Goal: Contribute content: Contribute content

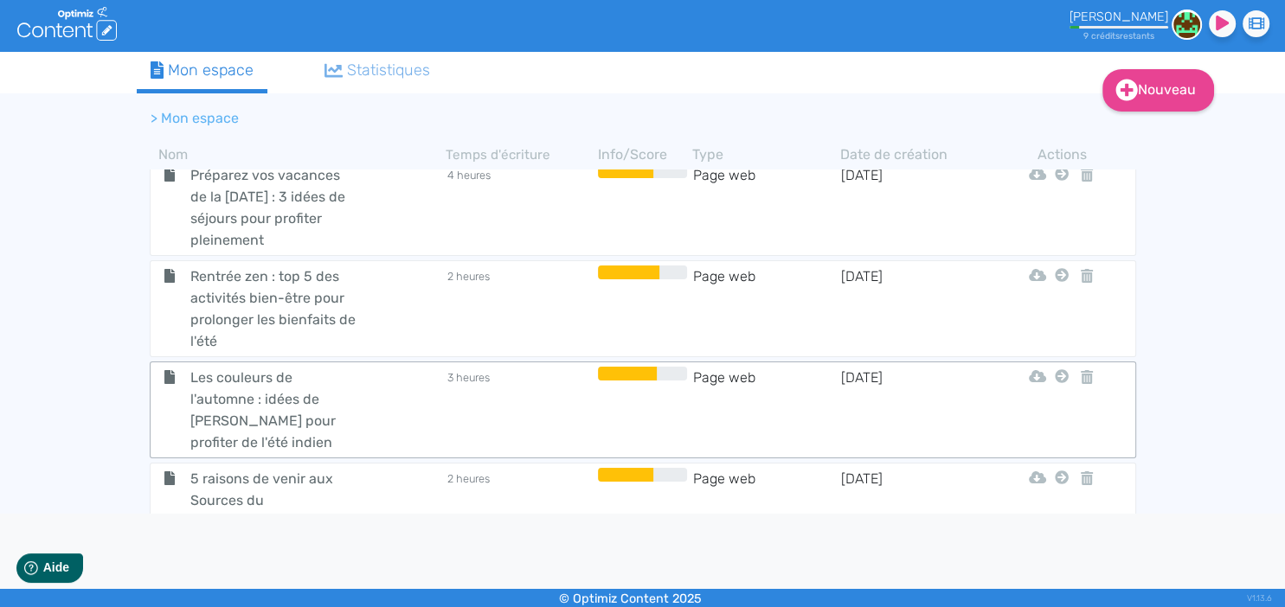
scroll to position [2105, 0]
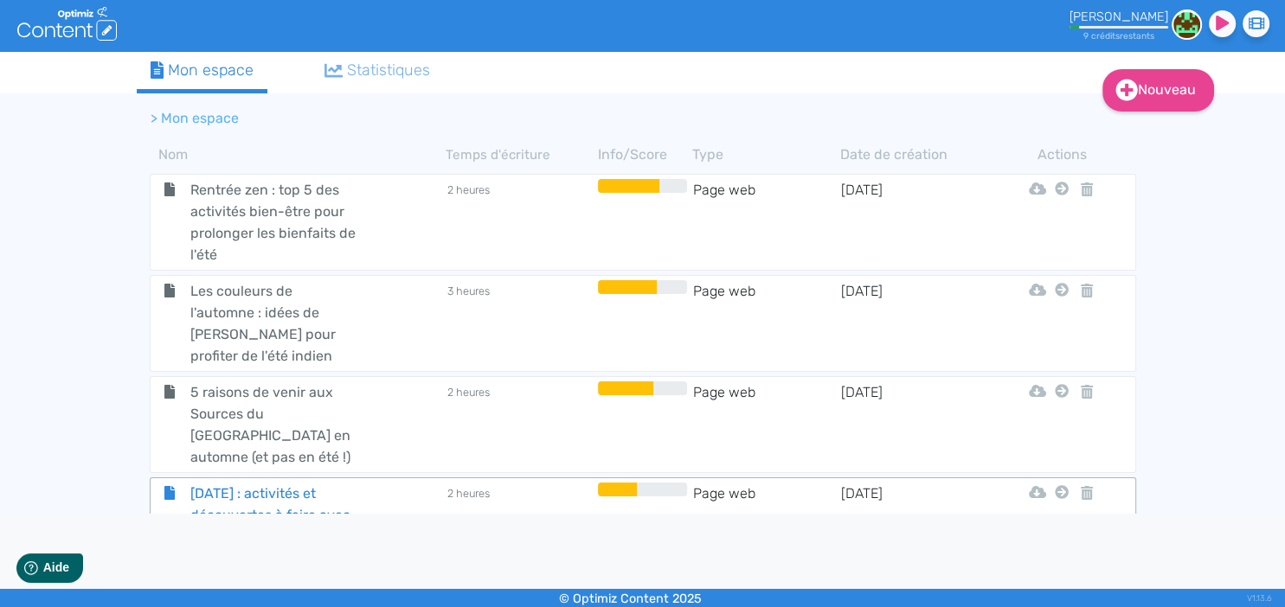
click at [273, 483] on span "[DATE] : activités et découvertes à faire avec les enfants" at bounding box center [274, 515] width 195 height 65
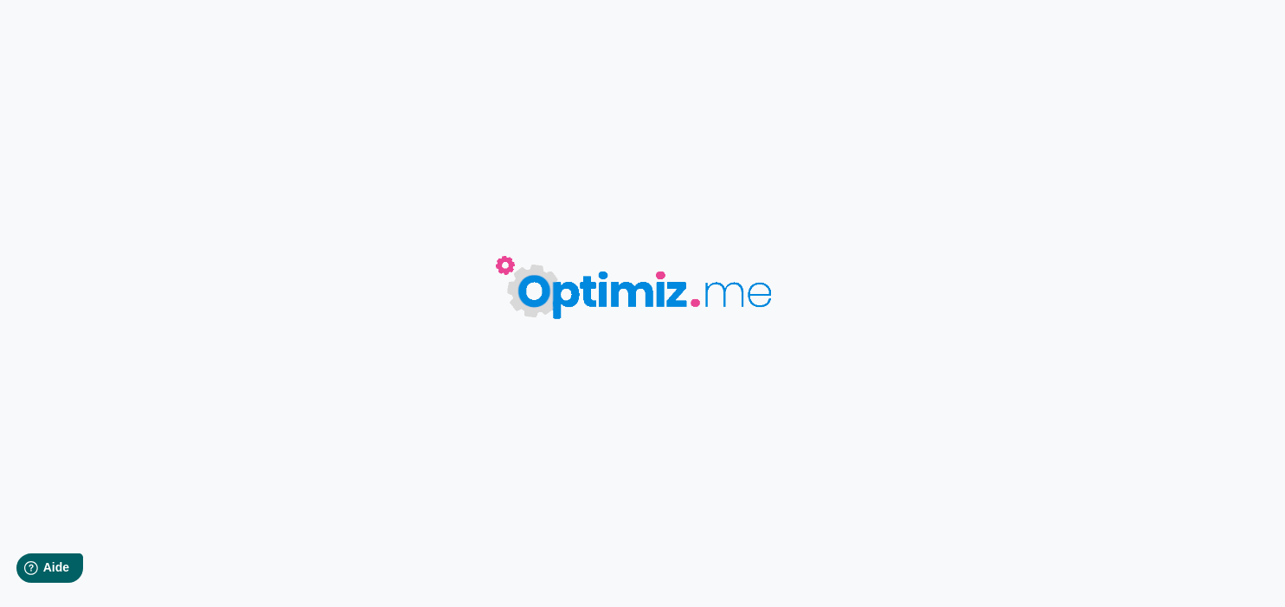
type input "[DATE] : activités et découvertes à faire avec les enfants"
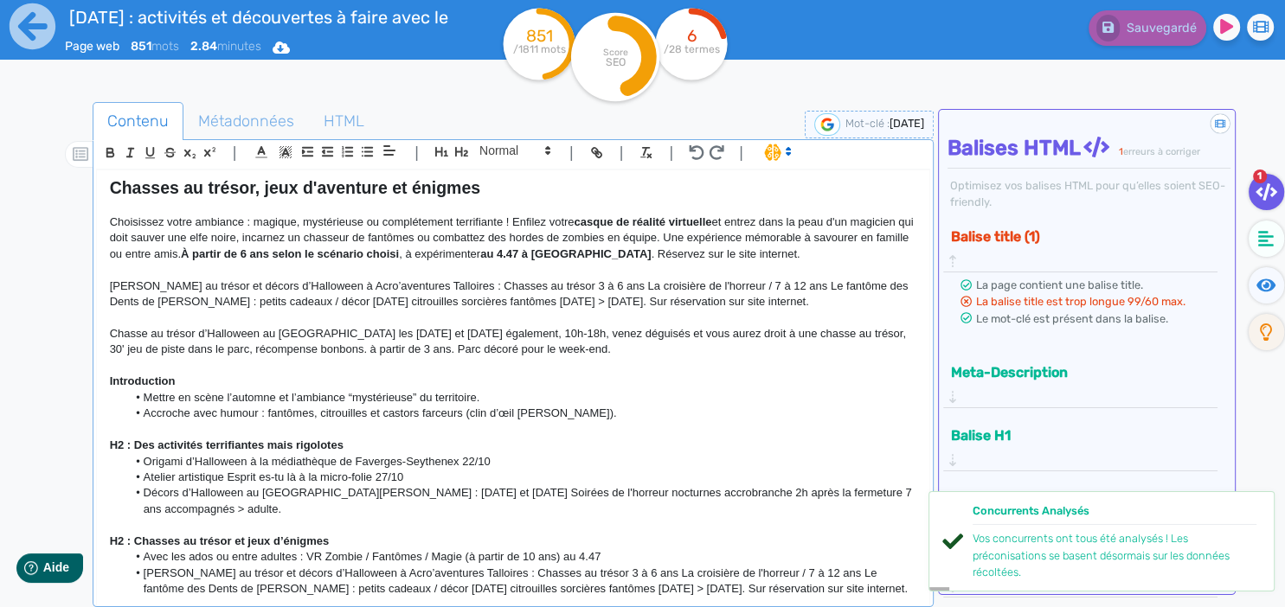
scroll to position [299, 0]
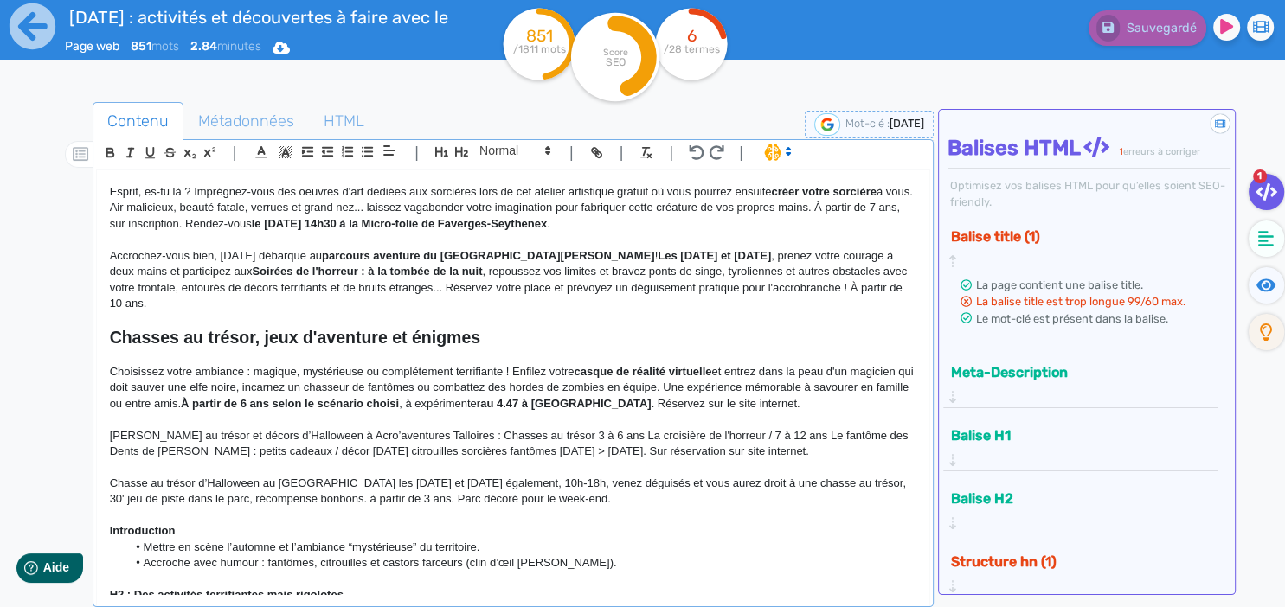
click at [132, 386] on p "Choisissez votre ambiance : magique, mystérieuse ou complétement terrifiante ! …" at bounding box center [513, 388] width 807 height 48
click at [118, 412] on p at bounding box center [513, 420] width 807 height 16
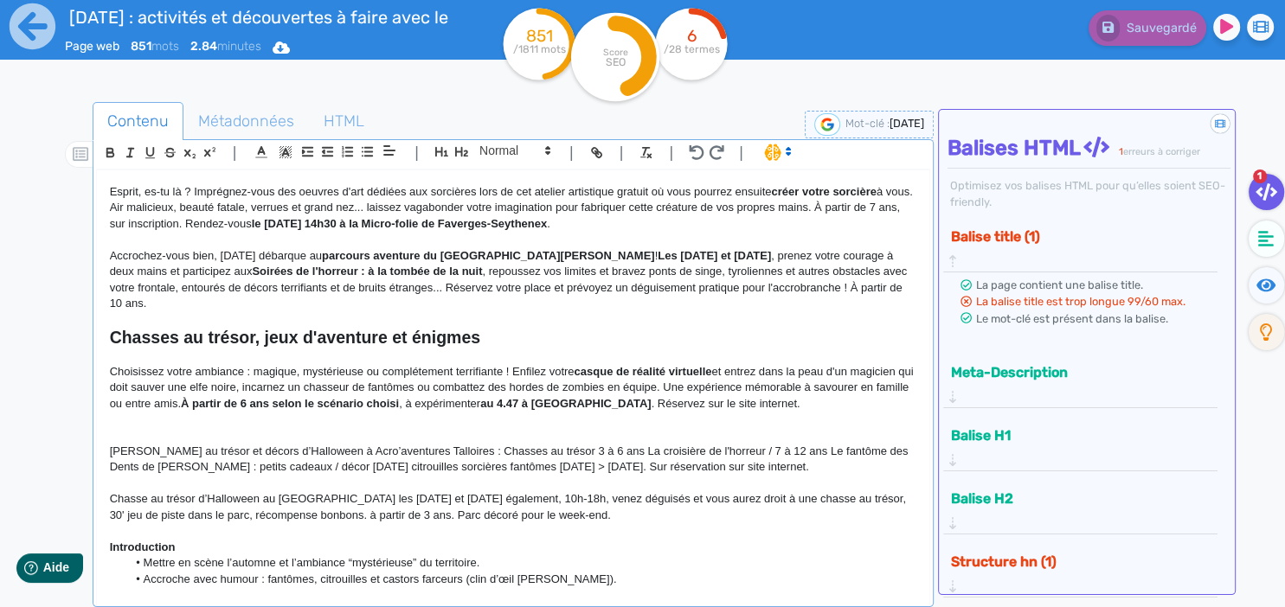
click at [145, 428] on p at bounding box center [513, 436] width 807 height 16
click at [674, 382] on p "Choisissez votre ambiance : magique, mystérieuse ou complétement terrifiante ! …" at bounding box center [513, 388] width 807 height 48
click at [695, 428] on p at bounding box center [513, 436] width 807 height 16
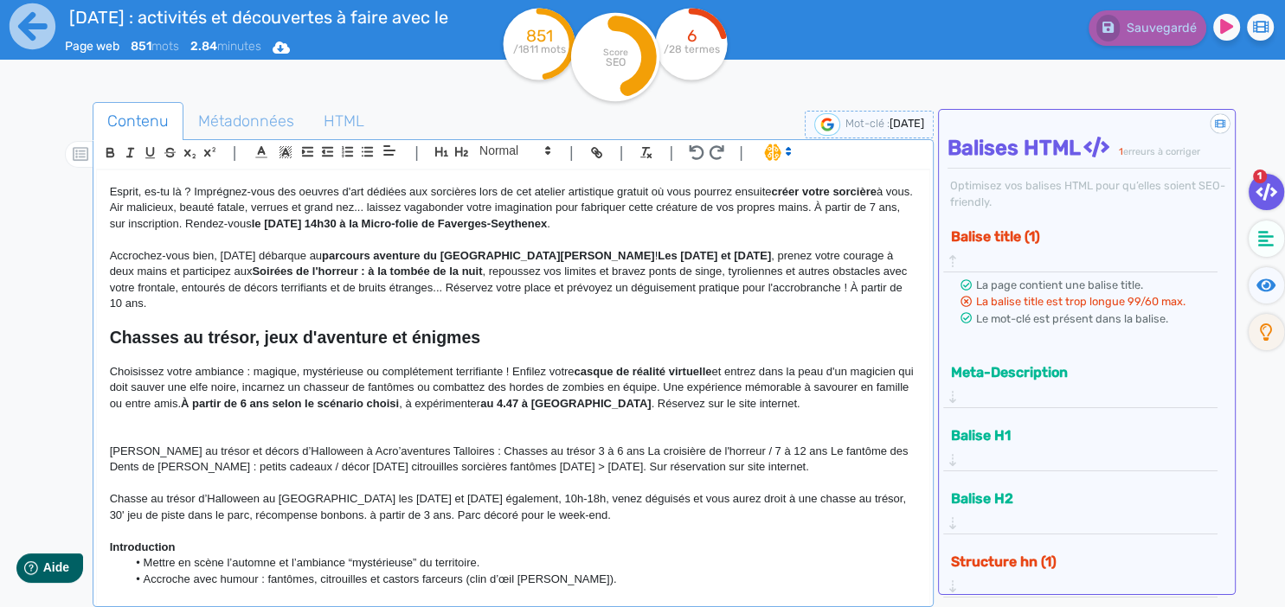
click at [278, 428] on p at bounding box center [513, 436] width 807 height 16
click at [119, 428] on p at bounding box center [513, 436] width 807 height 16
click at [120, 428] on p at bounding box center [513, 436] width 807 height 16
click at [132, 428] on p at bounding box center [513, 436] width 807 height 16
click at [180, 428] on p at bounding box center [513, 436] width 807 height 16
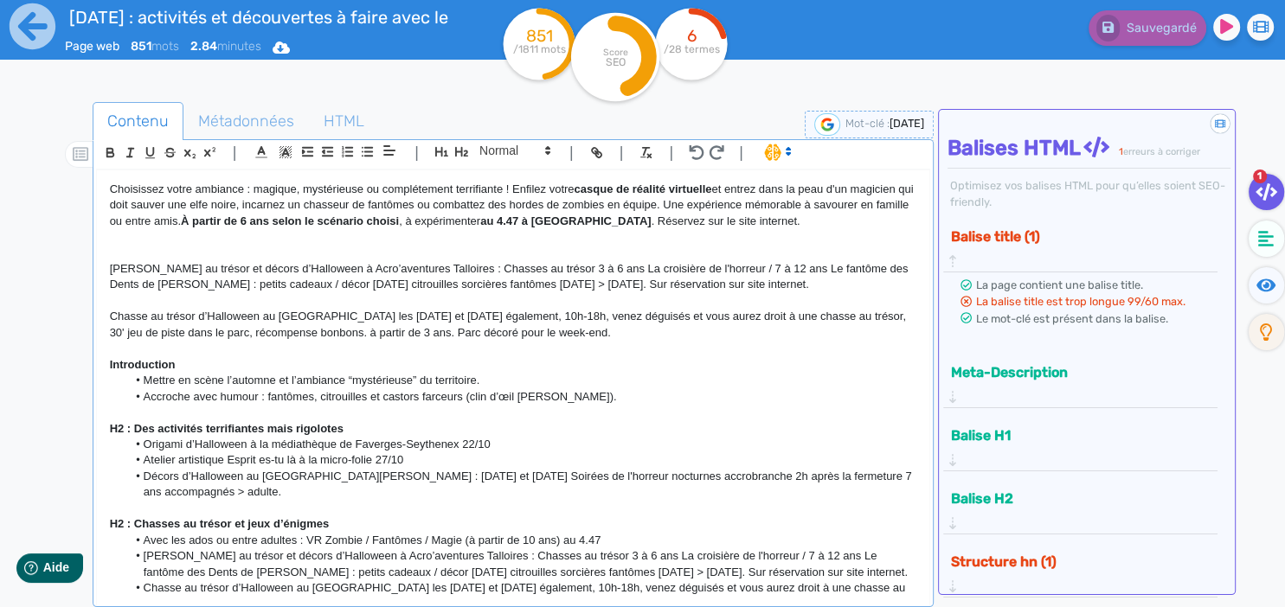
scroll to position [407, 0]
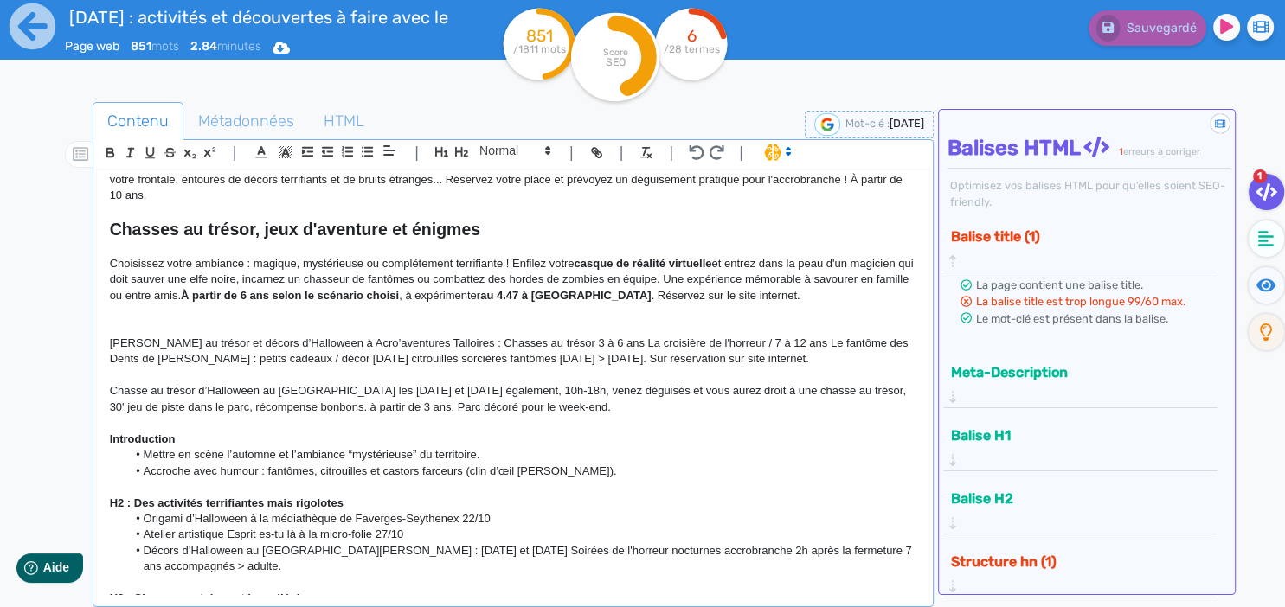
click at [137, 320] on p at bounding box center [513, 328] width 807 height 16
click at [220, 320] on p at bounding box center [513, 328] width 807 height 16
click at [162, 320] on p at bounding box center [513, 328] width 807 height 16
click at [136, 320] on p at bounding box center [513, 328] width 807 height 16
click at [146, 320] on p at bounding box center [513, 328] width 807 height 16
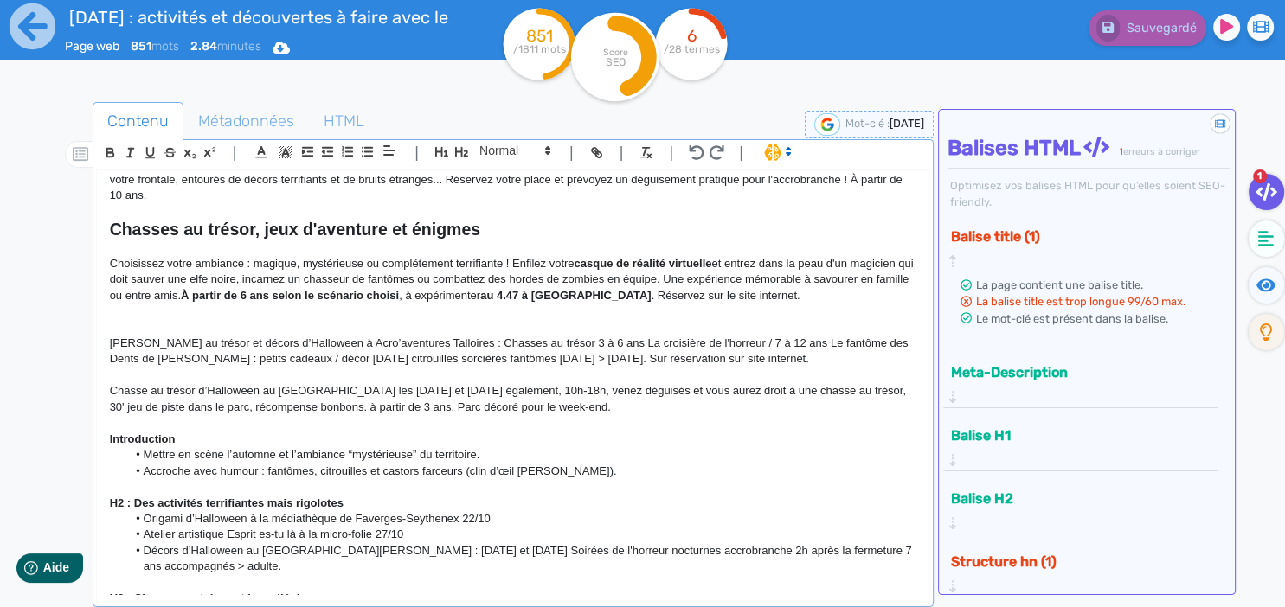
click at [147, 320] on p at bounding box center [513, 328] width 807 height 16
click at [128, 320] on p at bounding box center [513, 328] width 807 height 16
click at [242, 289] on strong "À partir de 6 ans selon le scénario choisi" at bounding box center [290, 295] width 218 height 13
click at [119, 320] on p at bounding box center [513, 328] width 807 height 16
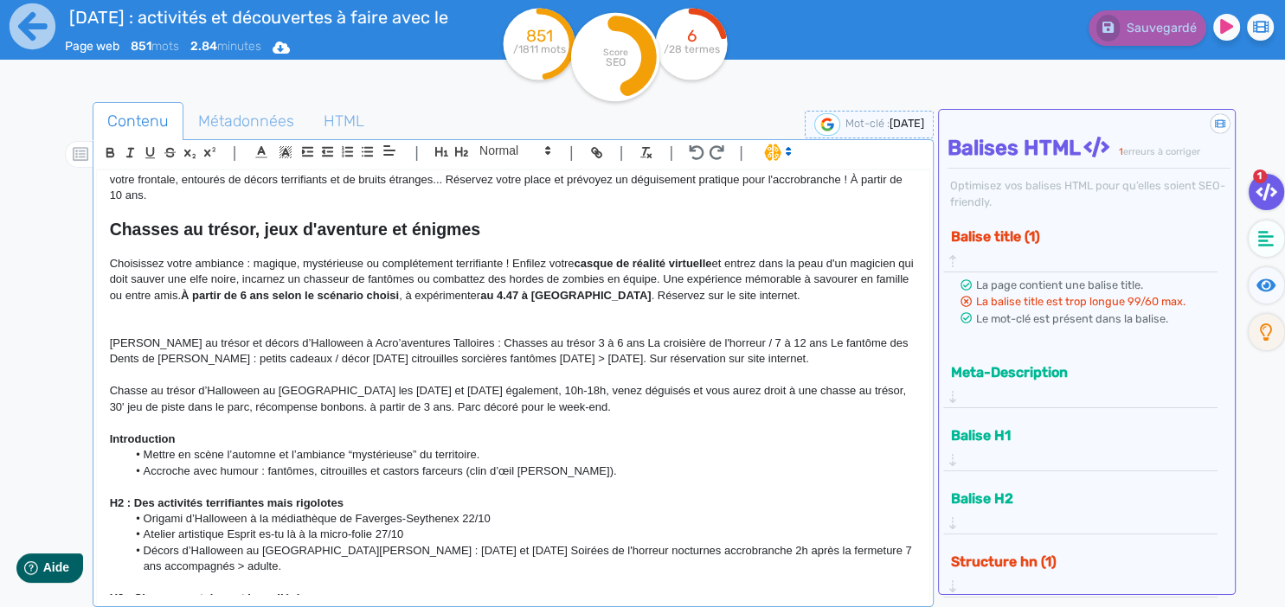
click at [182, 320] on p at bounding box center [513, 328] width 807 height 16
click at [172, 320] on p at bounding box center [513, 328] width 807 height 16
click at [196, 320] on p at bounding box center [513, 328] width 807 height 16
click at [140, 320] on p at bounding box center [513, 328] width 807 height 16
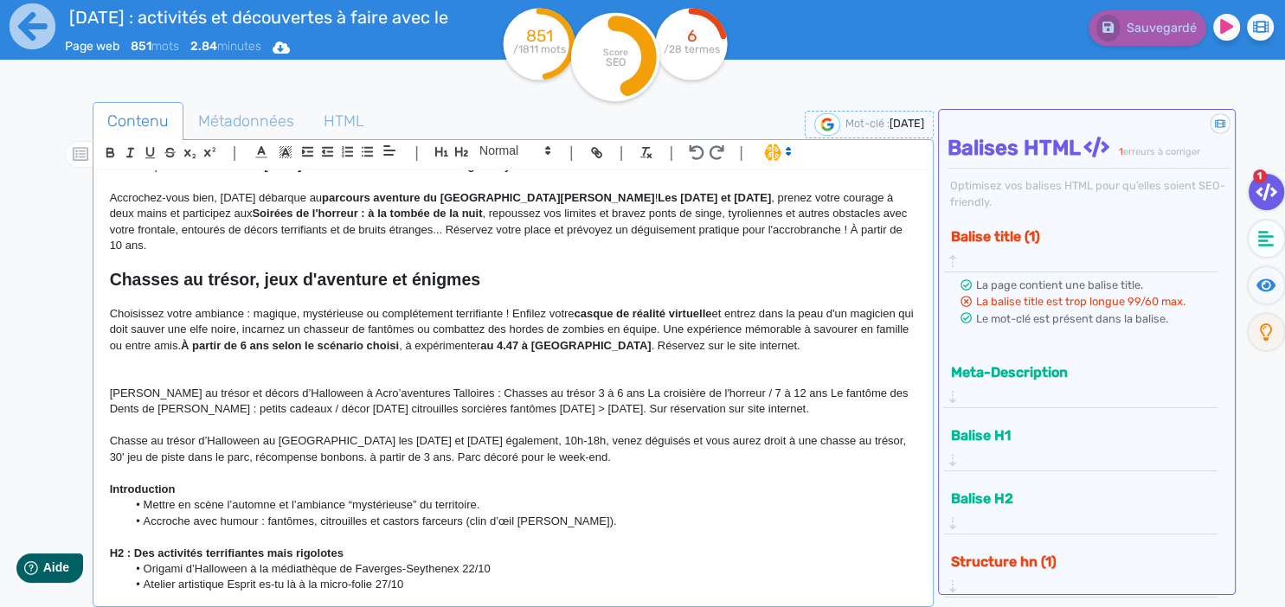
scroll to position [332, 0]
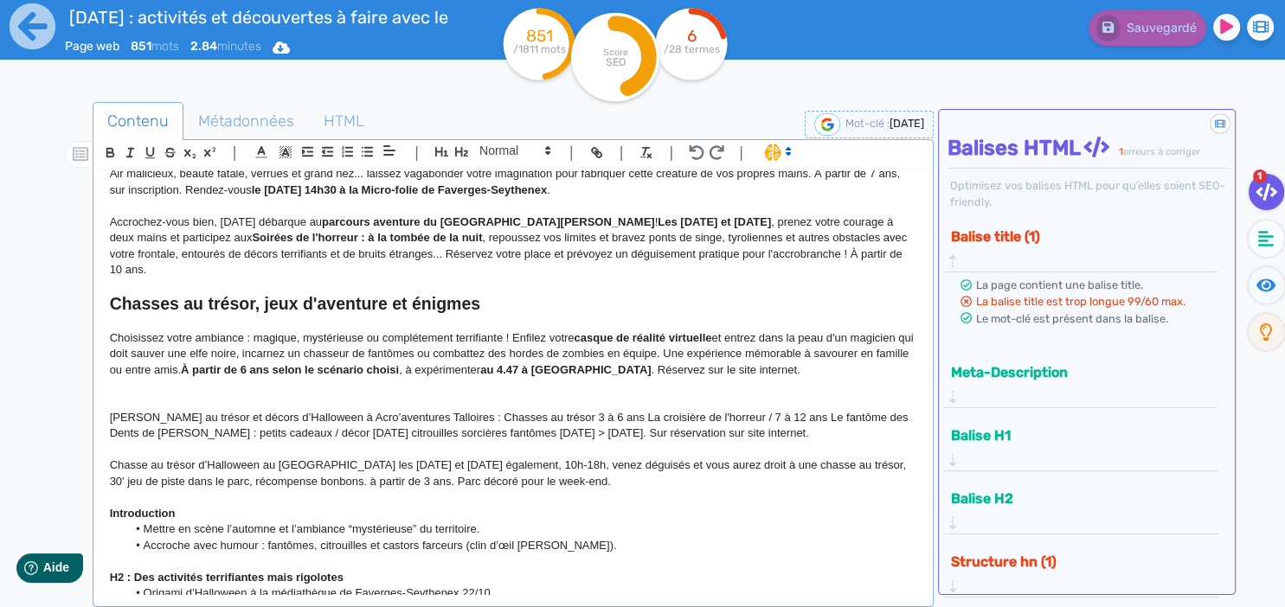
click at [129, 395] on p at bounding box center [513, 403] width 807 height 16
click at [138, 410] on p "[PERSON_NAME] au trésor et décors d’Halloween à Acro’aventures Talloires : Chas…" at bounding box center [513, 426] width 807 height 32
click at [168, 395] on p at bounding box center [513, 403] width 807 height 16
click at [293, 395] on p "Préparez vos bouts de choux à" at bounding box center [513, 403] width 807 height 16
drag, startPoint x: 649, startPoint y: 251, endPoint x: 581, endPoint y: 253, distance: 68.4
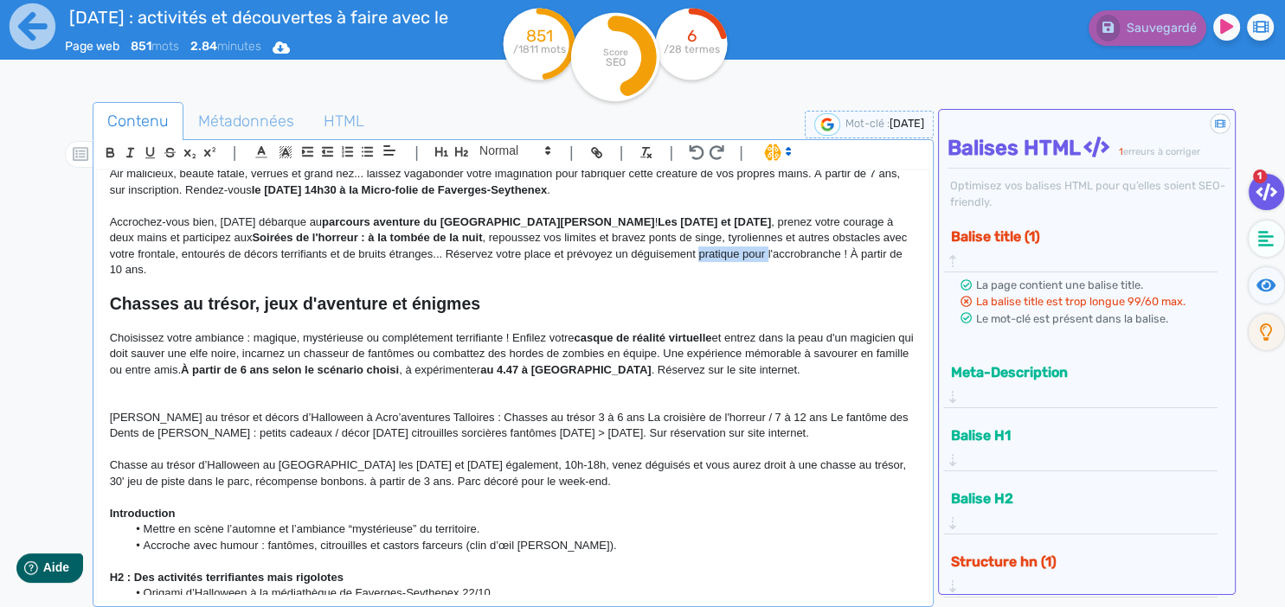
click at [581, 253] on p "Accrochez-vous bien, [DATE] débarque au parcours aventure du [GEOGRAPHIC_DATA][…" at bounding box center [513, 247] width 807 height 64
click at [537, 331] on p "Choisissez votre ambiance : magique, mystérieuse ou complétement terrifiante ! …" at bounding box center [513, 355] width 807 height 48
click at [652, 337] on p "Choisissez votre ambiance : magique, mystérieuse ou complétement terrifiante ! …" at bounding box center [513, 355] width 807 height 48
click at [819, 278] on p at bounding box center [513, 286] width 807 height 16
click at [807, 378] on p at bounding box center [513, 386] width 807 height 16
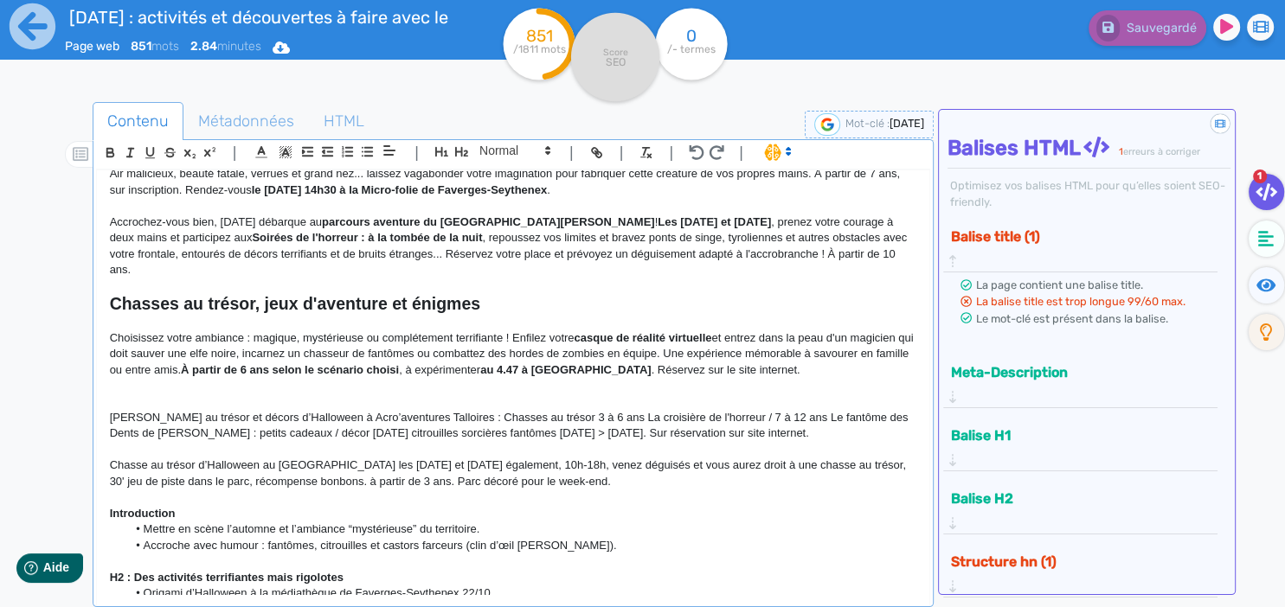
click at [132, 395] on p at bounding box center [513, 403] width 807 height 16
click at [164, 331] on p "Choisissez votre ambiance : magique, mystérieuse ou complétement terrifiante ! …" at bounding box center [513, 355] width 807 height 48
click at [130, 331] on p "Choisissez votre ambiance : magique, mystérieuse ou complétement terrifiante ! …" at bounding box center [513, 355] width 807 height 48
click at [115, 331] on p "Choisissez votre ambiance : magique, mystérieuse ou complétement terrifiante ! …" at bounding box center [513, 355] width 807 height 48
click at [116, 395] on p at bounding box center [513, 403] width 807 height 16
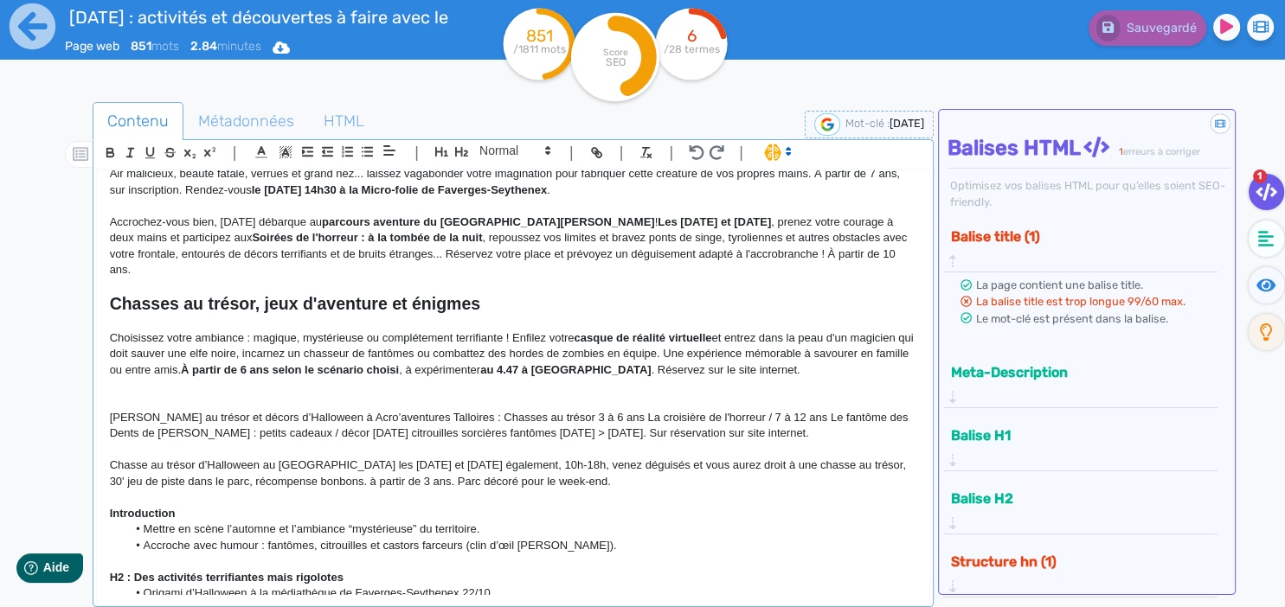
click at [137, 395] on p at bounding box center [513, 403] width 807 height 16
click at [120, 395] on p at bounding box center [513, 403] width 807 height 16
click at [112, 331] on p "Choisissez votre ambiance : magique, mystérieuse ou complétement terrifiante ! …" at bounding box center [513, 355] width 807 height 48
click at [128, 395] on p at bounding box center [513, 403] width 807 height 16
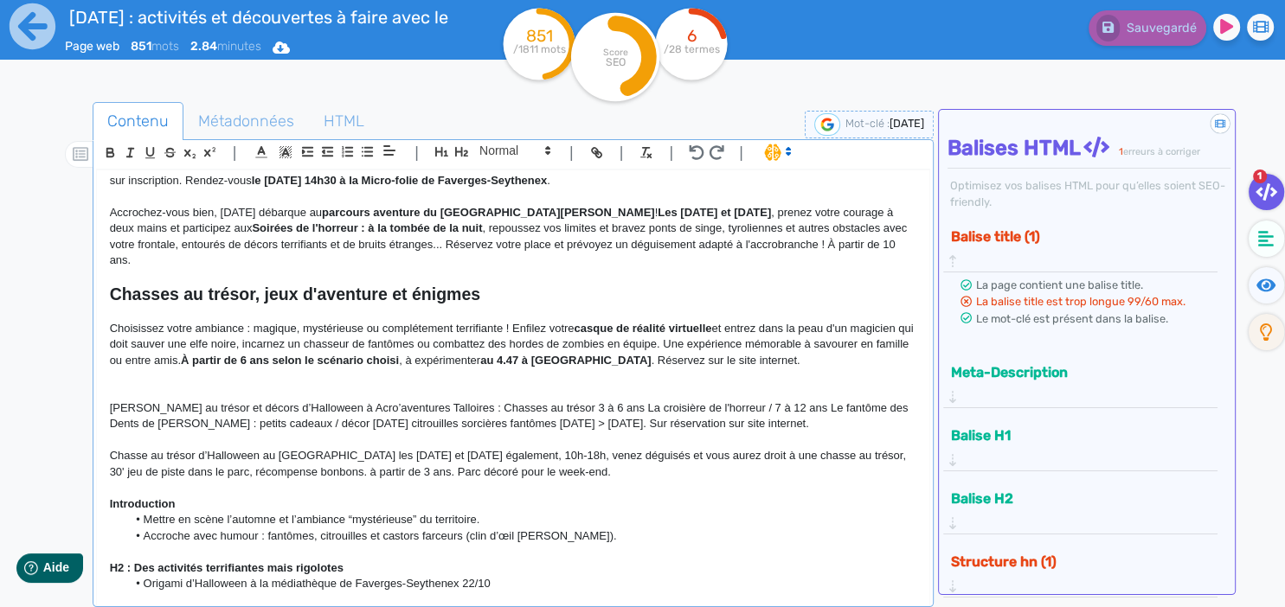
scroll to position [407, 0]
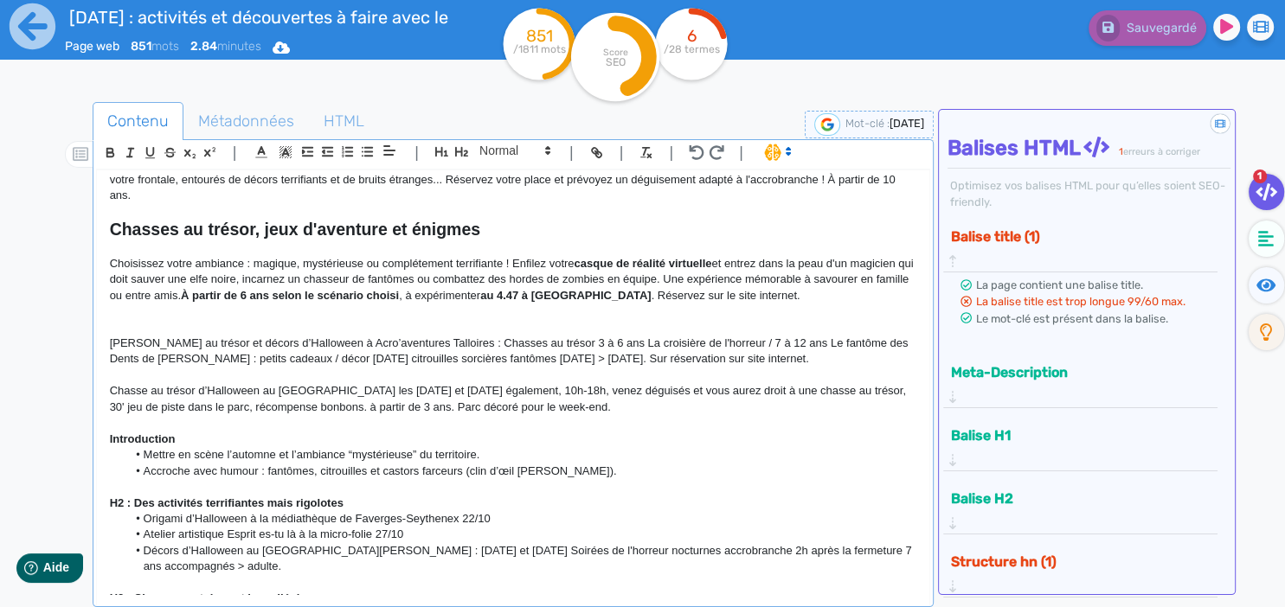
click at [125, 320] on p at bounding box center [513, 328] width 807 height 16
click at [148, 336] on p "[PERSON_NAME] au trésor et décors d’Halloween à Acro’aventures Talloires : Chas…" at bounding box center [513, 352] width 807 height 32
click at [140, 320] on p at bounding box center [513, 328] width 807 height 16
click at [303, 320] on p "Du [DATE] au [DATE]," at bounding box center [513, 328] width 807 height 16
click at [265, 336] on p "[PERSON_NAME] au trésor et décors d’Halloween à Acro’aventures Talloires : Chas…" at bounding box center [513, 352] width 807 height 32
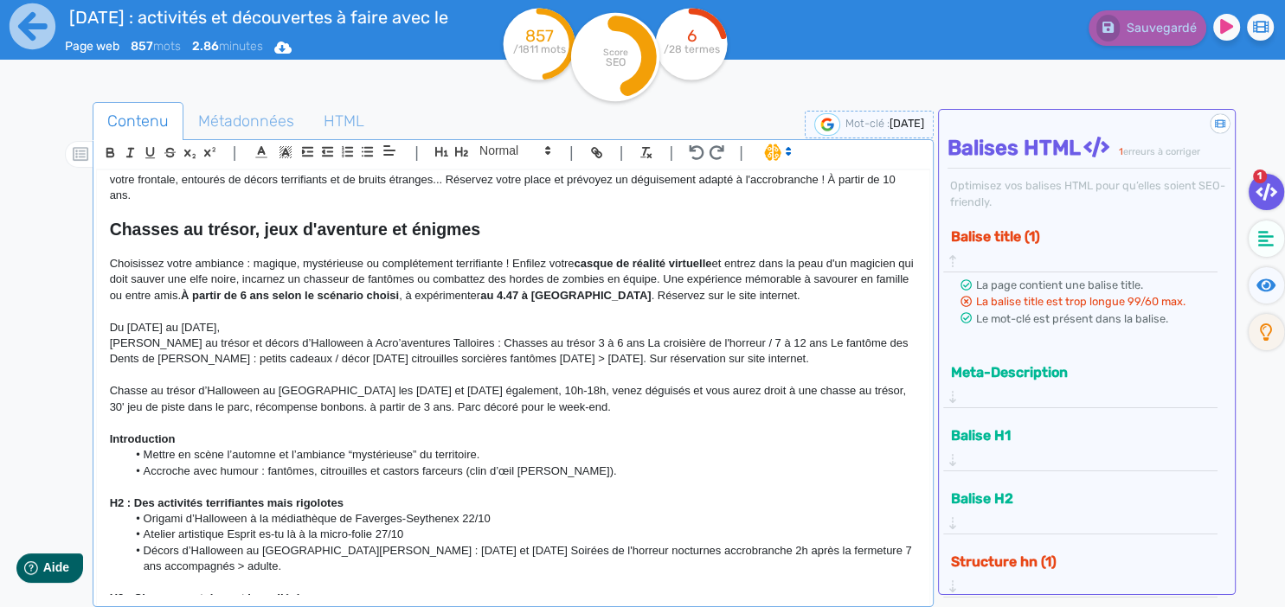
click at [279, 320] on p "Du [DATE] au [DATE]," at bounding box center [513, 328] width 807 height 16
click at [299, 320] on p "Du [DATE] au [DATE]," at bounding box center [513, 328] width 807 height 16
click at [285, 320] on p "Du [DATE] au [DATE]," at bounding box center [513, 328] width 807 height 16
click at [291, 320] on p "Du [DATE] au [DATE]," at bounding box center [513, 328] width 807 height 16
click at [298, 320] on p "Du [DATE] au [DATE]," at bounding box center [513, 328] width 807 height 16
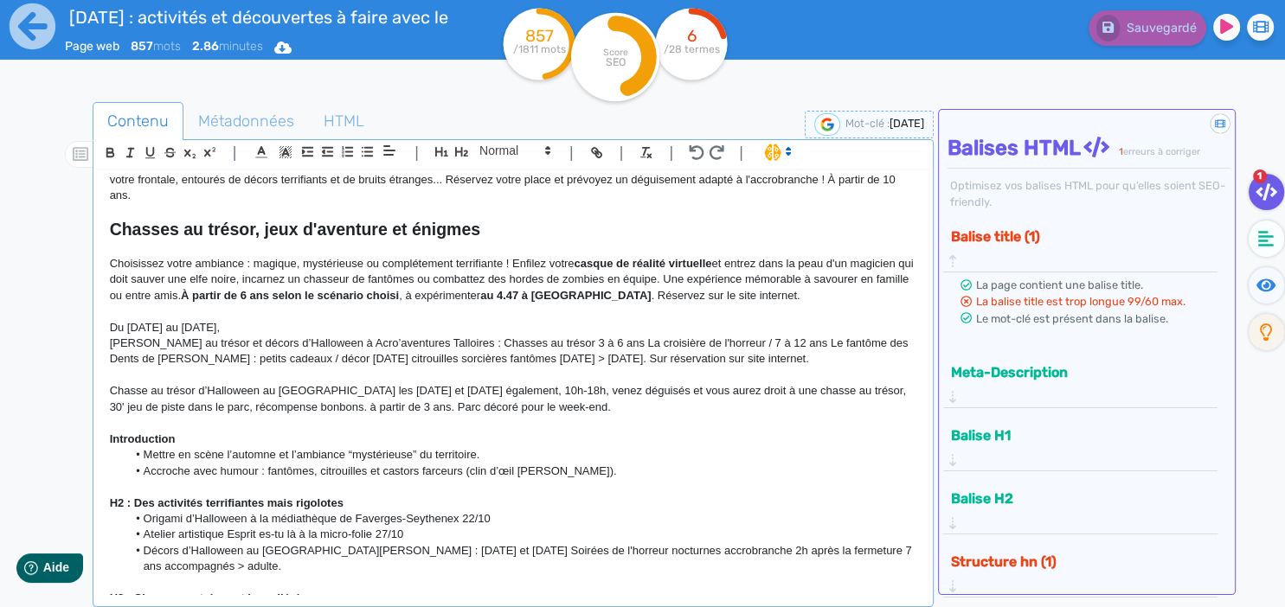
click at [298, 320] on p "Du [DATE] au [DATE]," at bounding box center [513, 328] width 807 height 16
click at [288, 320] on p "Du [DATE] au [DATE]," at bounding box center [513, 328] width 807 height 16
click at [684, 320] on p "Du [DATE] au [DATE], vos bouts de choux vont pouvoir se glisser dans la peau d'…" at bounding box center [513, 328] width 807 height 16
click at [717, 304] on p at bounding box center [513, 312] width 807 height 16
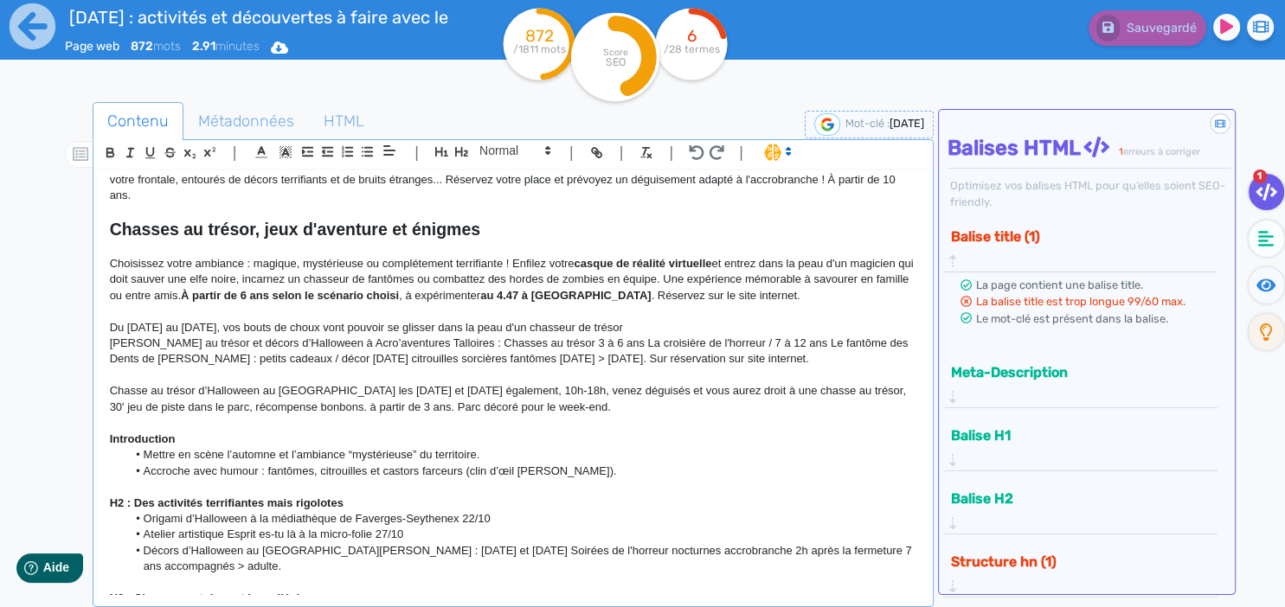
click at [696, 320] on p "Du [DATE] au [DATE], vos bouts de choux vont pouvoir se glisser dans la peau d'…" at bounding box center [513, 328] width 807 height 16
click at [702, 320] on p "Du [DATE] au [DATE], vos bouts de choux vont pouvoir se glisser dans la peau d'…" at bounding box center [513, 328] width 807 height 16
click at [729, 320] on p "Du [DATE] au [DATE], vos bouts de choux vont pouvoir se glisser dans la peau d'…" at bounding box center [513, 328] width 807 height 16
click at [698, 320] on p "Du [DATE] au [DATE], vos bouts de choux vont pouvoir se glisser dans la peau d'…" at bounding box center [513, 328] width 807 height 16
click at [725, 303] on div "[DATE] aux Sources du lac d’Annecy : frissons, jeux et gourmandises Angle : on …" at bounding box center [513, 382] width 832 height 425
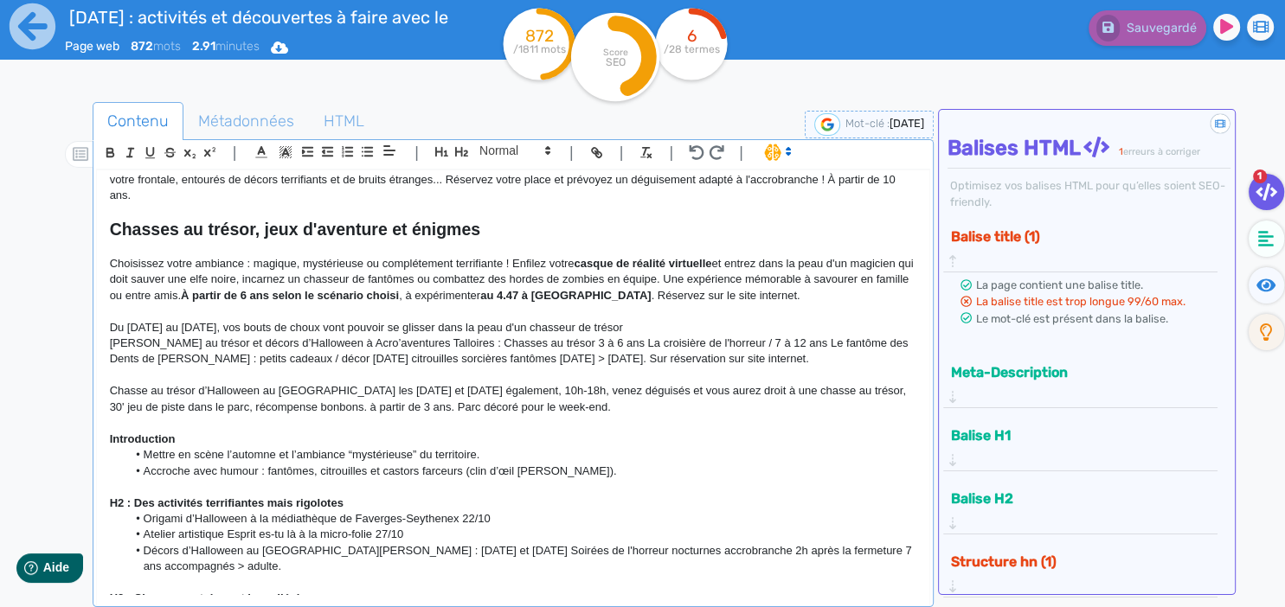
click at [719, 320] on p "Du [DATE] au [DATE], vos bouts de choux vont pouvoir se glisser dans la peau d'…" at bounding box center [513, 328] width 807 height 16
click at [694, 320] on p "Du [DATE] au [DATE], vos bouts de choux vont pouvoir se glisser dans la peau d'…" at bounding box center [513, 328] width 807 height 16
click at [696, 320] on p "Du [DATE] au [DATE], vos bouts de choux vont pouvoir se glisser dans la peau d'…" at bounding box center [513, 328] width 807 height 16
click at [701, 320] on p "Du [DATE] au [DATE], vos bouts de choux vont pouvoir se glisser dans la peau d'…" at bounding box center [513, 328] width 807 height 16
click at [720, 320] on p "Du [DATE] au [DATE], vos bouts de choux vont pouvoir se glisser dans la peau d'…" at bounding box center [513, 328] width 807 height 16
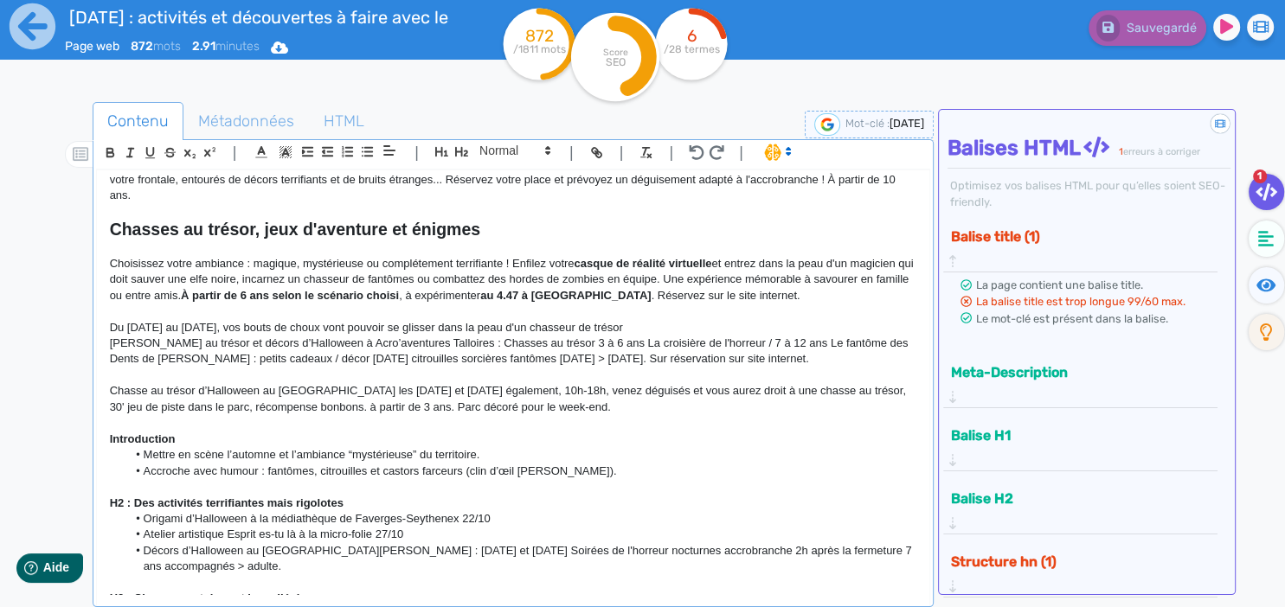
click at [736, 320] on p "Du [DATE] au [DATE], vos bouts de choux vont pouvoir se glisser dans la peau d'…" at bounding box center [513, 328] width 807 height 16
click at [559, 432] on p "Introduction" at bounding box center [513, 440] width 807 height 16
click at [562, 394] on p "Chasse au trésor d’Halloween au [GEOGRAPHIC_DATA] les [DATE] et [DATE] égalemen…" at bounding box center [513, 399] width 807 height 32
click at [712, 320] on p "Du [DATE] au [DATE], vos bouts de choux vont pouvoir se glisser dans la peau d'…" at bounding box center [513, 328] width 807 height 16
click at [691, 304] on p at bounding box center [513, 312] width 807 height 16
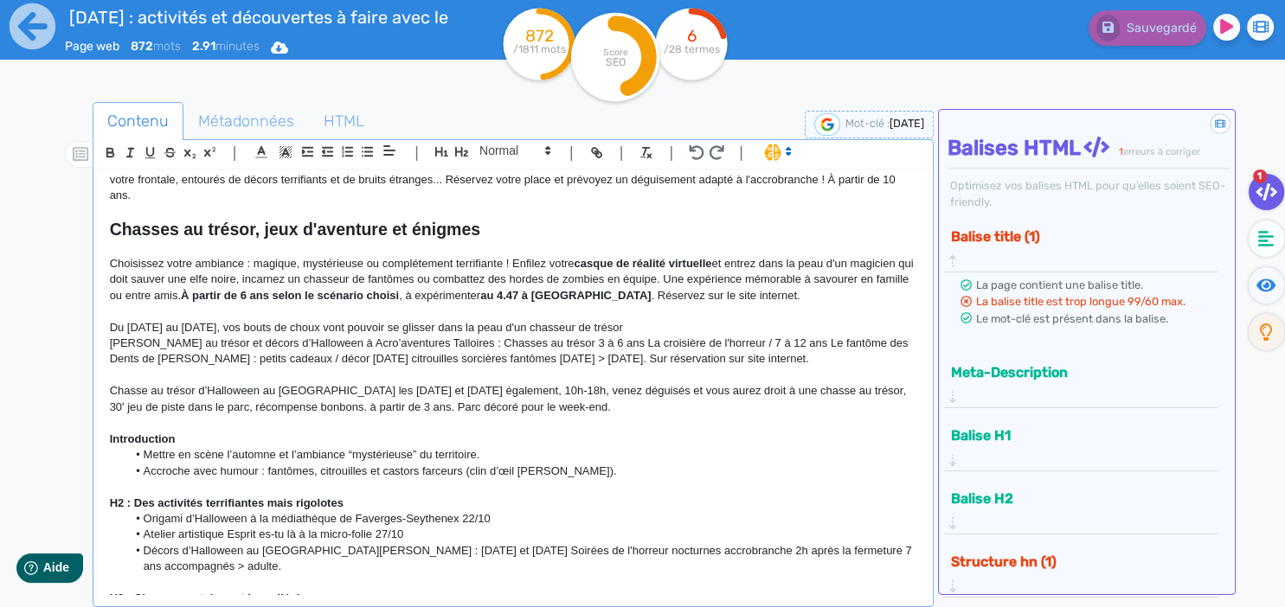
click at [694, 320] on p "Du [DATE] au [DATE], vos bouts de choux vont pouvoir se glisser dans la peau d'…" at bounding box center [513, 328] width 807 height 16
click at [719, 320] on p "Du [DATE] au [DATE], vos bouts de choux vont pouvoir se glisser dans la peau d'…" at bounding box center [513, 328] width 807 height 16
click at [787, 320] on p "Du [DATE] au [DATE], vos bouts de choux vont pouvoir se glisser dans la peau d'…" at bounding box center [513, 328] width 807 height 16
click at [793, 320] on p "Du [DATE] au [DATE], vos bouts de choux vont pouvoir se glisser dans la peau d'…" at bounding box center [513, 328] width 807 height 16
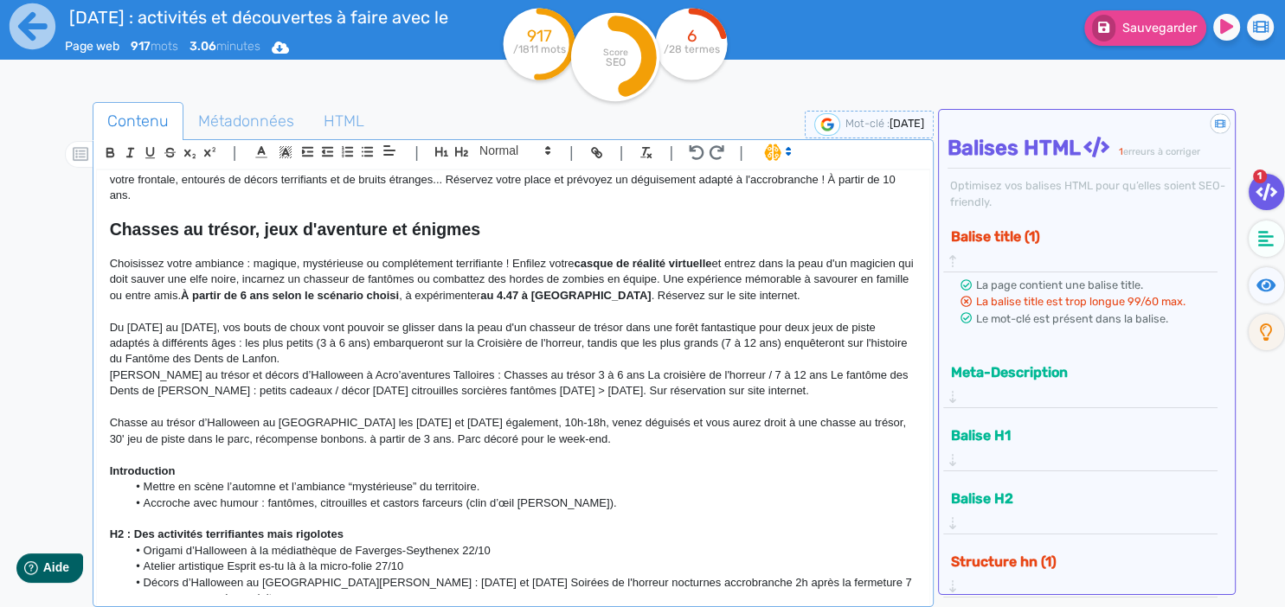
click at [805, 320] on p "Du [DATE] au [DATE], vos bouts de choux vont pouvoir se glisser dans la peau d'…" at bounding box center [513, 344] width 807 height 48
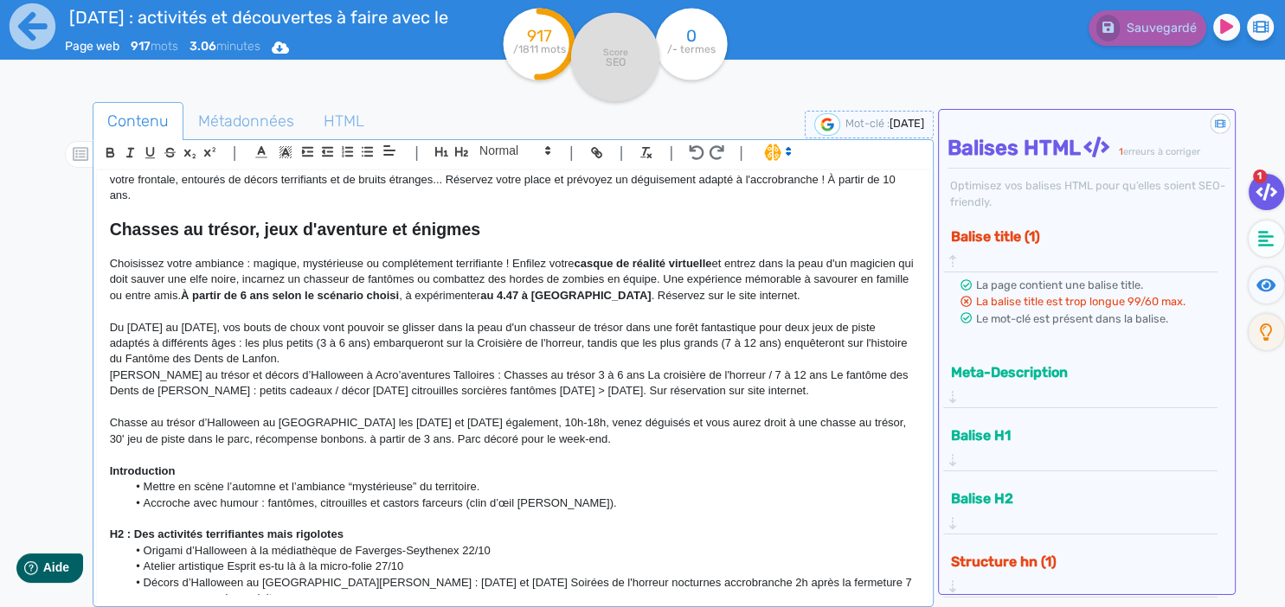
click at [808, 320] on p "Du [DATE] au [DATE], vos bouts de choux vont pouvoir se glisser dans la peau d'…" at bounding box center [513, 344] width 807 height 48
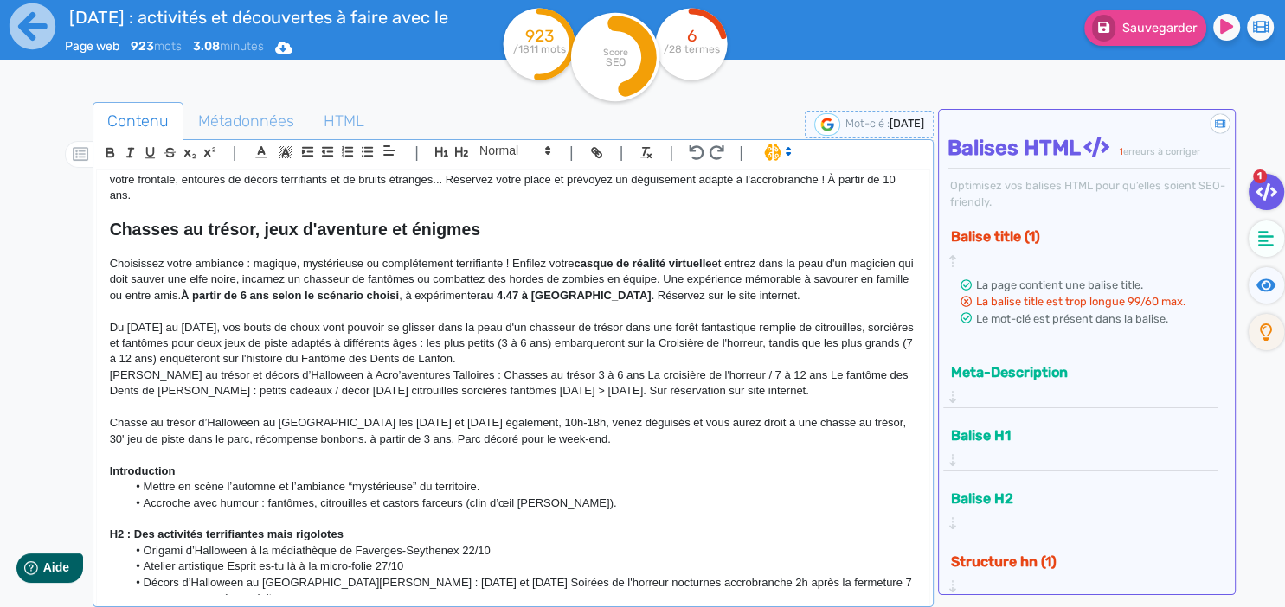
click at [588, 347] on p "Du [DATE] au [DATE], vos bouts de choux vont pouvoir se glisser dans la peau d'…" at bounding box center [513, 344] width 807 height 48
click at [633, 334] on p "Du [DATE] au [DATE], vos bouts de choux vont pouvoir se glisser dans la peau d'…" at bounding box center [513, 344] width 807 height 48
click at [638, 320] on p "Du [DATE] au [DATE], vos bouts de choux vont pouvoir se glisser dans la peau d'…" at bounding box center [513, 344] width 807 height 48
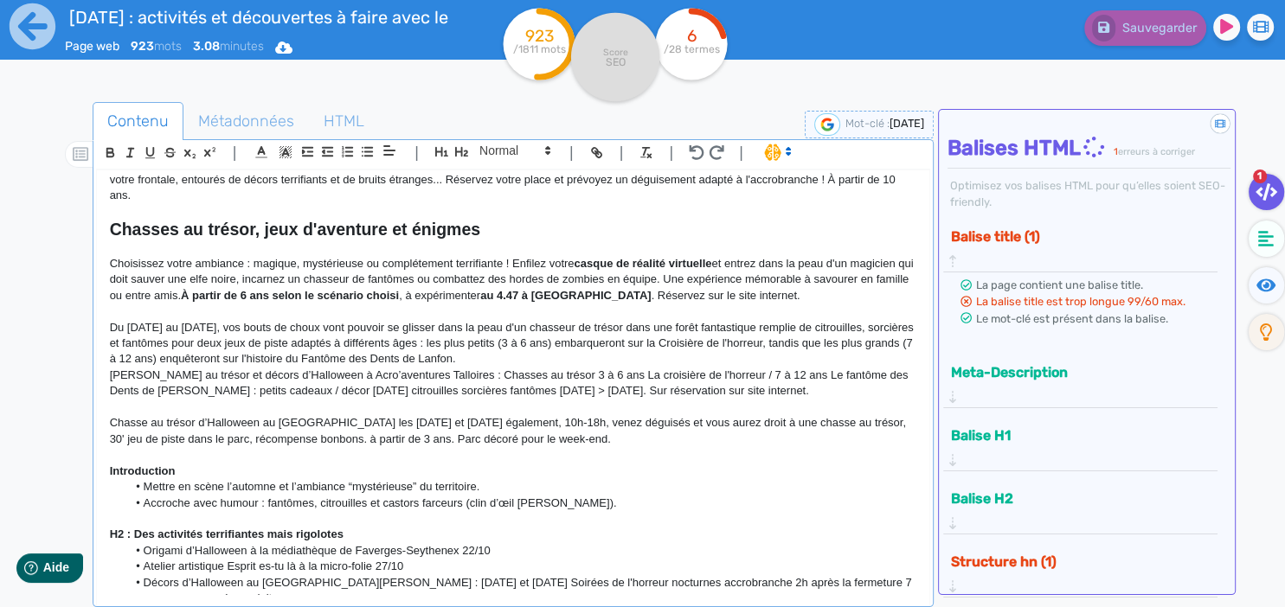
click at [807, 341] on p "Du [DATE] au [DATE], vos bouts de choux vont pouvoir se glisser dans la peau d'…" at bounding box center [513, 344] width 807 height 48
click at [538, 338] on p "Du [DATE] au [DATE], vos bouts de choux vont pouvoir se glisser dans la peau d'…" at bounding box center [513, 344] width 807 height 48
click at [578, 344] on p "Du [DATE] au [DATE], vos bouts de choux vont pouvoir se glisser dans la peau d'…" at bounding box center [513, 344] width 807 height 48
click at [231, 325] on p "Du [DATE] au [DATE], vos bouts de choux vont pouvoir se glisser dans la peau d'…" at bounding box center [513, 344] width 807 height 48
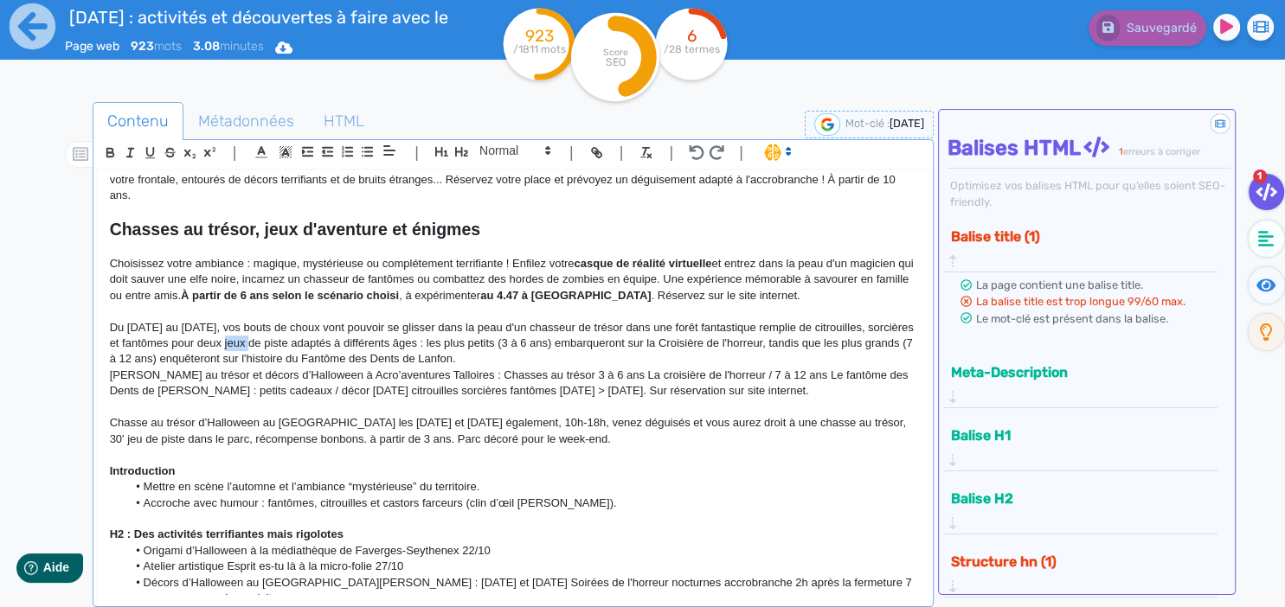
click at [231, 325] on p "Du [DATE] au [DATE], vos bouts de choux vont pouvoir se glisser dans la peau d'…" at bounding box center [513, 344] width 807 height 48
click at [365, 320] on p "Du [DATE] au [DATE], vos bouts de choux vont pouvoir se glisser dans la peau d'…" at bounding box center [513, 344] width 807 height 48
click at [588, 348] on p "Du [DATE] au [DATE], vos bouts de choux vont pouvoir se glisser dans la peau d'…" at bounding box center [513, 344] width 807 height 48
click at [668, 337] on p "Du [DATE] au [DATE], vos bouts de choux vont pouvoir se glisser dans la peau d'…" at bounding box center [513, 344] width 807 height 48
click at [590, 349] on p "Du [DATE] au [DATE], vos bouts de choux vont pouvoir se glisser dans la peau d'…" at bounding box center [513, 344] width 807 height 48
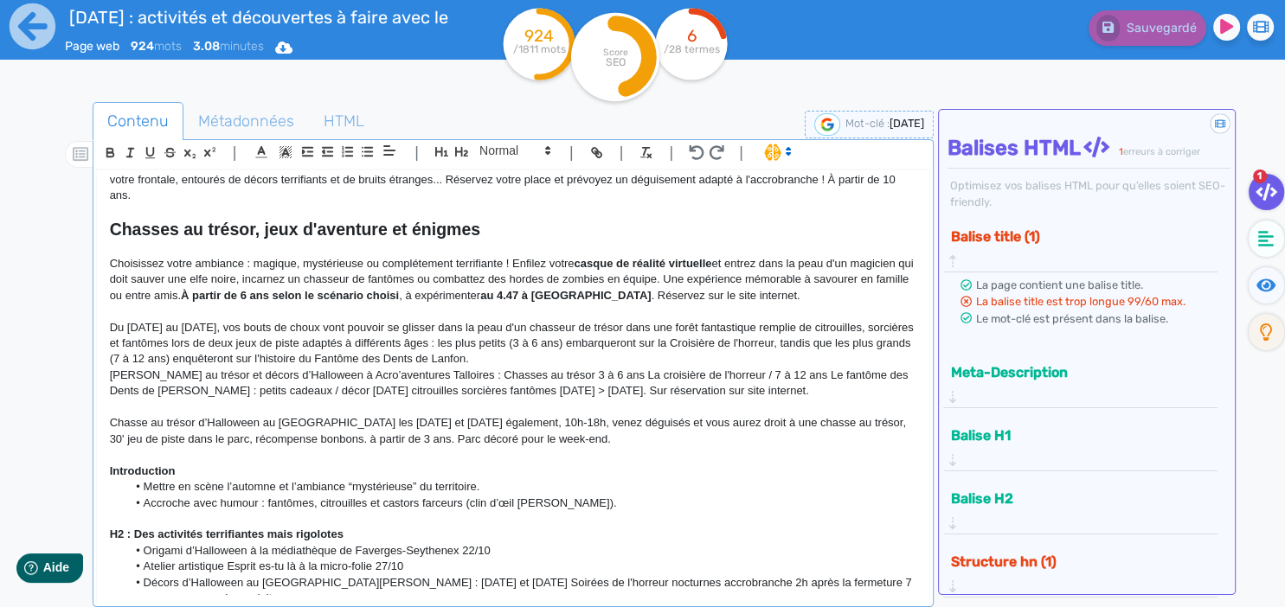
click at [556, 341] on p "Du [DATE] au [DATE], vos bouts de choux vont pouvoir se glisser dans la peau d'…" at bounding box center [513, 344] width 807 height 48
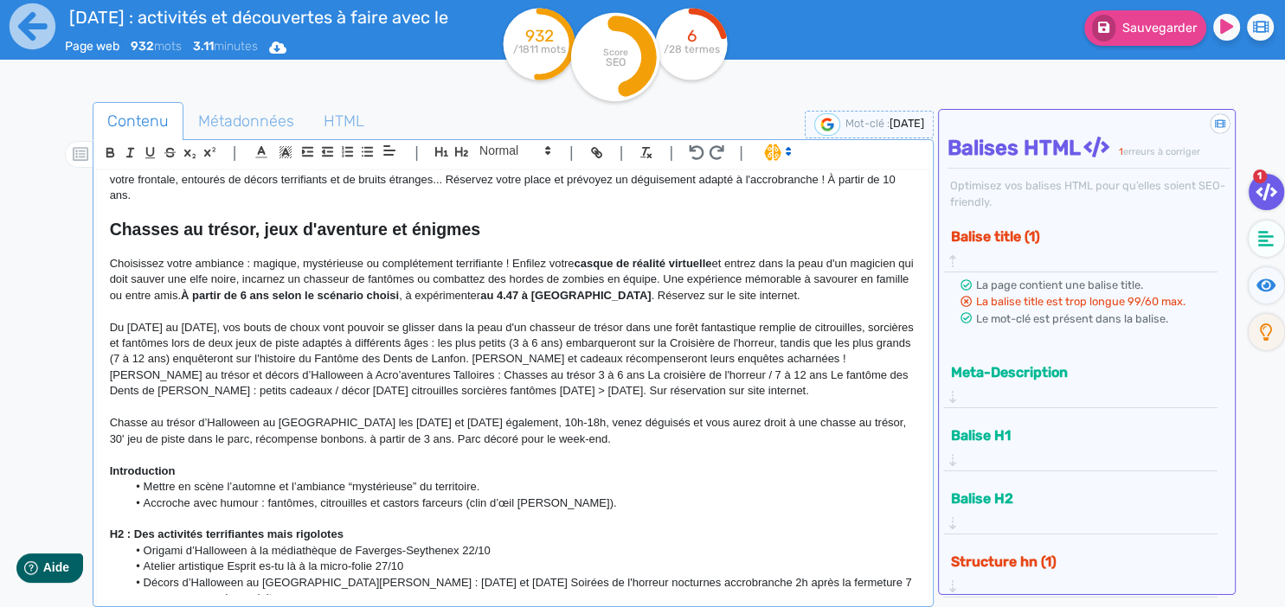
click at [798, 372] on p "[PERSON_NAME] au trésor et décors d’Halloween à Acro’aventures Talloires : Chas…" at bounding box center [513, 384] width 807 height 32
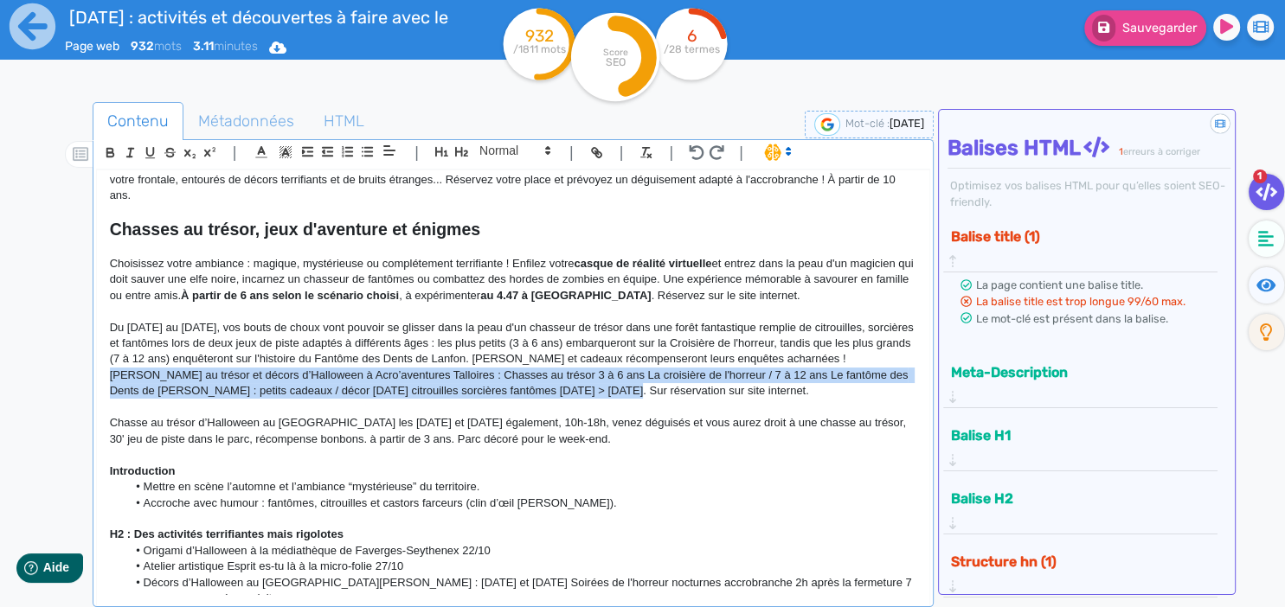
drag, startPoint x: 608, startPoint y: 374, endPoint x: 92, endPoint y: 358, distance: 516.8
click at [97, 358] on div "[DATE] aux Sources du lac d’Annecy : frissons, jeux et gourmandises Angle : on …" at bounding box center [513, 382] width 832 height 425
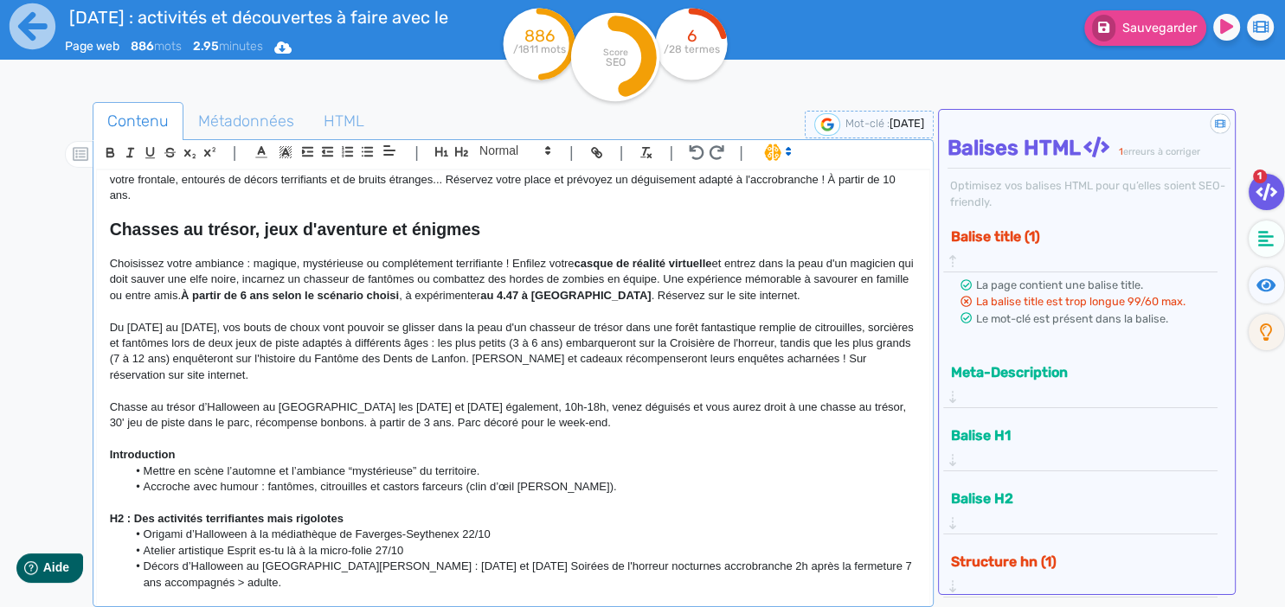
click at [164, 359] on p "Du [DATE] au [DATE], vos bouts de choux vont pouvoir se glisser dans la peau d'…" at bounding box center [513, 352] width 807 height 64
click at [176, 358] on p "Du [DATE] au [DATE], vos bouts de choux vont pouvoir se glisser dans la peau d'…" at bounding box center [513, 352] width 807 height 64
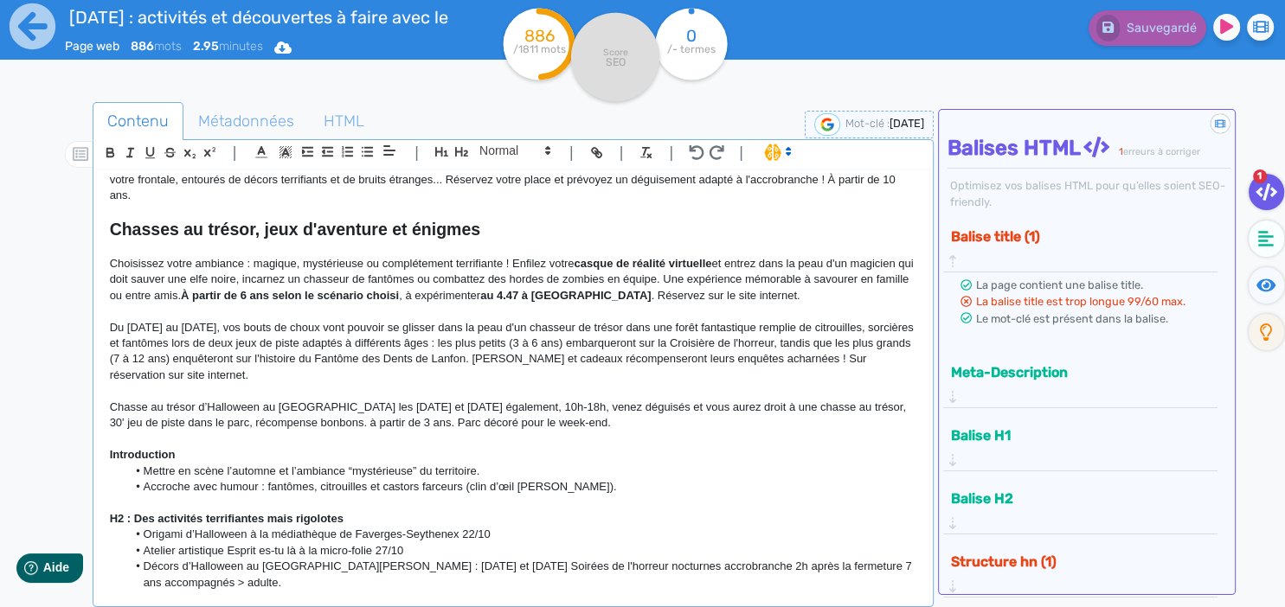
drag, startPoint x: 165, startPoint y: 358, endPoint x: 246, endPoint y: 363, distance: 80.6
click at [246, 363] on p "Du [DATE] au [DATE], vos bouts de choux vont pouvoir se glisser dans la peau d'…" at bounding box center [513, 352] width 807 height 64
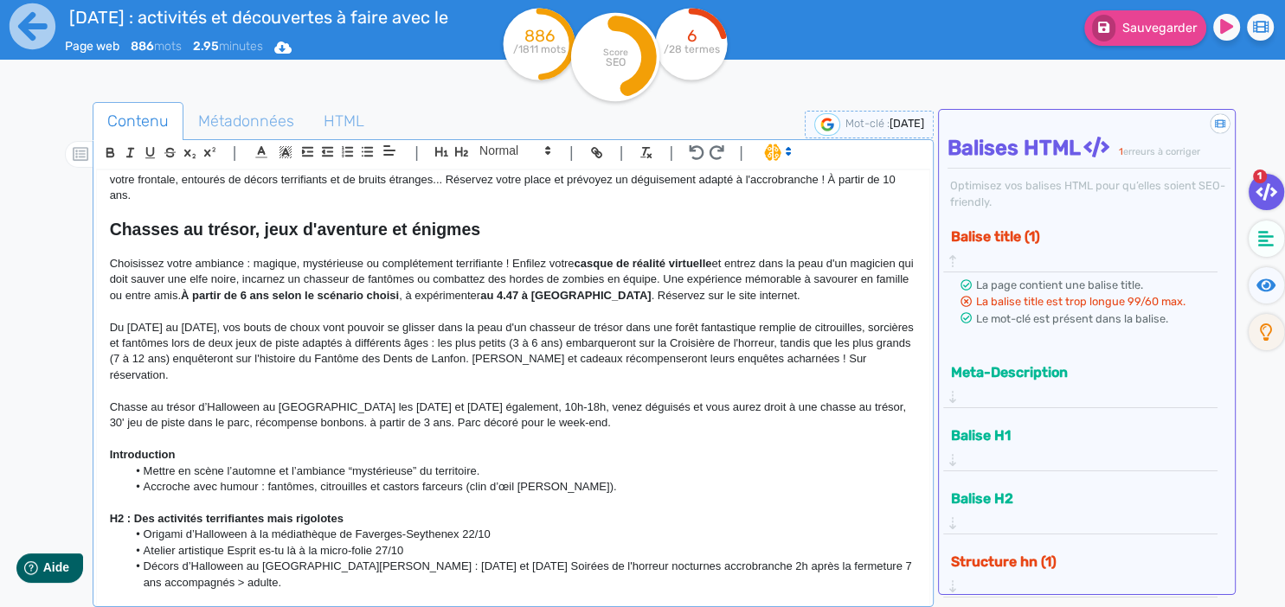
click at [482, 383] on p at bounding box center [513, 391] width 807 height 16
click at [351, 366] on p "Du [DATE] au [DATE], vos bouts de choux vont pouvoir se glisser dans la peau d'…" at bounding box center [513, 352] width 807 height 64
click at [669, 400] on p "Chasse au trésor d’Halloween au [GEOGRAPHIC_DATA] les [DATE] et [DATE] égalemen…" at bounding box center [513, 416] width 807 height 32
click at [772, 355] on p "Du [DATE] au [DATE], vos bouts de choux vont pouvoir se glisser dans la peau d'…" at bounding box center [513, 352] width 807 height 64
click at [753, 346] on p "Du [DATE] au [DATE], vos bouts de choux vont pouvoir se glisser dans la peau d'…" at bounding box center [513, 352] width 807 height 64
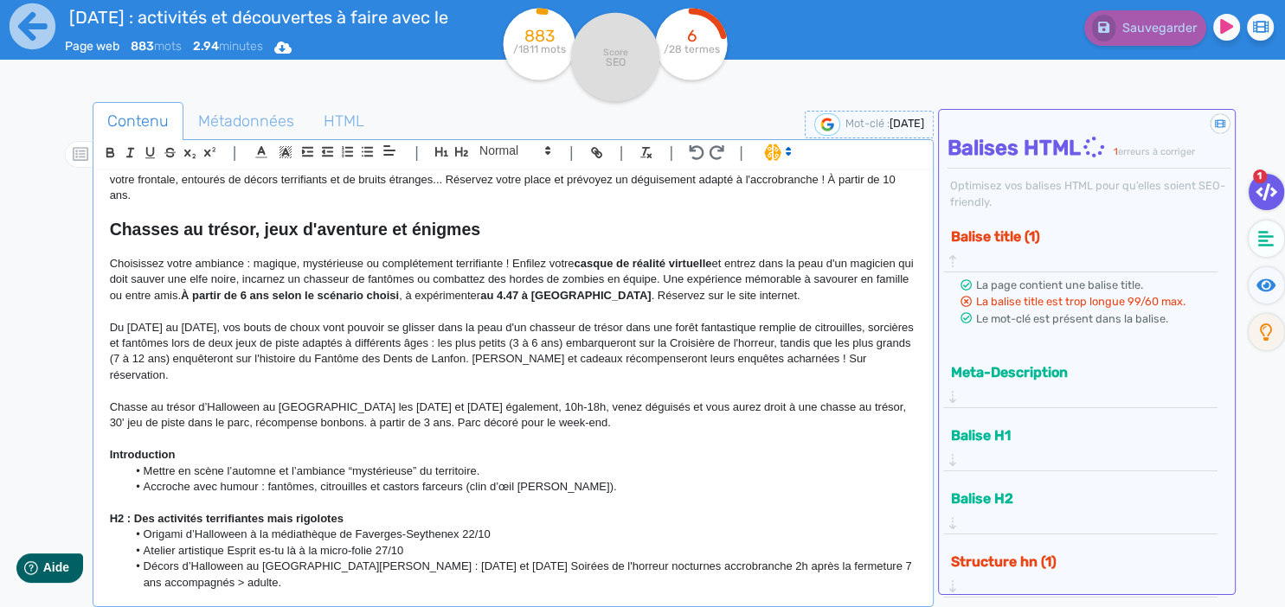
click at [777, 347] on p "Du [DATE] au [DATE], vos bouts de choux vont pouvoir se glisser dans la peau d'…" at bounding box center [513, 352] width 807 height 64
click at [813, 342] on p "Du [DATE] au [DATE], vos bouts de choux vont pouvoir se glisser dans la peau d'…" at bounding box center [513, 352] width 807 height 64
click at [846, 349] on p "Du [DATE] au [DATE], vos bouts de choux vont pouvoir se glisser dans la peau d'…" at bounding box center [513, 352] width 807 height 64
click at [761, 344] on p "Du [DATE] au [DATE], vos bouts de choux vont pouvoir se glisser dans la peau d'…" at bounding box center [513, 352] width 807 height 64
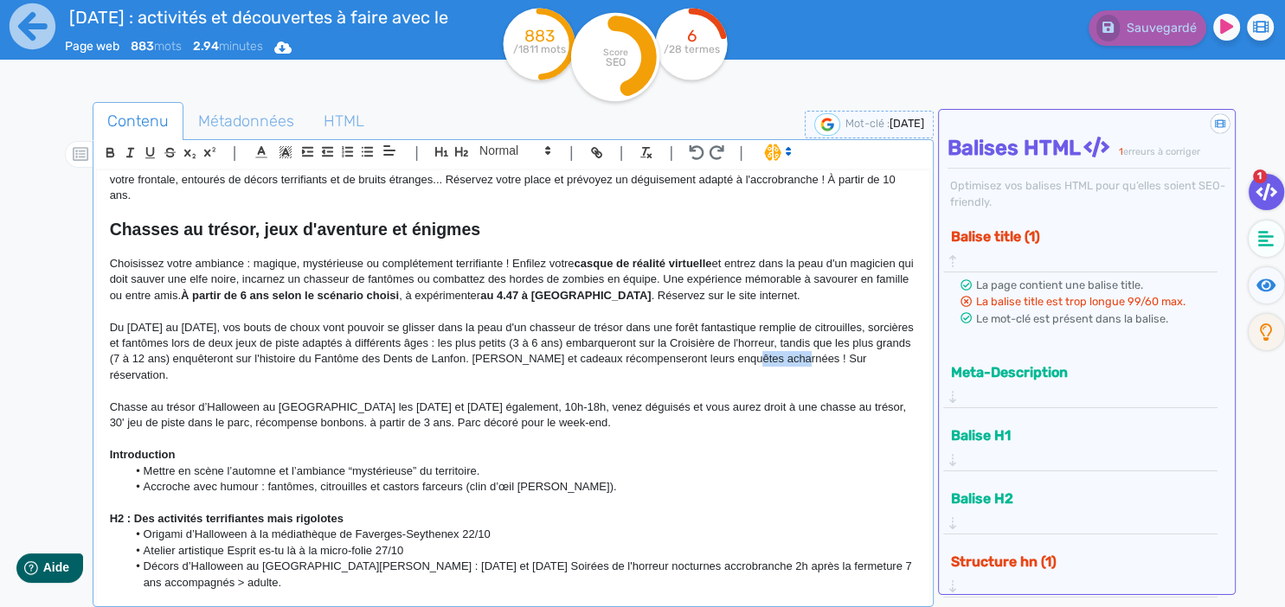
click at [760, 344] on p "Du [DATE] au [DATE], vos bouts de choux vont pouvoir se glisser dans la peau d'…" at bounding box center [513, 352] width 807 height 64
click at [106, 385] on div "[DATE] aux Sources du lac d’Annecy : frissons, jeux et gourmandises Angle : on …" at bounding box center [513, 382] width 832 height 425
drag, startPoint x: 106, startPoint y: 306, endPoint x: 267, endPoint y: 317, distance: 160.4
click at [267, 317] on div "[DATE] aux Sources du lac d’Annecy : frissons, jeux et gourmandises Angle : on …" at bounding box center [513, 382] width 832 height 425
click at [115, 153] on icon "button" at bounding box center [110, 152] width 15 height 15
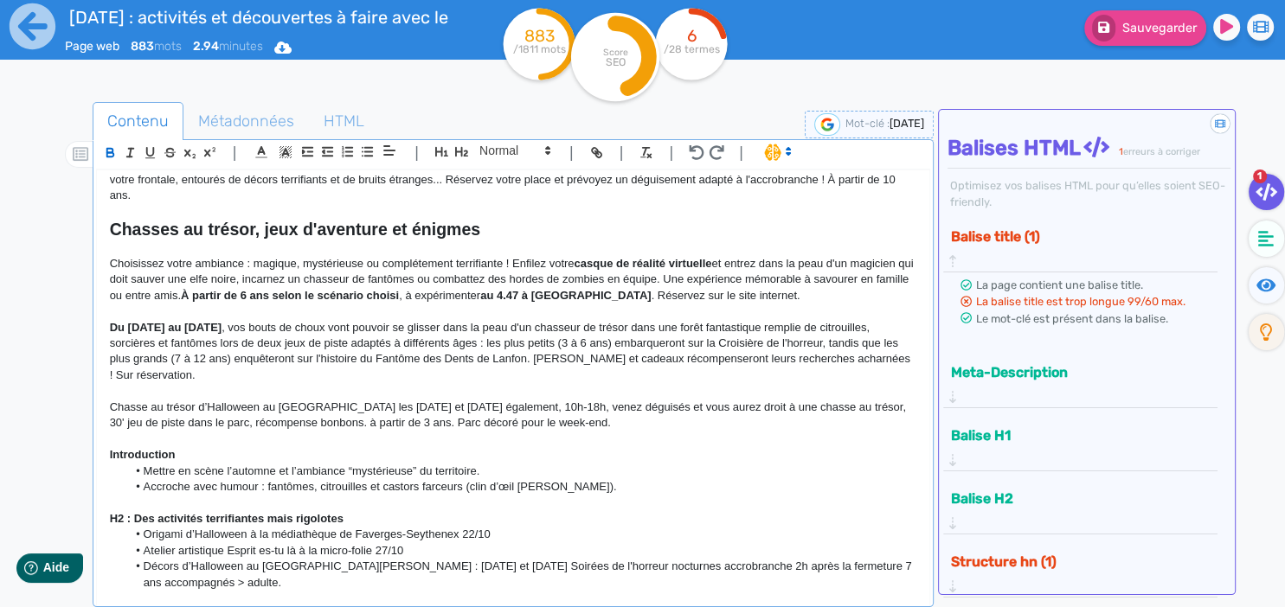
click at [503, 352] on p "Du [DATE] au [DATE] , vos bouts de choux vont pouvoir se glisser dans la peau d…" at bounding box center [513, 352] width 807 height 64
drag, startPoint x: 591, startPoint y: 305, endPoint x: 683, endPoint y: 306, distance: 91.7
click at [683, 320] on p "Du [DATE] au [DATE] , vos bouts de choux vont pouvoir se glisser dans la peau d…" at bounding box center [513, 352] width 807 height 64
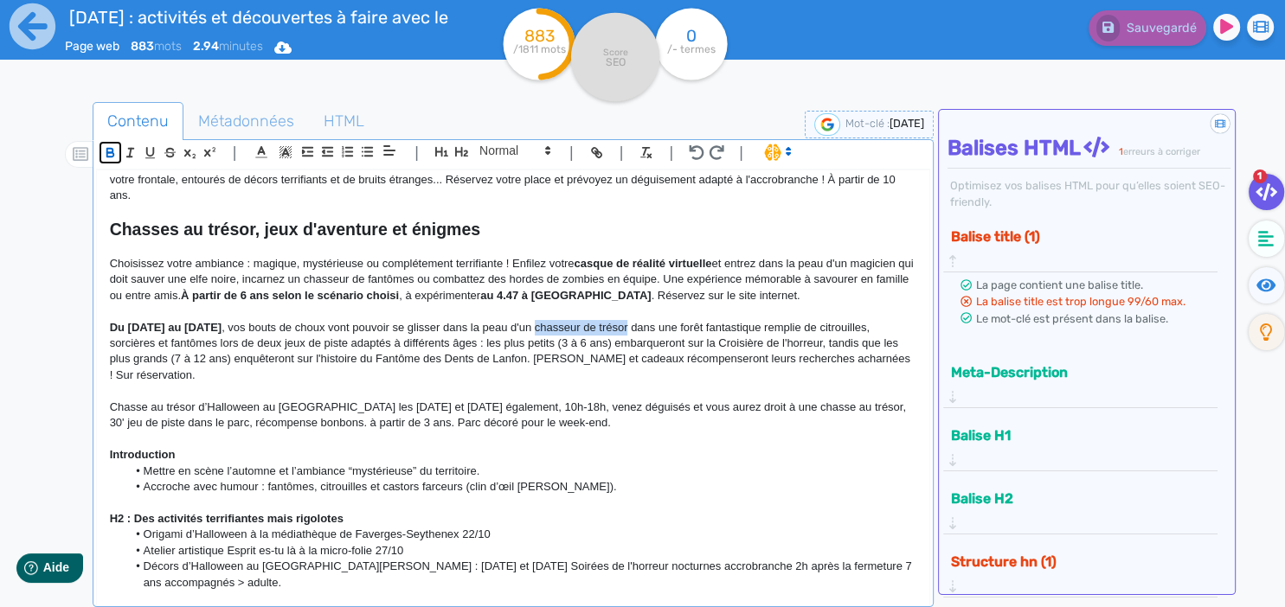
click at [108, 147] on icon "button" at bounding box center [110, 152] width 15 height 15
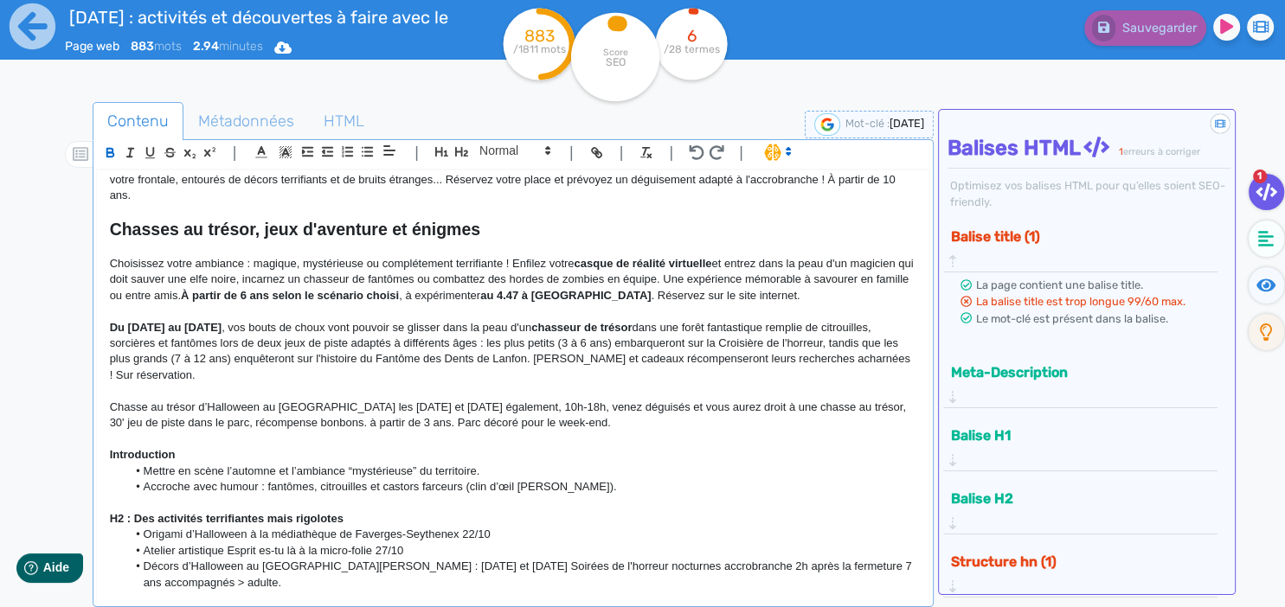
click at [301, 337] on p "Du [DATE] au [DATE] , vos bouts de choux vont pouvoir se glisser dans la peau d…" at bounding box center [513, 352] width 807 height 64
drag, startPoint x: 337, startPoint y: 327, endPoint x: 402, endPoint y: 327, distance: 64.0
click at [402, 327] on p "Du [DATE] au [DATE] , vos bouts de choux vont pouvoir se glisser dans la peau d…" at bounding box center [513, 352] width 807 height 64
click at [109, 149] on icon "button" at bounding box center [109, 151] width 6 height 4
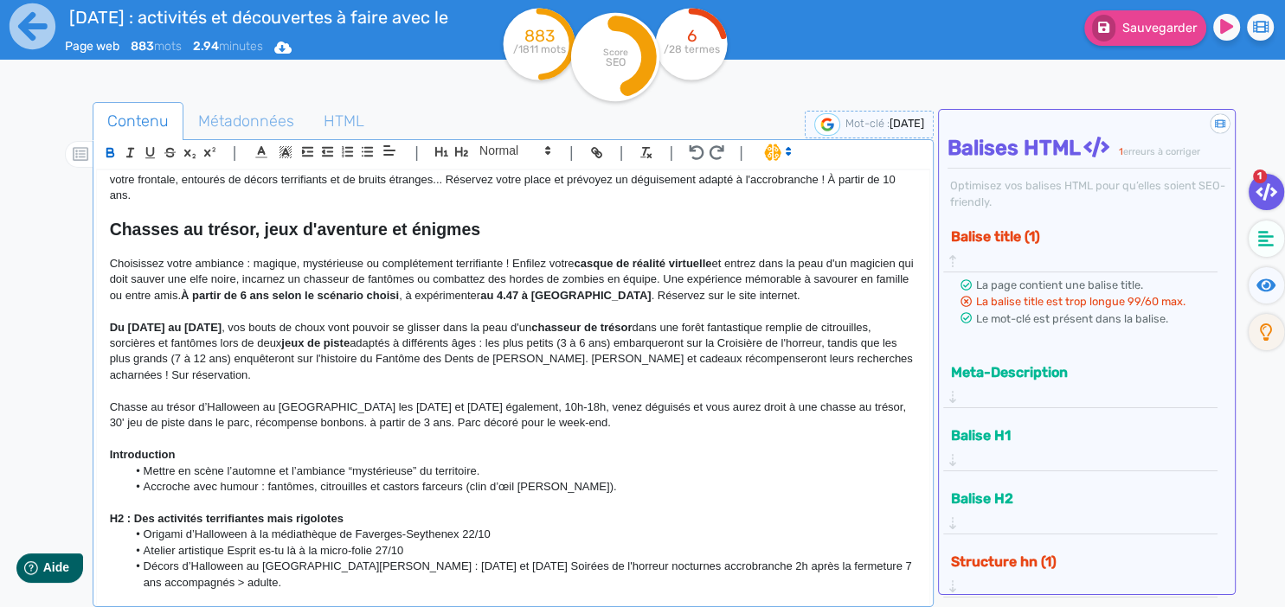
click at [634, 321] on p "Du [DATE] au [DATE] , vos bouts de choux vont pouvoir se glisser dans la peau d…" at bounding box center [513, 352] width 807 height 64
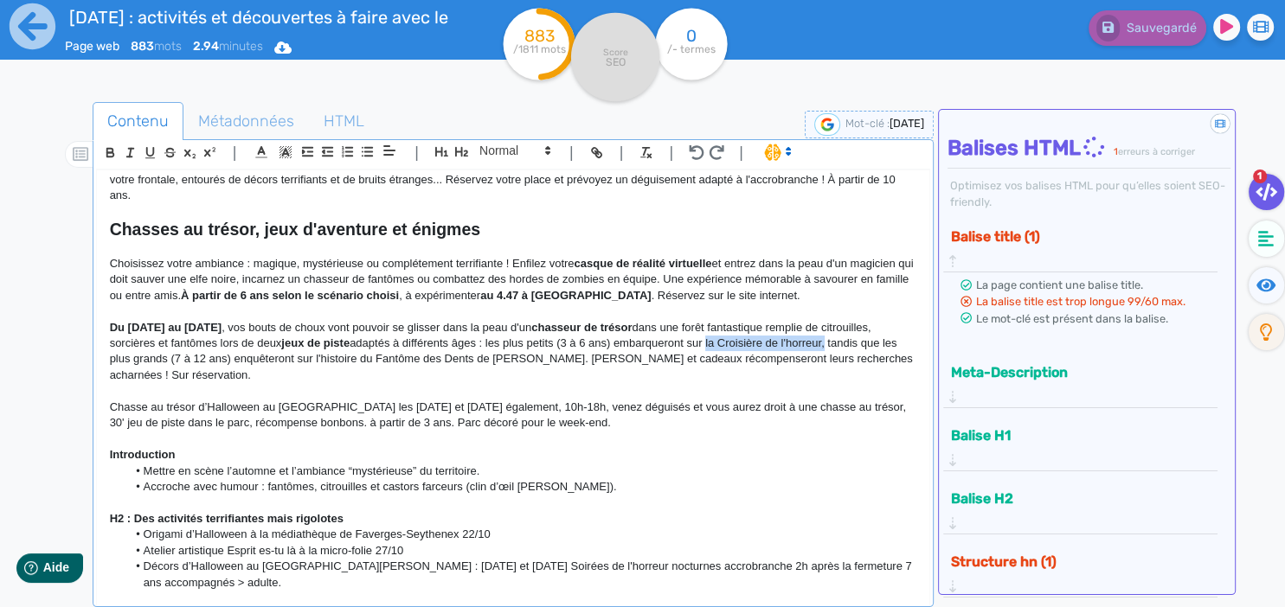
drag, startPoint x: 762, startPoint y: 328, endPoint x: 880, endPoint y: 325, distance: 118.6
click at [880, 325] on p "Du [DATE] au [DATE] , vos bouts de choux vont pouvoir se glisser dans la peau d…" at bounding box center [513, 352] width 807 height 64
click at [113, 147] on icon "button" at bounding box center [110, 152] width 15 height 15
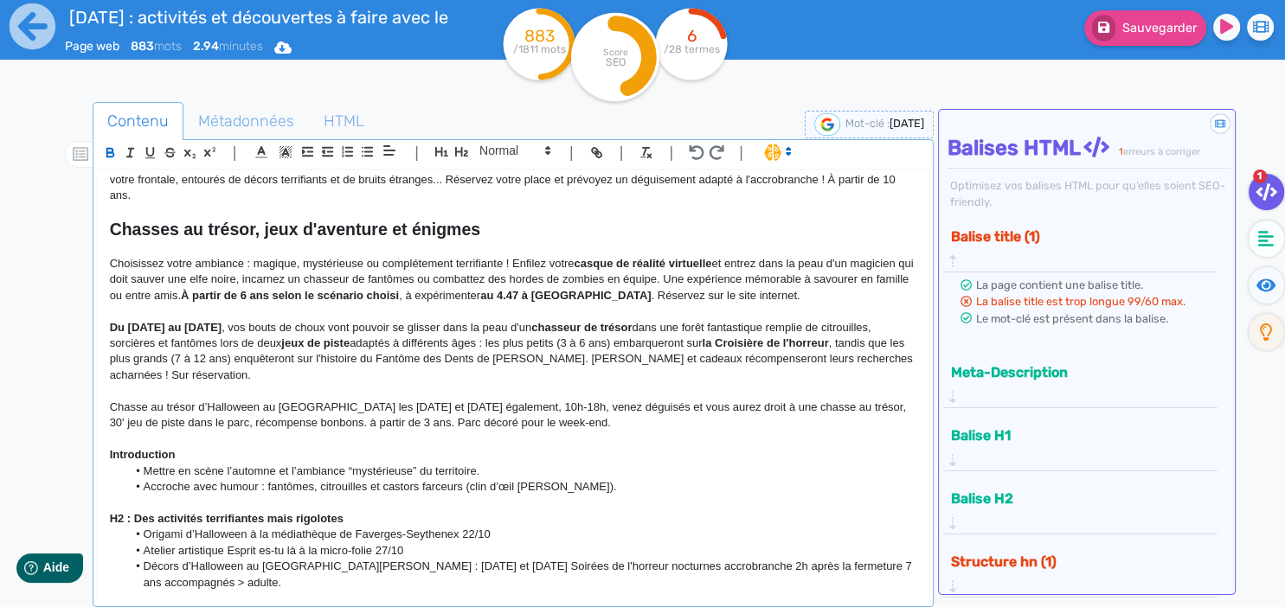
click at [235, 348] on p "Du [DATE] au [DATE] , vos bouts de choux vont pouvoir se glisser dans la peau d…" at bounding box center [513, 352] width 807 height 64
drag, startPoint x: 447, startPoint y: 341, endPoint x: 597, endPoint y: 337, distance: 149.8
click at [597, 337] on p "Du [DATE] au [DATE] , vos bouts de choux vont pouvoir se glisser dans la peau d…" at bounding box center [513, 352] width 807 height 64
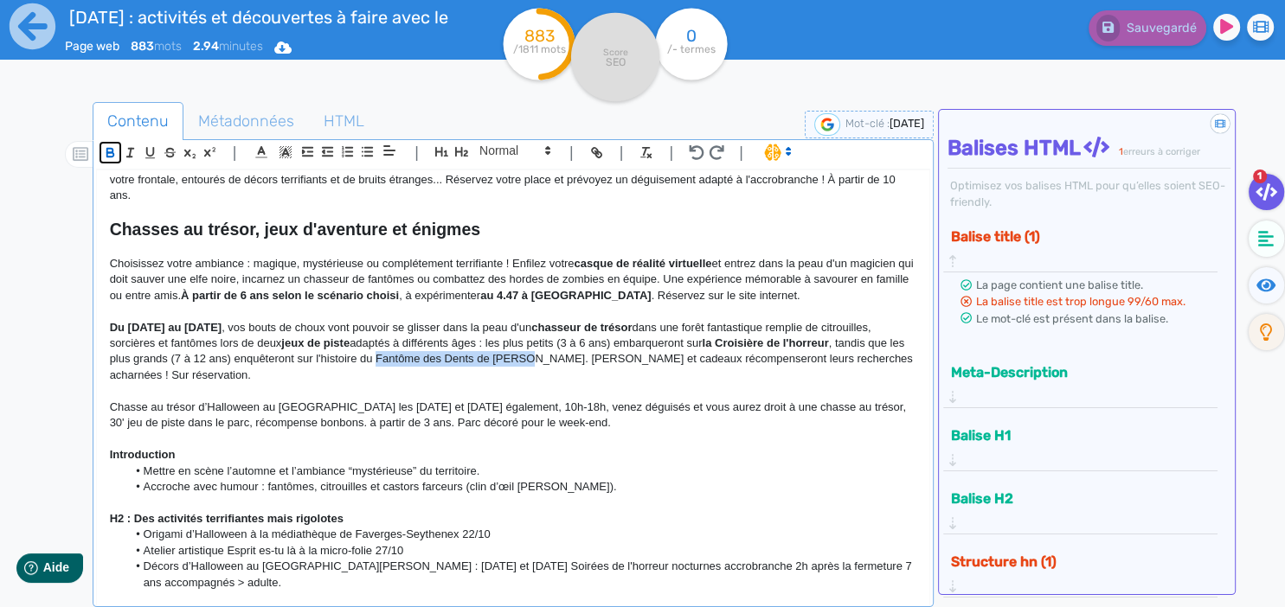
click at [113, 151] on icon "button" at bounding box center [110, 152] width 15 height 15
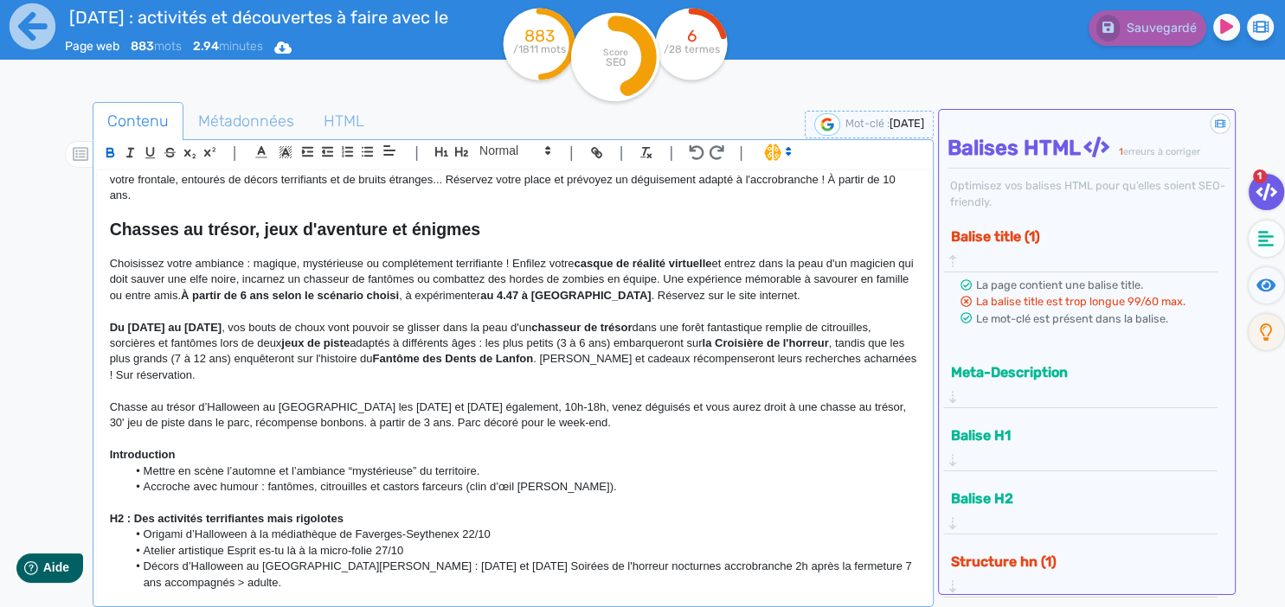
click at [233, 357] on p "Du [DATE] au [DATE] , vos bouts de choux vont pouvoir se glisser dans la peau d…" at bounding box center [513, 352] width 807 height 64
drag, startPoint x: 248, startPoint y: 361, endPoint x: 170, endPoint y: 357, distance: 78.9
click at [170, 357] on p "Du [DATE] au [DATE] , vos bouts de choux vont pouvoir se glisser dans la peau d…" at bounding box center [513, 352] width 807 height 64
click at [368, 363] on p "Du [DATE] au [DATE] , vos bouts de choux vont pouvoir se glisser dans la peau d…" at bounding box center [513, 352] width 807 height 64
click at [393, 362] on p "Du [DATE] au [DATE] , vos bouts de choux vont pouvoir se glisser dans la peau d…" at bounding box center [513, 352] width 807 height 64
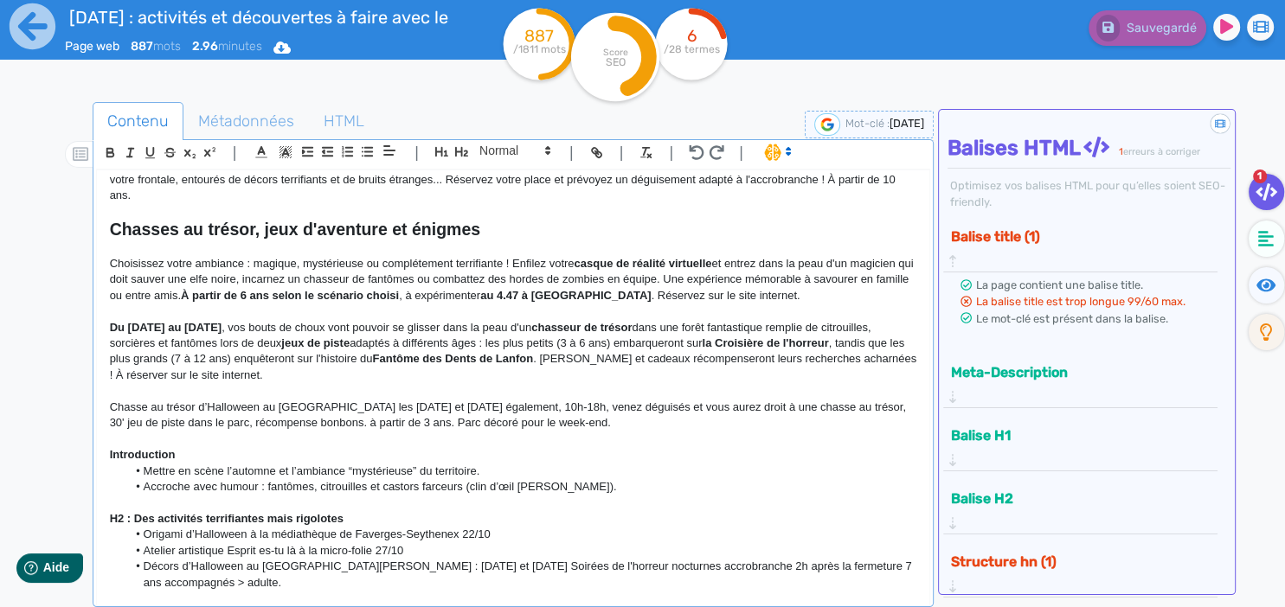
click at [383, 365] on p "Du [DATE] au [DATE] , vos bouts de choux vont pouvoir se glisser dans la peau d…" at bounding box center [513, 352] width 807 height 64
click at [403, 383] on p at bounding box center [513, 391] width 807 height 16
click at [345, 362] on p "Du [DATE] au [DATE] , vos bouts de choux vont pouvoir se glisser dans la peau d…" at bounding box center [513, 352] width 807 height 64
click at [483, 353] on p "Du [DATE] au [DATE] , vos bouts de choux vont pouvoir se glisser dans la peau d…" at bounding box center [513, 352] width 807 height 64
click at [393, 358] on p "Du [DATE] au [DATE] , vos bouts de choux vont pouvoir se glisser dans la peau d…" at bounding box center [513, 352] width 807 height 64
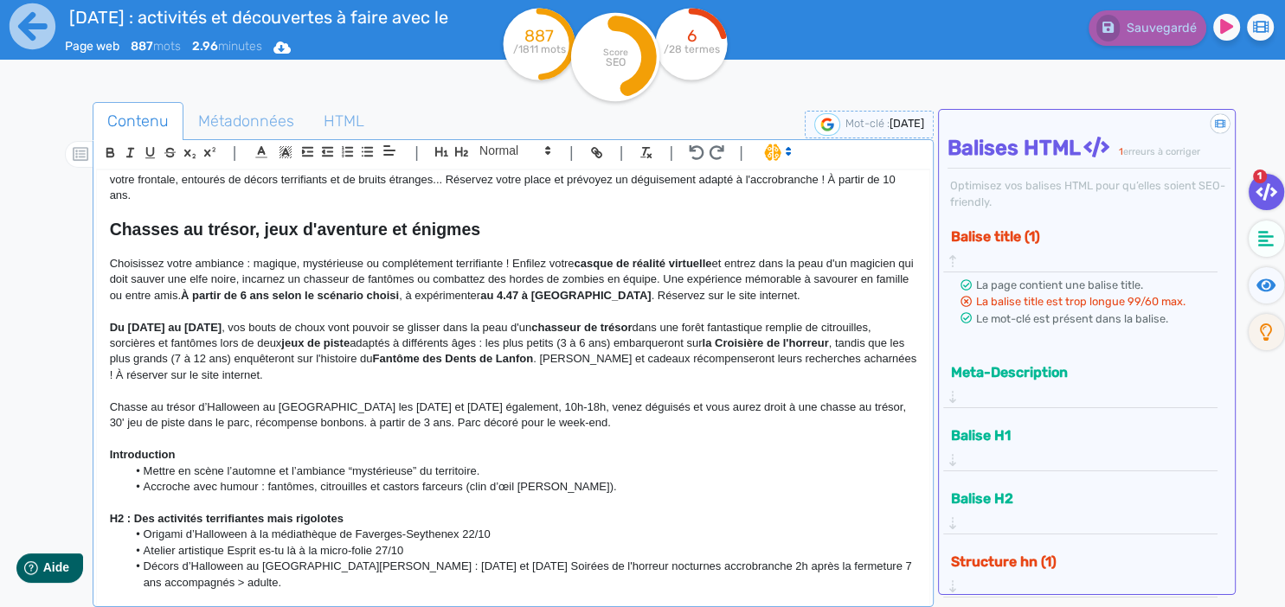
click at [378, 363] on p "Du [DATE] au [DATE] , vos bouts de choux vont pouvoir se glisser dans la peau d…" at bounding box center [513, 352] width 807 height 64
click at [350, 383] on p at bounding box center [513, 391] width 807 height 16
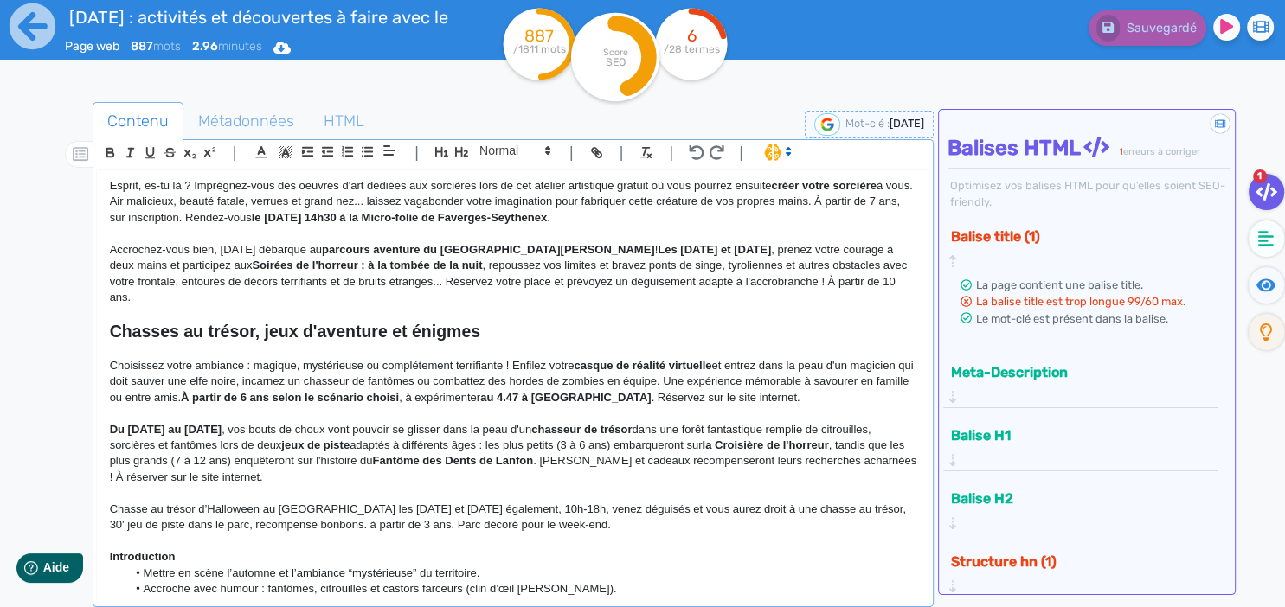
scroll to position [348, 0]
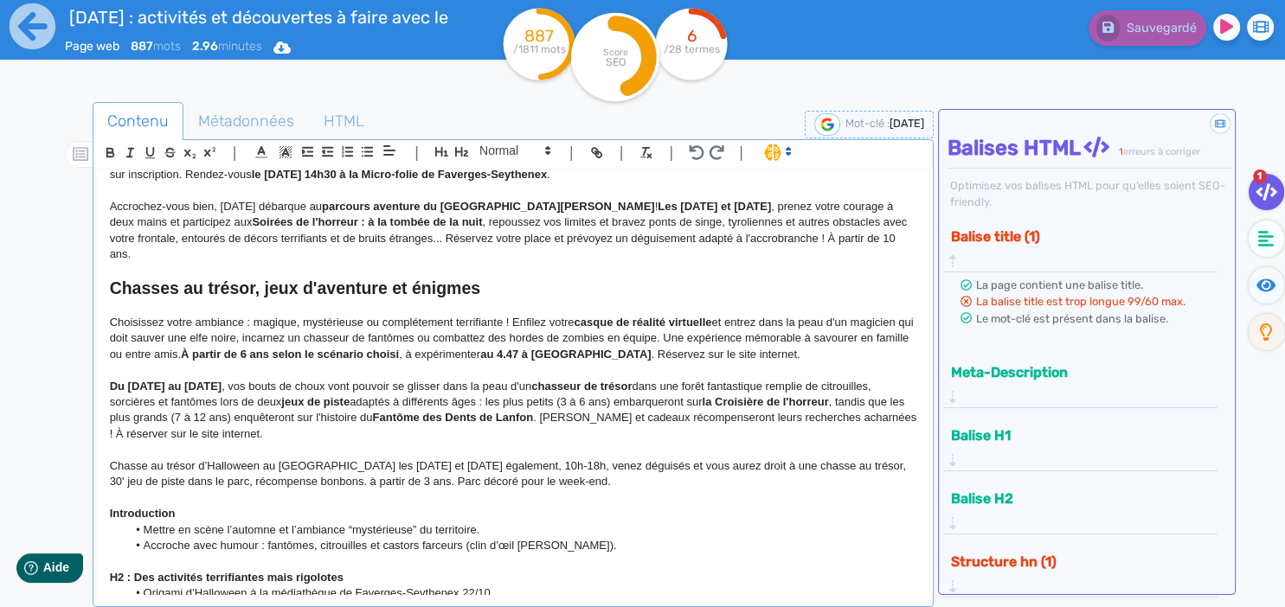
click at [351, 421] on p "Du [DATE] au [DATE] , vos bouts de choux vont pouvoir se glisser dans la peau d…" at bounding box center [513, 411] width 807 height 64
click at [313, 442] on p at bounding box center [513, 450] width 807 height 16
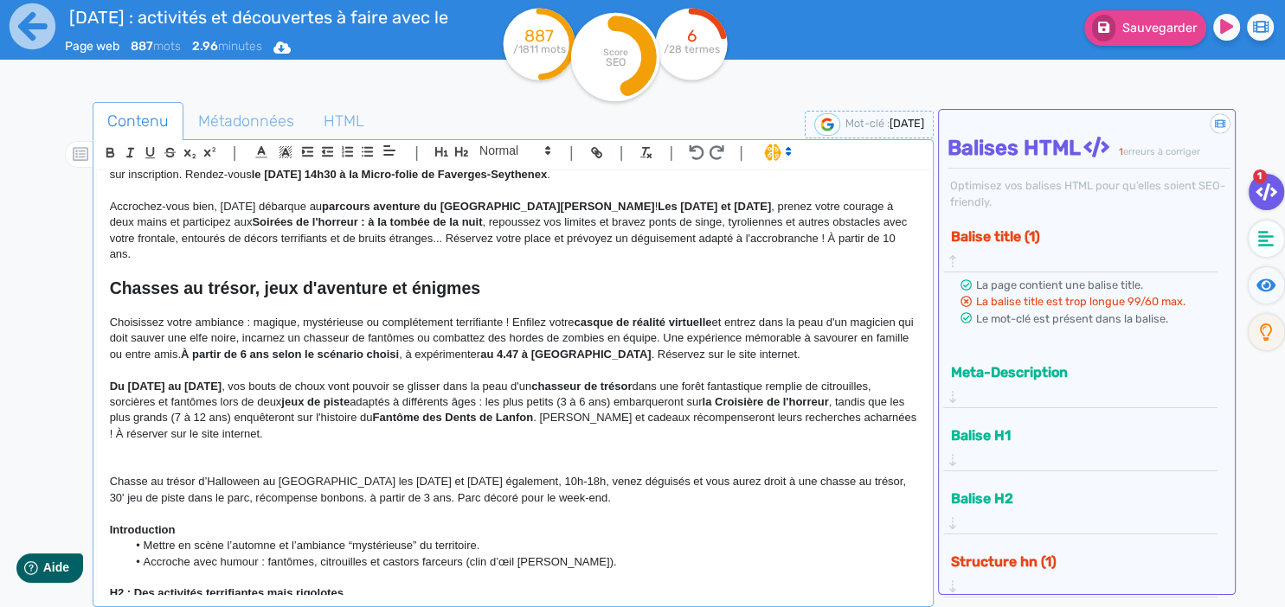
click at [183, 459] on p at bounding box center [513, 467] width 807 height 16
click at [119, 459] on p at bounding box center [513, 467] width 807 height 16
drag, startPoint x: 162, startPoint y: 459, endPoint x: 202, endPoint y: 451, distance: 41.4
click at [164, 474] on p "Chasse au trésor d’Halloween au [GEOGRAPHIC_DATA] les [DATE] et [DATE] égalemen…" at bounding box center [513, 490] width 807 height 32
click at [213, 442] on p at bounding box center [513, 450] width 807 height 16
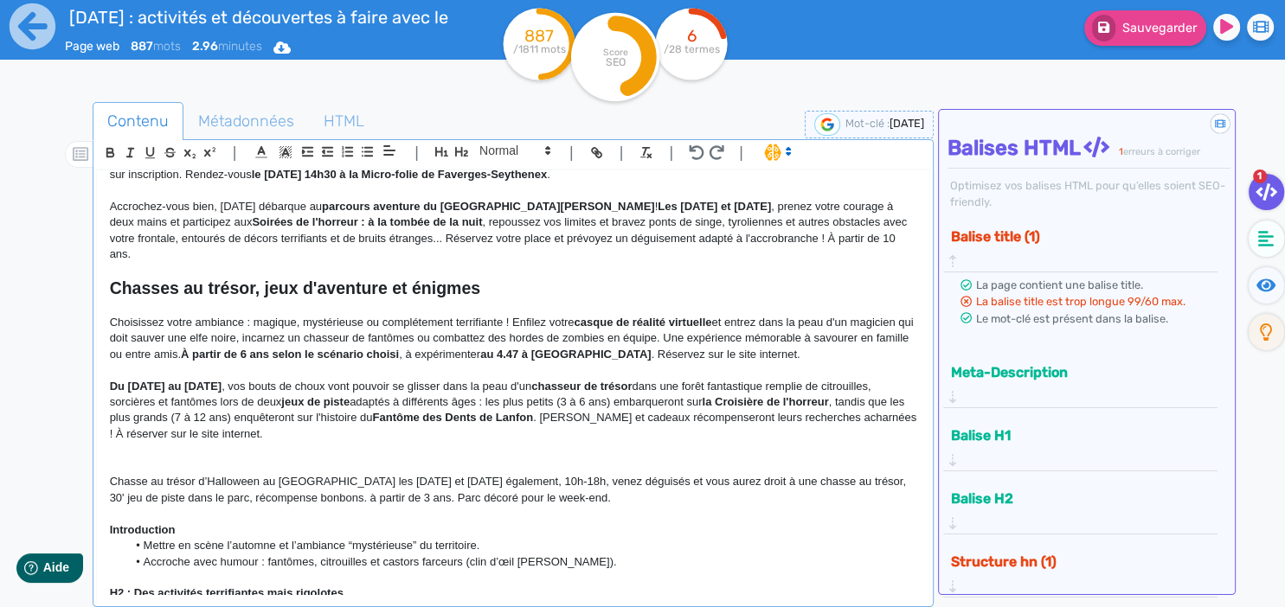
click at [207, 459] on p at bounding box center [513, 467] width 807 height 16
drag, startPoint x: 346, startPoint y: 467, endPoint x: 428, endPoint y: 469, distance: 82.2
click at [428, 474] on p "Chasse au trésor d’Halloween au [GEOGRAPHIC_DATA] les [DATE] et [DATE] égalemen…" at bounding box center [513, 490] width 807 height 32
click at [395, 459] on p "Une autre chasse au trésor vous attend les" at bounding box center [513, 467] width 807 height 16
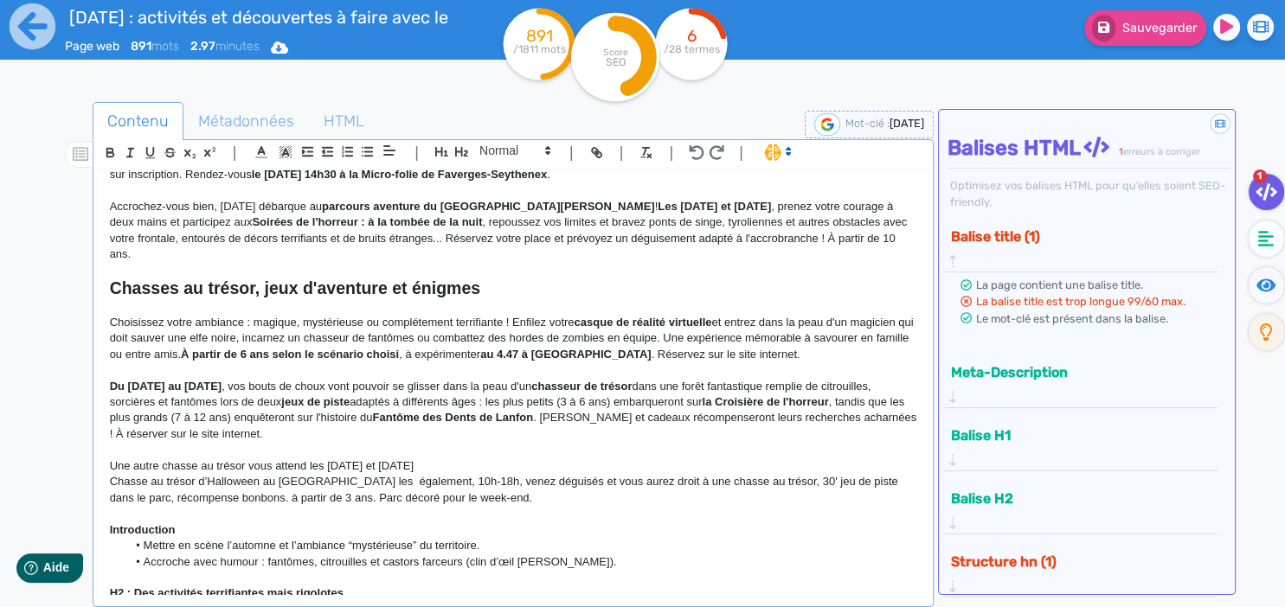
click at [458, 459] on p "Une autre chasse au trésor vous attend les [DATE] et [DATE]" at bounding box center [513, 467] width 807 height 16
click at [376, 419] on p "Du [DATE] au [DATE] , vos bouts de choux vont pouvoir se glisser dans la peau d…" at bounding box center [513, 411] width 807 height 64
click at [533, 411] on strong "Fantôme des Dents de Lanfon" at bounding box center [452, 417] width 161 height 13
click at [753, 363] on p at bounding box center [513, 371] width 807 height 16
click at [485, 379] on p "Du [DATE] au [DATE] , vos bouts de choux vont pouvoir se glisser dans la peau d…" at bounding box center [513, 411] width 807 height 64
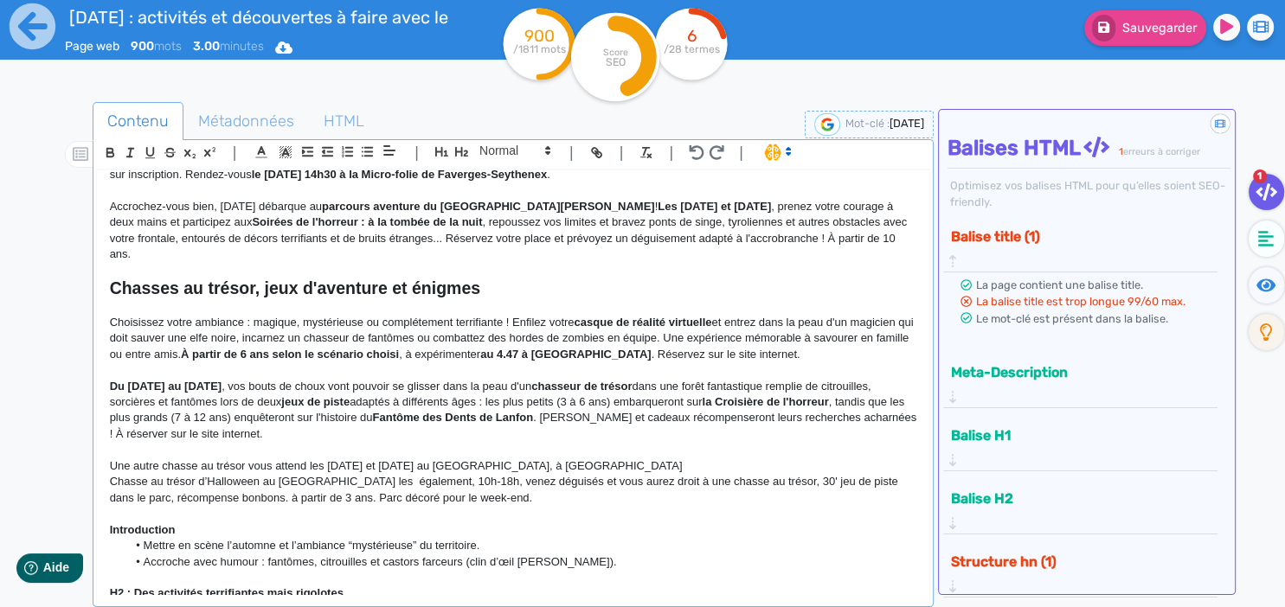
click at [355, 379] on p "Du [DATE] au [DATE] , vos bouts de choux vont pouvoir se glisser dans la peau d…" at bounding box center [513, 411] width 807 height 64
click at [202, 380] on strong "Du [DATE] au [DATE]" at bounding box center [166, 386] width 112 height 13
click at [270, 387] on p "Du [DATE] au [DATE] , vos bouts de choux vont pouvoir se glisser dans la peau d…" at bounding box center [513, 411] width 807 height 64
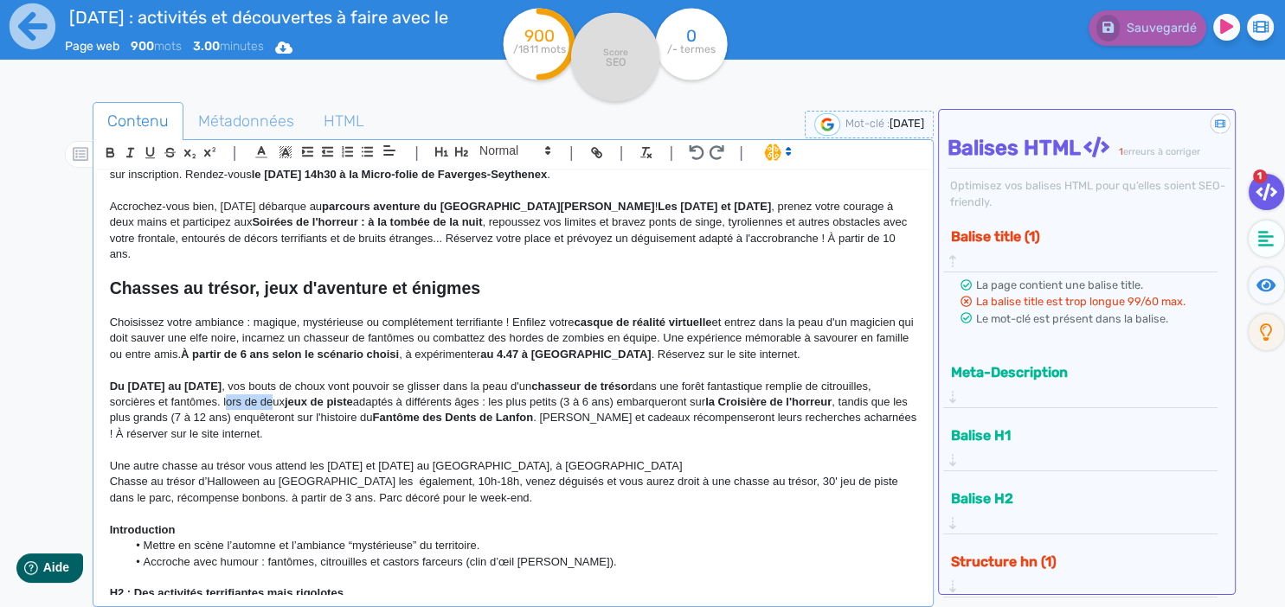
drag, startPoint x: 317, startPoint y: 382, endPoint x: 277, endPoint y: 386, distance: 40.0
click at [277, 386] on p "Du [DATE] au [DATE] , vos bouts de choux vont pouvoir se glisser dans la peau d…" at bounding box center [513, 411] width 807 height 64
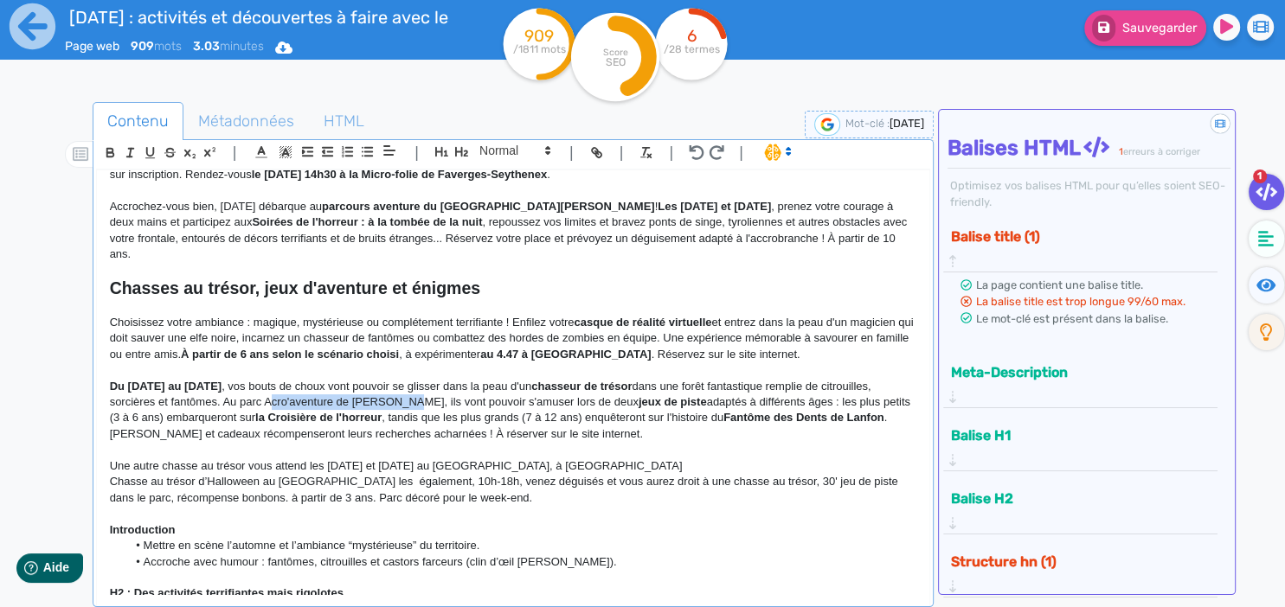
drag, startPoint x: 320, startPoint y: 381, endPoint x: 445, endPoint y: 387, distance: 124.8
click at [445, 387] on p "Du [DATE] au [DATE] , vos bouts de choux vont pouvoir se glisser dans la peau d…" at bounding box center [513, 411] width 807 height 64
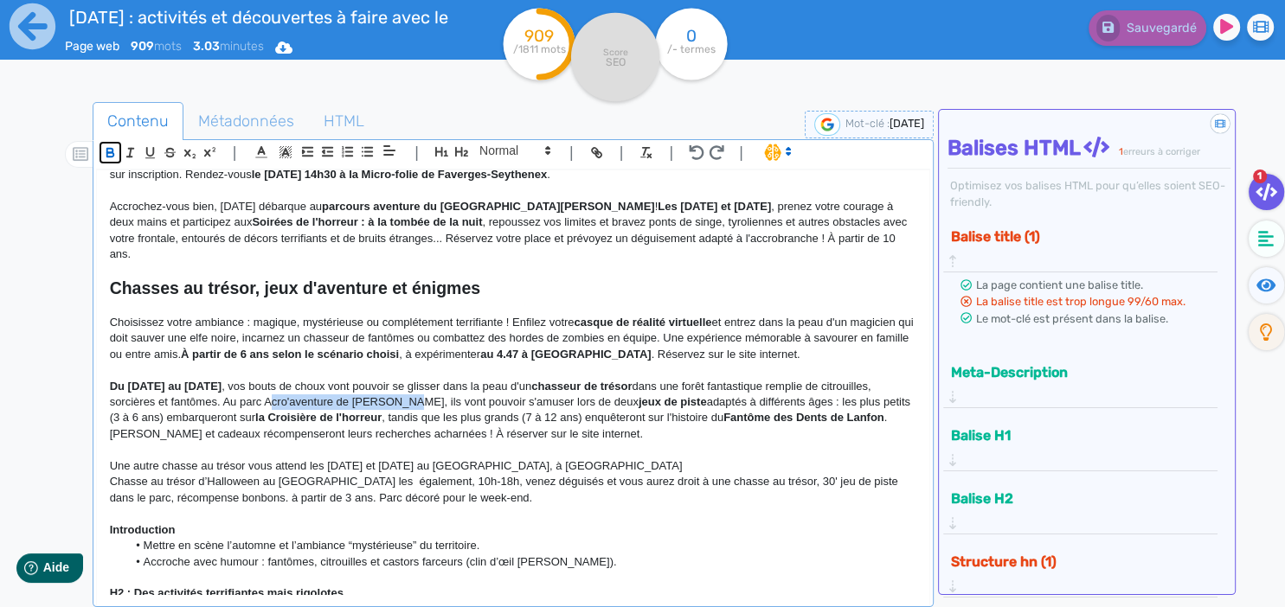
click at [107, 156] on icon "button" at bounding box center [109, 154] width 7 height 4
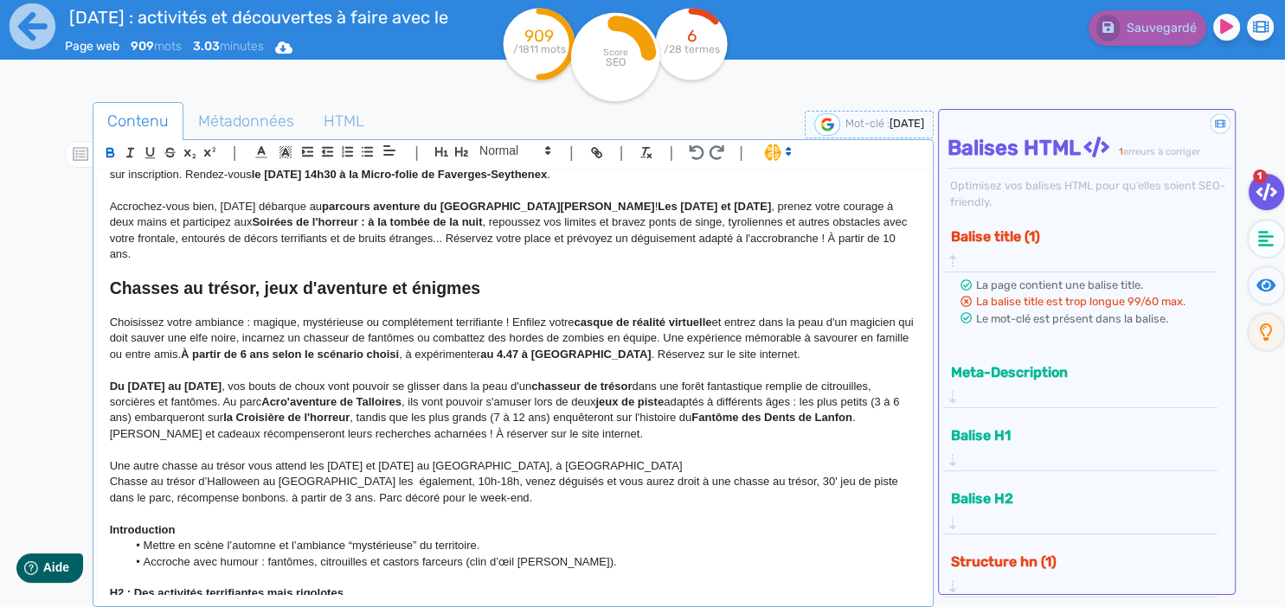
click at [507, 379] on p "Du [DATE] au [DATE] , vos bouts de choux vont pouvoir se glisser dans la peau d…" at bounding box center [513, 411] width 807 height 64
click at [832, 411] on strong "Fantôme des Dents de Lanfon" at bounding box center [771, 417] width 161 height 13
click at [811, 381] on p "Du [DATE] au [DATE] , vos bouts de choux vont pouvoir se glisser dans la peau d…" at bounding box center [513, 411] width 807 height 64
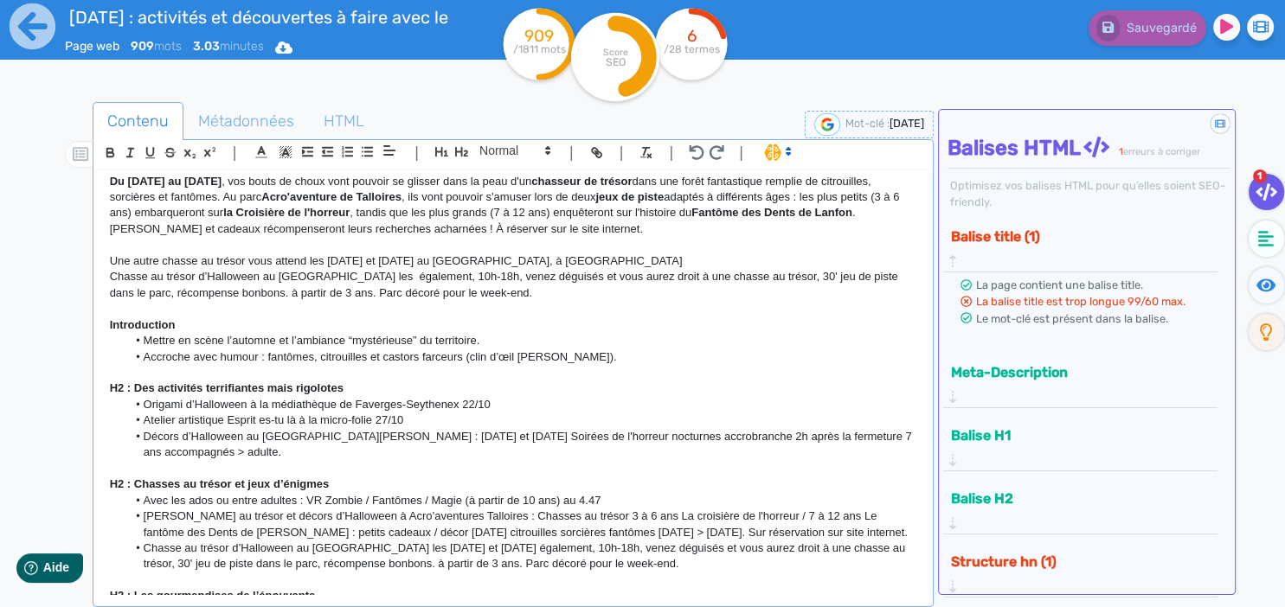
scroll to position [572, 0]
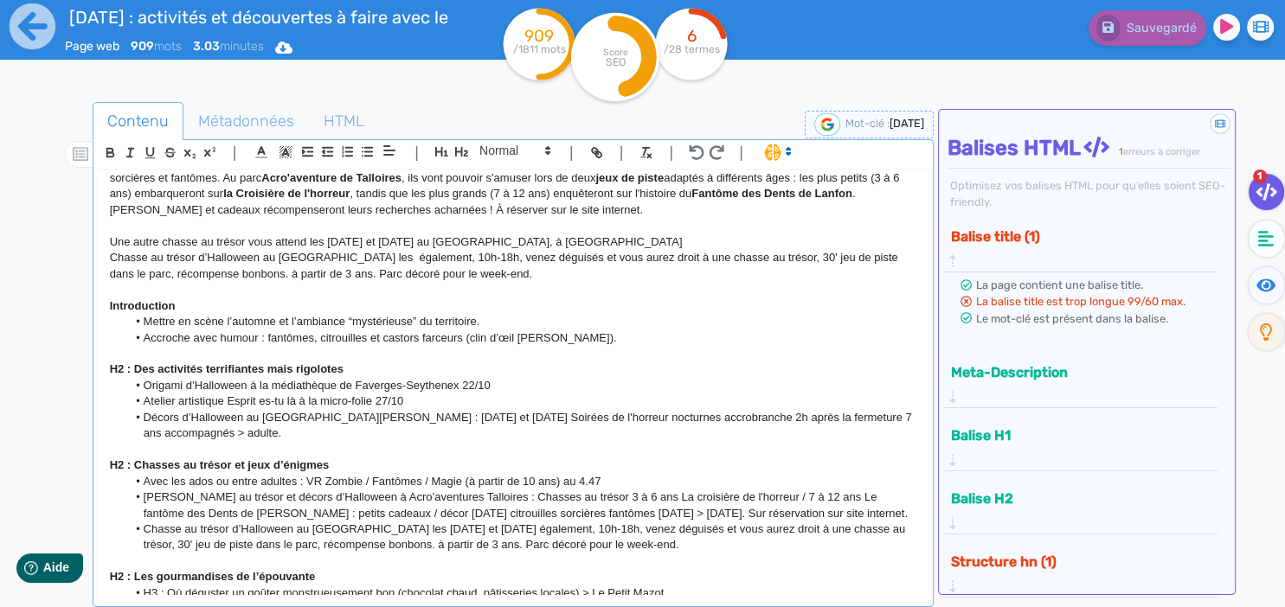
click at [428, 282] on p at bounding box center [513, 290] width 807 height 16
click at [196, 235] on p "Une autre chasse au trésor vous attend les [DATE] et [DATE] au [GEOGRAPHIC_DATA…" at bounding box center [513, 243] width 807 height 16
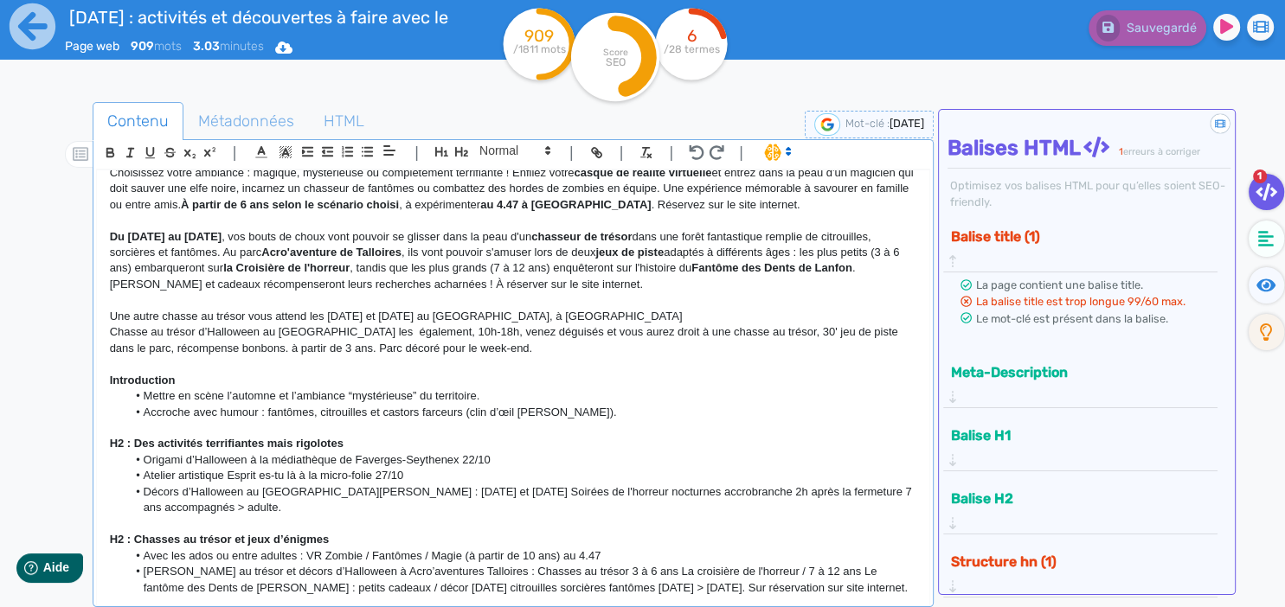
click at [306, 309] on p "Une autre chasse au trésor vous attend les [DATE] et [DATE] au [GEOGRAPHIC_DATA…" at bounding box center [513, 317] width 807 height 16
click at [307, 309] on p "Une autre chasse au trésor vous attend les [DATE] et [DATE] au [GEOGRAPHIC_DATA…" at bounding box center [513, 317] width 807 height 16
drag, startPoint x: 309, startPoint y: 299, endPoint x: 556, endPoint y: 298, distance: 247.5
click at [556, 309] on p "Une autre chasse au trésor vous attend les [DATE] et [DATE] au [GEOGRAPHIC_DATA…" at bounding box center [513, 317] width 807 height 16
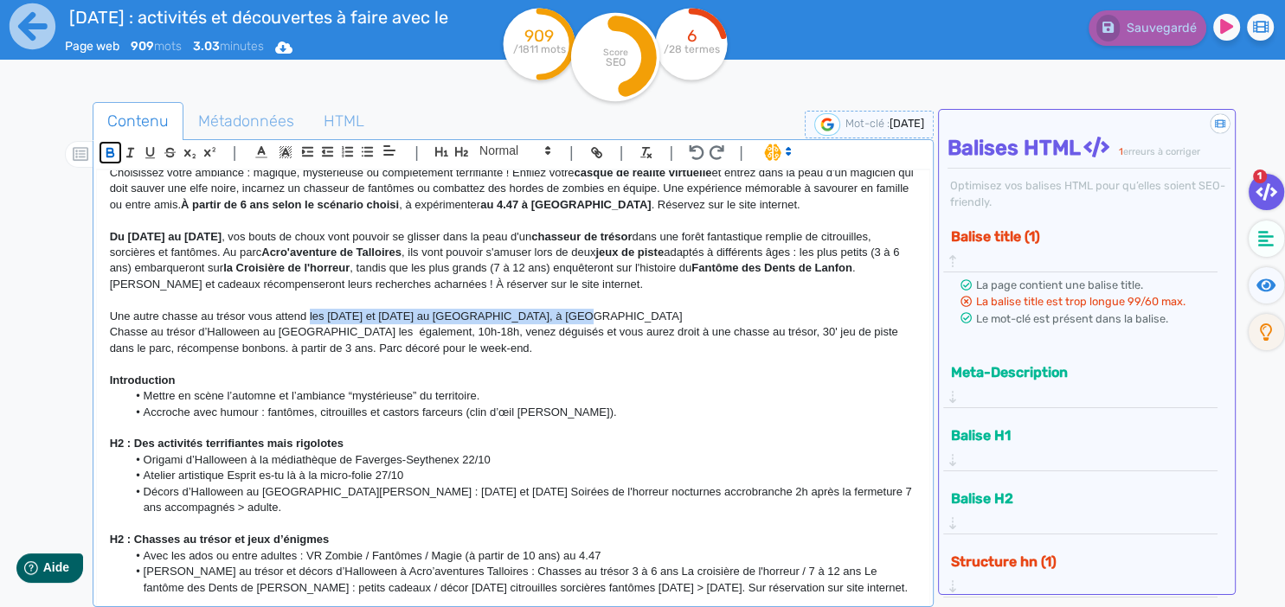
click at [112, 149] on icon "button" at bounding box center [109, 151] width 6 height 4
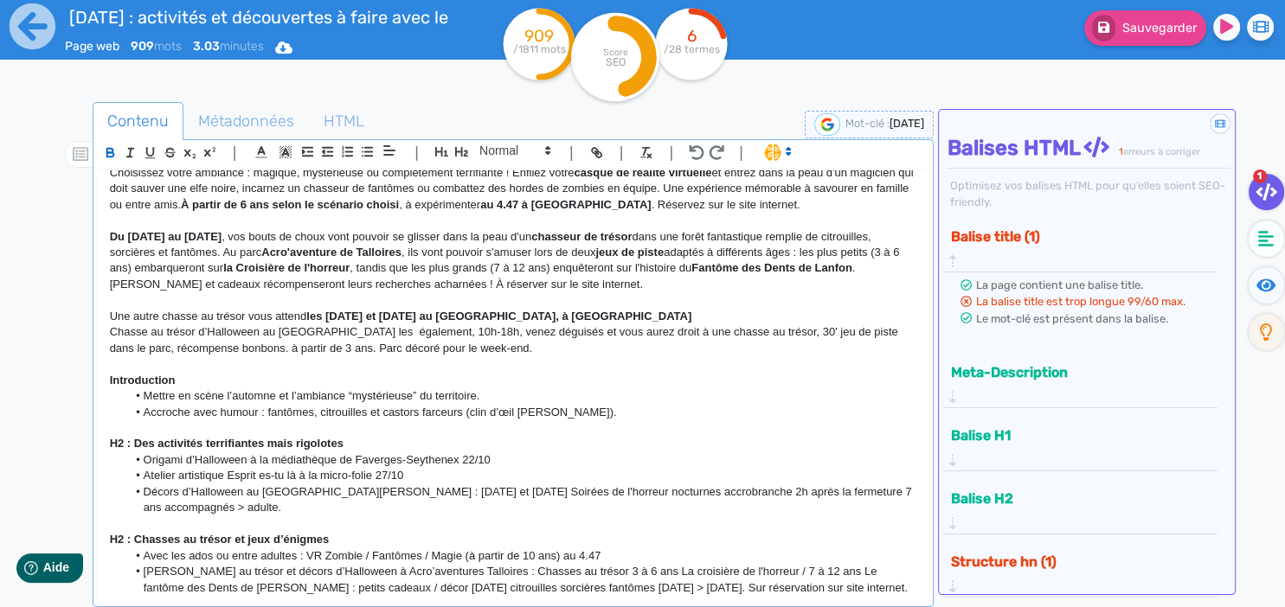
click at [588, 309] on p "Une autre chasse au trésor vous attend les [DATE] et [DATE] au [GEOGRAPHIC_DATA…" at bounding box center [513, 317] width 807 height 16
click at [673, 309] on p "Une autre chasse au trésor vous attend les [DATE] et [DATE] au [GEOGRAPHIC_DATA…" at bounding box center [513, 317] width 807 height 16
click at [684, 309] on p "Une autre chasse au trésor vous attend les [DATE] et [DATE] au [GEOGRAPHIC_DATA…" at bounding box center [513, 317] width 807 height 16
click at [683, 309] on p "Une autre chasse au trésor vous attend les [DATE] et [DATE] au [GEOGRAPHIC_DATA…" at bounding box center [513, 317] width 807 height 16
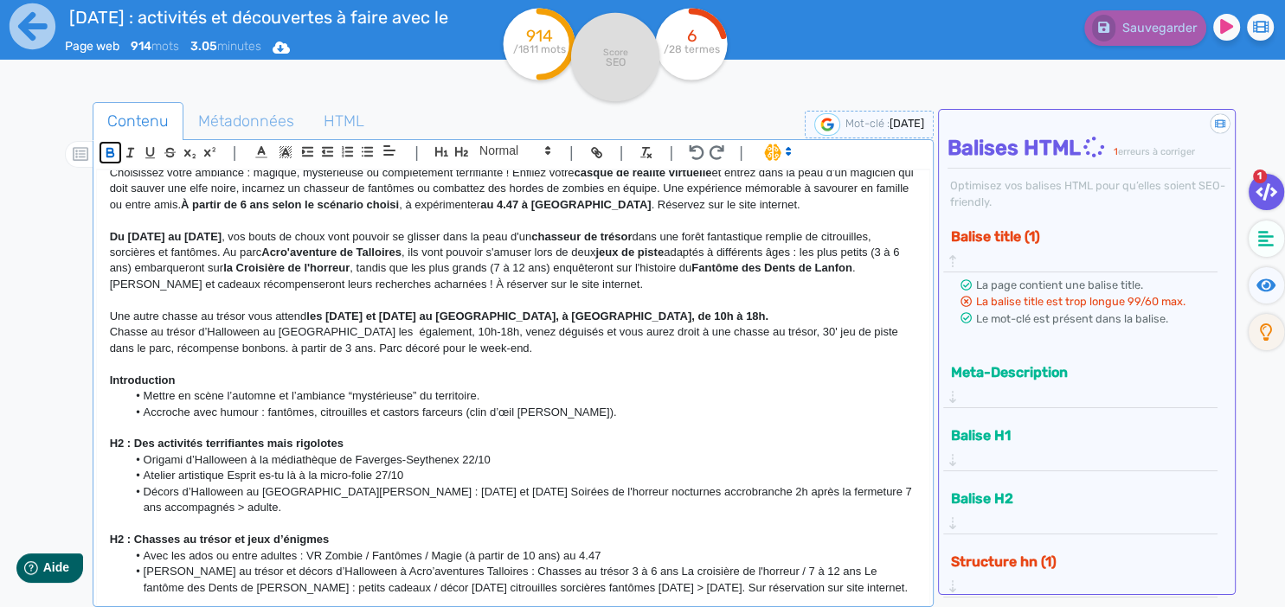
click at [108, 151] on icon "button" at bounding box center [110, 152] width 15 height 15
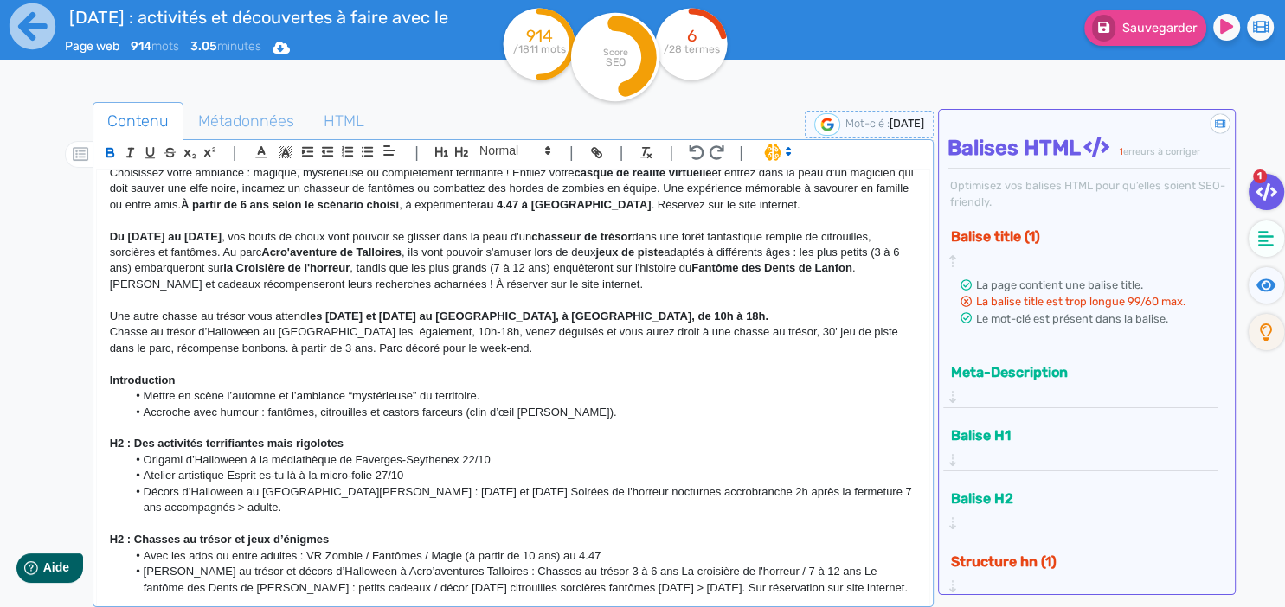
click at [475, 326] on p "Chasse au trésor d’Halloween au [GEOGRAPHIC_DATA] les également, 10h-18h, venez…" at bounding box center [513, 341] width 807 height 32
click at [639, 310] on strong "les [DATE] et [DATE] au [GEOGRAPHIC_DATA], à [GEOGRAPHIC_DATA], de 10h à 18h." at bounding box center [537, 316] width 462 height 13
click at [670, 309] on p "Une autre chasse au trésor vous attend les [DATE] et [DATE] au [GEOGRAPHIC_DATA…" at bounding box center [513, 317] width 807 height 16
click at [111, 154] on icon "button" at bounding box center [110, 152] width 15 height 15
click at [253, 309] on p "Une autre chasse au trésor vous attend les [DATE] et [DATE] au [GEOGRAPHIC_DATA…" at bounding box center [513, 317] width 807 height 16
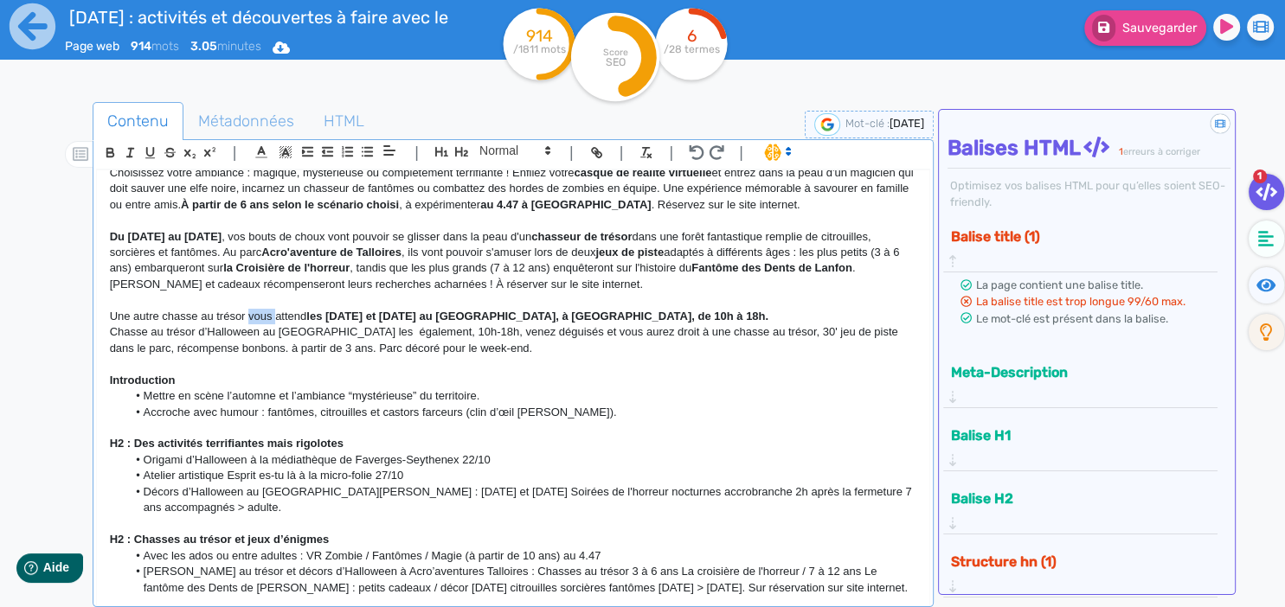
click at [253, 309] on p "Une autre chasse au trésor vous attend les [DATE] et [DATE] au [GEOGRAPHIC_DATA…" at bounding box center [513, 317] width 807 height 16
click at [279, 309] on p "Une autre chasse au trésor attend les [DATE] et [DATE] au [GEOGRAPHIC_DATA], à …" at bounding box center [513, 317] width 807 height 16
click at [514, 310] on strong "les [DATE] et [DATE] au [GEOGRAPHIC_DATA], à [GEOGRAPHIC_DATA], de 10h à 18h." at bounding box center [571, 316] width 462 height 13
click at [731, 309] on p "Une autre chasse au trésor attend vos enfants les [DATE] et [DATE] au [GEOGRAPH…" at bounding box center [513, 317] width 807 height 16
click at [702, 309] on p "Une autre chasse au trésor attend vos enfants les [DATE] et [DATE] au [GEOGRAPH…" at bounding box center [513, 317] width 807 height 16
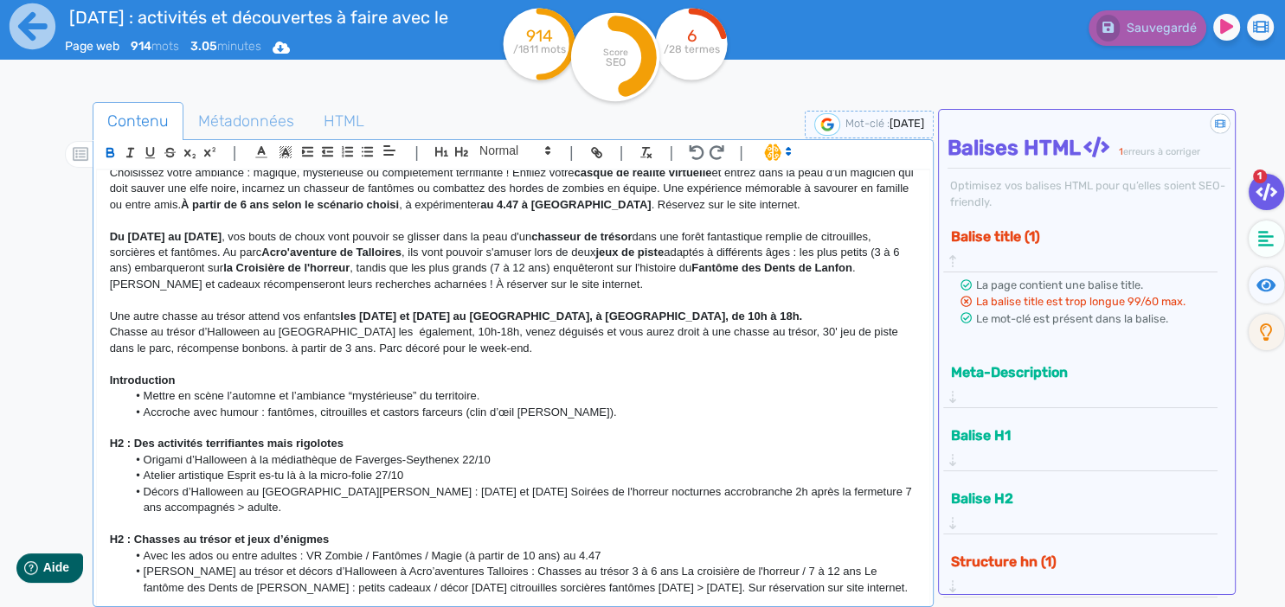
click at [706, 309] on p "Une autre chasse au trésor attend vos enfants les [DATE] et [DATE] au [GEOGRAPH…" at bounding box center [513, 317] width 807 height 16
click at [255, 309] on p "Une autre chasse au trésor attend vos enfants les [DATE] et [DATE] au [GEOGRAPH…" at bounding box center [513, 317] width 807 height 16
click at [312, 309] on p "Une autre chasse au trésor attend vos enfants les [DATE] et [DATE] au [GEOGRAPH…" at bounding box center [513, 317] width 807 height 16
click at [275, 309] on p "Une autre chasse au trésor attend vos enfants les [DATE] et [DATE] au [GEOGRAPH…" at bounding box center [513, 317] width 807 height 16
click at [710, 292] on p at bounding box center [513, 300] width 807 height 16
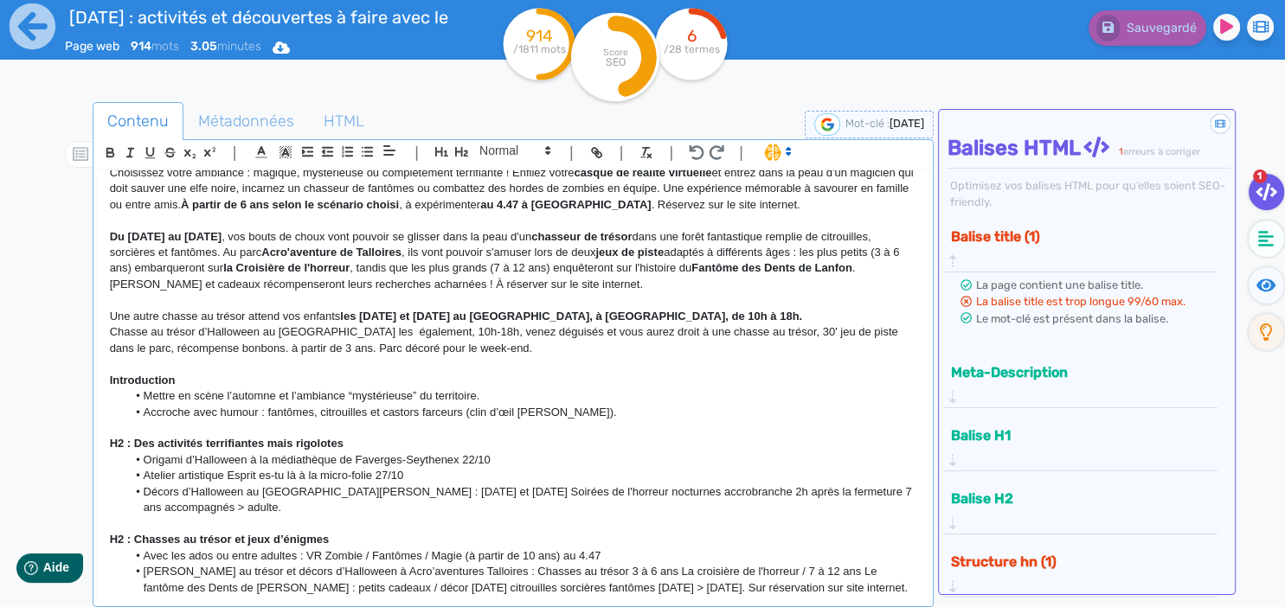
click at [717, 309] on p "Une autre chasse au trésor attend vos enfants les [DATE] et [DATE] au [GEOGRAPH…" at bounding box center [513, 317] width 807 height 16
click at [707, 309] on p "Une autre chasse au trésor attend vos enfants les [DATE] et [DATE] au [GEOGRAPH…" at bounding box center [513, 317] width 807 height 16
click at [710, 292] on p at bounding box center [513, 300] width 807 height 16
click at [710, 309] on p "Une autre chasse au trésor attend vos enfants les [DATE] et [DATE] au [GEOGRAPH…" at bounding box center [513, 317] width 807 height 16
click at [183, 309] on p "Une autre chasse au trésor attend vos enfants les [DATE] et [DATE] au [GEOGRAPH…" at bounding box center [513, 317] width 807 height 16
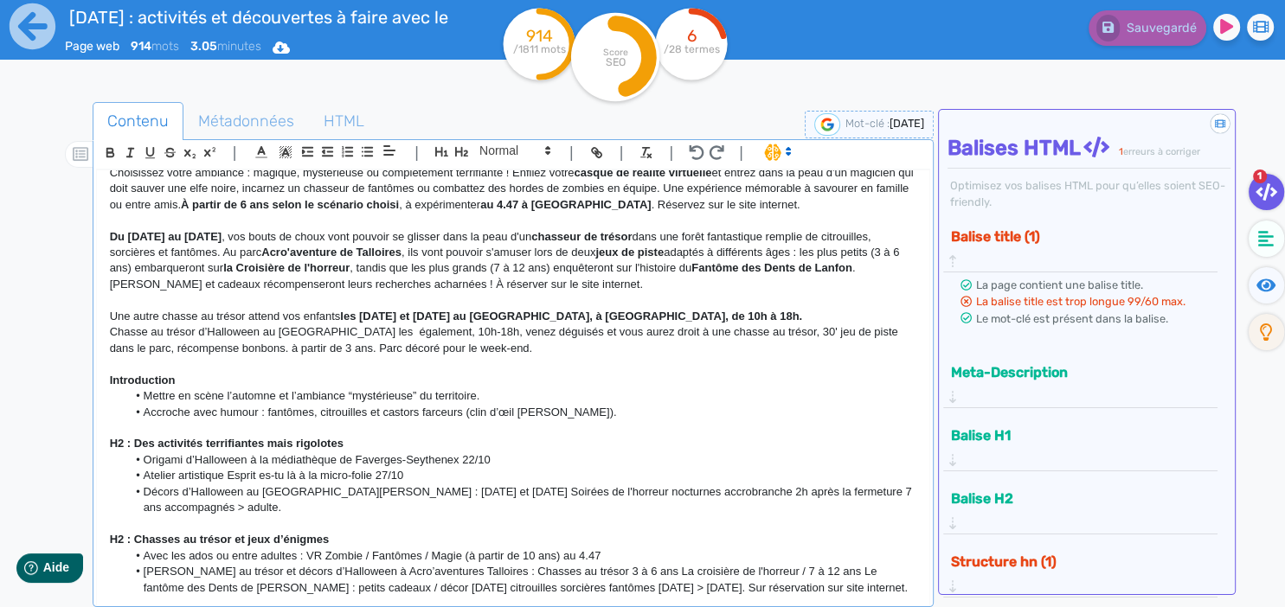
click at [260, 292] on p at bounding box center [513, 300] width 807 height 16
click at [285, 309] on p "Une autre chasse au trésor attend vos enfants les [DATE] et [DATE] au [GEOGRAPH…" at bounding box center [513, 317] width 807 height 16
click at [317, 309] on p "Une autre chasse au trésor attend vos enfants les [DATE] et [DATE] au [GEOGRAPH…" at bounding box center [513, 317] width 807 height 16
click at [343, 309] on p "Une autre chasse au trésor attend vos enfants les [DATE] et [DATE] au [GEOGRAPH…" at bounding box center [513, 317] width 807 height 16
click at [722, 309] on p "Une autre chasse au trésor attend vos enfants les [DATE] et [DATE] au [GEOGRAPH…" at bounding box center [513, 317] width 807 height 16
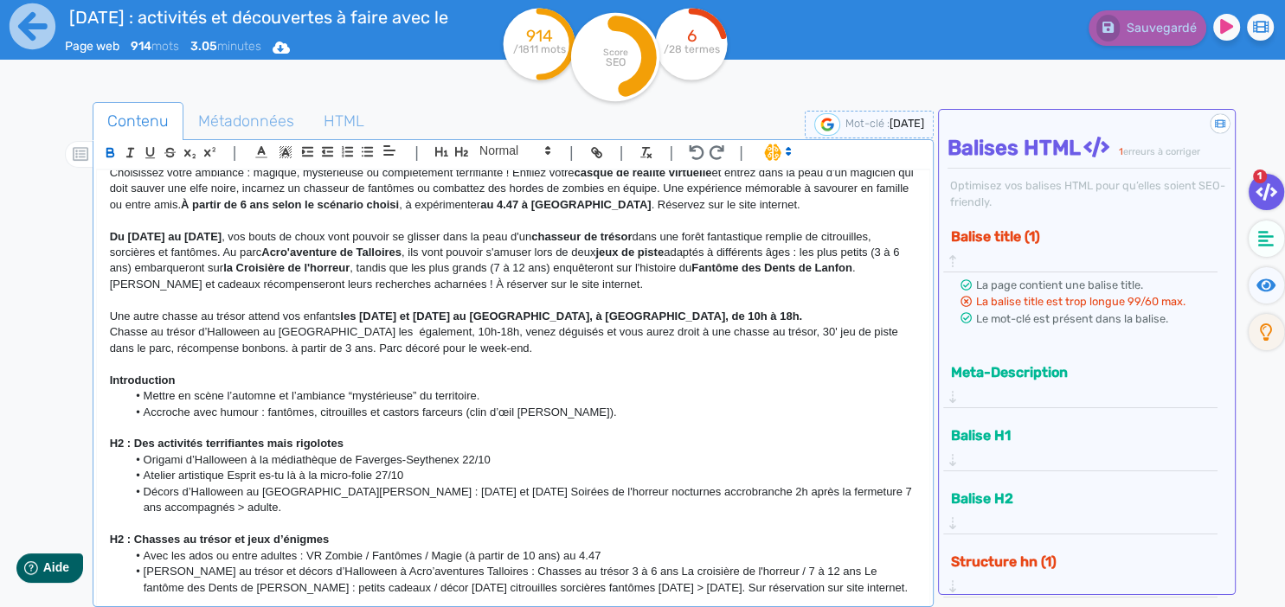
click at [263, 309] on p "Une autre chasse au trésor attend vos enfants les [DATE] et [DATE] au [GEOGRAPH…" at bounding box center [513, 317] width 807 height 16
click at [246, 309] on p "Une autre chasse au trésor attend vos enfants les [DATE] et [DATE] au [GEOGRAPH…" at bounding box center [513, 317] width 807 height 16
click at [696, 309] on p "Une autre chasse au trésor attend vos enfants les [DATE] et [DATE] au [GEOGRAPH…" at bounding box center [513, 317] width 807 height 16
click at [267, 309] on p "Une autre chasse au trésor attend vos enfants les [DATE] et [DATE] au [GEOGRAPH…" at bounding box center [513, 317] width 807 height 16
click at [358, 292] on p at bounding box center [513, 300] width 807 height 16
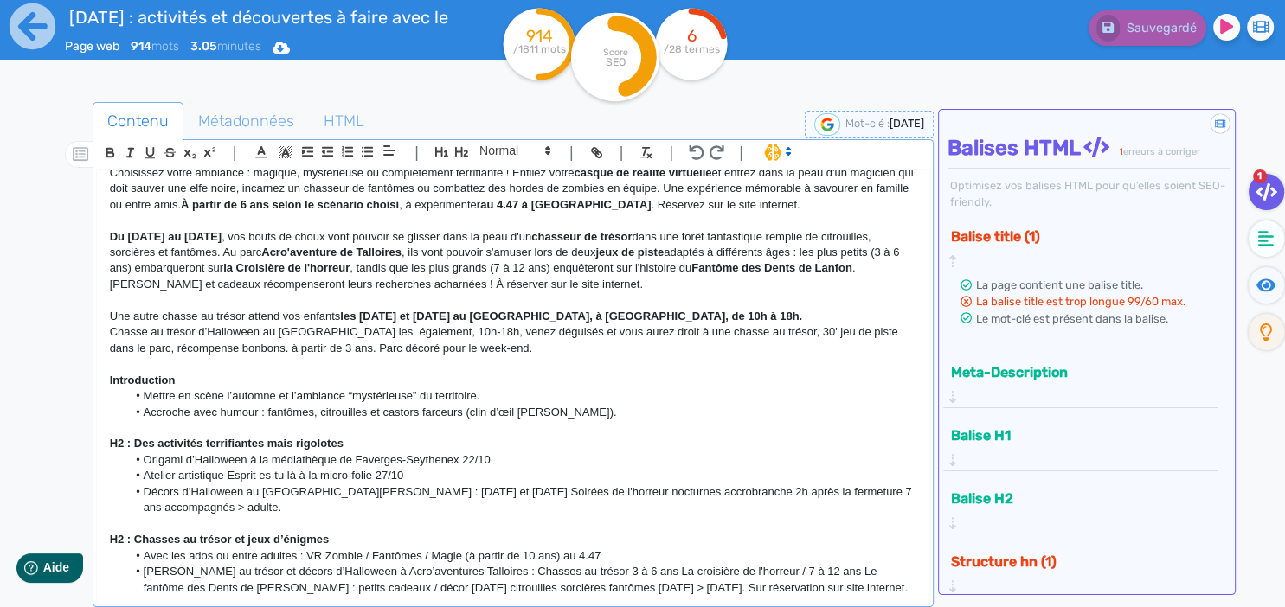
click at [733, 309] on p "Une autre chasse au trésor attend vos enfants les [DATE] et [DATE] au [GEOGRAPH…" at bounding box center [513, 317] width 807 height 16
drag, startPoint x: 713, startPoint y: 297, endPoint x: 717, endPoint y: 310, distance: 13.7
click at [712, 309] on p "Une autre chasse au trésor attend vos enfants les [DATE] et [DATE] au [GEOGRAPH…" at bounding box center [513, 317] width 807 height 16
click at [738, 309] on p "Une autre chasse au trésor attend vos enfants les [DATE] et [DATE] au [GEOGRAPH…" at bounding box center [513, 317] width 807 height 16
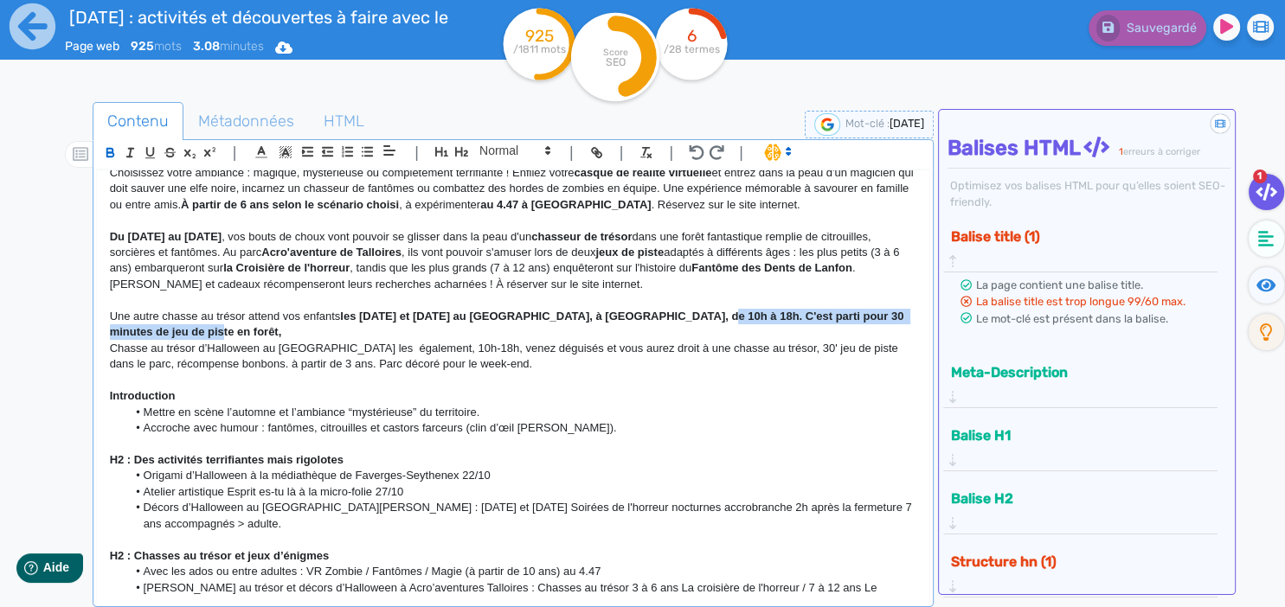
drag, startPoint x: 680, startPoint y: 298, endPoint x: 666, endPoint y: 320, distance: 26.4
click at [666, 320] on p "Une autre chasse au trésor attend vos enfants les [DATE] et [DATE] au [GEOGRAPH…" at bounding box center [513, 325] width 807 height 32
click at [111, 150] on icon "button" at bounding box center [110, 152] width 15 height 15
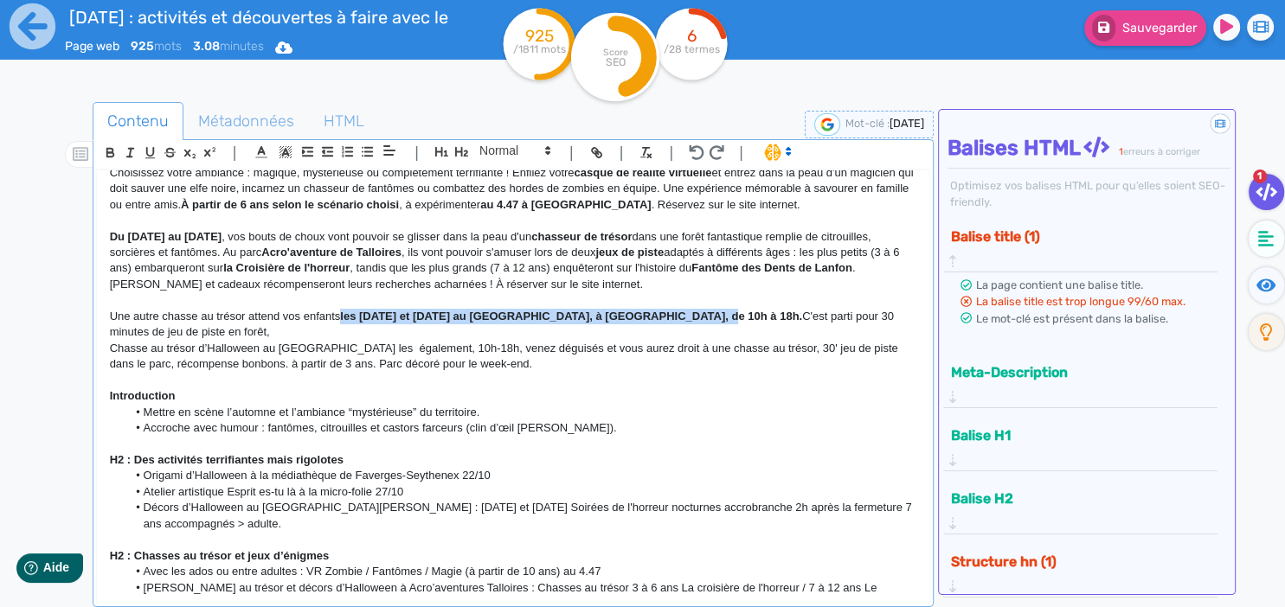
click at [156, 314] on p "Une autre chasse au trésor attend vos enfants les [DATE] et [DATE] au [GEOGRAPH…" at bounding box center [513, 325] width 807 height 32
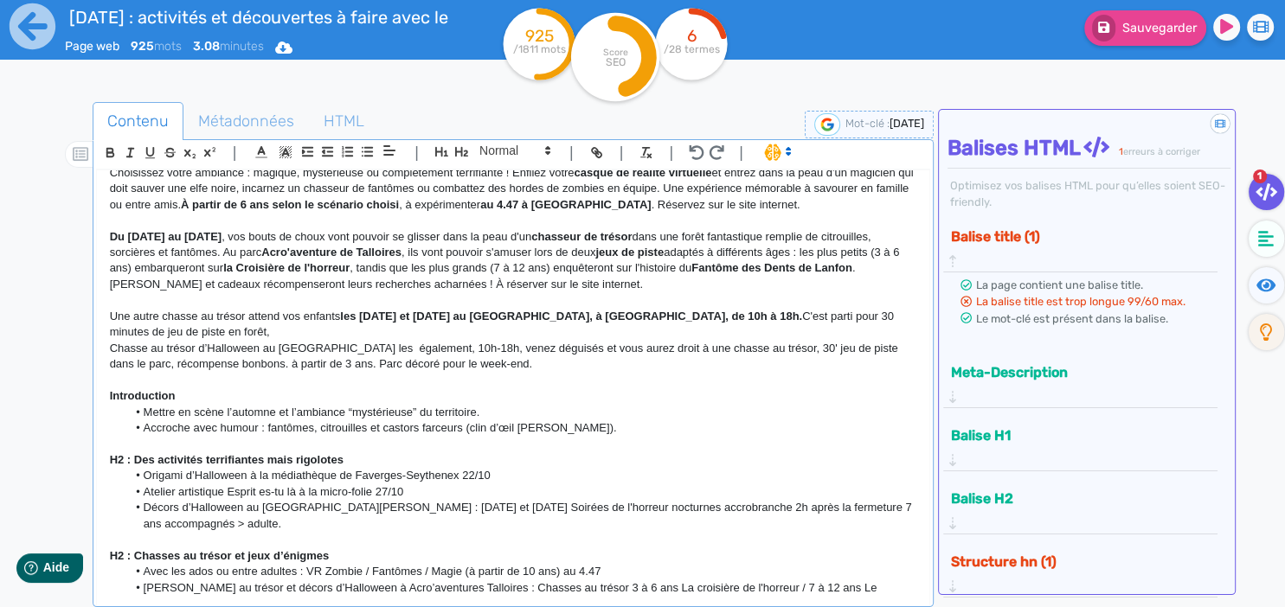
click at [284, 317] on p "Une autre chasse au trésor attend vos enfants les [DATE] et [DATE] au [GEOGRAPH…" at bounding box center [513, 325] width 807 height 32
click at [201, 324] on p "Une autre chasse au trésor attend vos enfants les [DATE] et [DATE] au [GEOGRAPH…" at bounding box center [513, 325] width 807 height 32
click at [184, 320] on p "Une autre chasse au trésor attend vos enfants les [DATE] et [DATE] au [GEOGRAPH…" at bounding box center [513, 325] width 807 height 32
click at [202, 309] on p "Une autre chasse au trésor attend vos enfants les [DATE] et [DATE] au [GEOGRAPH…" at bounding box center [513, 325] width 807 height 32
click at [177, 323] on p "Une autre chasse au trésor attend vos enfants les [DATE] et [DATE] au [GEOGRAPH…" at bounding box center [513, 325] width 807 height 32
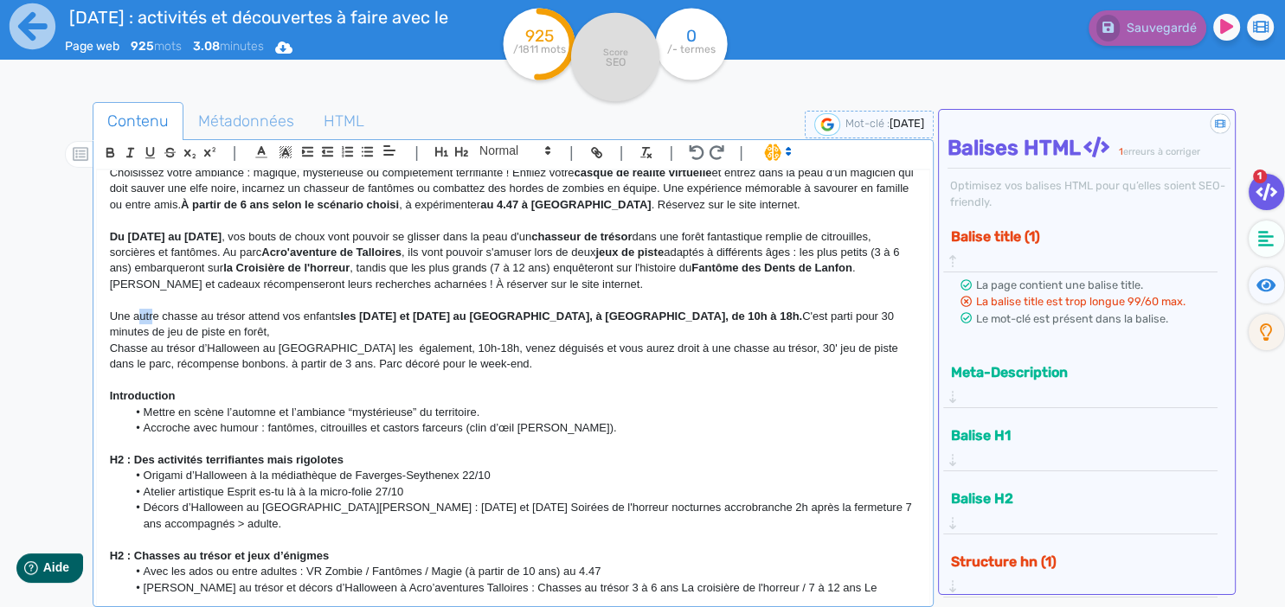
drag, startPoint x: 155, startPoint y: 304, endPoint x: 139, endPoint y: 303, distance: 15.6
click at [139, 309] on p "Une autre chasse au trésor attend vos enfants les [DATE] et [DATE] au [GEOGRAPH…" at bounding box center [513, 325] width 807 height 32
drag, startPoint x: 161, startPoint y: 299, endPoint x: 128, endPoint y: 306, distance: 33.6
click at [128, 309] on p "Une autre chasse au trésor attend vos enfants les [DATE] et [DATE] au [GEOGRAPH…" at bounding box center [513, 325] width 807 height 32
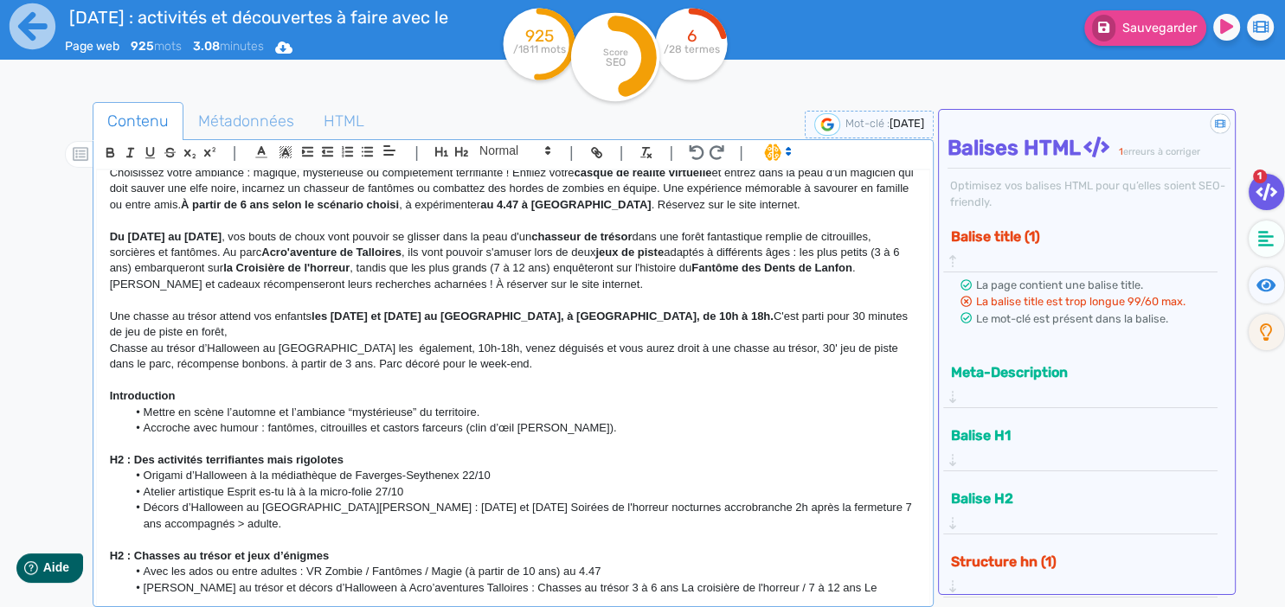
drag, startPoint x: 108, startPoint y: 297, endPoint x: 945, endPoint y: 306, distance: 836.8
click at [929, 306] on div "[DATE] aux Sources du lac d’Annecy : frissons, jeux et gourmandises Angle : on …" at bounding box center [513, 382] width 832 height 425
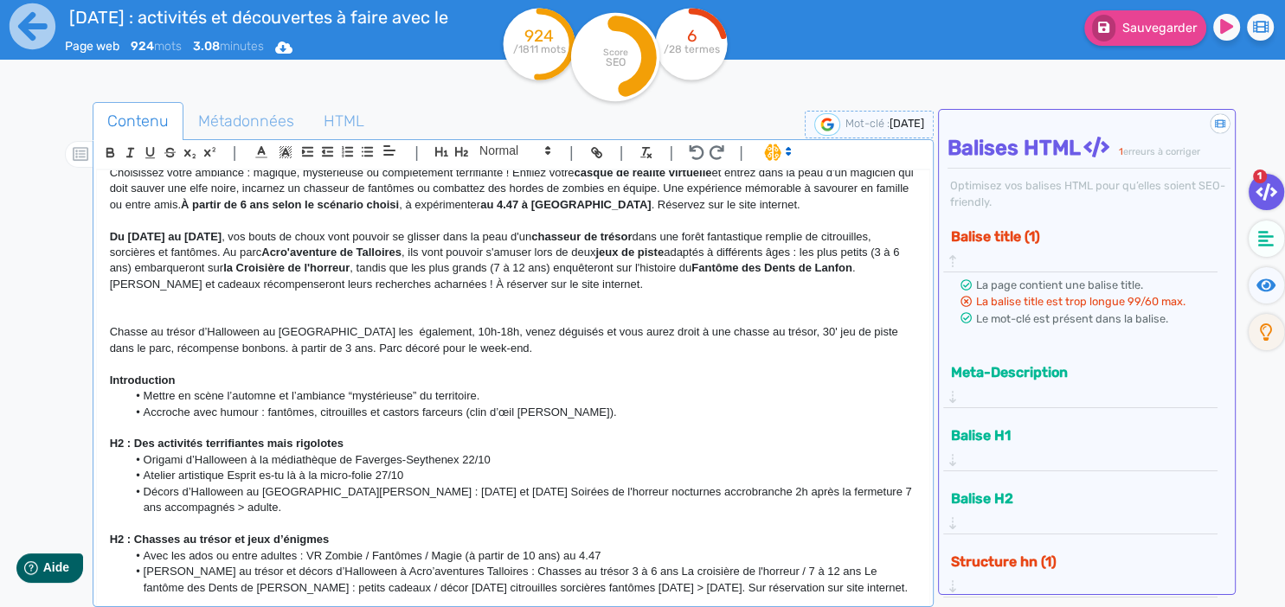
click at [760, 213] on p at bounding box center [513, 221] width 807 height 16
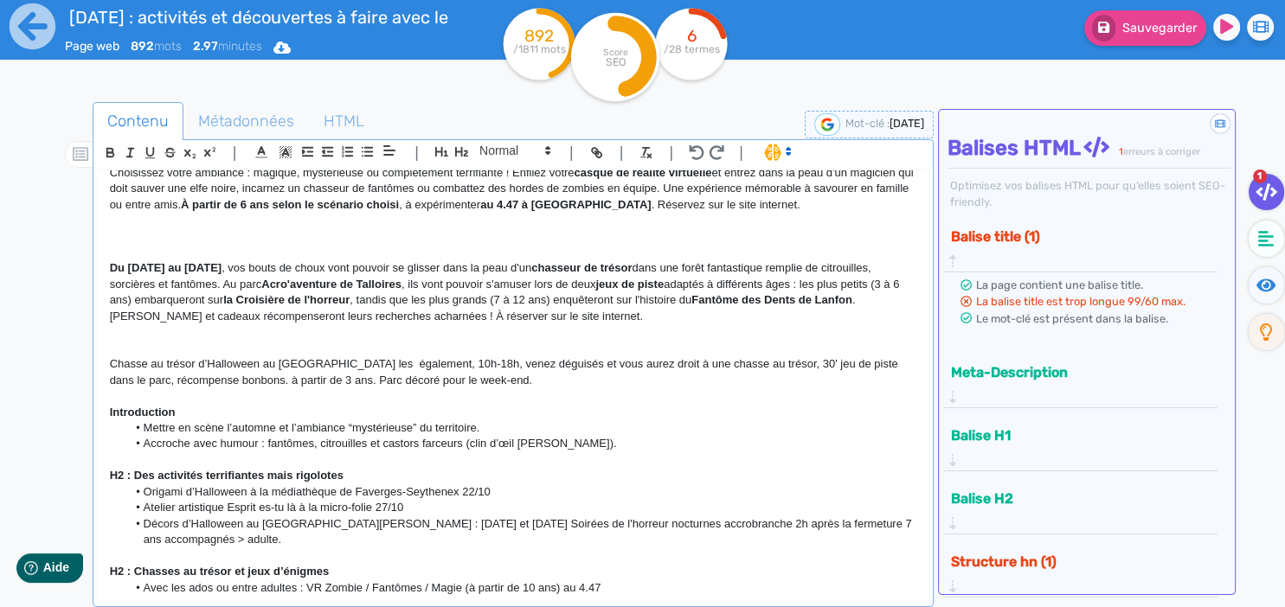
scroll to position [0, 0]
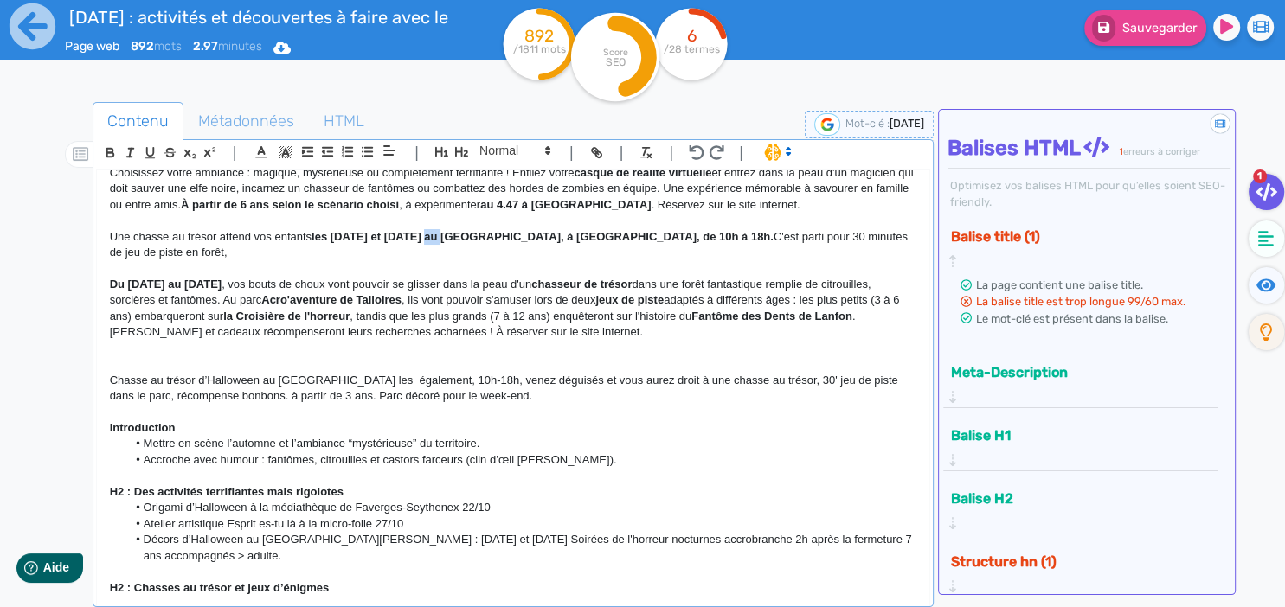
drag, startPoint x: 424, startPoint y: 221, endPoint x: 441, endPoint y: 221, distance: 17.3
click at [441, 230] on strong "les [DATE] et [DATE] au [GEOGRAPHIC_DATA], à [GEOGRAPHIC_DATA], de 10h à 18h." at bounding box center [543, 236] width 462 height 13
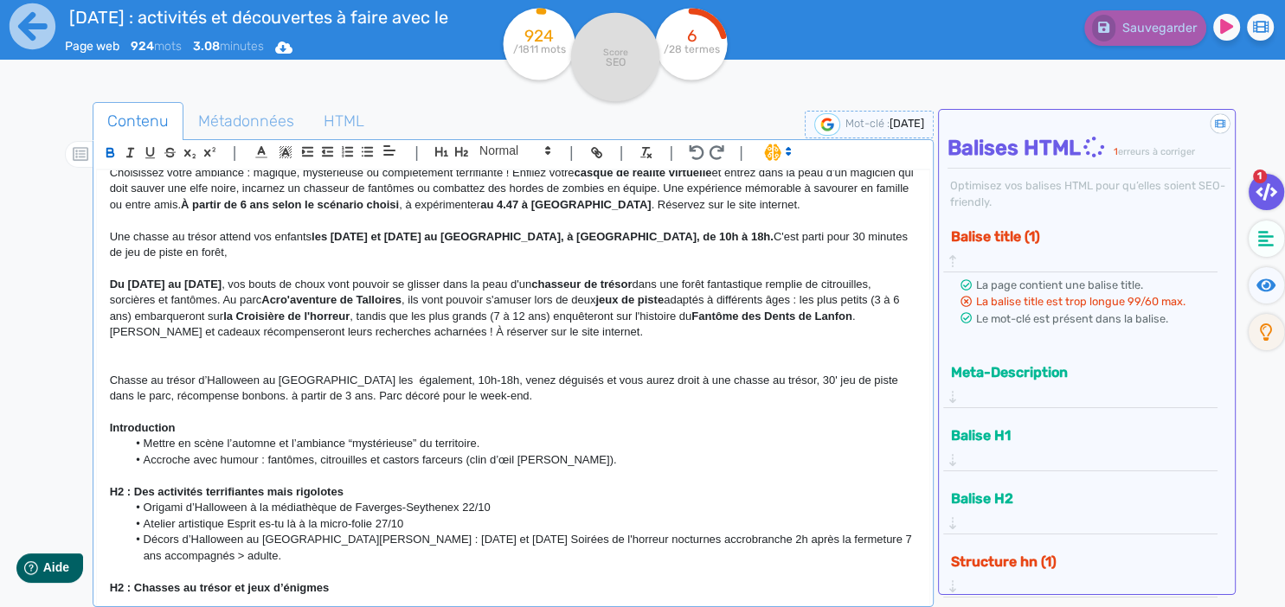
click at [898, 229] on p "Une chasse au trésor attend vos enfants les [DATE] et [DATE] au [GEOGRAPHIC_DAT…" at bounding box center [513, 245] width 807 height 32
click at [895, 229] on p "Une chasse au trésor attend vos enfants les [DATE] et [DATE] au [GEOGRAPHIC_DAT…" at bounding box center [513, 245] width 807 height 32
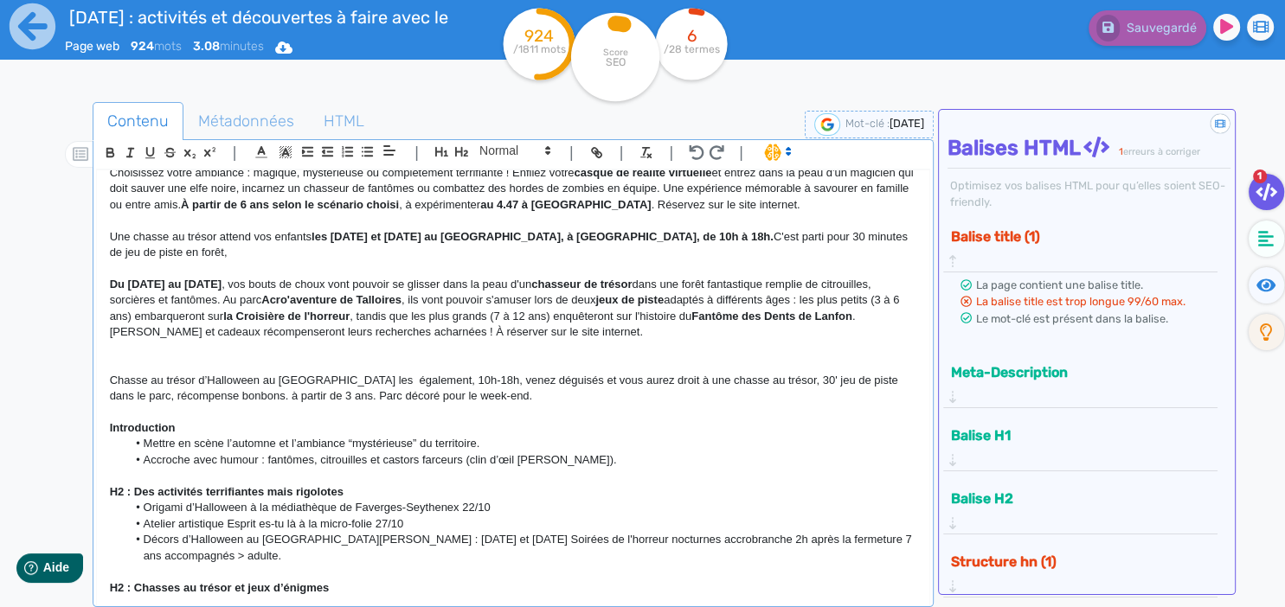
click at [897, 229] on p "Une chasse au trésor attend vos enfants les [DATE] et [DATE] au [GEOGRAPHIC_DAT…" at bounding box center [513, 245] width 807 height 32
click at [900, 229] on p "Une chasse au trésor attend vos enfants les [DATE] et [DATE] au [GEOGRAPHIC_DAT…" at bounding box center [513, 245] width 807 height 32
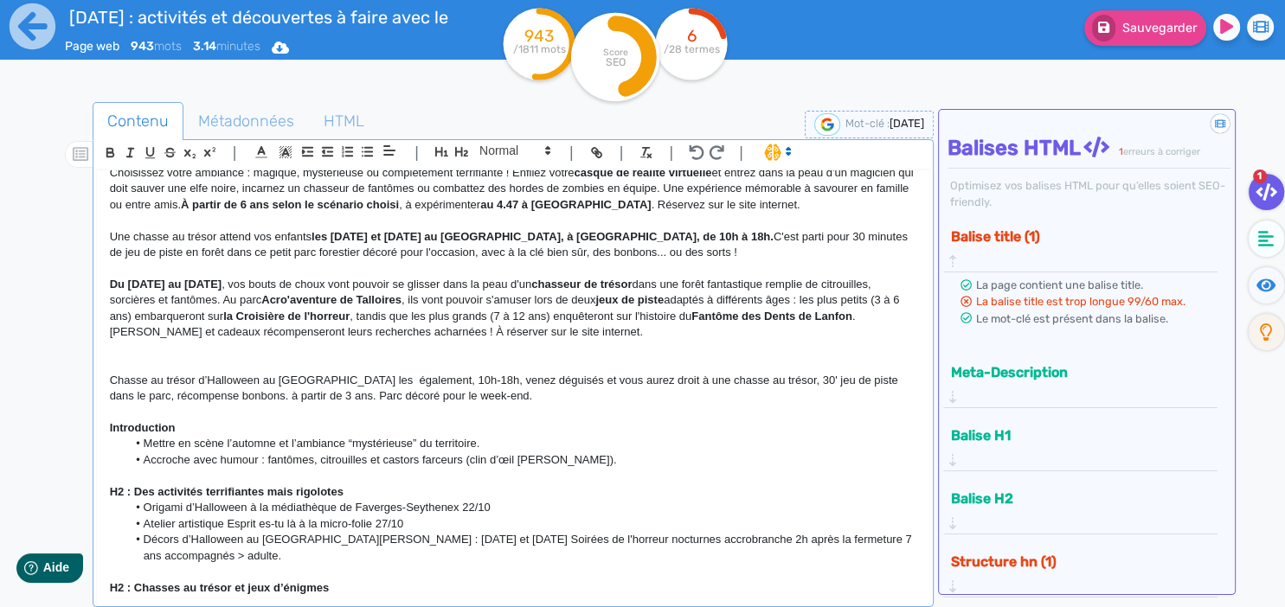
click at [743, 229] on p "Une chasse au trésor attend vos enfants les [DATE] et [DATE] au [GEOGRAPHIC_DAT…" at bounding box center [513, 245] width 807 height 32
click at [774, 260] on p at bounding box center [513, 268] width 807 height 16
click at [677, 277] on p "Du [DATE] au [DATE] , vos bouts de choux vont pouvoir se glisser dans la peau d…" at bounding box center [513, 309] width 807 height 64
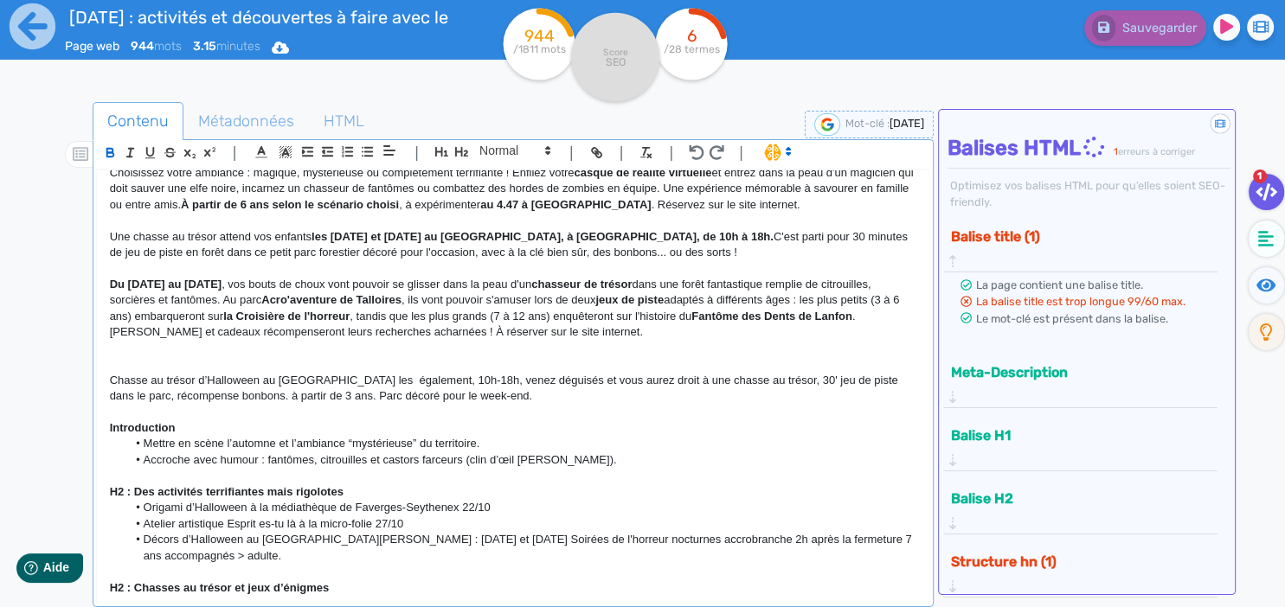
click at [668, 260] on p at bounding box center [513, 268] width 807 height 16
click at [653, 260] on p at bounding box center [513, 268] width 807 height 16
click at [660, 238] on p "Une chasse au trésor attend vos enfants les [DATE] et [DATE] au [GEOGRAPHIC_DAT…" at bounding box center [513, 245] width 807 height 32
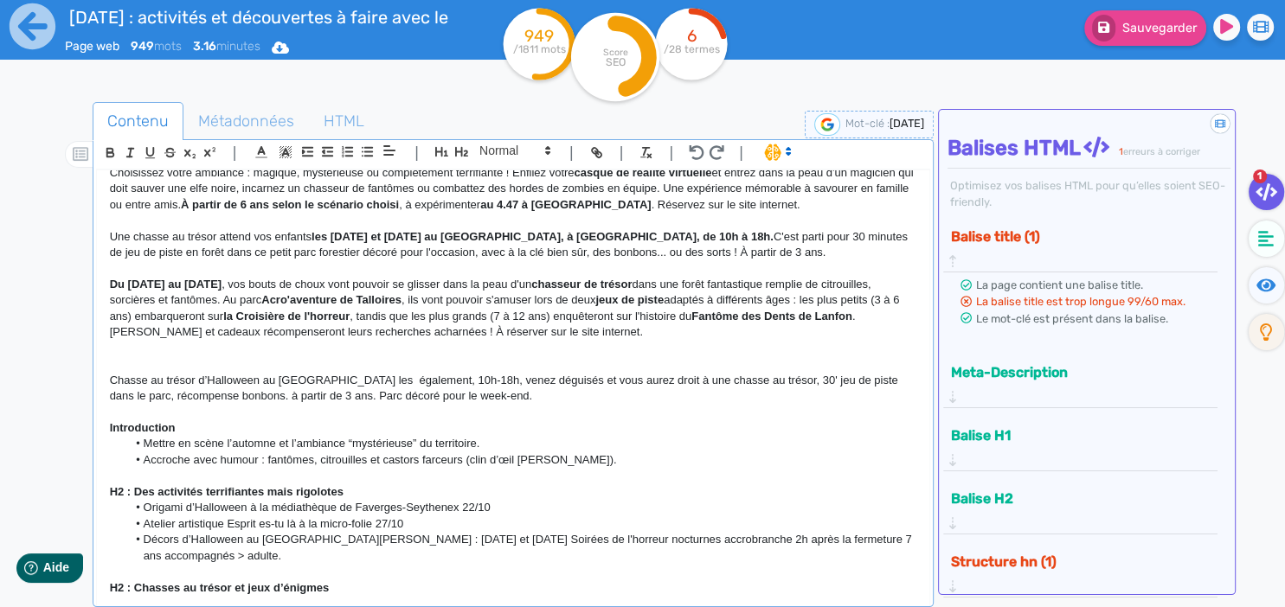
click at [511, 373] on p "Chasse au trésor d’Halloween au [GEOGRAPHIC_DATA] les également, 10h-18h, venez…" at bounding box center [513, 389] width 807 height 32
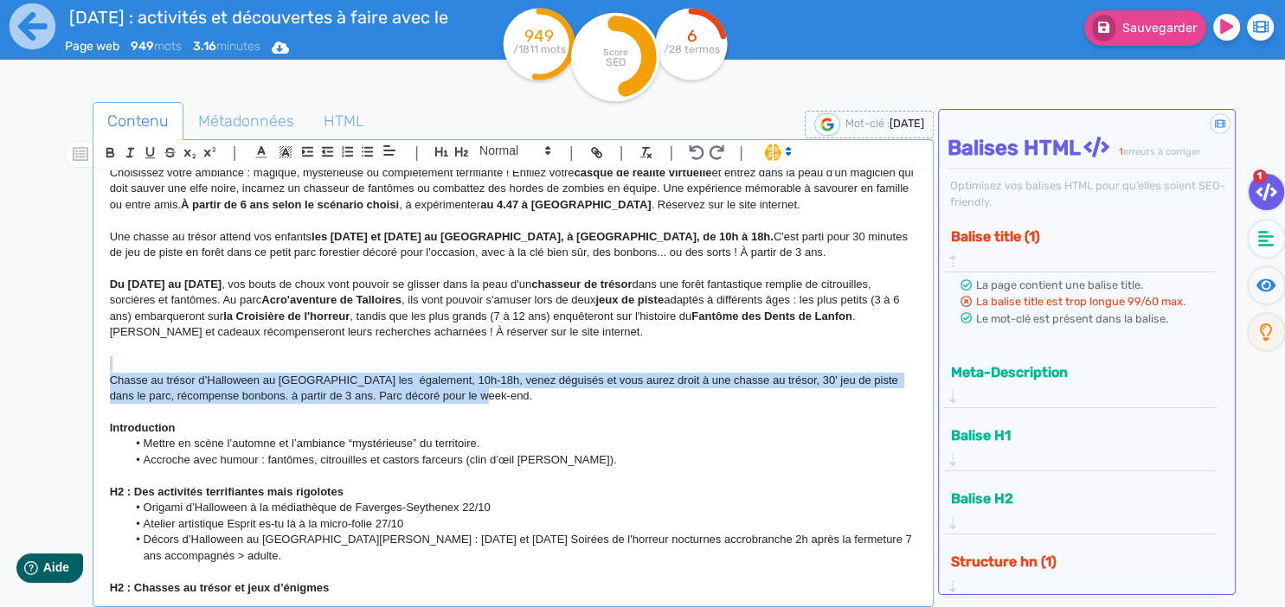
drag, startPoint x: 493, startPoint y: 375, endPoint x: -9, endPoint y: 344, distance: 502.9
click at [97, 344] on div "[DATE] aux Sources du lac d’Annecy : frissons, jeux et gourmandises Angle : on …" at bounding box center [513, 382] width 832 height 425
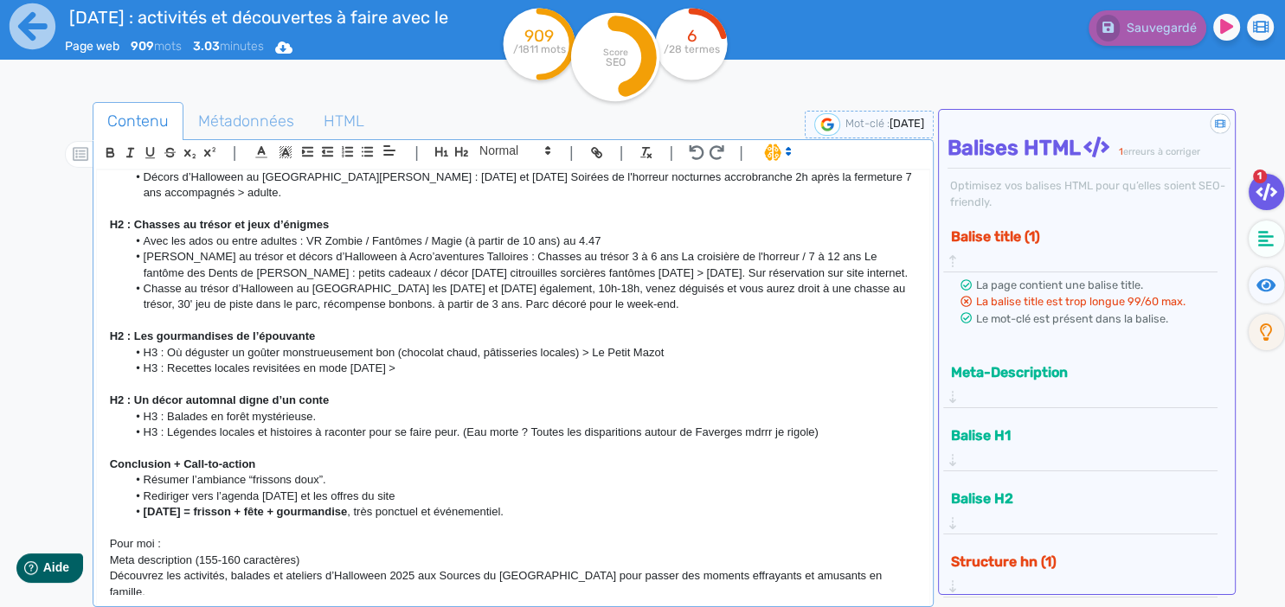
scroll to position [663, 0]
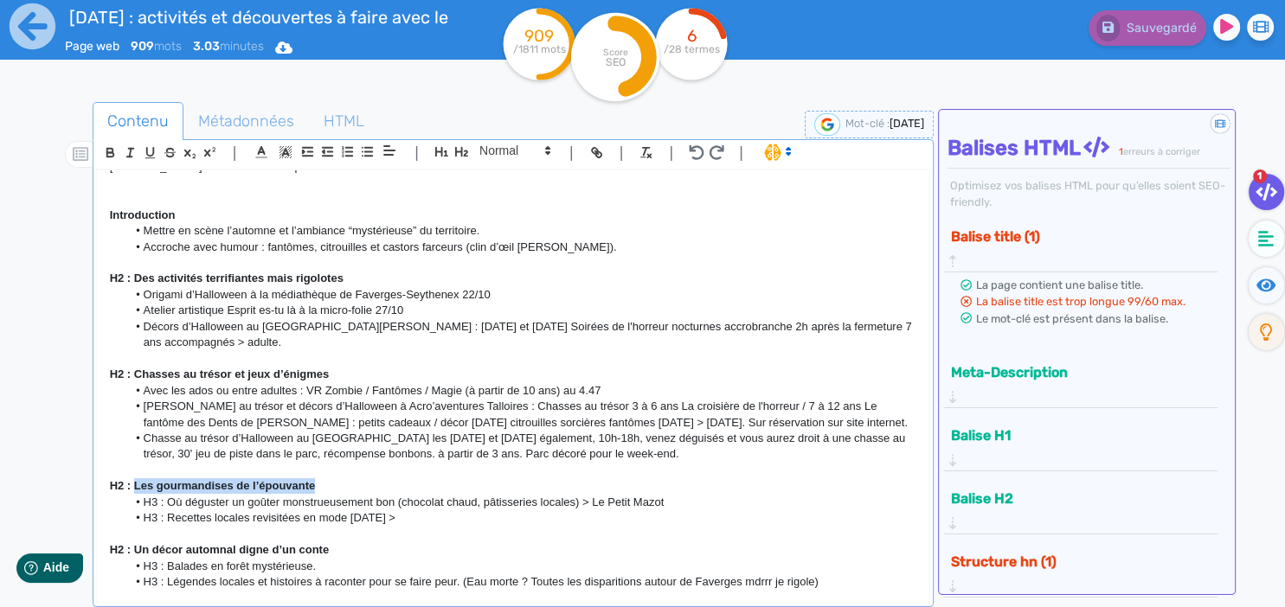
drag, startPoint x: 334, startPoint y: 457, endPoint x: 133, endPoint y: 451, distance: 200.9
click at [133, 479] on p "H2 : Les gourmandises de l’épouvante" at bounding box center [513, 487] width 807 height 16
copy strong "Les gourmandises de l’épouvante"
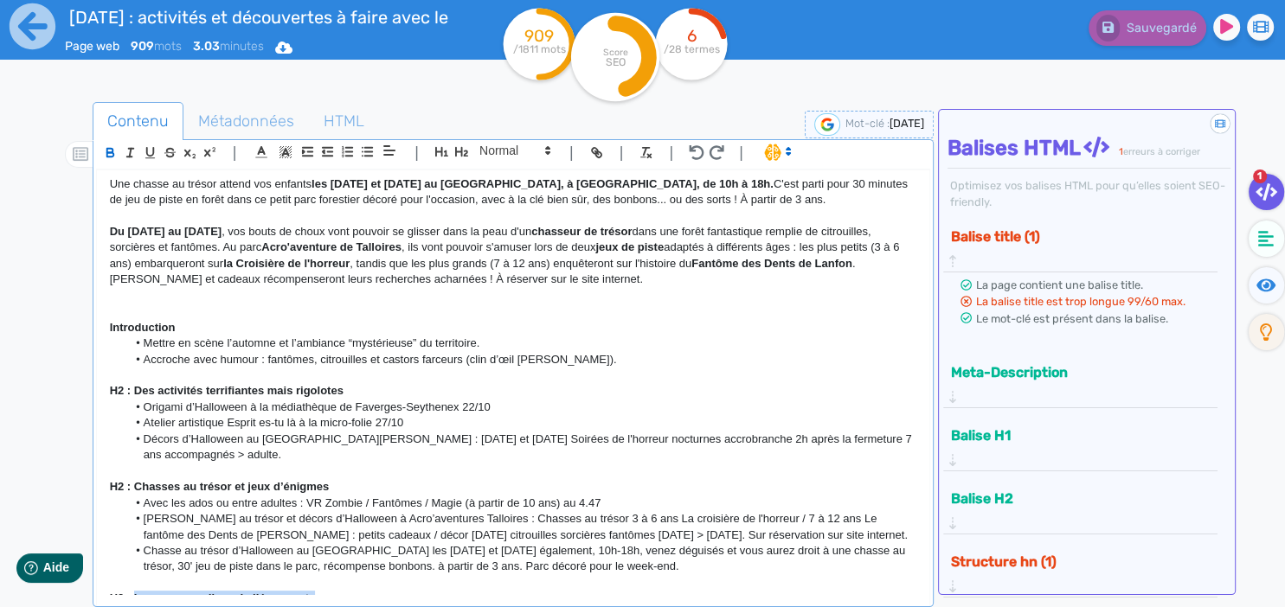
scroll to position [439, 0]
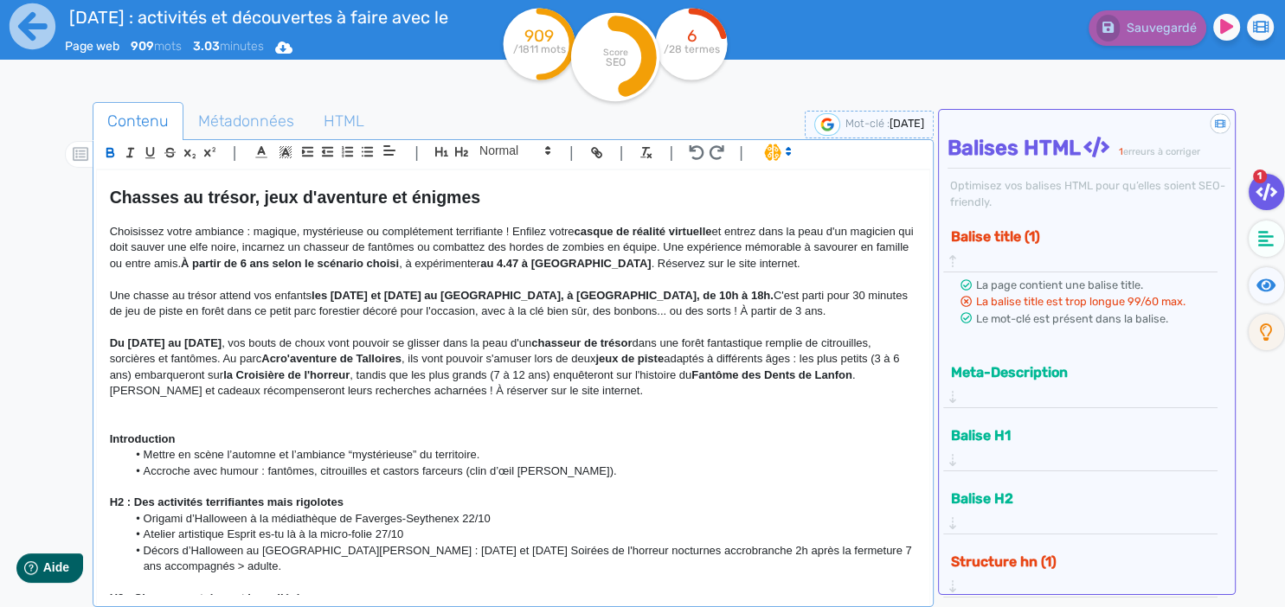
click at [120, 415] on p at bounding box center [513, 423] width 807 height 16
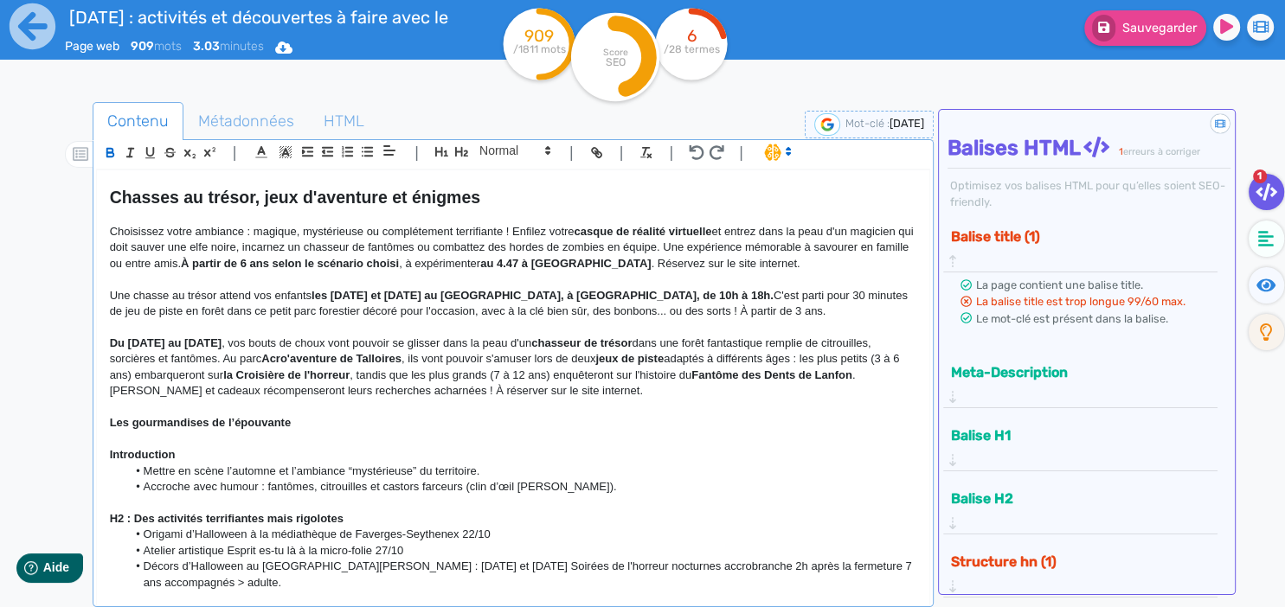
scroll to position [0, 0]
drag, startPoint x: 293, startPoint y: 396, endPoint x: 341, endPoint y: 421, distance: 53.8
click at [341, 421] on div "[DATE] aux Sources du lac d’Annecy : frissons, jeux et gourmandises Angle : on …" at bounding box center [513, 382] width 832 height 425
click at [466, 148] on icon "button" at bounding box center [461, 152] width 15 height 15
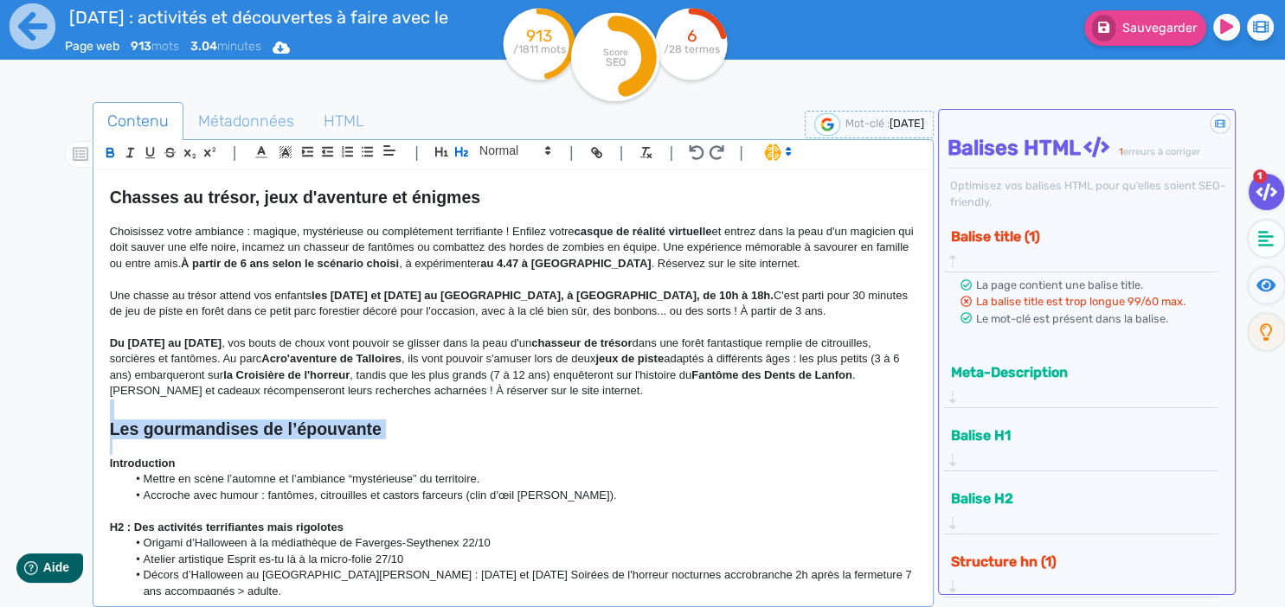
click at [409, 420] on h2 "Les gourmandises de l’épouvante" at bounding box center [513, 430] width 807 height 20
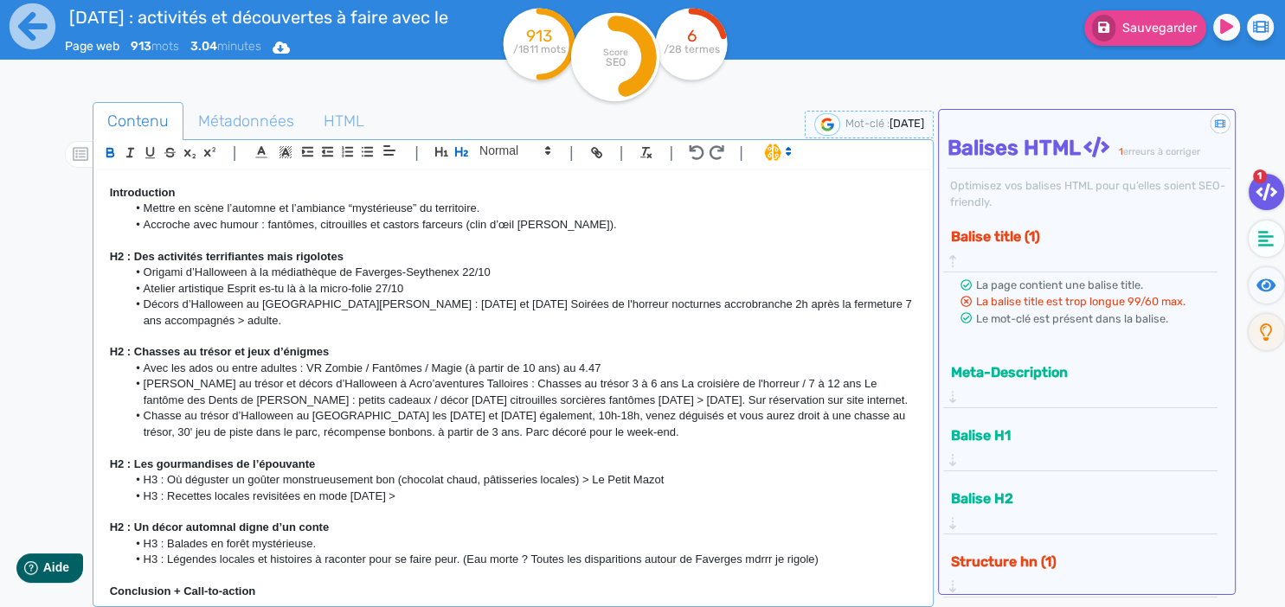
scroll to position [737, 0]
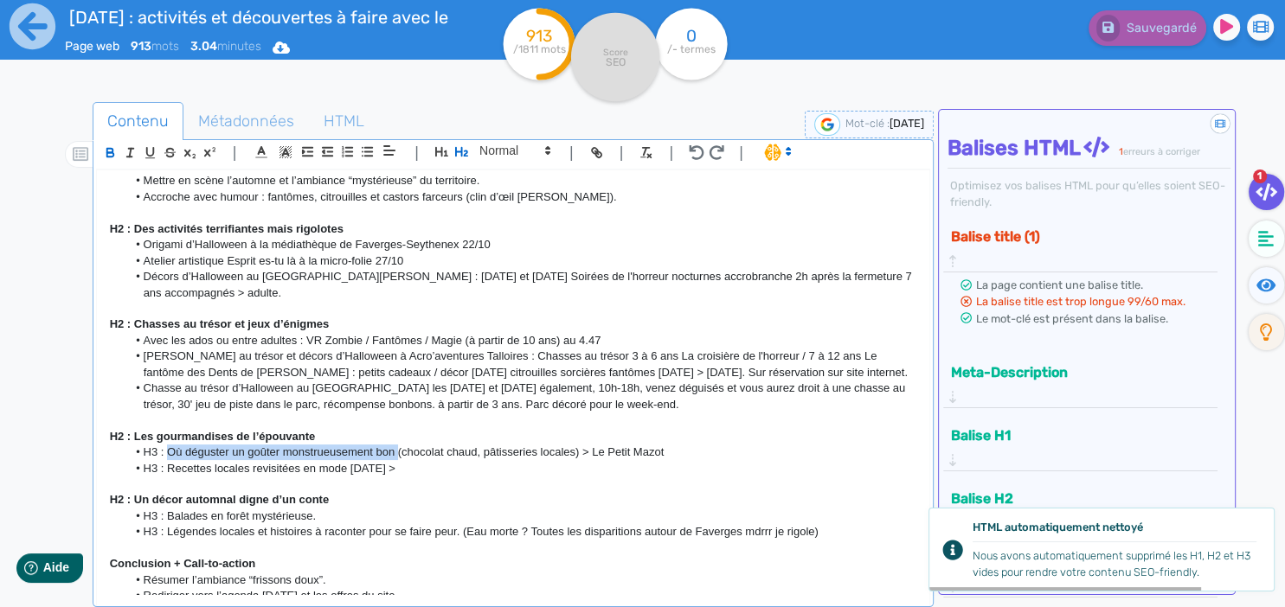
drag, startPoint x: 170, startPoint y: 415, endPoint x: 400, endPoint y: 426, distance: 230.4
click at [400, 445] on li "H3 : Où déguster un goûter monstrueusement bon (chocolat chaud, pâtisseries loc…" at bounding box center [521, 453] width 790 height 16
copy li "Où déguster un goûter monstrueusement bon"
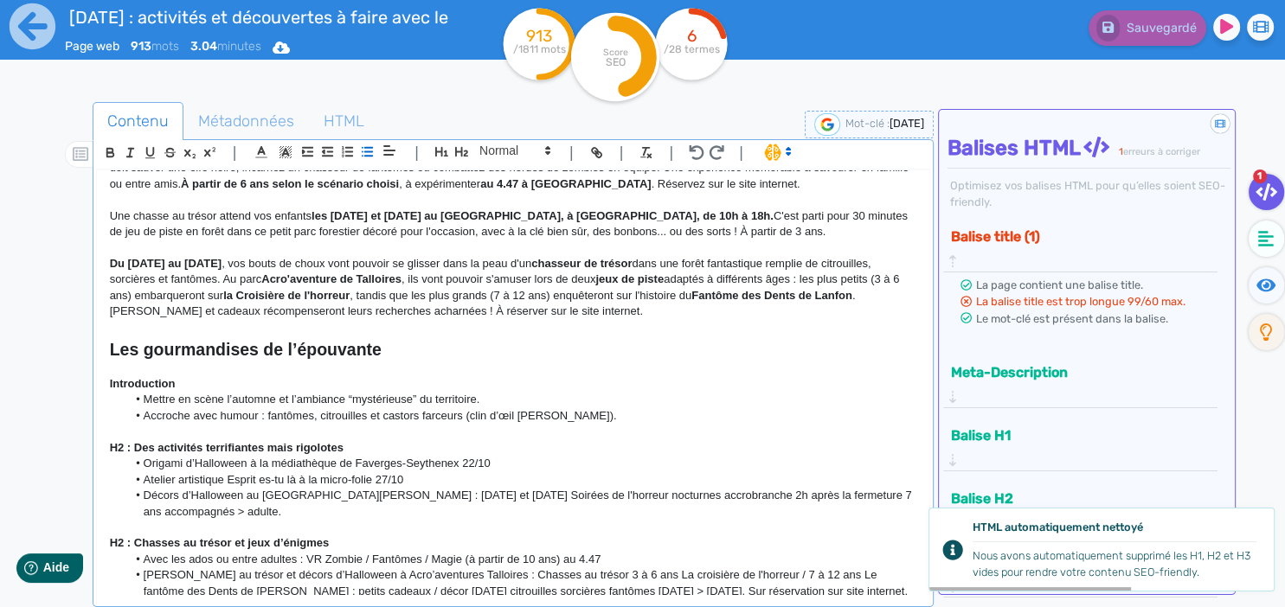
scroll to position [513, 0]
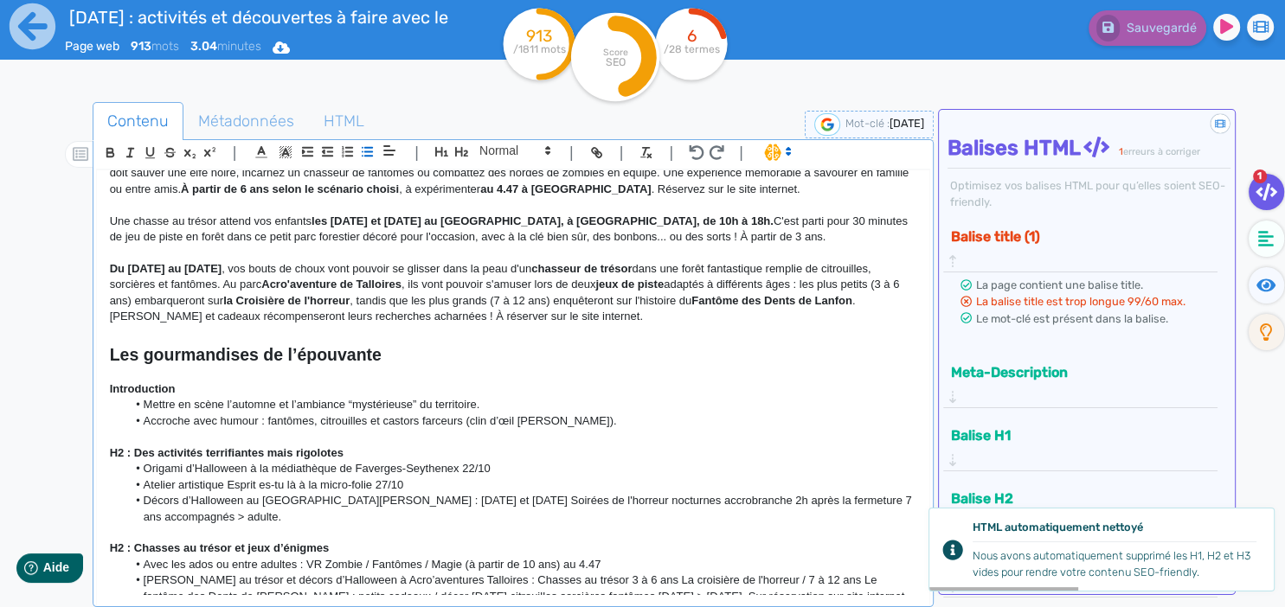
click at [149, 365] on p at bounding box center [513, 373] width 807 height 16
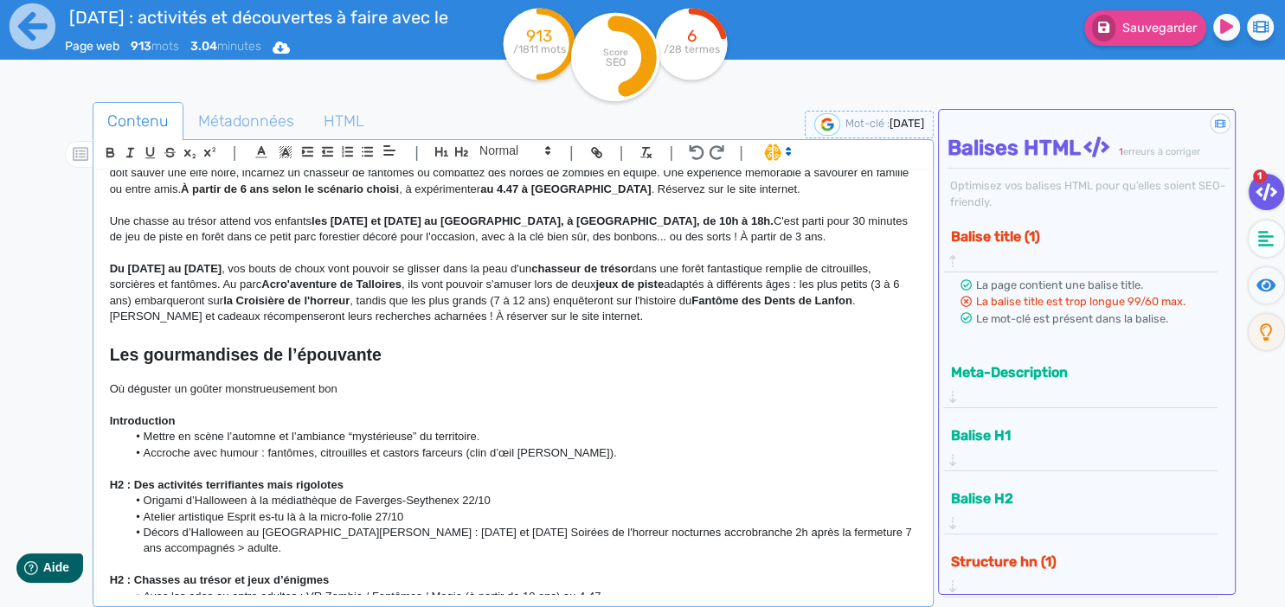
scroll to position [0, 0]
click at [549, 151] on icon at bounding box center [548, 151] width 16 height 16
click at [509, 179] on span at bounding box center [513, 181] width 69 height 30
click at [414, 397] on p at bounding box center [513, 405] width 807 height 16
click at [401, 397] on p at bounding box center [513, 405] width 807 height 16
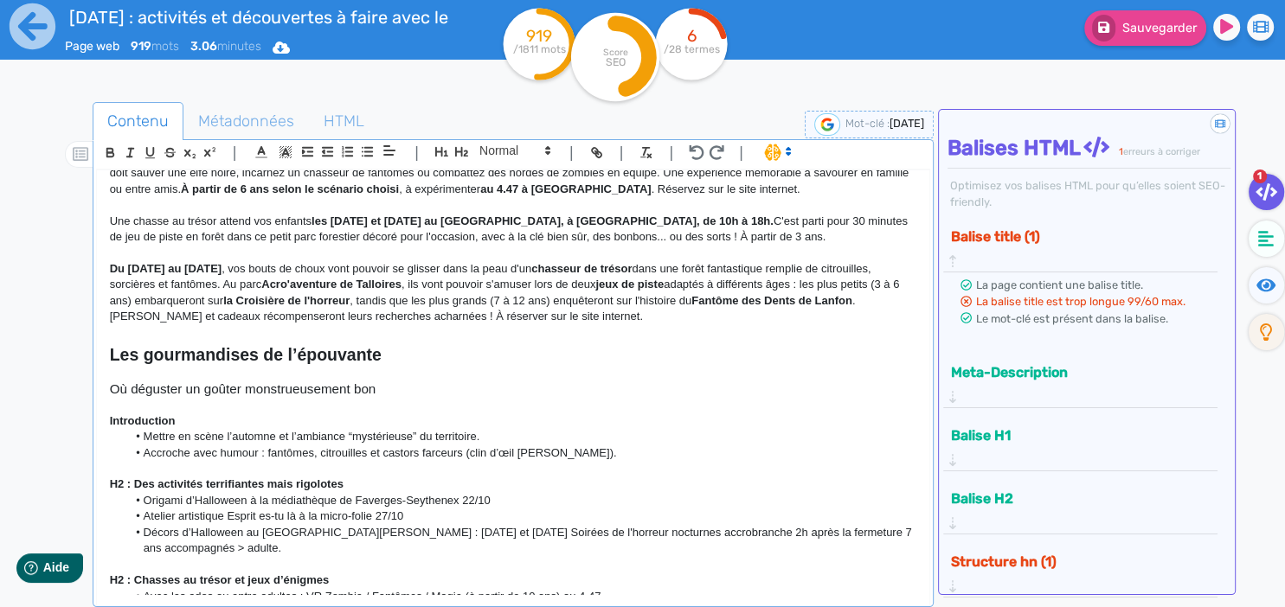
click at [409, 382] on h3 "Où déguster un goûter monstrueusement bon" at bounding box center [513, 390] width 807 height 16
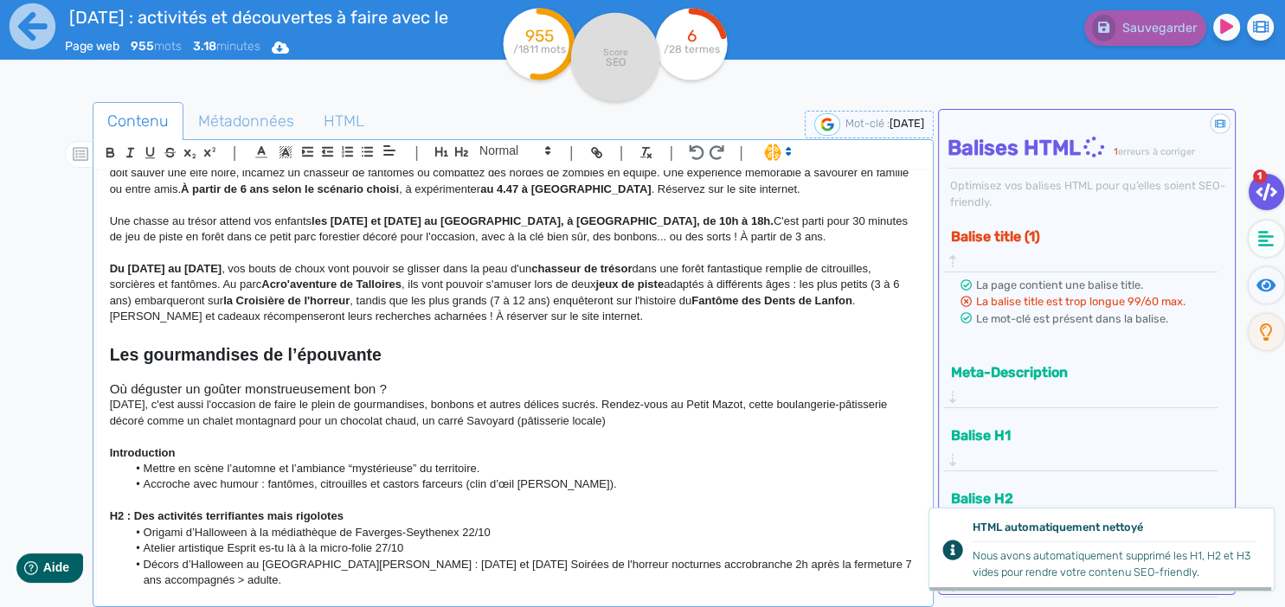
click at [325, 405] on p "[DATE], c'est aussi l'occasion de faire le plein de gourmandises, bonbons et au…" at bounding box center [513, 413] width 807 height 32
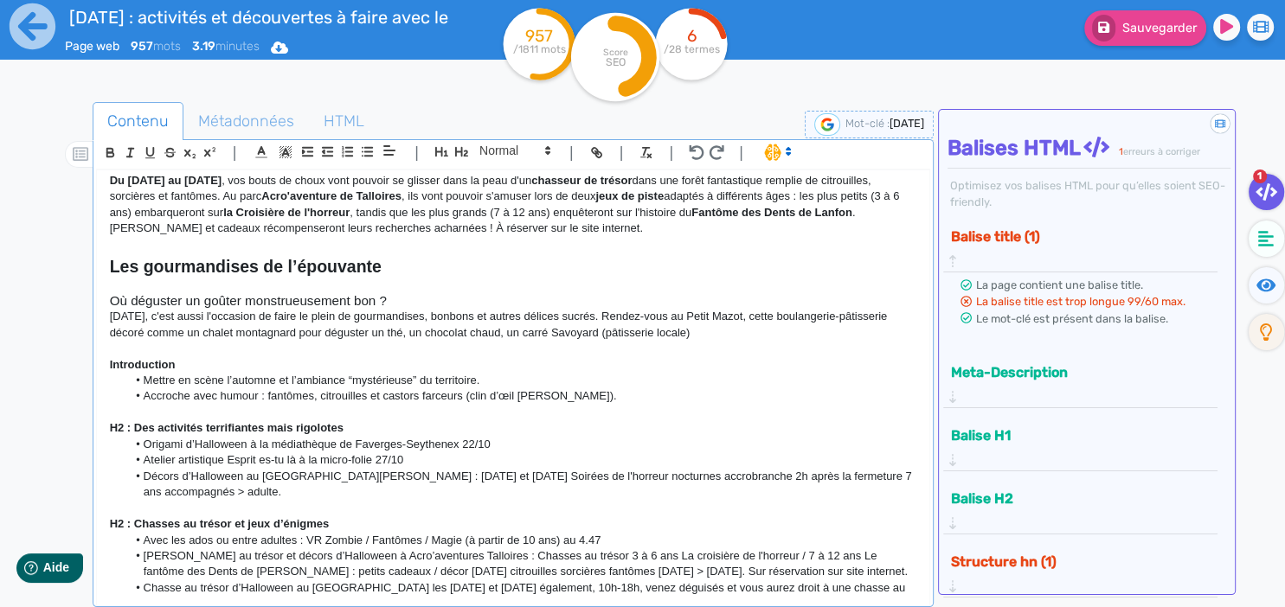
scroll to position [526, 0]
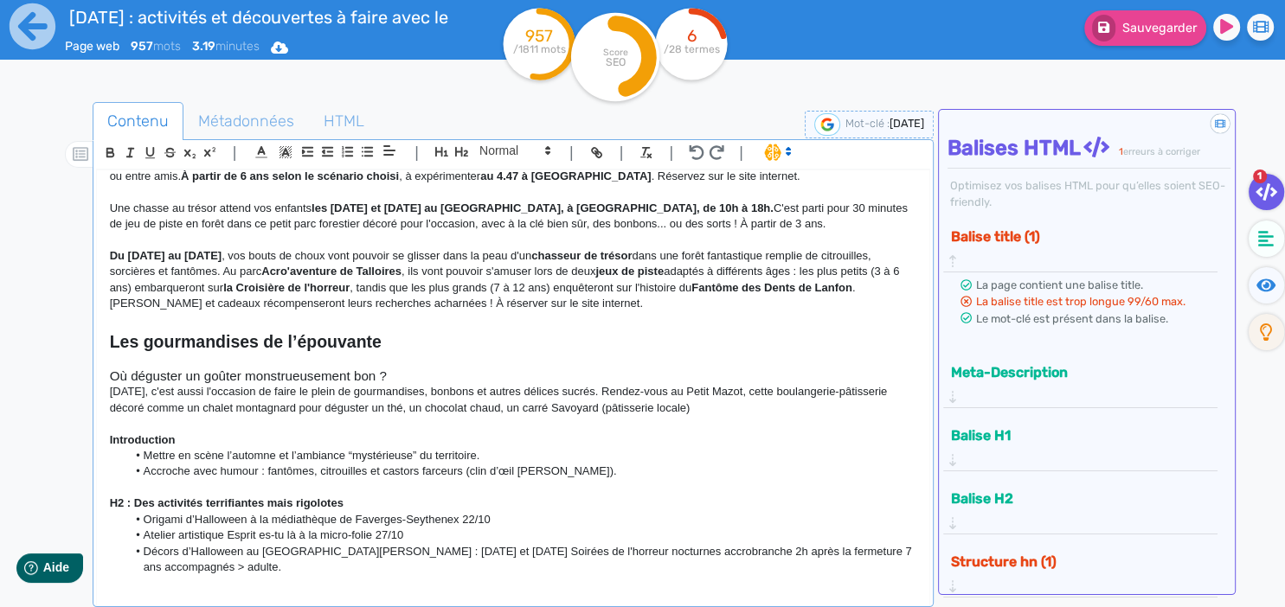
click at [698, 399] on p "[DATE], c'est aussi l'occasion de faire le plein de gourmandises, bonbons et au…" at bounding box center [513, 400] width 807 height 32
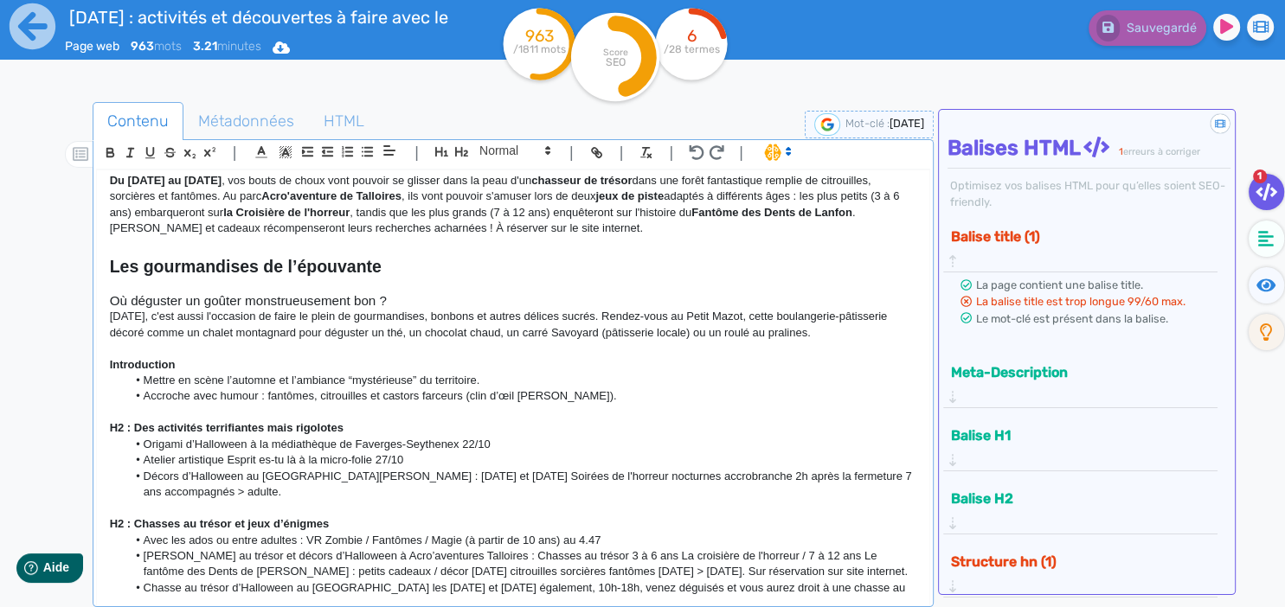
click at [144, 313] on p "[DATE], c'est aussi l'occasion de faire le plein de gourmandises, bonbons et au…" at bounding box center [513, 325] width 807 height 32
drag, startPoint x: 151, startPoint y: 317, endPoint x: 208, endPoint y: 316, distance: 57.1
click at [208, 316] on p "[DATE], c'est aussi l'occasion de faire le plein de gourmandises, bonbons et au…" at bounding box center [513, 325] width 807 height 32
click at [148, 313] on p "[DATE], c'est aussi l'occasion de faire le plein de gourmandises, bonbons et au…" at bounding box center [513, 325] width 807 height 32
click at [164, 318] on p "[DATE], c'est aussi l'occasion de faire le plein de gourmandises, bonbons et au…" at bounding box center [513, 325] width 807 height 32
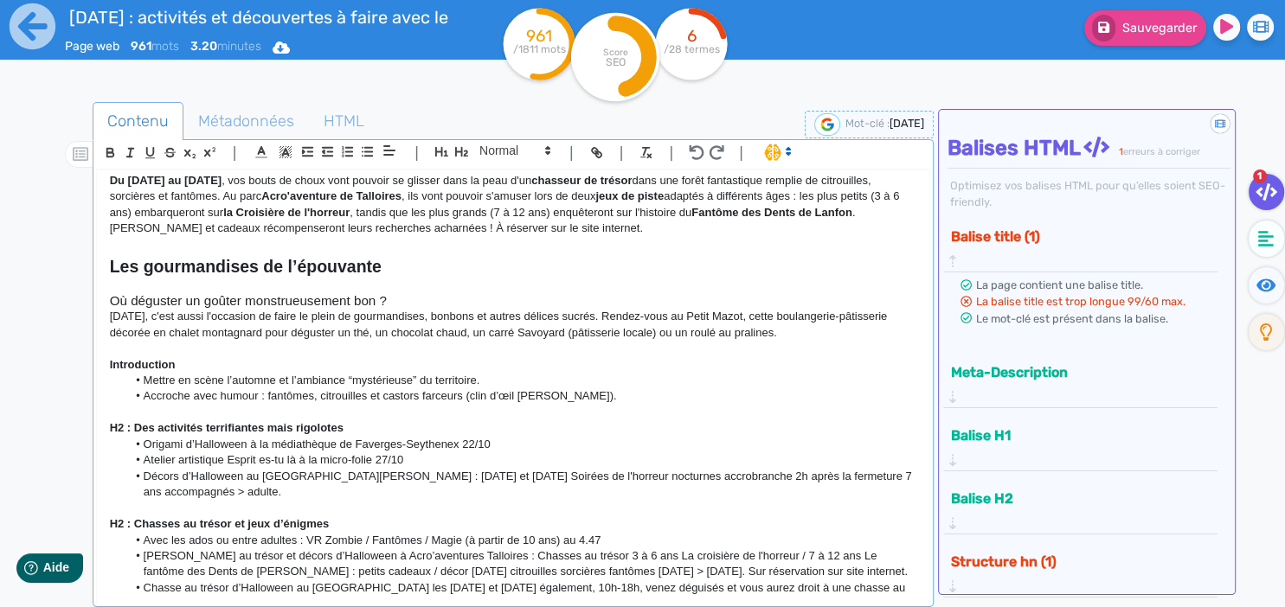
click at [498, 341] on p at bounding box center [513, 349] width 807 height 16
click at [197, 317] on p "[DATE], c'est aussi l'occasion de faire le plein de gourmandises, bonbons et au…" at bounding box center [513, 325] width 807 height 32
click at [182, 317] on p "[DATE], c'est aussi l'occasion de faire le plein de gourmandises, bonbons et au…" at bounding box center [513, 325] width 807 height 32
click at [168, 317] on p "[DATE], c'est aussi l'occasion de faire le plein de gourmandises, bonbons et au…" at bounding box center [513, 325] width 807 height 32
click at [157, 317] on p "[DATE], c'est aussi l'occasion de faire le plein de gourmandises, bonbons et au…" at bounding box center [513, 325] width 807 height 32
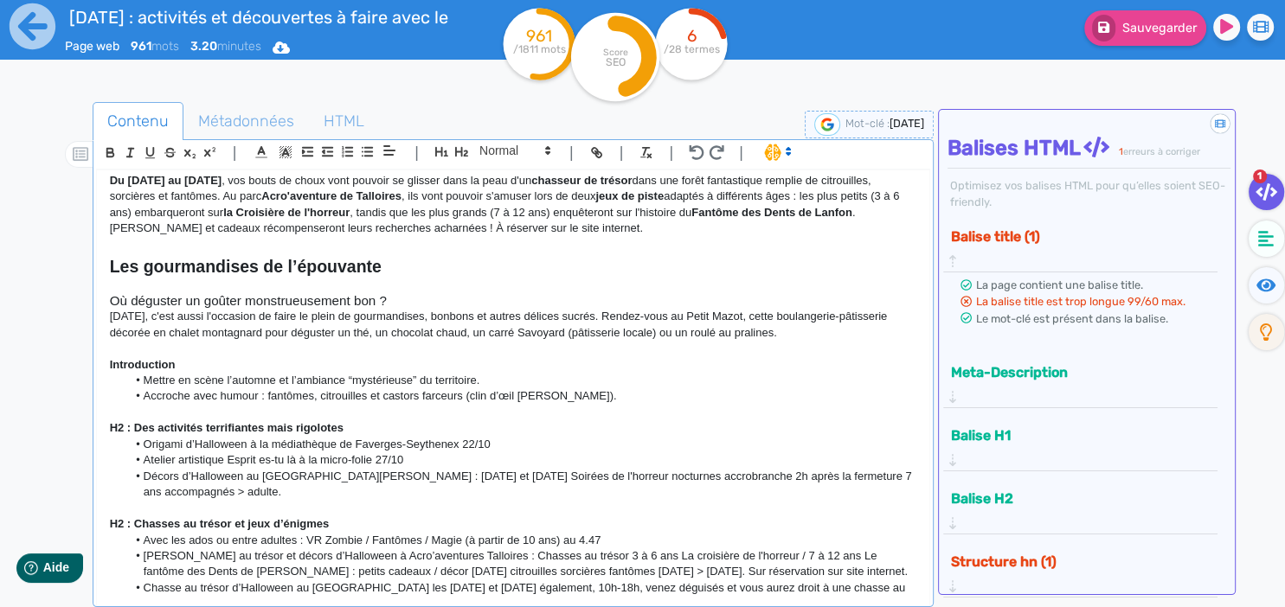
click at [317, 313] on p "[DATE], c'est aussi l'occasion de faire le plein de gourmandises, bonbons et au…" at bounding box center [513, 325] width 807 height 32
click at [575, 312] on p "[DATE], c'est aussi l'occasion de faire le plein de gourmandises, bonbons et au…" at bounding box center [513, 325] width 807 height 32
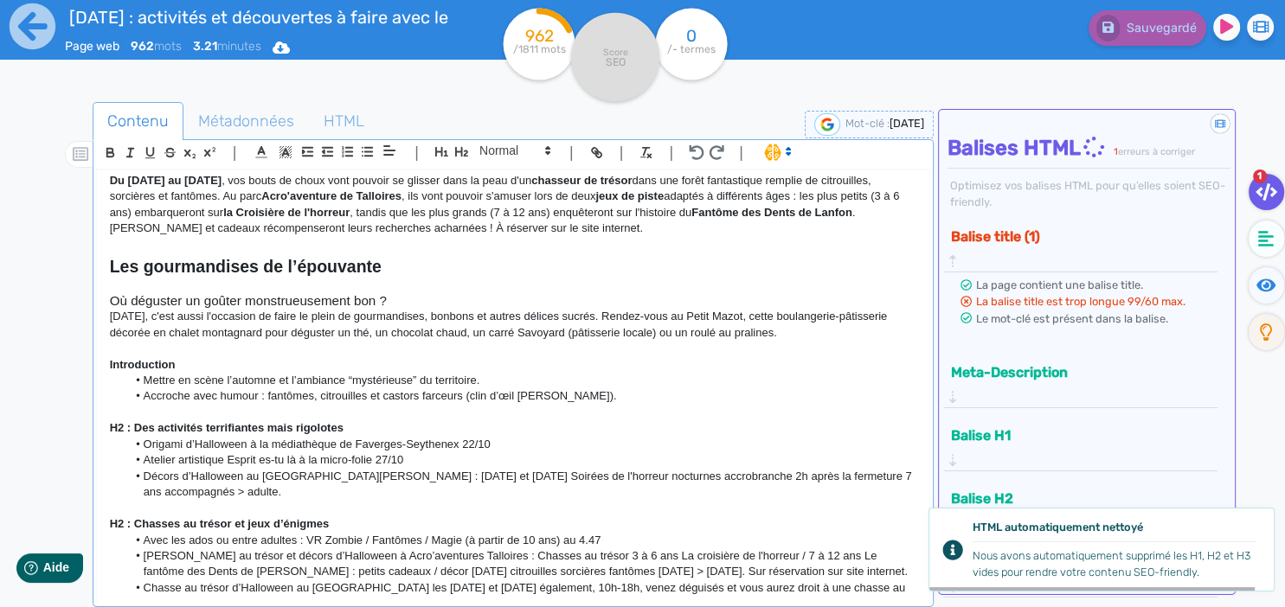
click at [400, 341] on p at bounding box center [513, 349] width 807 height 16
click at [679, 341] on p at bounding box center [513, 349] width 807 height 16
click at [769, 312] on p "[DATE], c'est aussi l'occasion de faire le plein de gourmandises, bonbons et au…" at bounding box center [513, 325] width 807 height 32
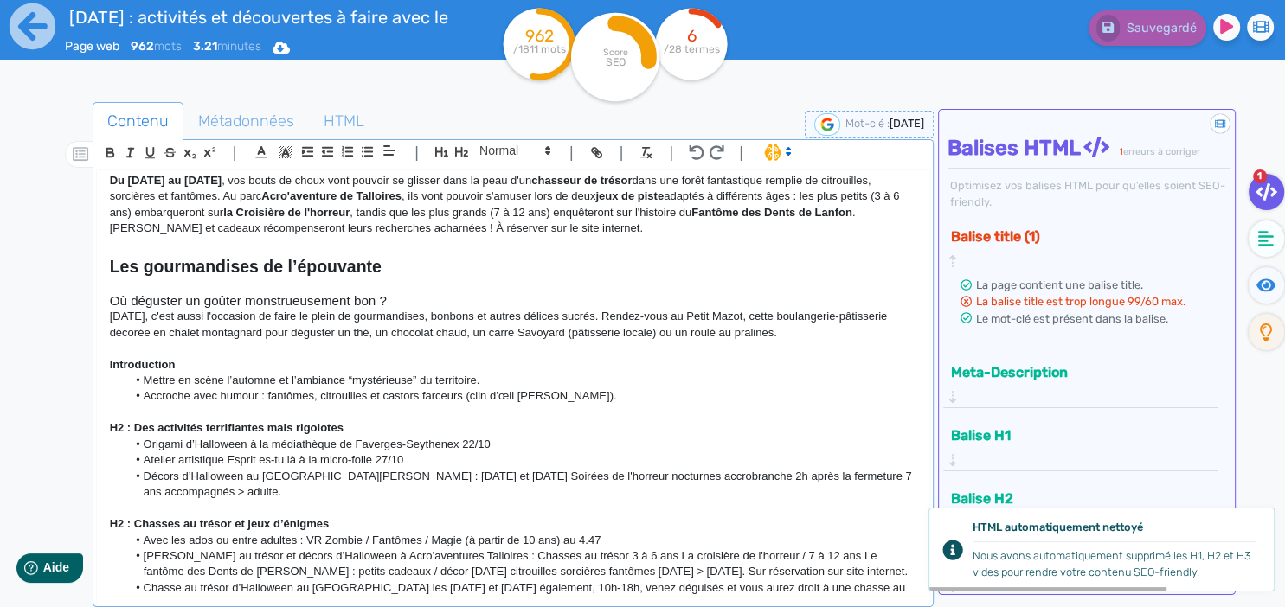
click at [831, 314] on p "[DATE], c'est aussi l'occasion de faire le plein de gourmandises, bonbons et au…" at bounding box center [513, 325] width 807 height 32
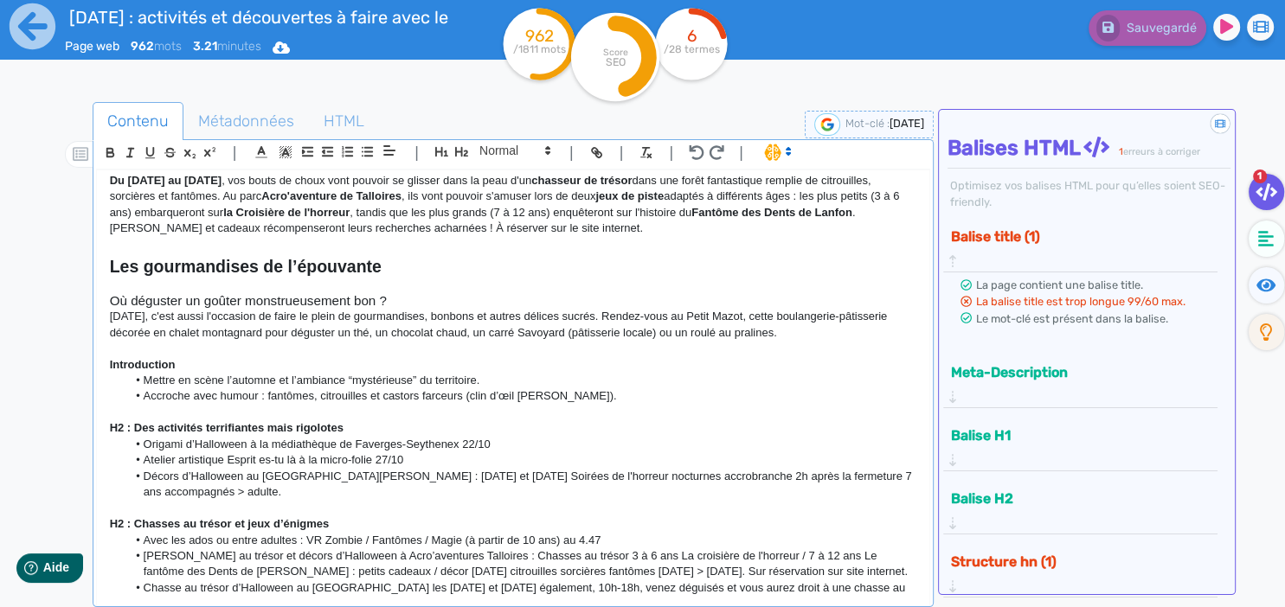
click at [302, 341] on p at bounding box center [513, 349] width 807 height 16
click at [756, 373] on li "Mettre en scène l’automne et l’ambiance “mystérieuse” du territoire." at bounding box center [521, 381] width 790 height 16
click at [190, 341] on p at bounding box center [513, 349] width 807 height 16
click at [842, 309] on p "[DATE], c'est aussi l'occasion de faire le plein de gourmandises, bonbons et au…" at bounding box center [513, 325] width 807 height 32
click at [847, 321] on p "[DATE], c'est aussi l'occasion de faire le plein de gourmandises, bonbons et au…" at bounding box center [513, 325] width 807 height 32
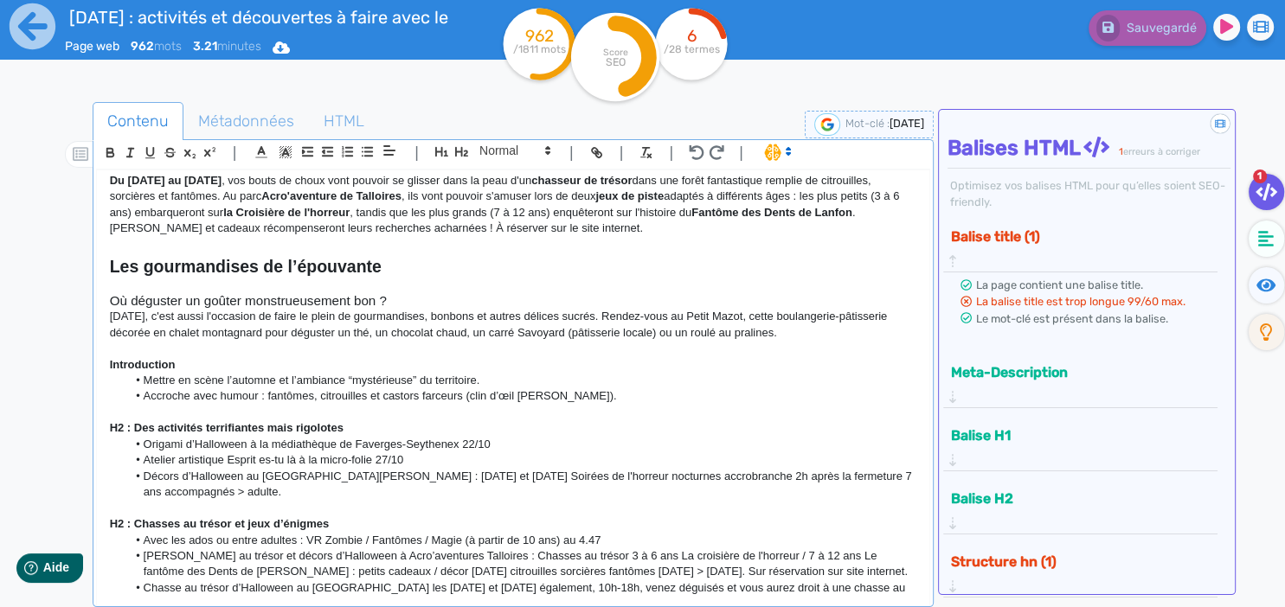
click at [638, 341] on p at bounding box center [513, 349] width 807 height 16
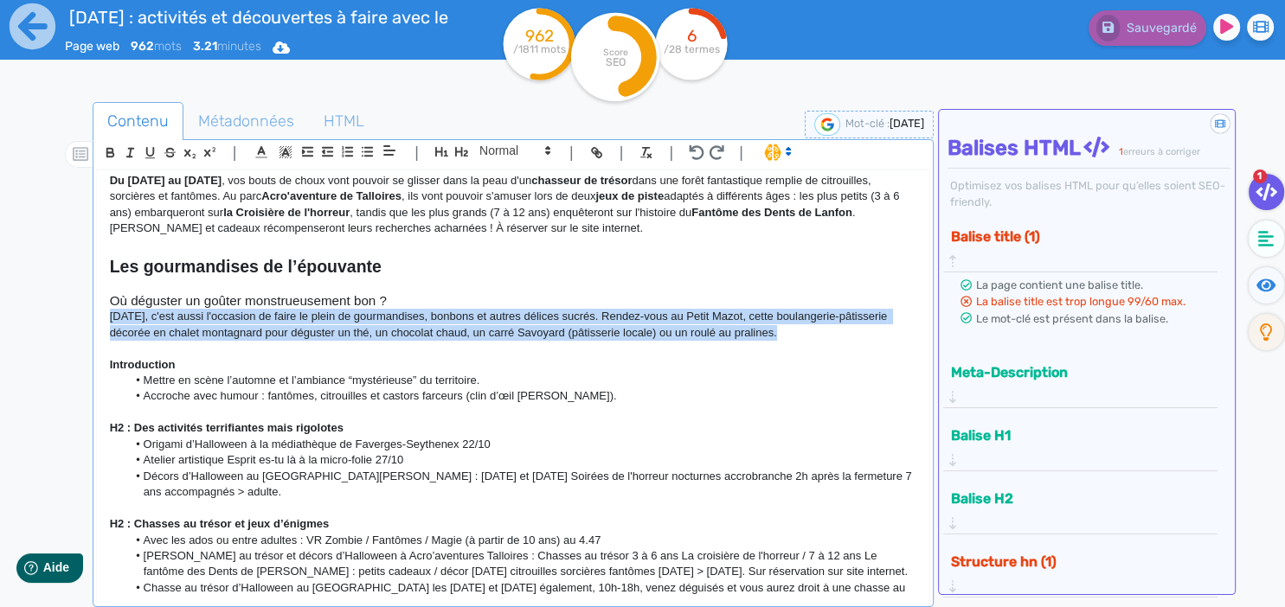
click at [638, 341] on p at bounding box center [513, 349] width 807 height 16
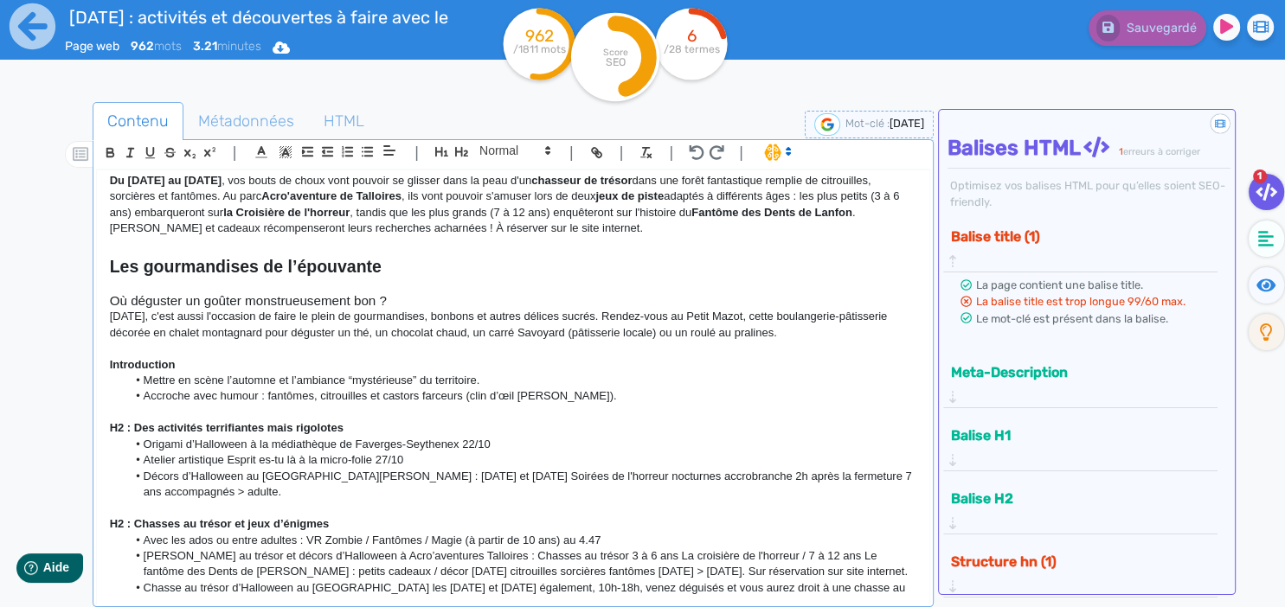
click at [630, 319] on p "[DATE], c'est aussi l'occasion de faire le plein de gourmandises, bonbons et au…" at bounding box center [513, 325] width 807 height 32
click at [805, 315] on p "[DATE], c'est aussi l'occasion de faire le plein de gourmandises, bonbons et au…" at bounding box center [513, 325] width 807 height 32
click at [570, 314] on p "[DATE], c'est aussi l'occasion de faire le plein de gourmandises, bonbons et au…" at bounding box center [513, 325] width 807 height 32
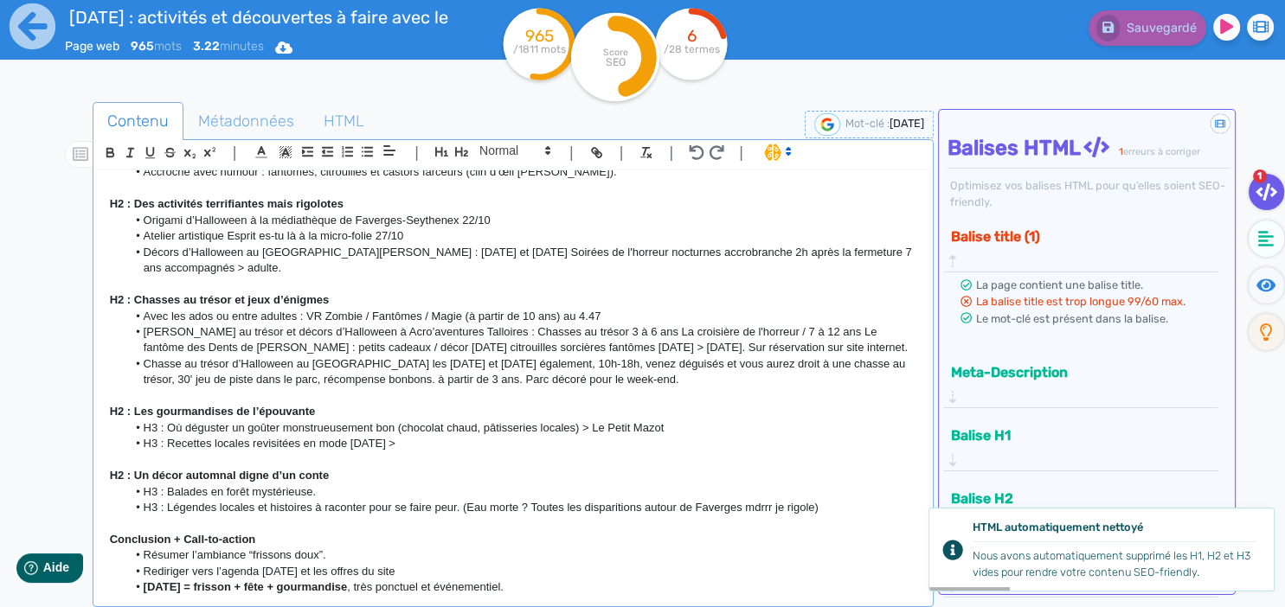
scroll to position [526, 0]
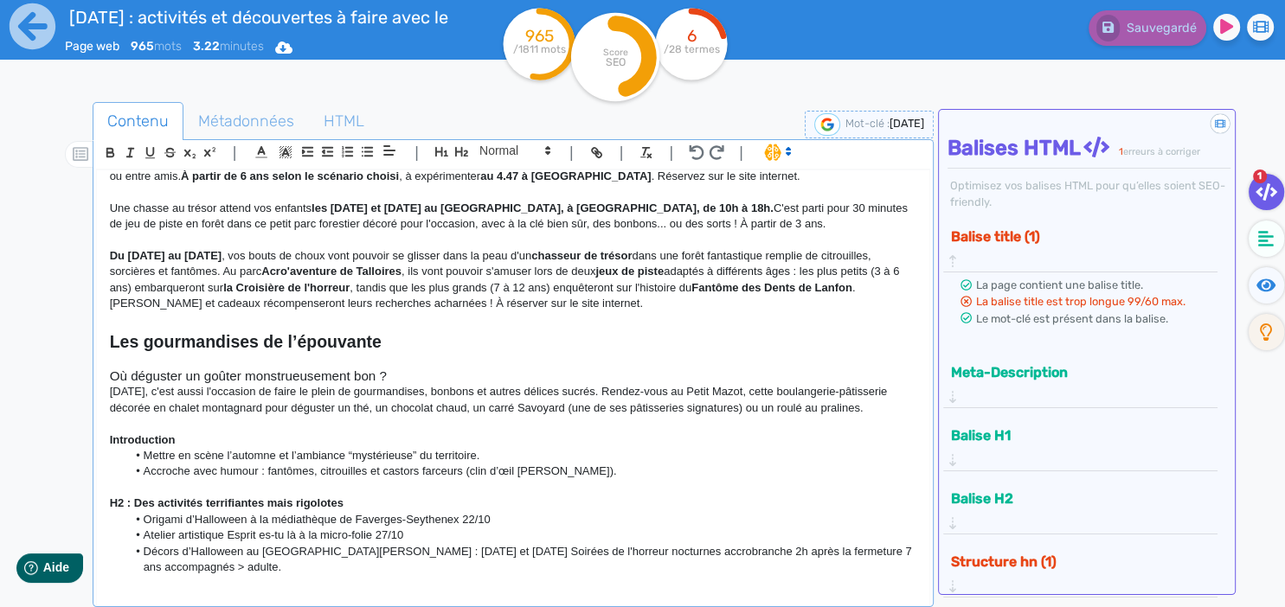
click at [569, 385] on p "[DATE], c'est aussi l'occasion de faire le plein de gourmandises, bonbons et au…" at bounding box center [513, 400] width 807 height 32
drag, startPoint x: 572, startPoint y: 394, endPoint x: 620, endPoint y: 384, distance: 48.5
click at [620, 384] on p "[DATE], c'est aussi l'occasion de faire le plein de gourmandises, bonbons et au…" at bounding box center [513, 400] width 807 height 32
click at [736, 393] on p "[DATE], c'est aussi l'occasion de faire le plein de gourmandises, bonbons et au…" at bounding box center [513, 400] width 807 height 32
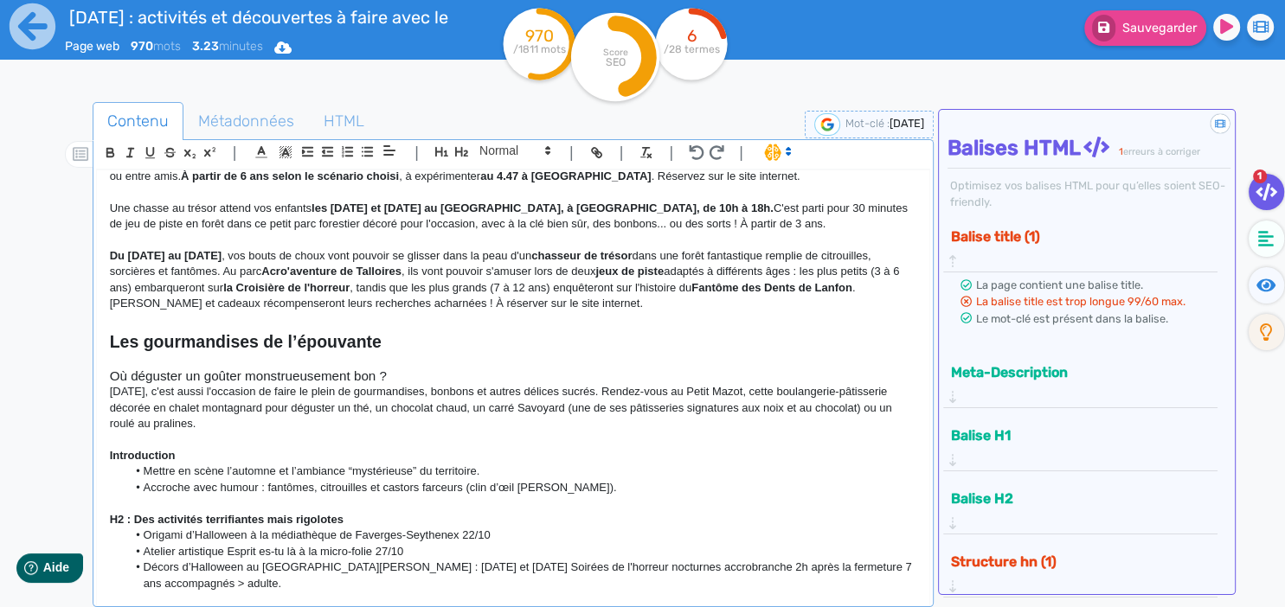
click at [147, 403] on p "[DATE], c'est aussi l'occasion de faire le plein de gourmandises, bonbons et au…" at bounding box center [513, 408] width 807 height 48
click at [368, 392] on p "[DATE], c'est aussi l'occasion de faire le plein de gourmandises, bonbons et au…" at bounding box center [513, 408] width 807 height 48
click at [427, 407] on p "[DATE], c'est aussi l'occasion de faire le plein de gourmandises, bonbons et au…" at bounding box center [513, 408] width 807 height 48
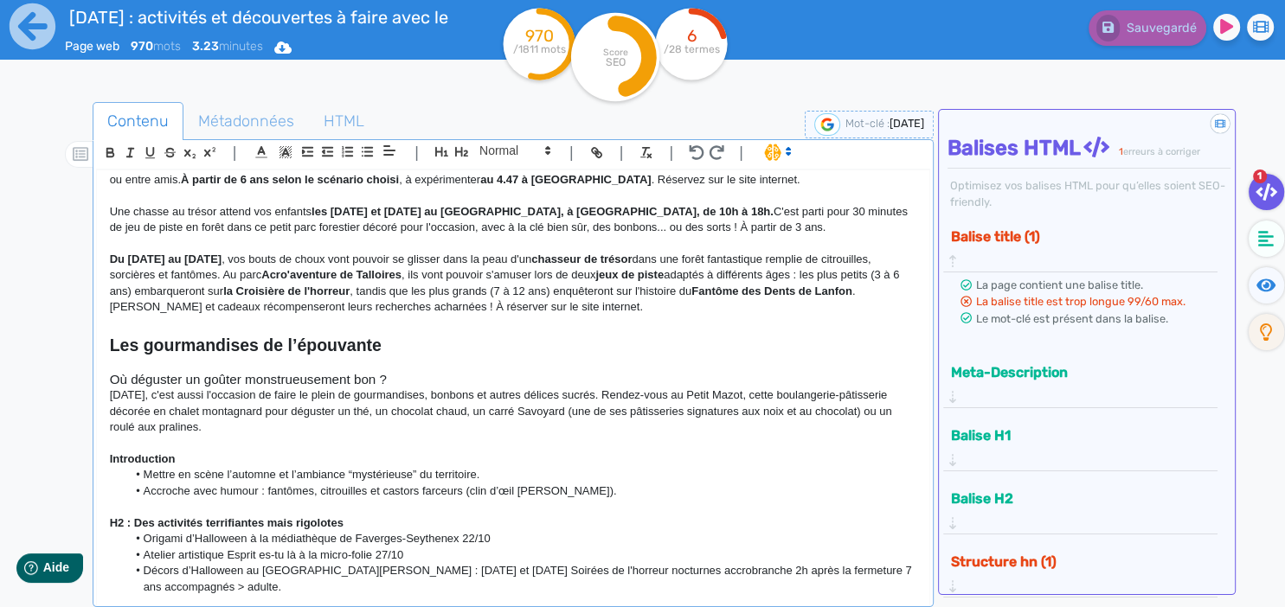
scroll to position [543, 0]
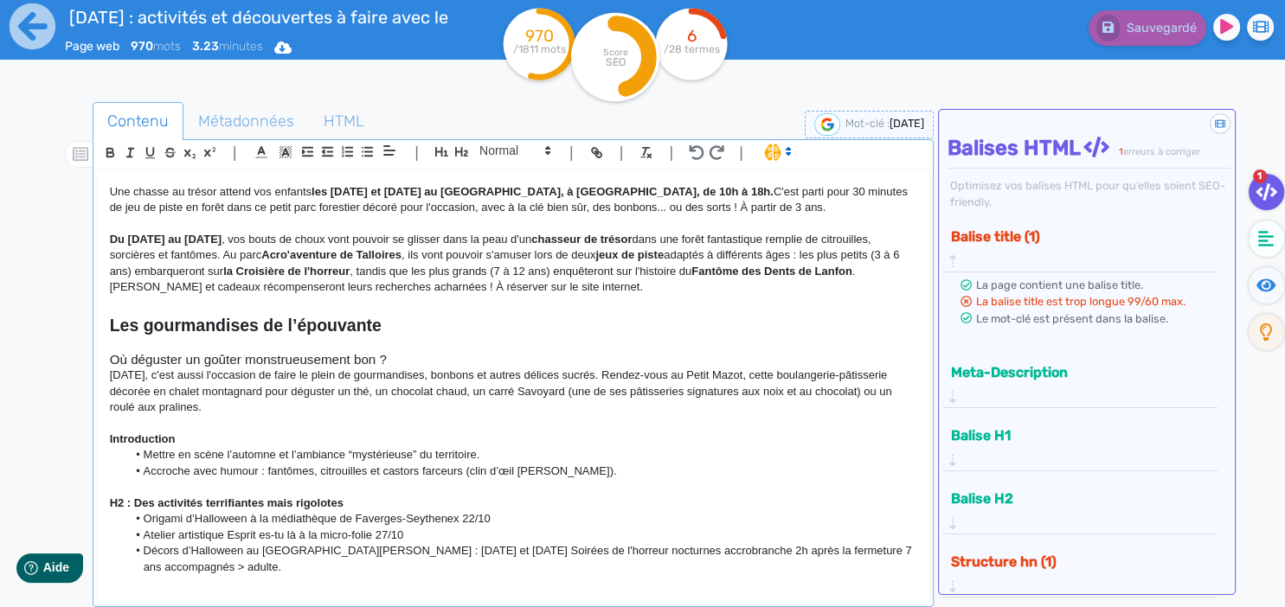
click at [263, 391] on p "[DATE], c'est aussi l'occasion de faire le plein de gourmandises, bonbons et au…" at bounding box center [513, 392] width 807 height 48
click at [228, 395] on p "[DATE], c'est aussi l'occasion de faire le plein de gourmandises, bonbons et au…" at bounding box center [513, 392] width 807 height 48
click at [267, 384] on p "[DATE], c'est aussi l'occasion de faire le plein de gourmandises, bonbons et au…" at bounding box center [513, 392] width 807 height 48
drag, startPoint x: 309, startPoint y: 383, endPoint x: 340, endPoint y: 383, distance: 31.2
click at [338, 383] on p "[DATE], c'est aussi l'occasion de faire le plein de gourmandises, bonbons et au…" at bounding box center [513, 392] width 807 height 48
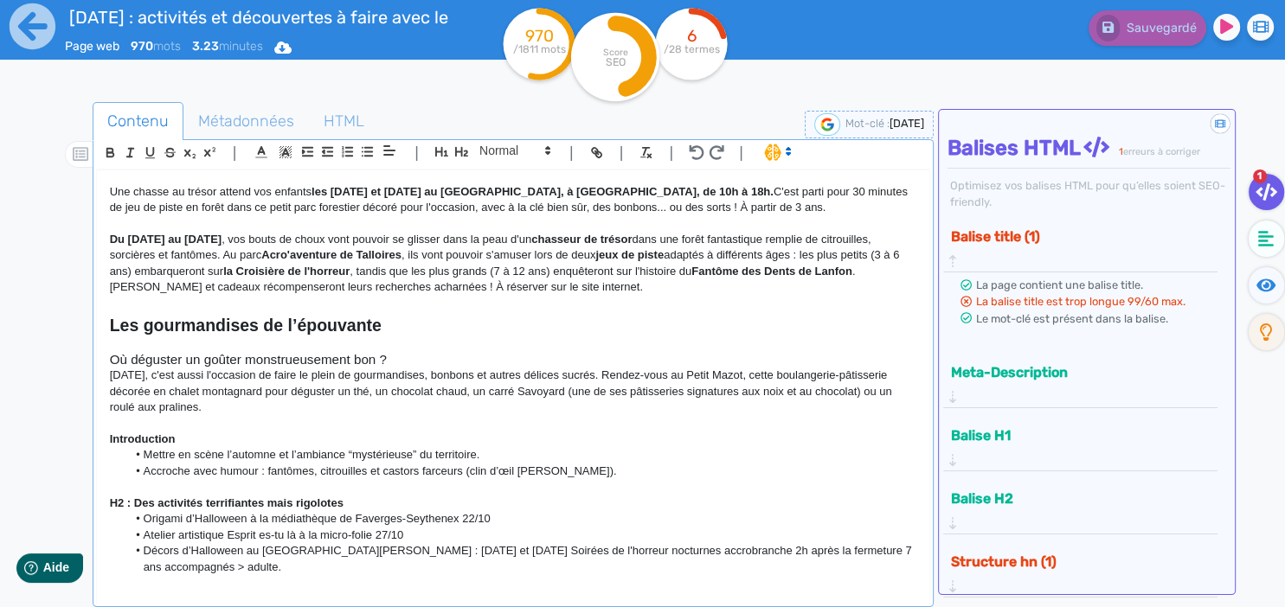
click at [305, 396] on p "[DATE], c'est aussi l'occasion de faire le plein de gourmandises, bonbons et au…" at bounding box center [513, 392] width 807 height 48
click at [331, 391] on p "[DATE], c'est aussi l'occasion de faire le plein de gourmandises, bonbons et au…" at bounding box center [513, 392] width 807 height 48
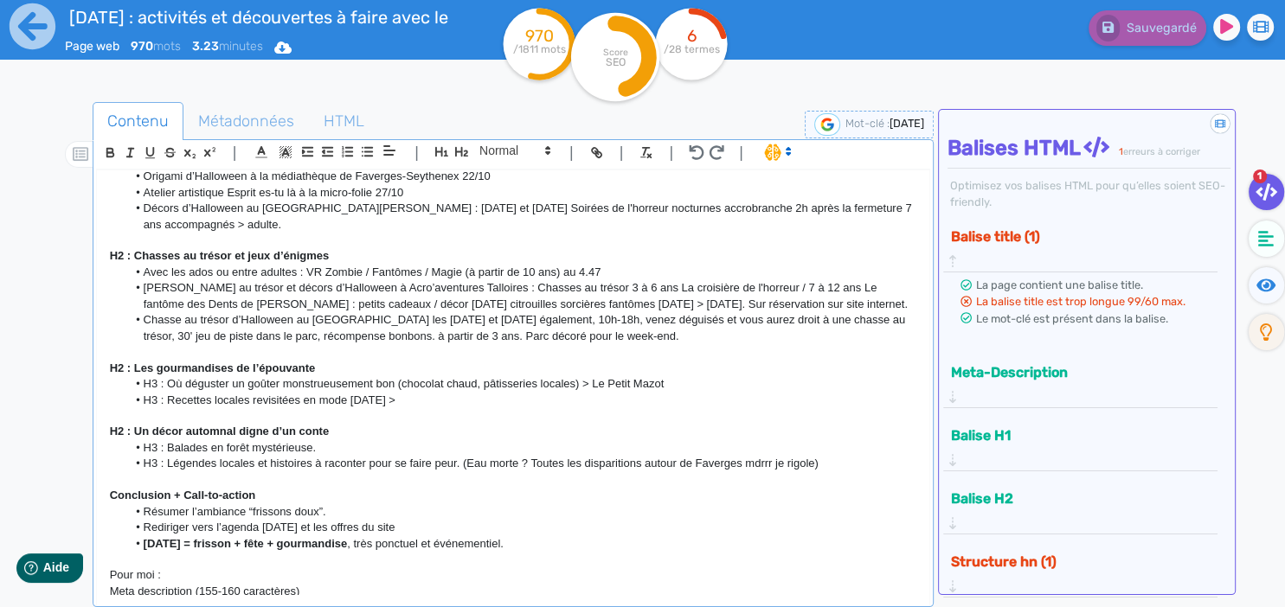
scroll to position [948, 0]
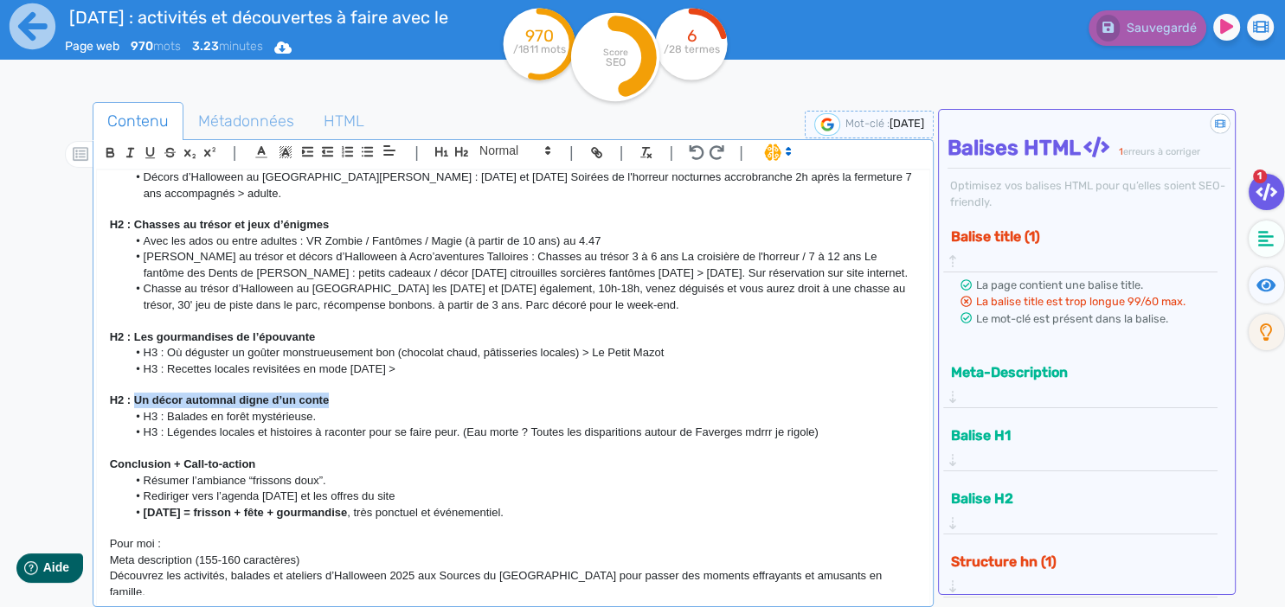
drag, startPoint x: 337, startPoint y: 365, endPoint x: 132, endPoint y: 374, distance: 204.4
click at [132, 393] on p "H2 : Un décor automnal digne d’un conte" at bounding box center [513, 401] width 807 height 16
copy strong "Un décor automnal digne d’un conte"
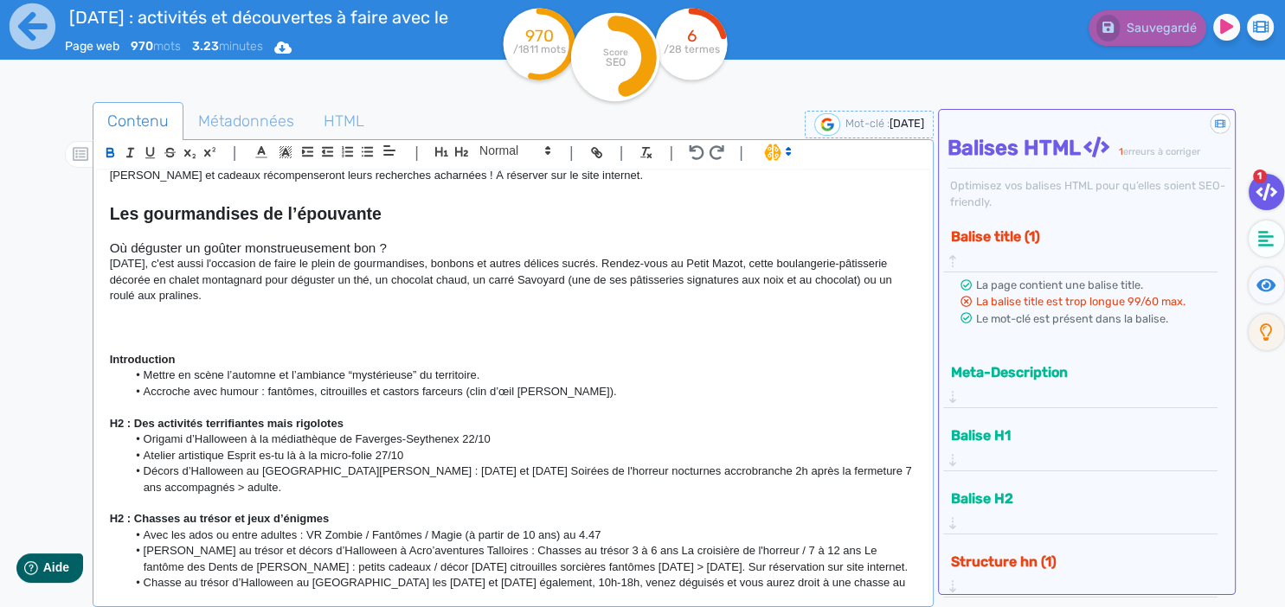
scroll to position [649, 0]
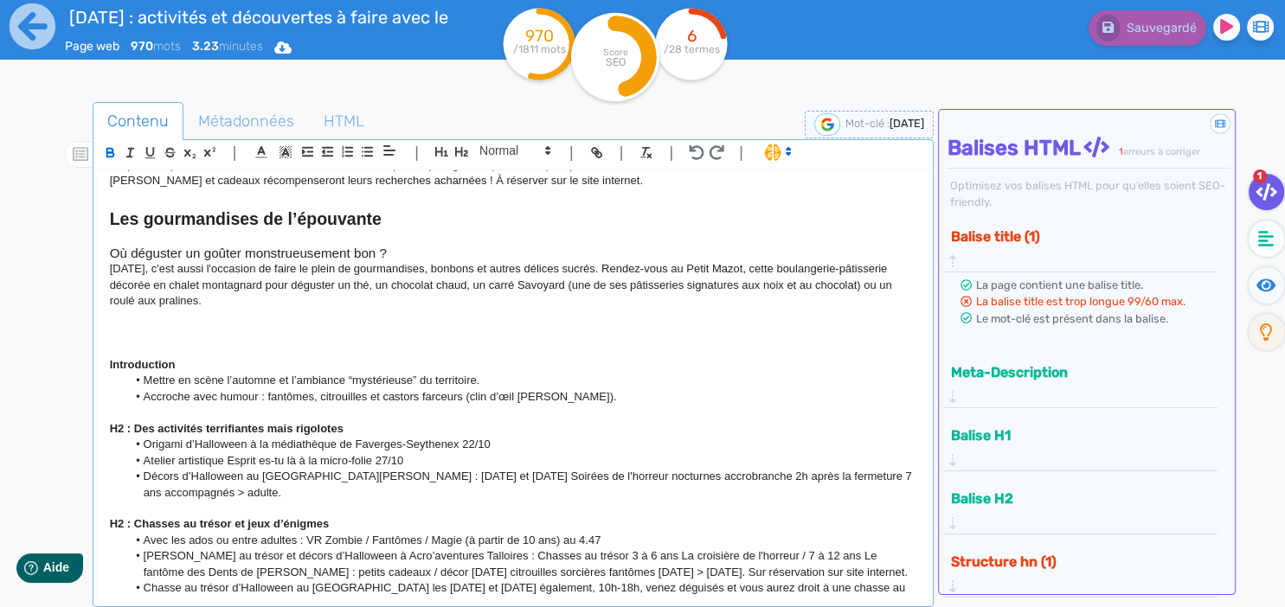
click at [131, 341] on p at bounding box center [513, 349] width 807 height 16
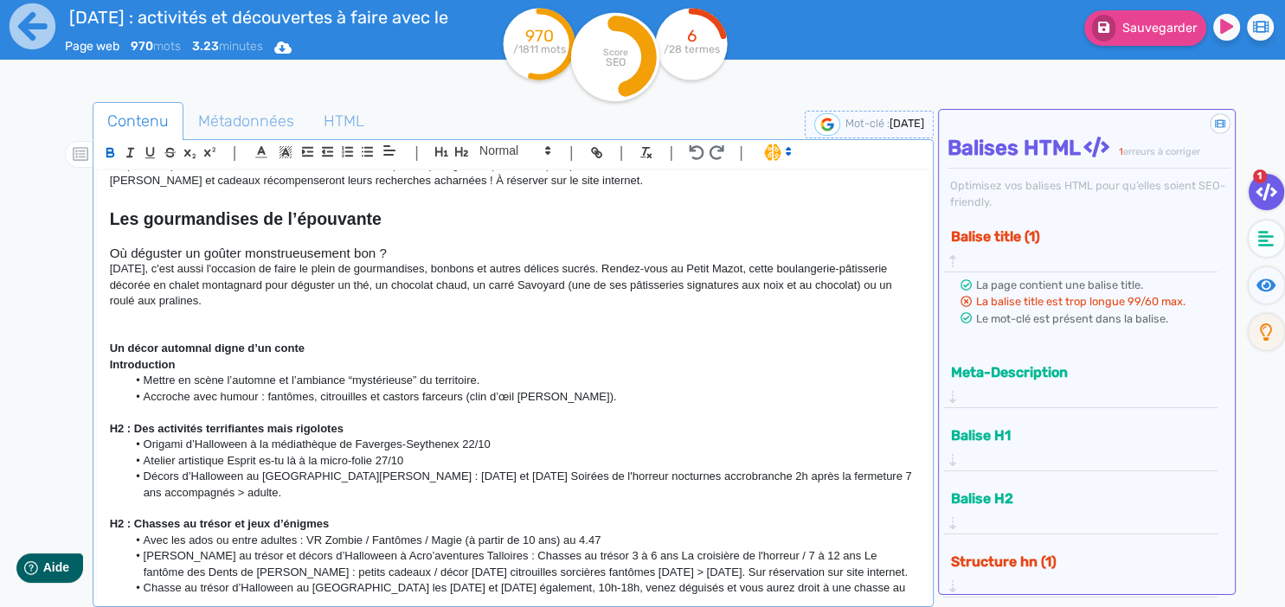
scroll to position [0, 0]
drag, startPoint x: 319, startPoint y: 325, endPoint x: 91, endPoint y: 331, distance: 228.5
click at [97, 331] on div "[DATE] aux Sources du lac d’Annecy : frissons, jeux et gourmandises Angle : on …" at bounding box center [513, 382] width 832 height 425
click at [460, 155] on icon "button" at bounding box center [461, 152] width 15 height 15
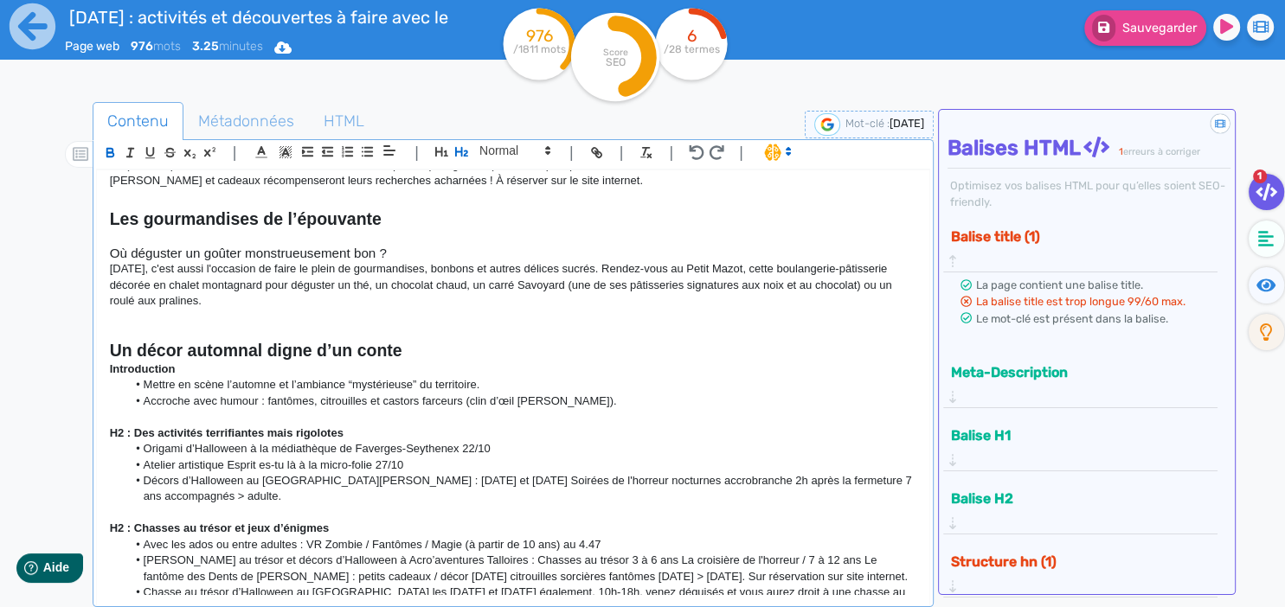
click at [428, 343] on h2 "Un décor automnal digne d’un conte" at bounding box center [513, 351] width 807 height 20
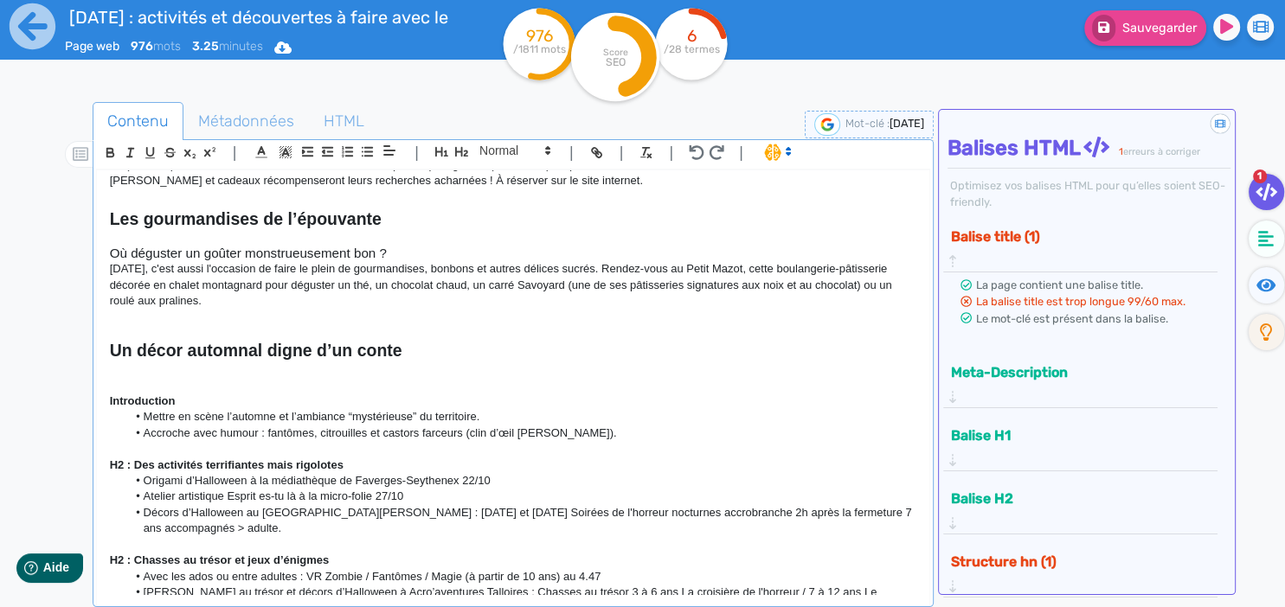
click at [237, 362] on p at bounding box center [513, 370] width 807 height 16
click at [219, 377] on p at bounding box center [513, 385] width 807 height 16
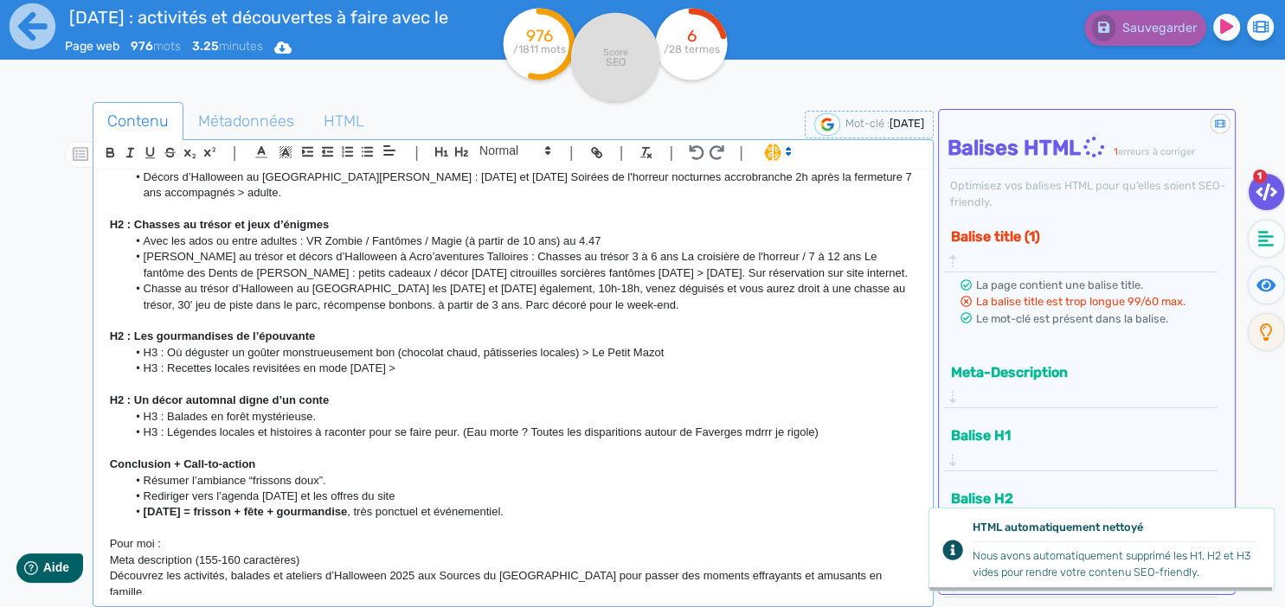
click at [320, 409] on li "H3 : Balades en forêt mystérieuse." at bounding box center [521, 417] width 790 height 16
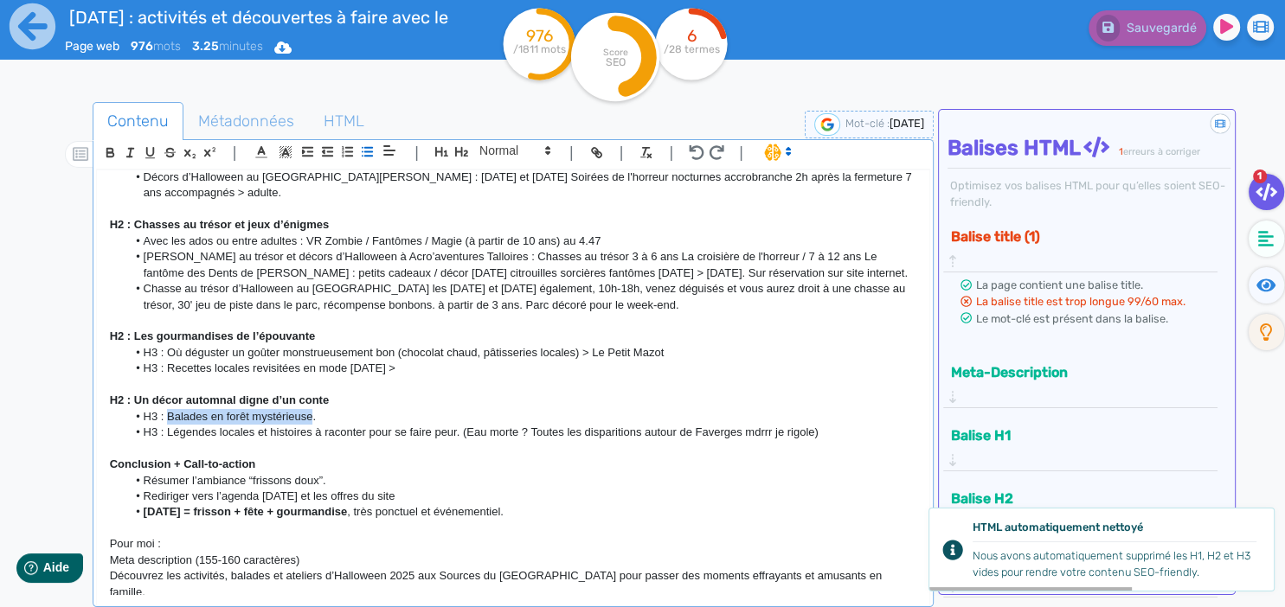
drag, startPoint x: 312, startPoint y: 389, endPoint x: 167, endPoint y: 393, distance: 145.4
click at [167, 409] on li "H3 : Balades en forêt mystérieuse." at bounding box center [521, 417] width 790 height 16
copy li "Balades en forêt mystérieuse"
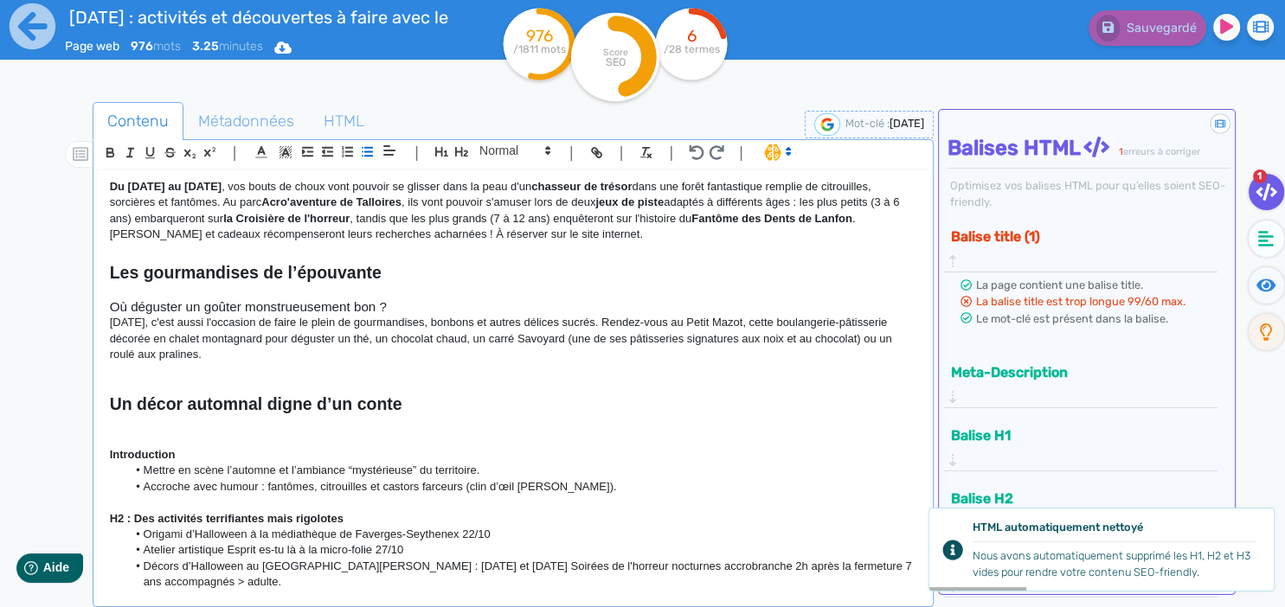
scroll to position [537, 0]
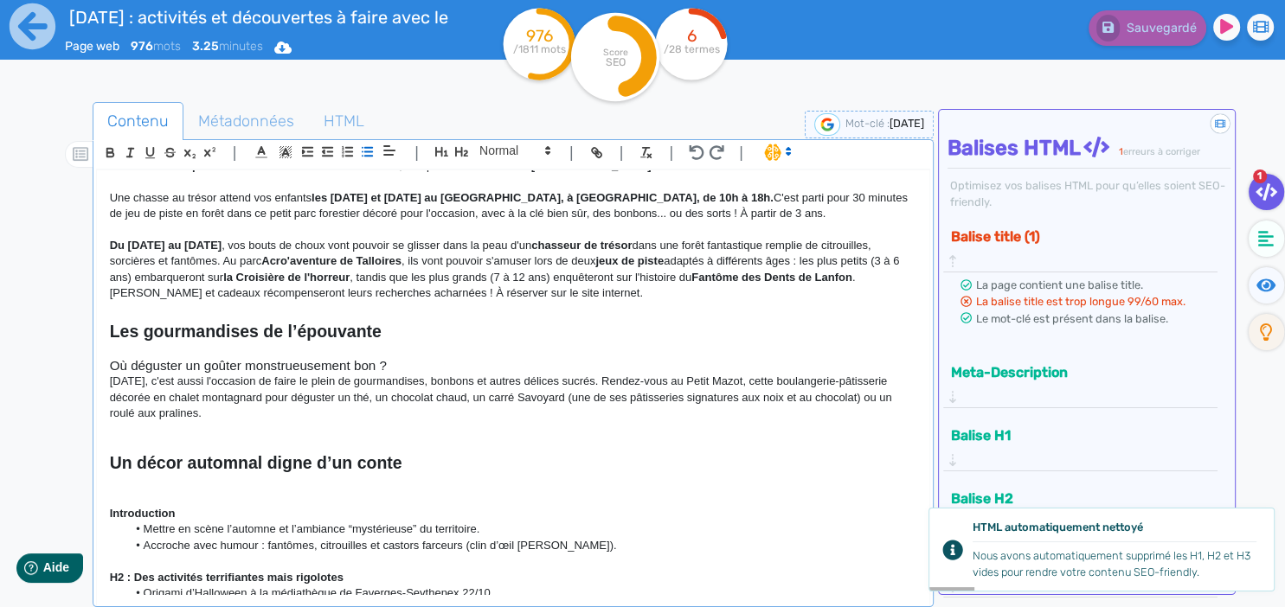
click at [134, 474] on p at bounding box center [513, 482] width 807 height 16
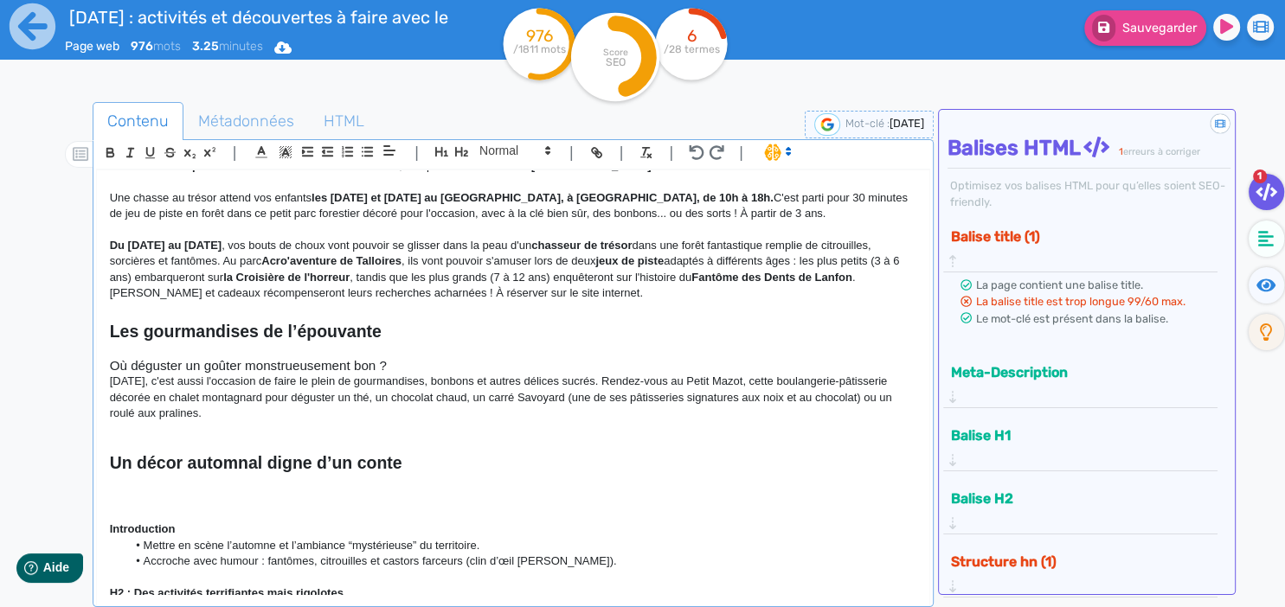
scroll to position [0, 0]
click at [507, 150] on span at bounding box center [514, 150] width 85 height 21
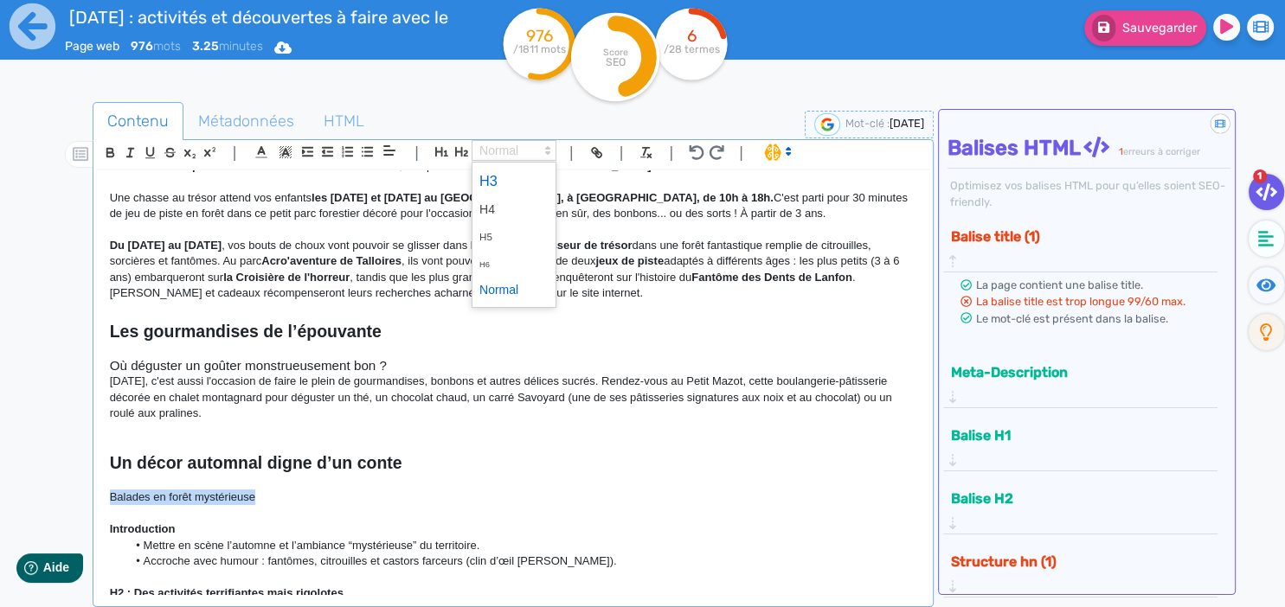
click at [496, 183] on span at bounding box center [513, 181] width 69 height 30
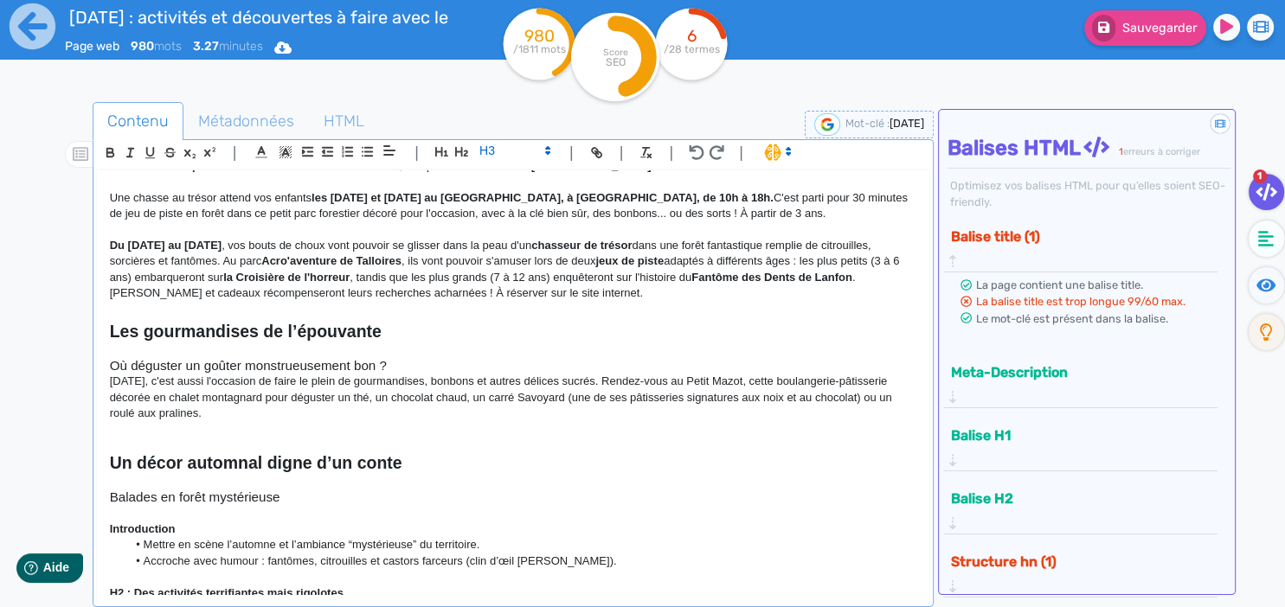
click at [320, 506] on p at bounding box center [513, 514] width 807 height 16
click at [296, 490] on h3 "Balades en forêt mystérieuse" at bounding box center [513, 498] width 807 height 16
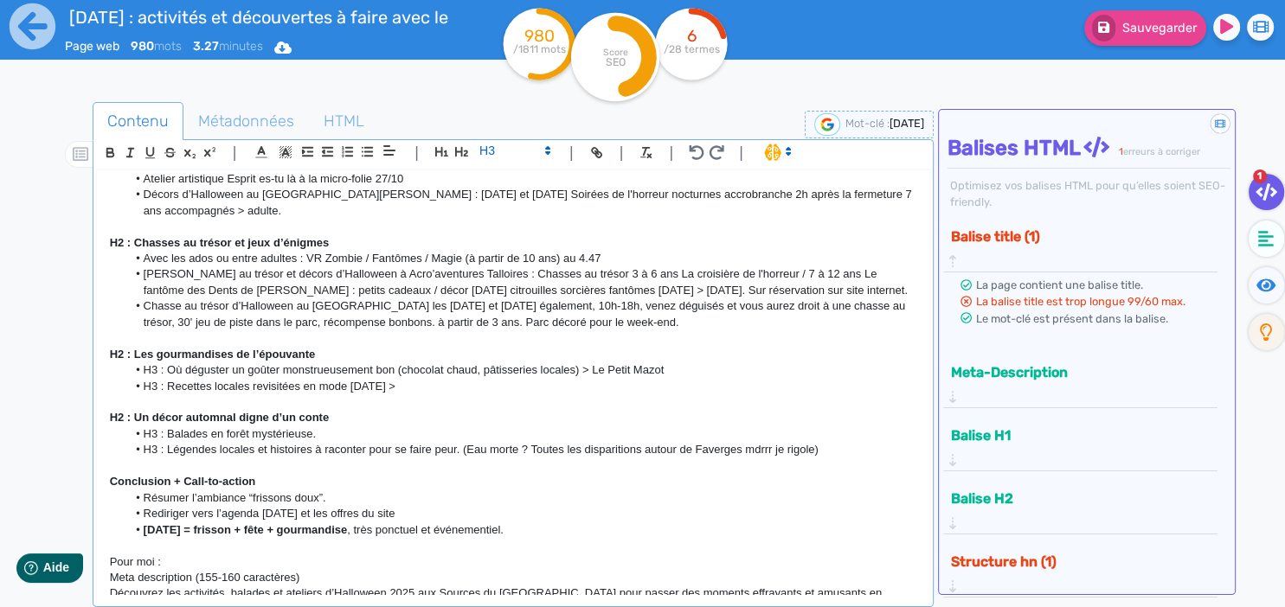
scroll to position [1000, 0]
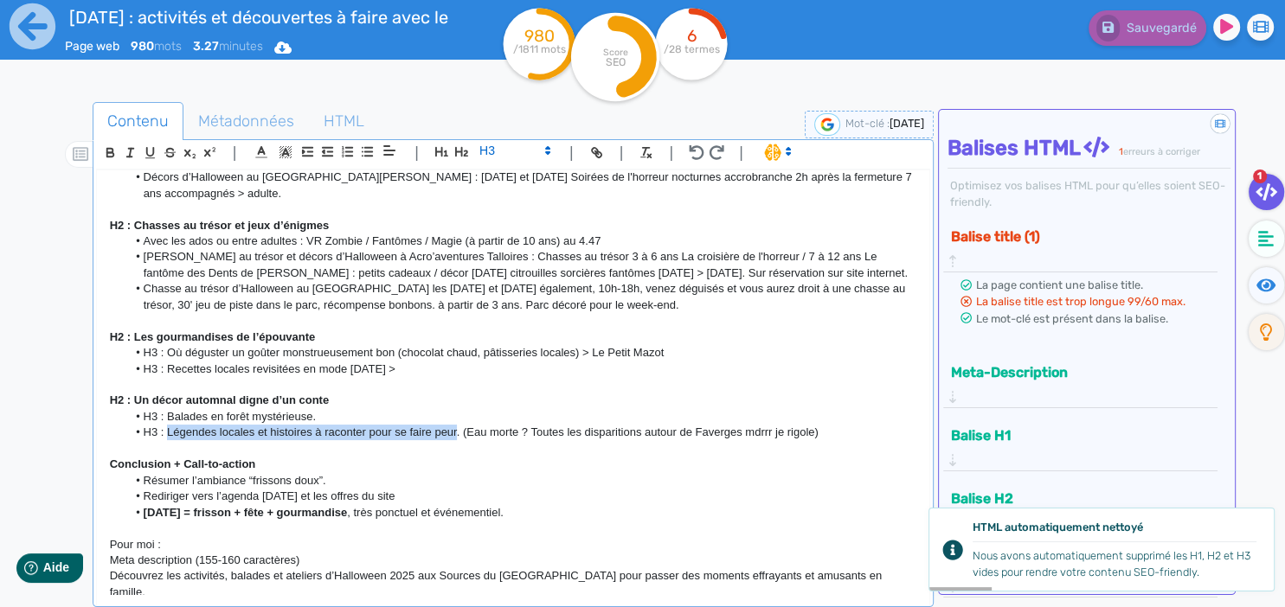
drag, startPoint x: 168, startPoint y: 400, endPoint x: 457, endPoint y: 400, distance: 289.0
click at [457, 425] on li "H3 : Légendes locales et histoires à raconter pour se faire peur. (Eau morte ? …" at bounding box center [521, 433] width 790 height 16
copy li "Légendes locales et histoires à raconter pour se faire peur"
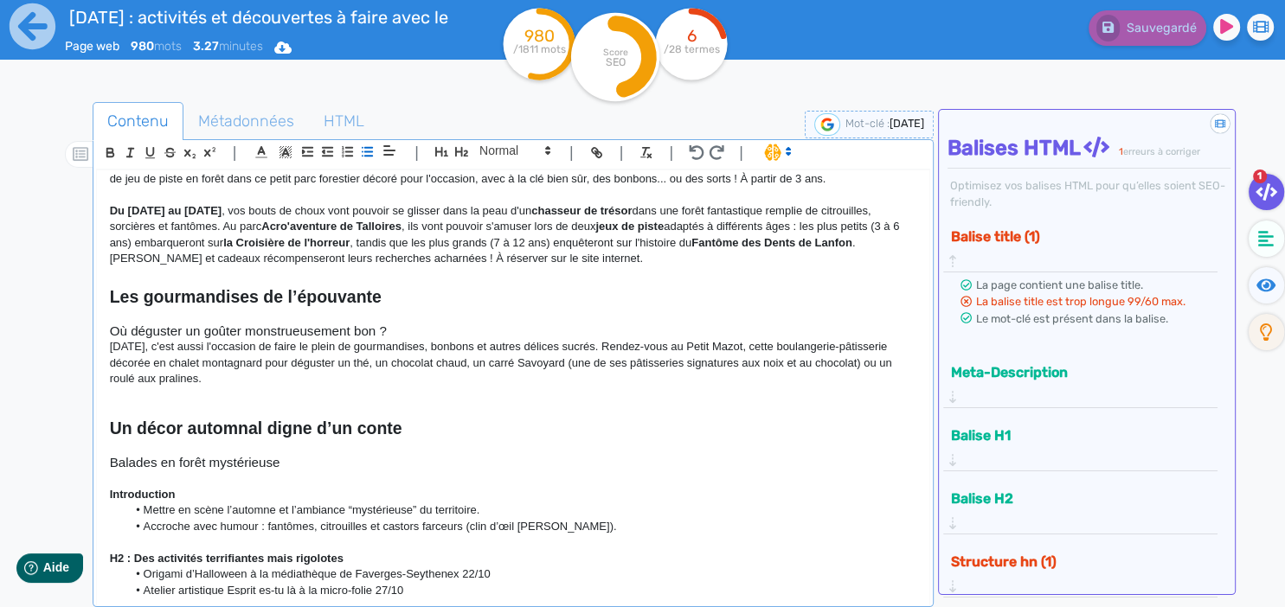
scroll to position [552, 0]
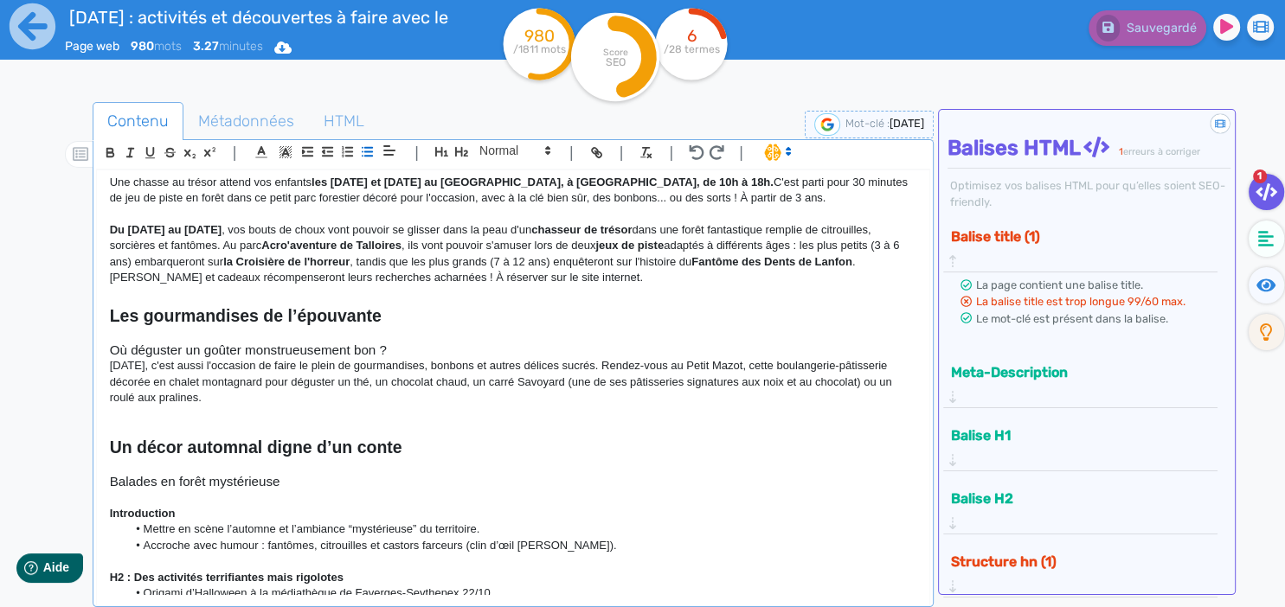
click at [337, 459] on p at bounding box center [513, 467] width 807 height 16
click at [335, 491] on p at bounding box center [513, 499] width 807 height 16
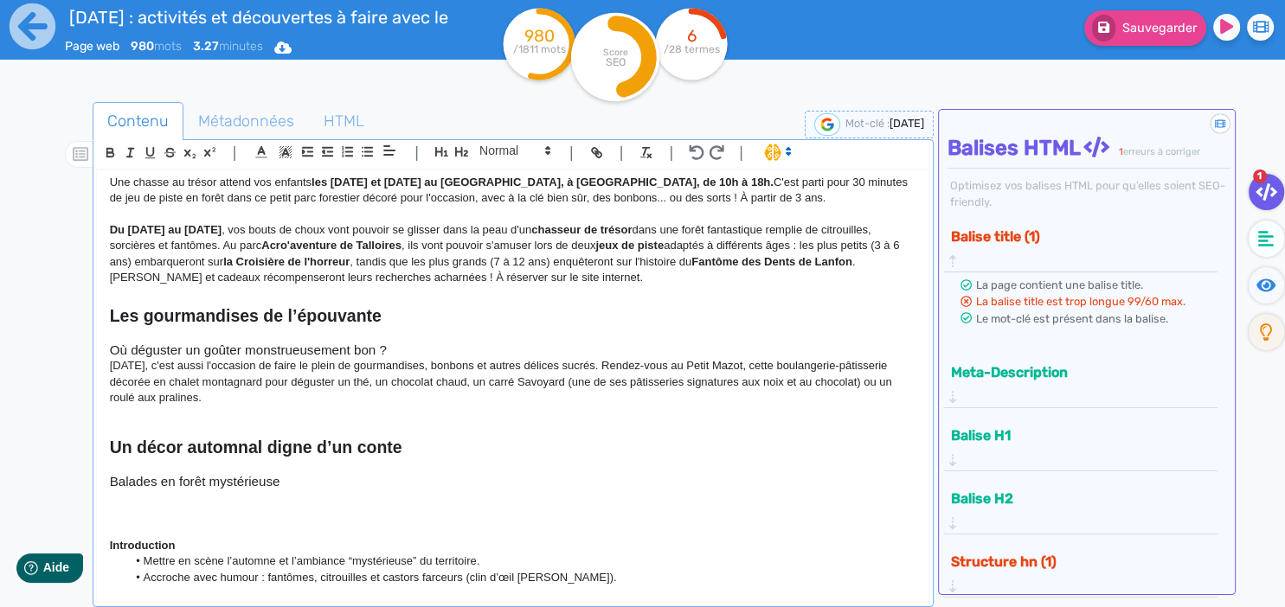
scroll to position [0, 0]
click at [478, 154] on span at bounding box center [514, 150] width 85 height 21
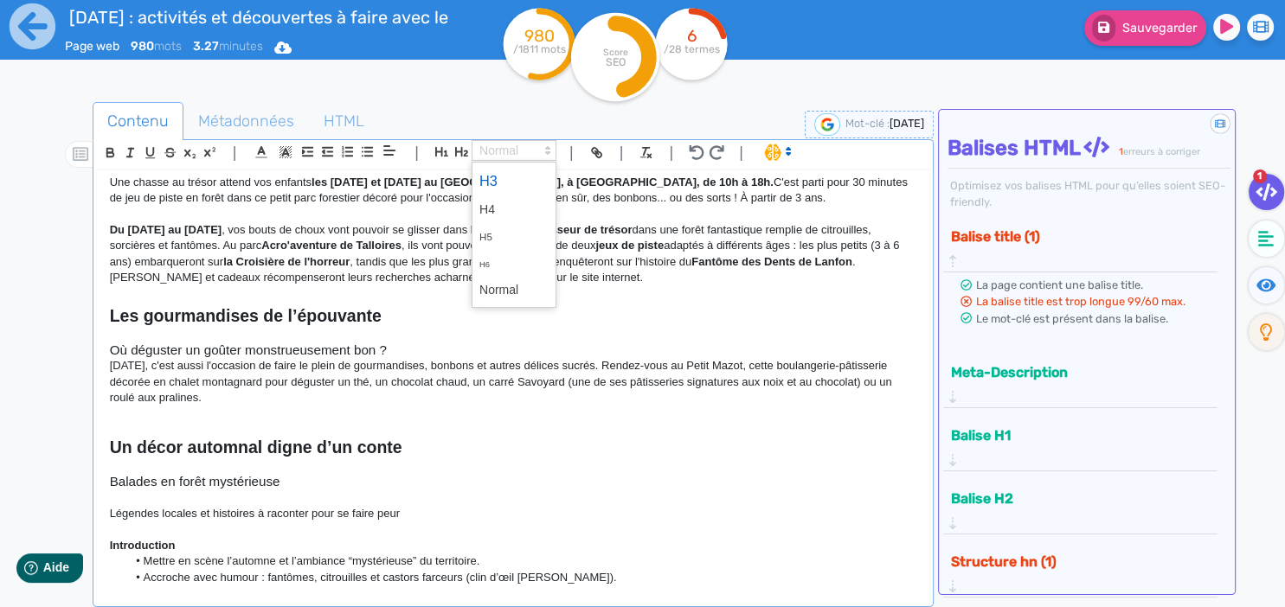
click at [485, 185] on span at bounding box center [513, 181] width 69 height 30
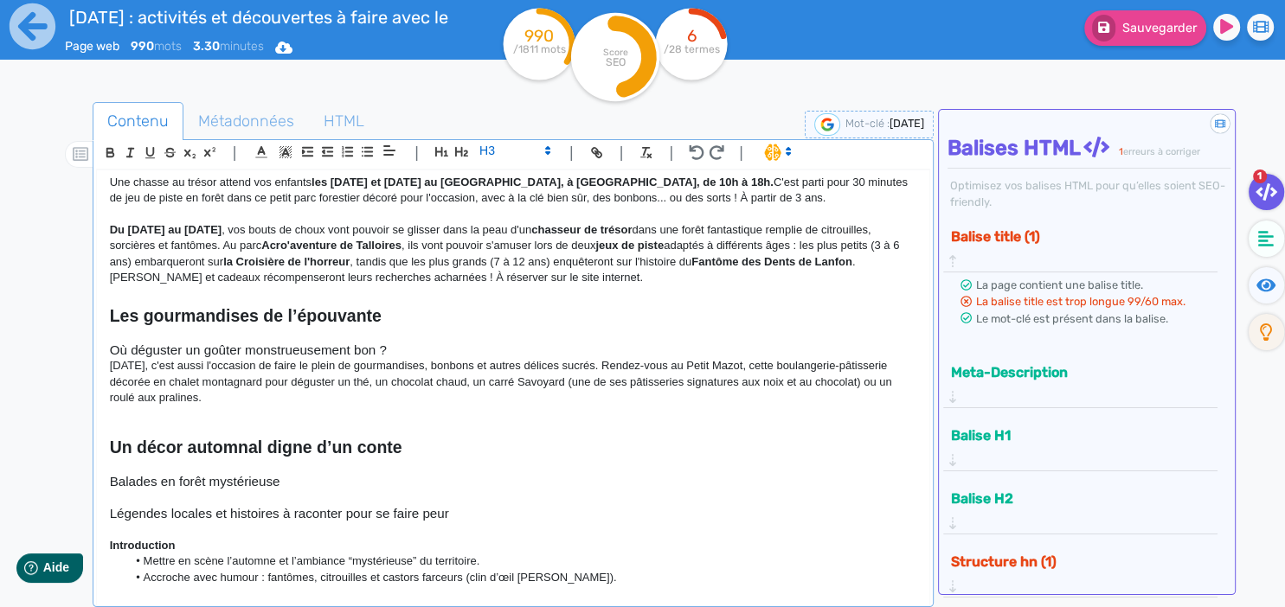
click at [517, 506] on h3 "Légendes locales et histoires à raconter pour se faire peur" at bounding box center [513, 514] width 807 height 16
click at [410, 474] on h3 "Balades en forêt mystérieuse" at bounding box center [513, 482] width 807 height 16
click at [365, 474] on h3 "Balades en forêt mystérieuse" at bounding box center [513, 482] width 807 height 16
click at [245, 407] on p at bounding box center [513, 415] width 807 height 16
click at [292, 389] on p "[DATE], c'est aussi l'occasion de faire le plein de gourmandises, bonbons et au…" at bounding box center [513, 382] width 807 height 48
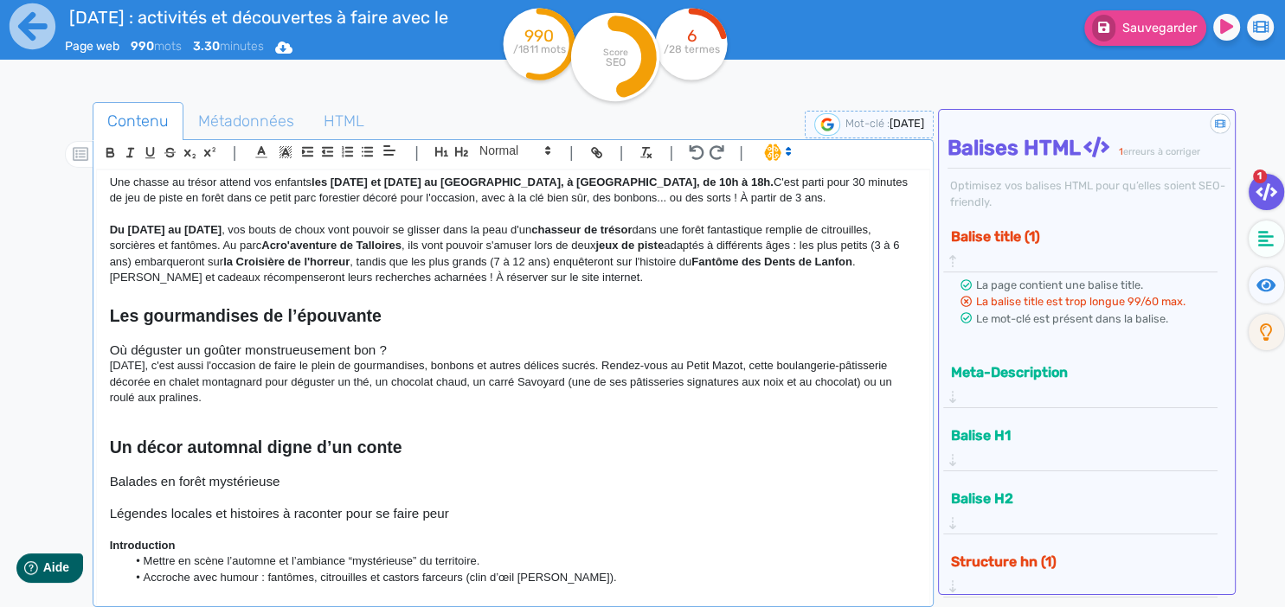
click at [256, 373] on p "[DATE], c'est aussi l'occasion de faire le plein de gourmandises, bonbons et au…" at bounding box center [513, 382] width 807 height 48
click at [269, 375] on p "[DATE], c'est aussi l'occasion de faire le plein de gourmandises, bonbons et au…" at bounding box center [513, 382] width 807 height 48
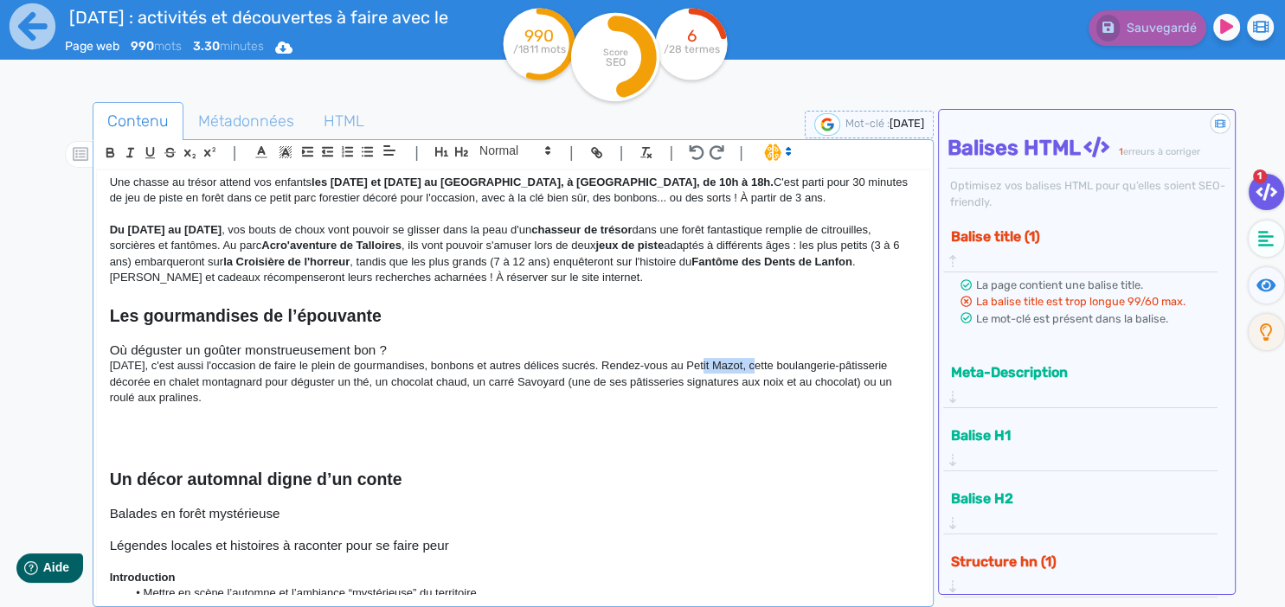
drag, startPoint x: 702, startPoint y: 344, endPoint x: 759, endPoint y: 349, distance: 57.3
click at [759, 358] on p "[DATE], c'est aussi l'occasion de faire le plein de gourmandises, bonbons et au…" at bounding box center [513, 382] width 807 height 48
click at [117, 151] on icon "button" at bounding box center [110, 152] width 15 height 15
click at [771, 358] on p "[DATE], c'est aussi l'occasion de faire le plein de gourmandises, bonbons et au…" at bounding box center [513, 382] width 807 height 48
click at [461, 339] on div "[DATE] aux Sources du lac d’Annecy : frissons, jeux et gourmandises Angle : on …" at bounding box center [513, 382] width 832 height 425
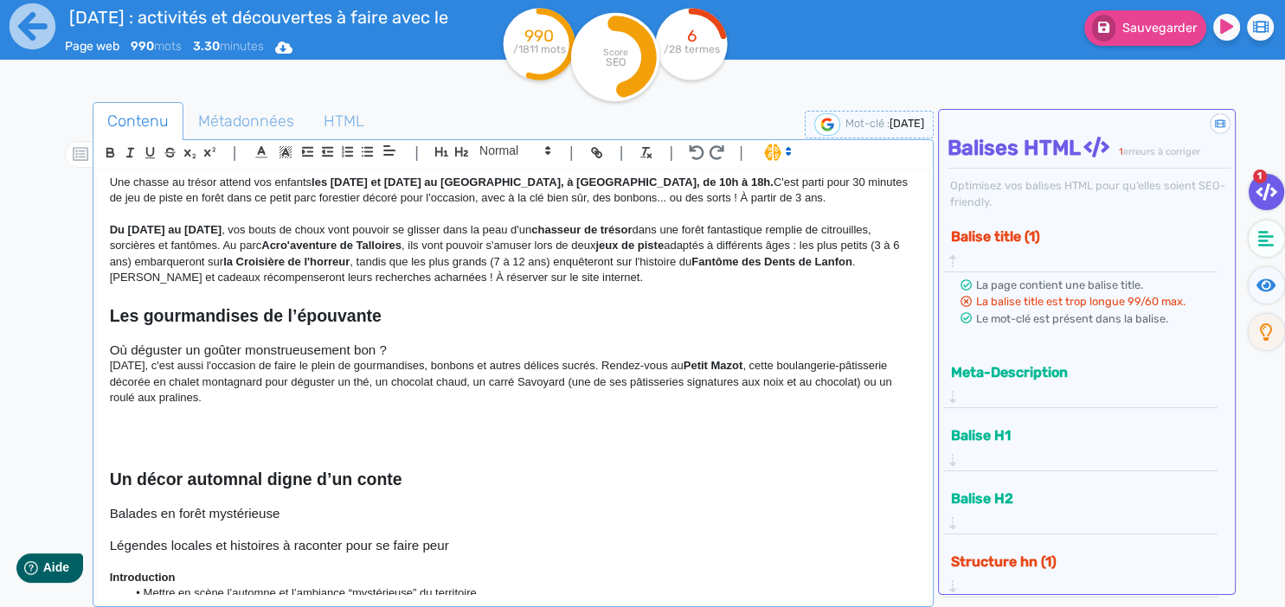
click at [377, 379] on p "[DATE], c'est aussi l'occasion de faire le plein de gourmandises, bonbons et au…" at bounding box center [513, 382] width 807 height 48
click at [439, 376] on p "[DATE], c'est aussi l'occasion de faire le plein de gourmandises, bonbons et au…" at bounding box center [513, 382] width 807 height 48
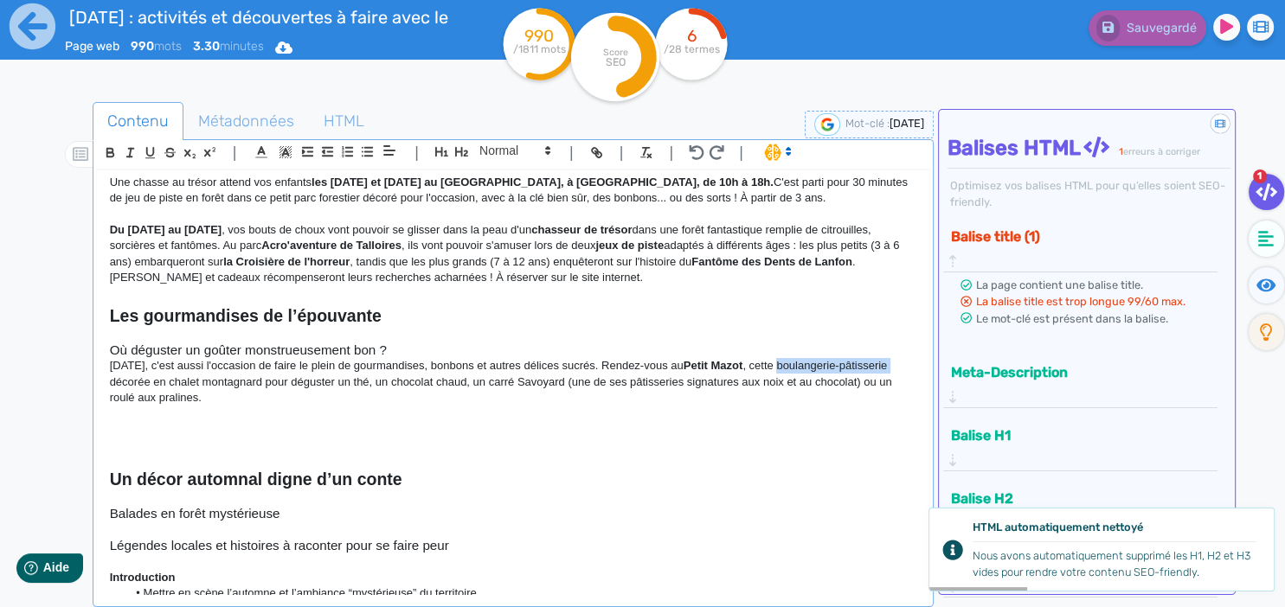
drag, startPoint x: 795, startPoint y: 349, endPoint x: 925, endPoint y: 344, distance: 129.9
click at [925, 344] on div "[DATE] aux Sources du lac d’Annecy : frissons, jeux et gourmandises Angle : on …" at bounding box center [513, 382] width 832 height 425
click at [106, 151] on icon "button" at bounding box center [109, 151] width 6 height 4
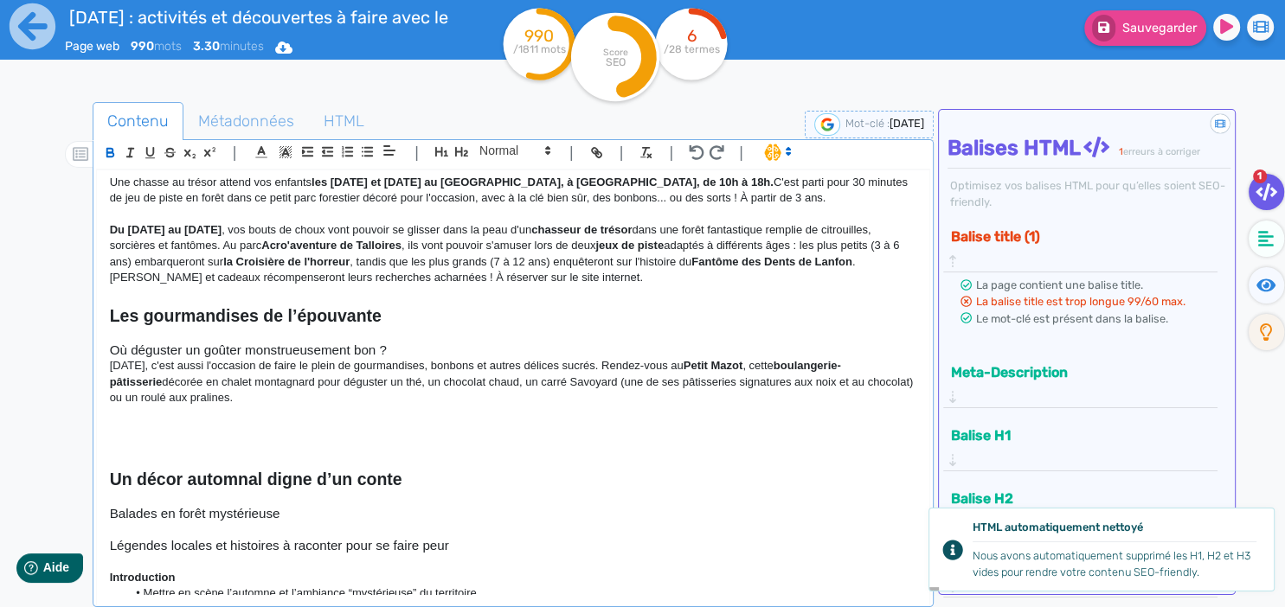
click at [524, 422] on p at bounding box center [513, 430] width 807 height 16
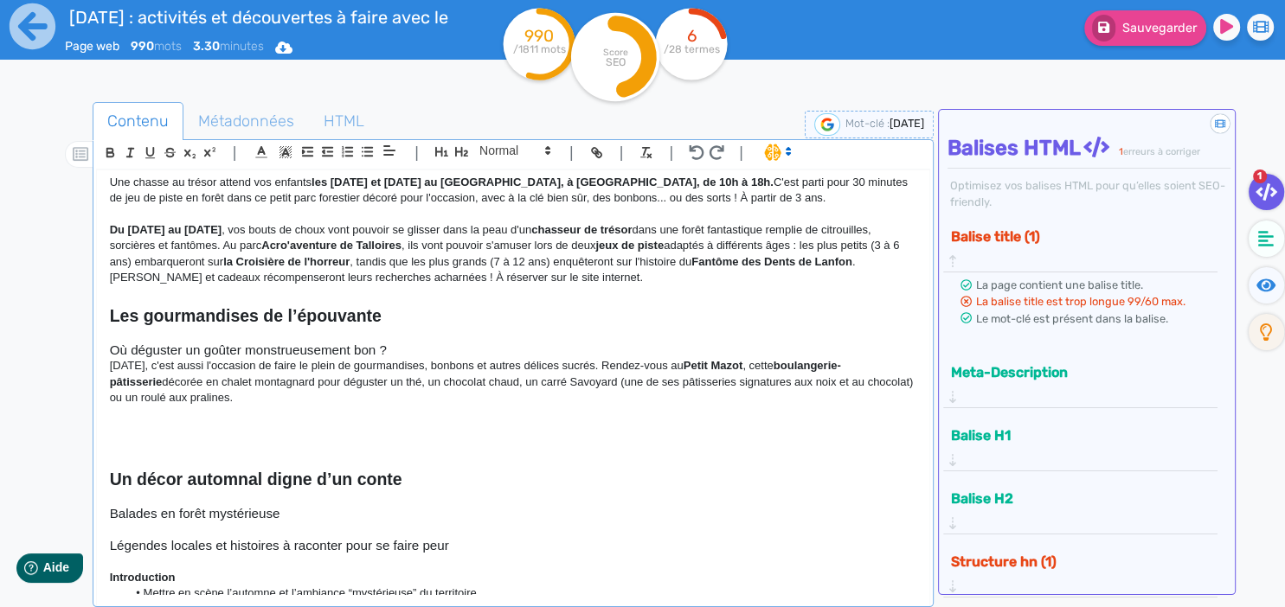
click at [255, 389] on p "[DATE], c'est aussi l'occasion de faire le plein de gourmandises, bonbons et au…" at bounding box center [513, 382] width 807 height 48
click at [139, 407] on p at bounding box center [513, 415] width 807 height 16
click at [140, 422] on p at bounding box center [513, 430] width 807 height 16
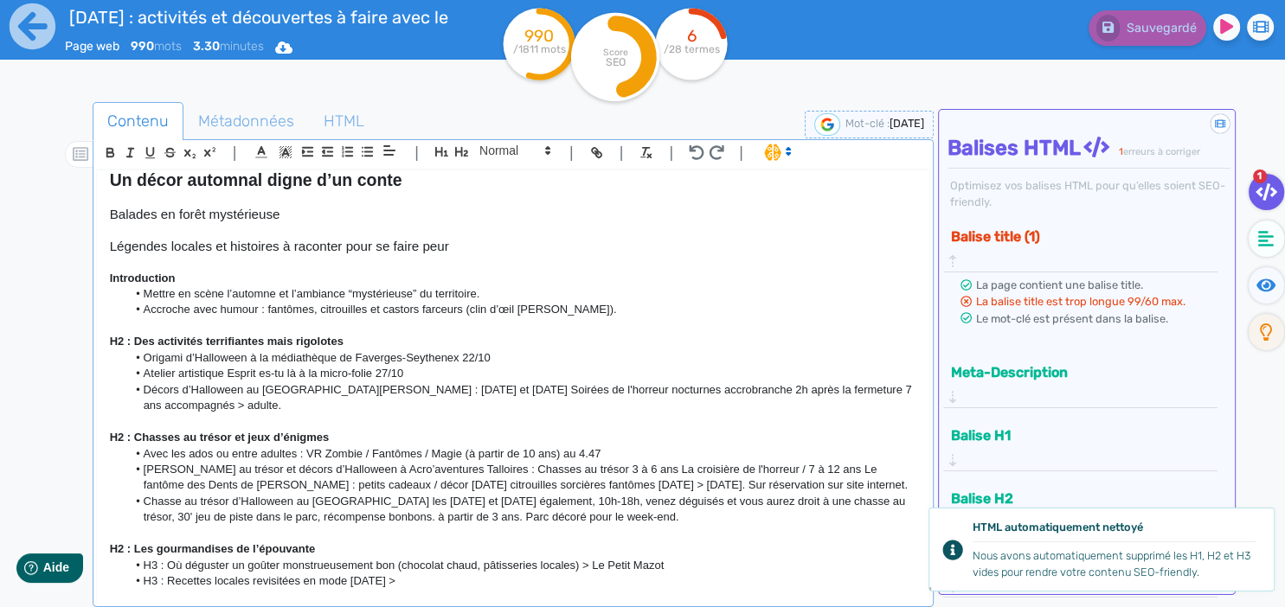
scroll to position [627, 0]
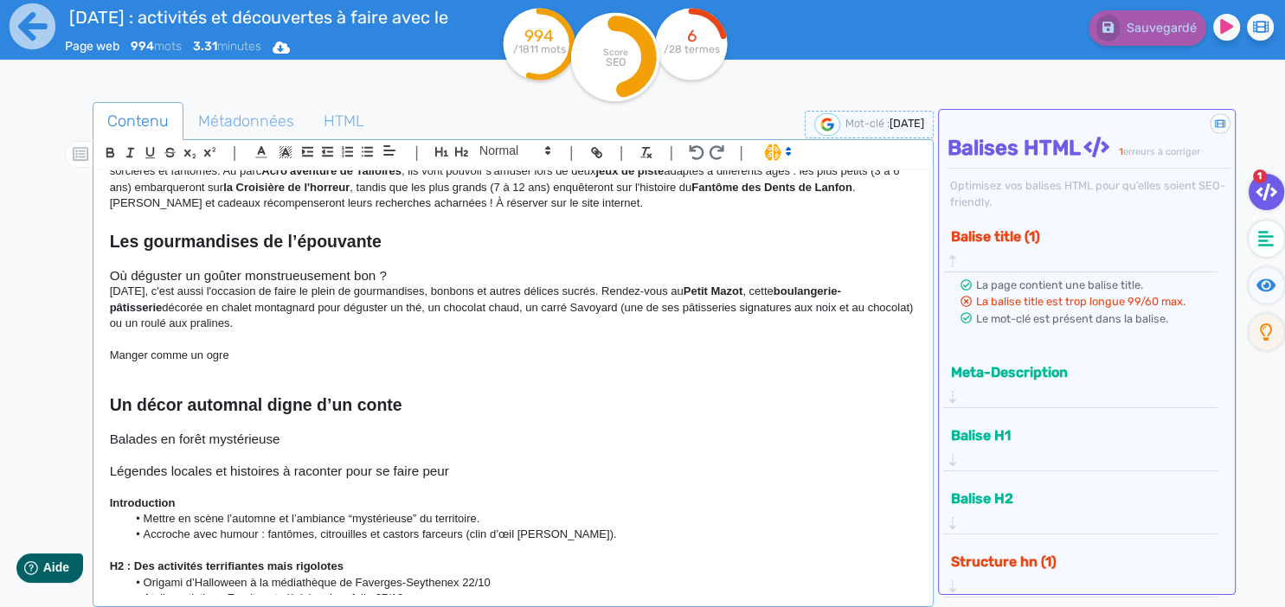
drag, startPoint x: 244, startPoint y: 333, endPoint x: 85, endPoint y: 327, distance: 159.3
click at [97, 327] on div "[DATE] aux Sources du lac d’Annecy : frissons, jeux et gourmandises Angle : on …" at bounding box center [513, 382] width 832 height 425
click at [502, 148] on span at bounding box center [514, 150] width 85 height 21
click at [498, 172] on span at bounding box center [513, 181] width 69 height 30
click at [296, 332] on h3 at bounding box center [513, 340] width 807 height 16
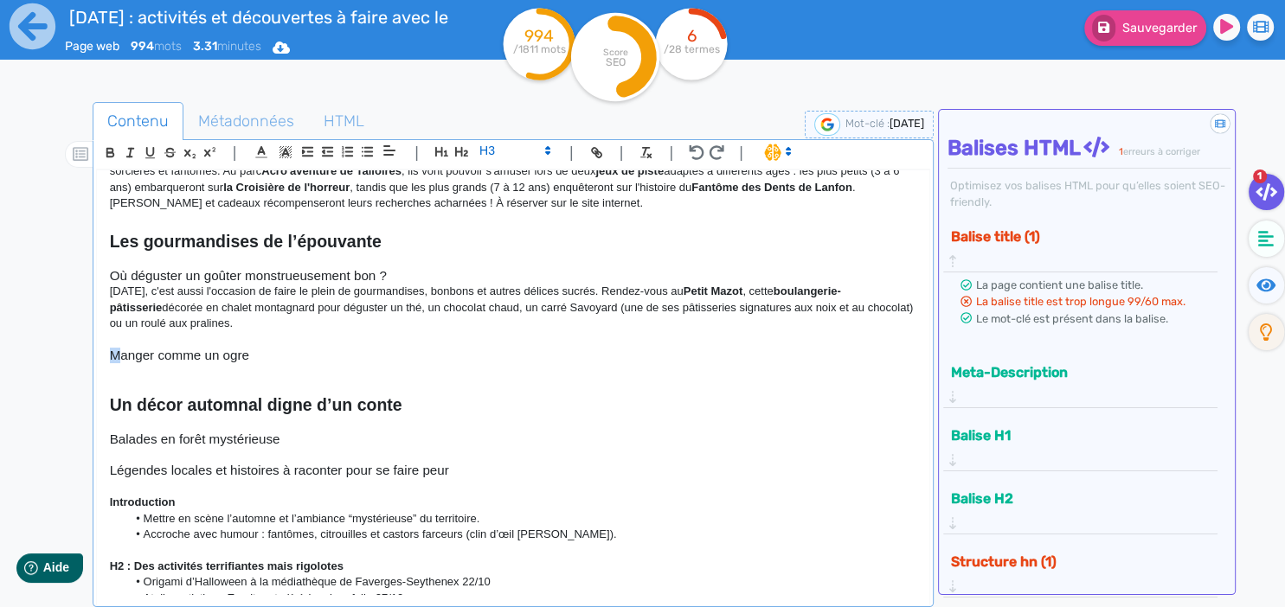
drag, startPoint x: 119, startPoint y: 337, endPoint x: 99, endPoint y: 337, distance: 20.8
click at [99, 337] on div "[DATE] aux Sources du lac d’Annecy : frissons, jeux et gourmandises Angle : on …" at bounding box center [513, 382] width 832 height 425
click at [355, 348] on h3 "L'occasion de manger comme un ogre" at bounding box center [513, 356] width 807 height 16
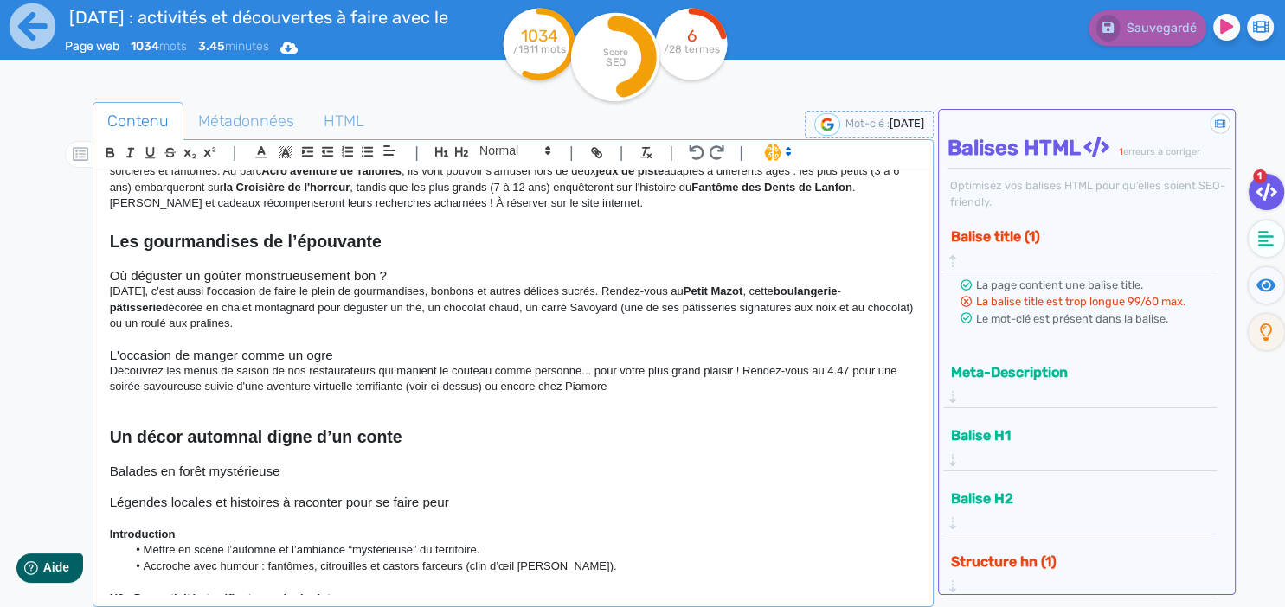
click at [646, 374] on p "Découvrez les menus de saison de nos restaurateurs qui manient le couteau comme…" at bounding box center [513, 379] width 807 height 32
click at [659, 365] on p "Découvrez les menus de saison de nos restaurateurs qui manient le couteau comme…" at bounding box center [513, 379] width 807 height 32
click at [608, 370] on p "Découvrez les menus de saison de nos restaurateurs qui manient le couteau comme…" at bounding box center [513, 379] width 807 height 32
click at [607, 374] on p "Découvrez les menus de saison de nos restaurateurs qui manient le couteau comme…" at bounding box center [513, 379] width 807 height 32
click at [612, 368] on p "Découvrez les menus de saison de nos restaurateurs qui manient le couteau comme…" at bounding box center [513, 379] width 807 height 32
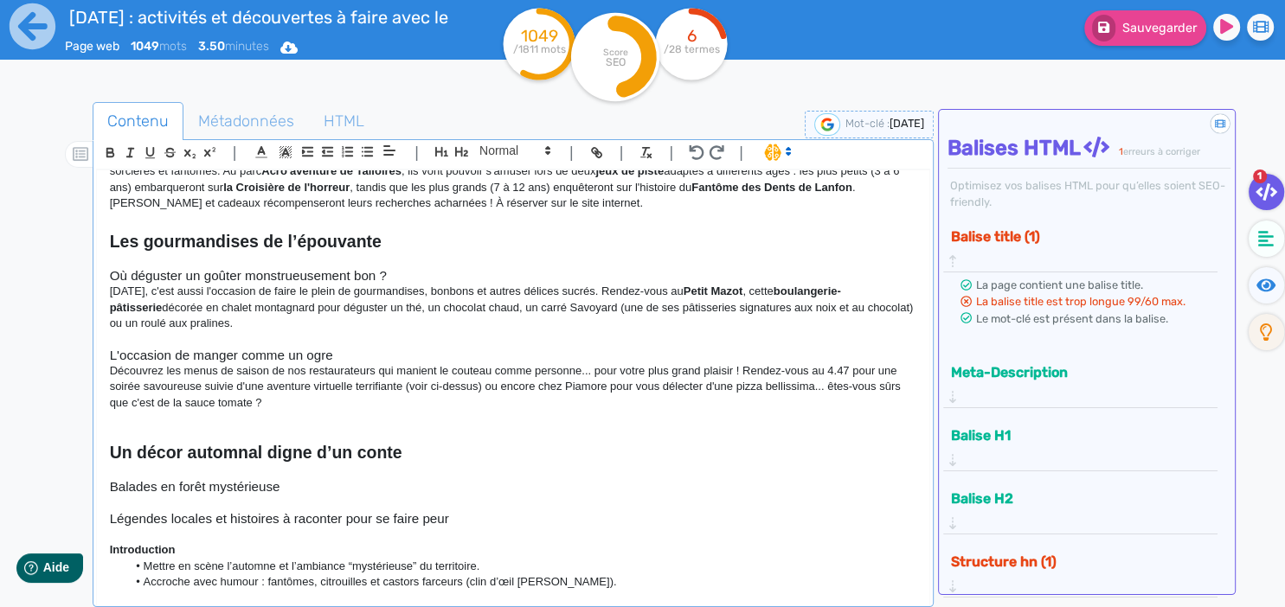
click at [185, 427] on p at bounding box center [513, 435] width 807 height 16
click at [157, 411] on p at bounding box center [513, 419] width 807 height 16
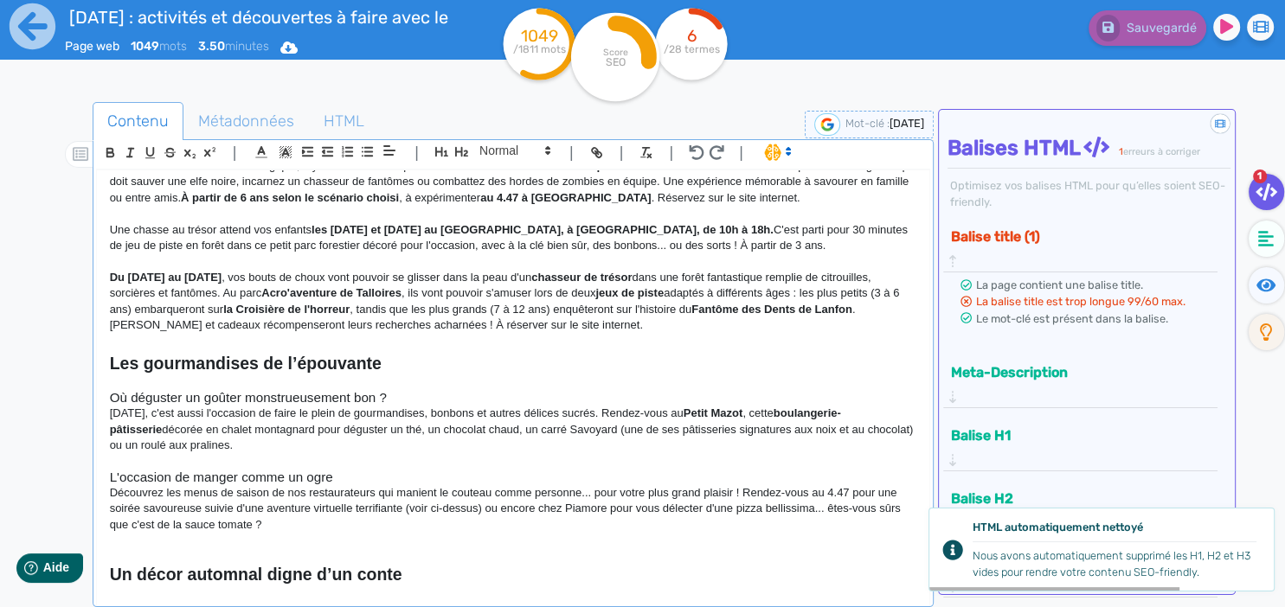
scroll to position [478, 0]
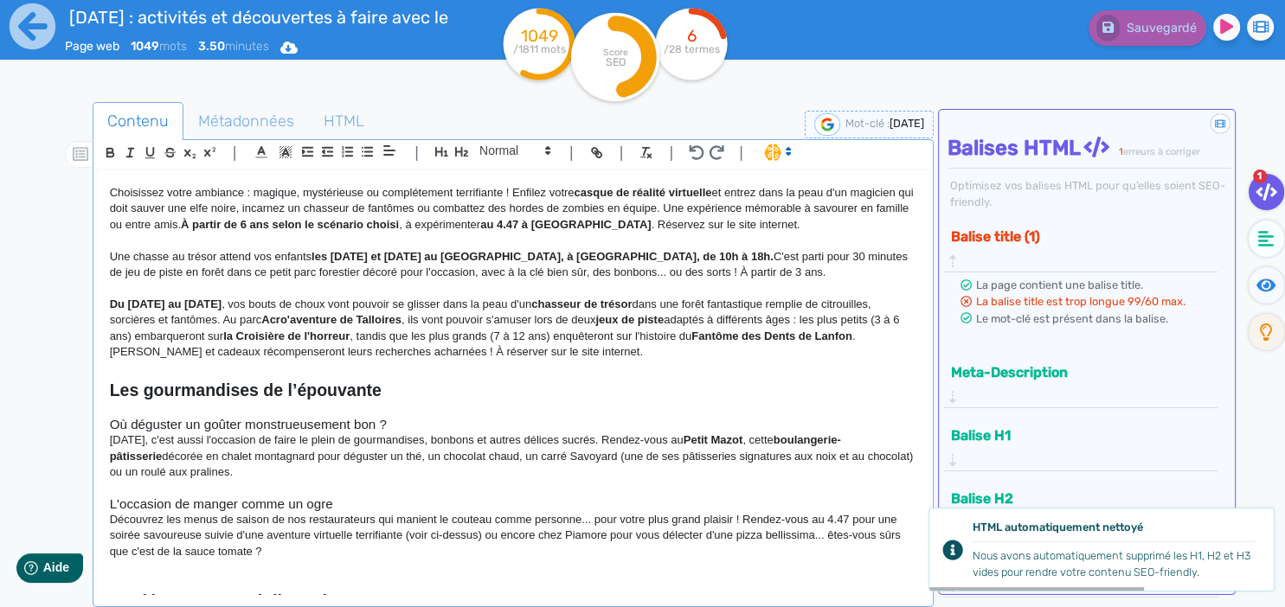
click at [139, 361] on h2 at bounding box center [513, 371] width 807 height 20
click at [164, 576] on p at bounding box center [513, 584] width 807 height 16
click at [164, 560] on p at bounding box center [513, 568] width 807 height 16
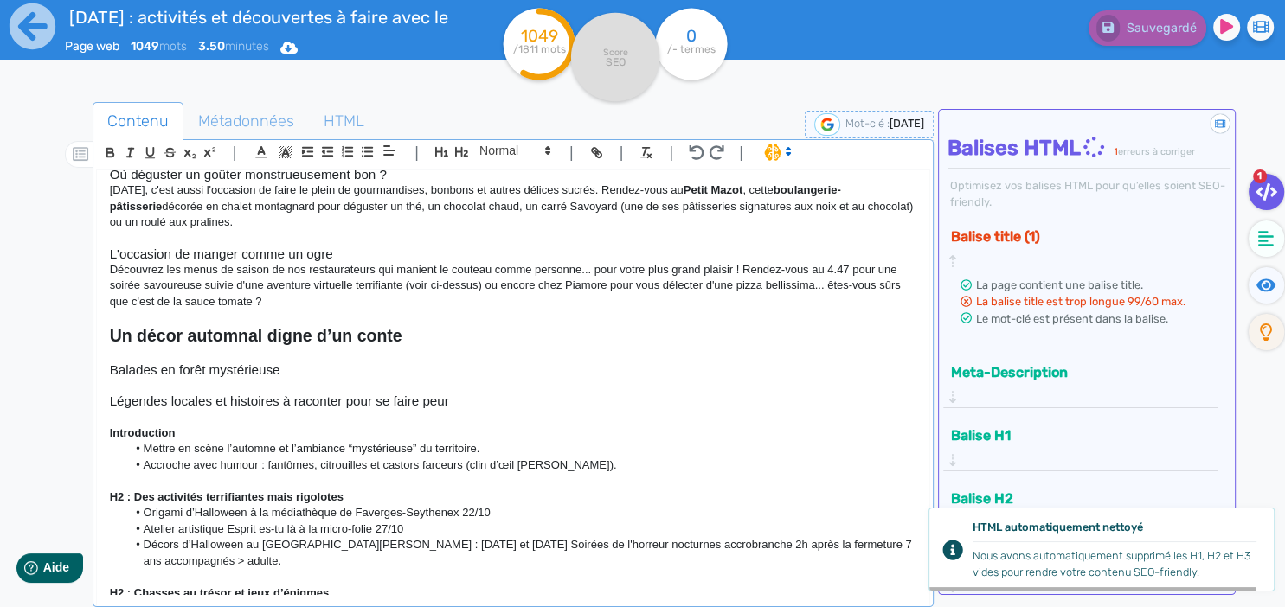
scroll to position [702, 0]
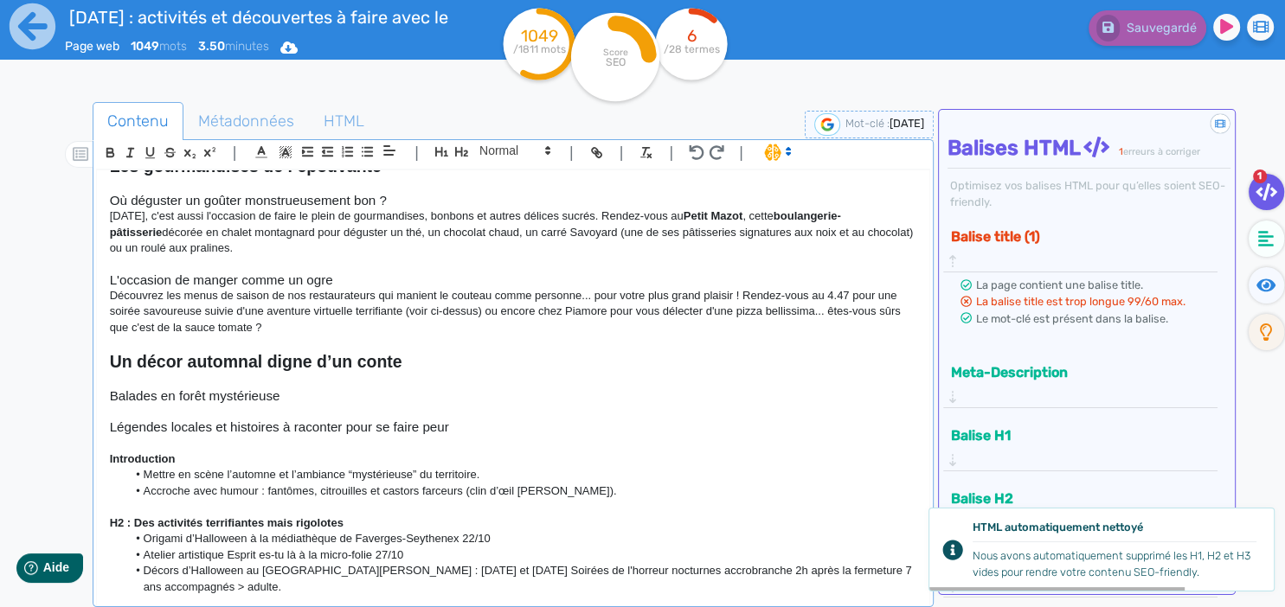
click at [448, 305] on p "Découvrez les menus de saison de nos restaurateurs qui manient le couteau comme…" at bounding box center [513, 312] width 807 height 48
drag, startPoint x: 481, startPoint y: 295, endPoint x: 407, endPoint y: 290, distance: 74.6
click at [407, 290] on p "Découvrez les menus de saison de nos restaurateurs qui manient le couteau comme…" at bounding box center [513, 312] width 807 height 48
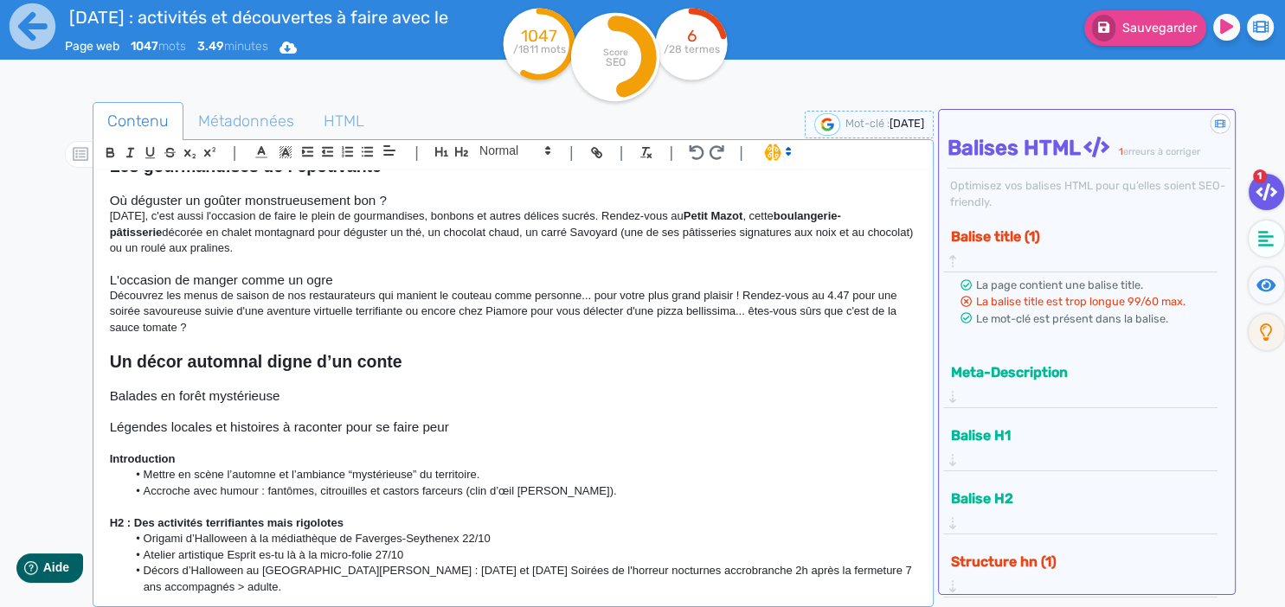
click at [363, 306] on p "Découvrez les menus de saison de nos restaurateurs qui manient le couteau comme…" at bounding box center [513, 312] width 807 height 48
click at [338, 336] on p at bounding box center [513, 344] width 807 height 16
click at [214, 336] on p at bounding box center [513, 344] width 807 height 16
click at [203, 315] on p "Découvrez les menus de saison de nos restaurateurs qui manient le couteau comme…" at bounding box center [513, 312] width 807 height 48
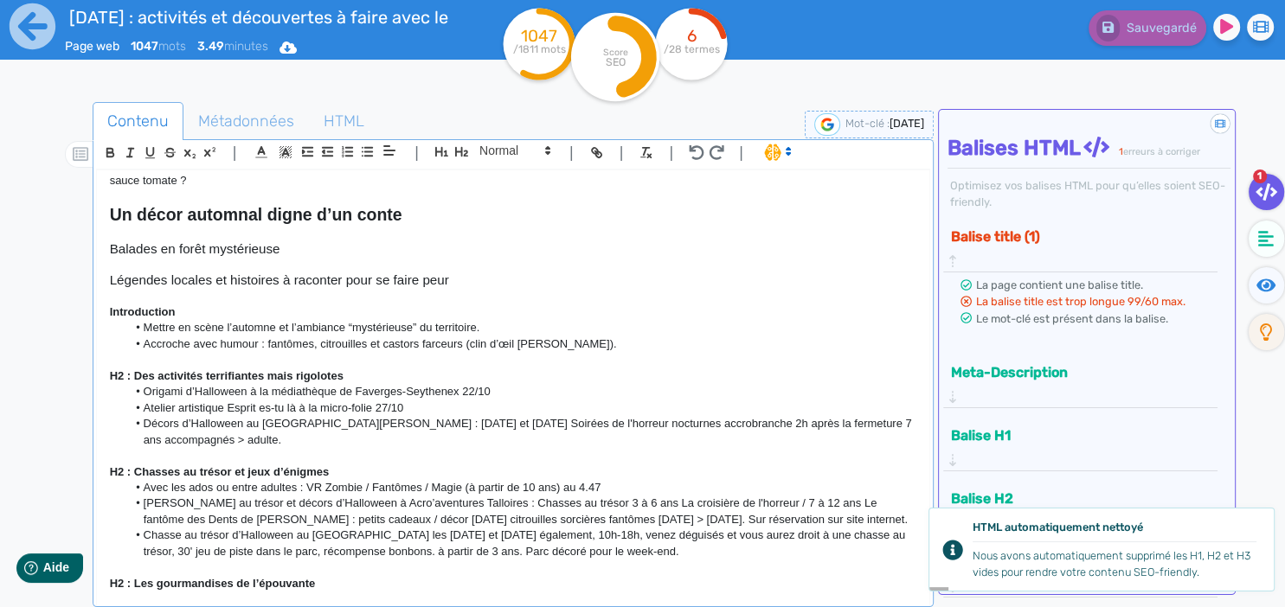
scroll to position [852, 0]
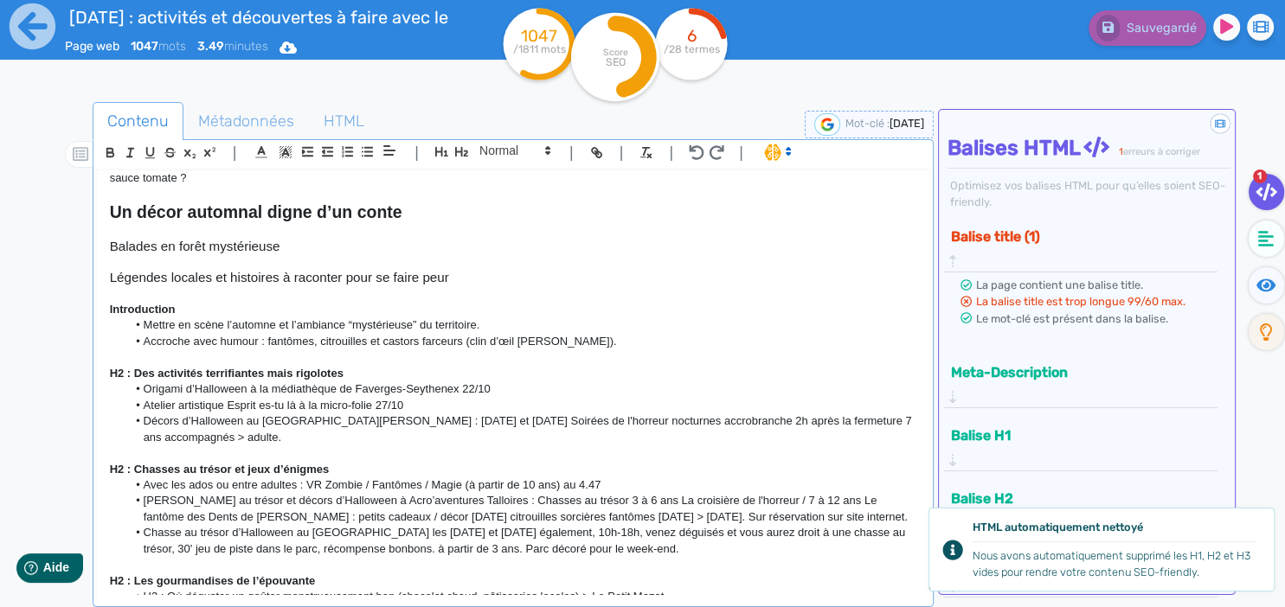
click at [317, 222] on p at bounding box center [513, 230] width 807 height 16
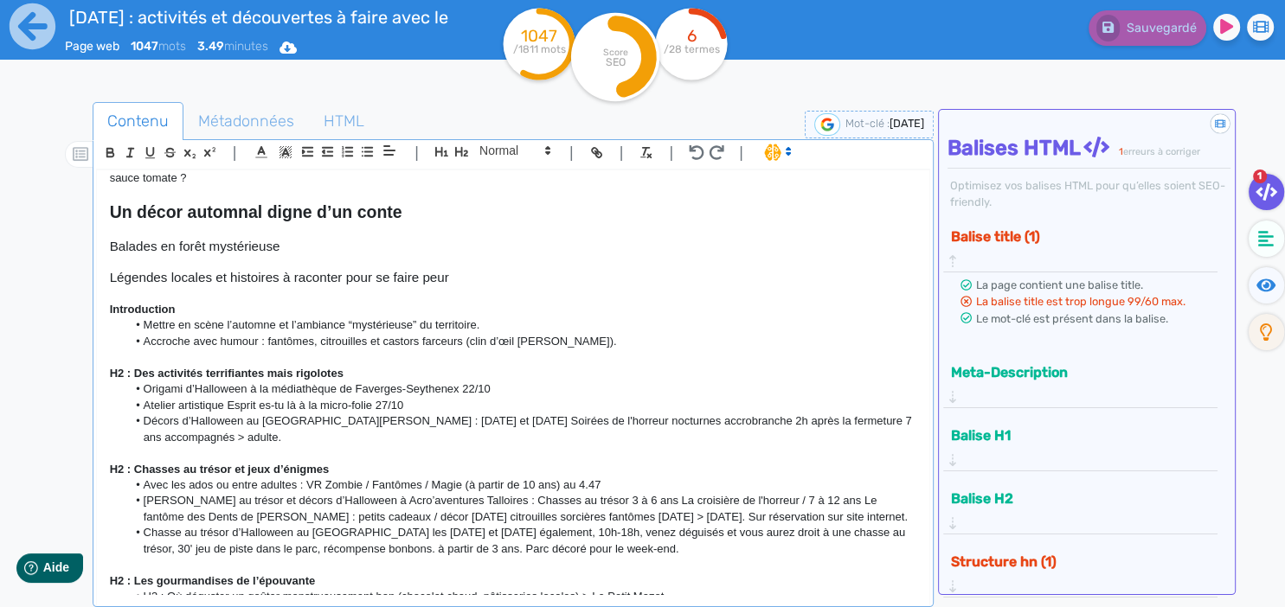
click at [310, 239] on h3 "Balades en forêt mystérieuse" at bounding box center [513, 247] width 807 height 16
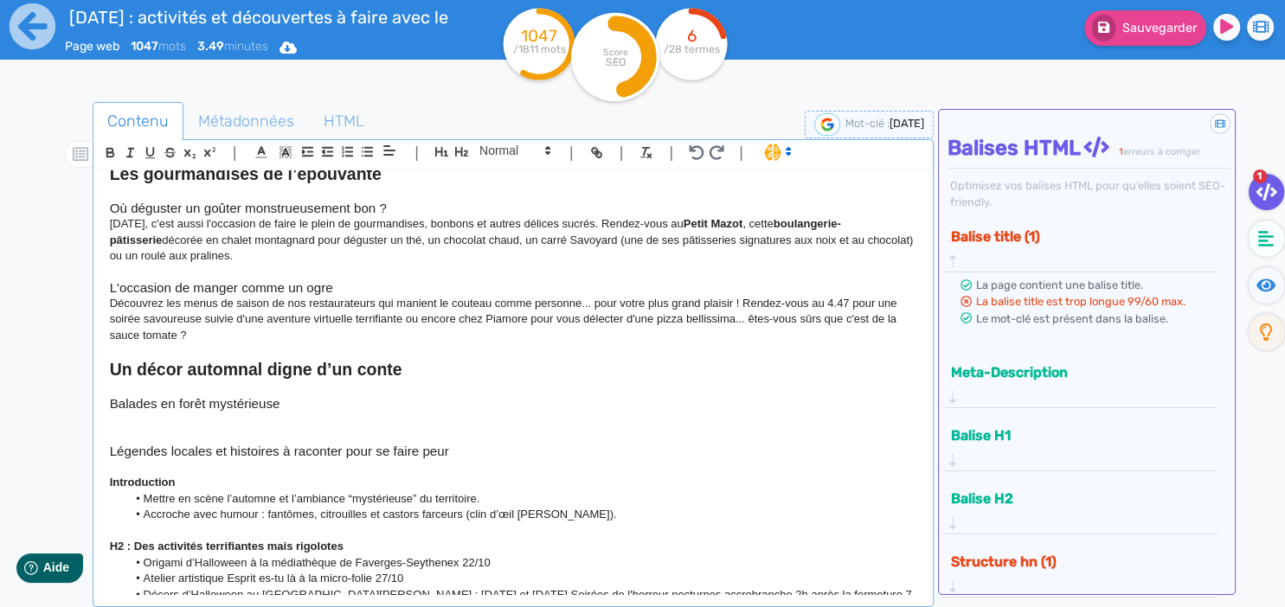
scroll to position [627, 0]
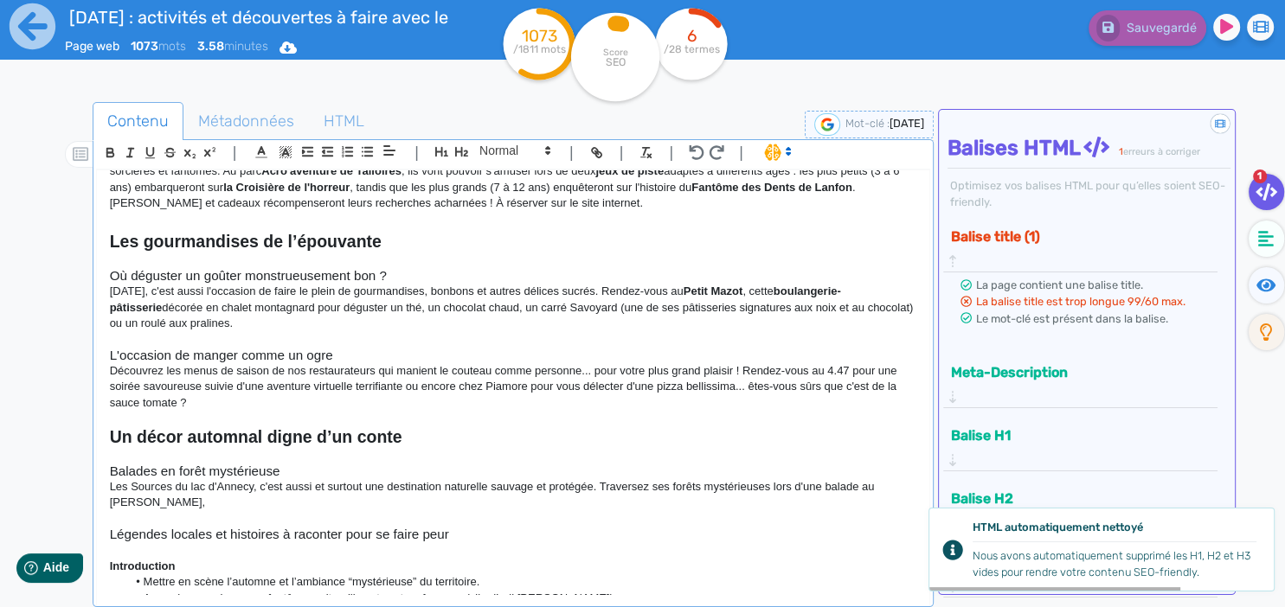
click at [755, 479] on p "Les Sources du lac d'Annecy, c'est aussi et surtout une destination naturelle s…" at bounding box center [513, 495] width 807 height 32
click at [725, 479] on p "Les Sources du lac d'Annecy, c'est aussi et surtout une destination naturelle s…" at bounding box center [513, 495] width 807 height 32
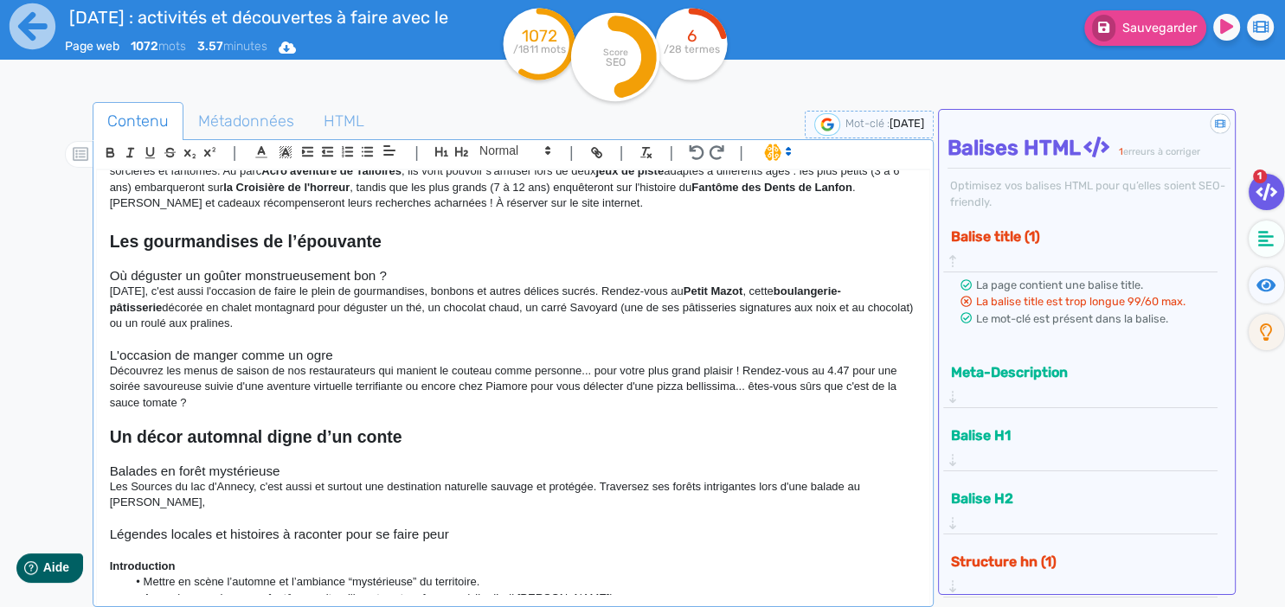
click at [168, 511] on p at bounding box center [513, 519] width 807 height 16
click at [151, 511] on p at bounding box center [513, 519] width 807 height 16
click at [161, 486] on p "Les Sources du lac d'Annecy, c'est aussi et surtout une destination naturelle s…" at bounding box center [513, 495] width 807 height 32
click at [187, 485] on p "Les Sources du lac d'Annecy, c'est aussi et surtout une destination naturelle s…" at bounding box center [513, 495] width 807 height 32
click at [161, 484] on p "Les Sources du lac d'Annecy, c'est aussi et surtout une destination naturelle s…" at bounding box center [513, 495] width 807 height 32
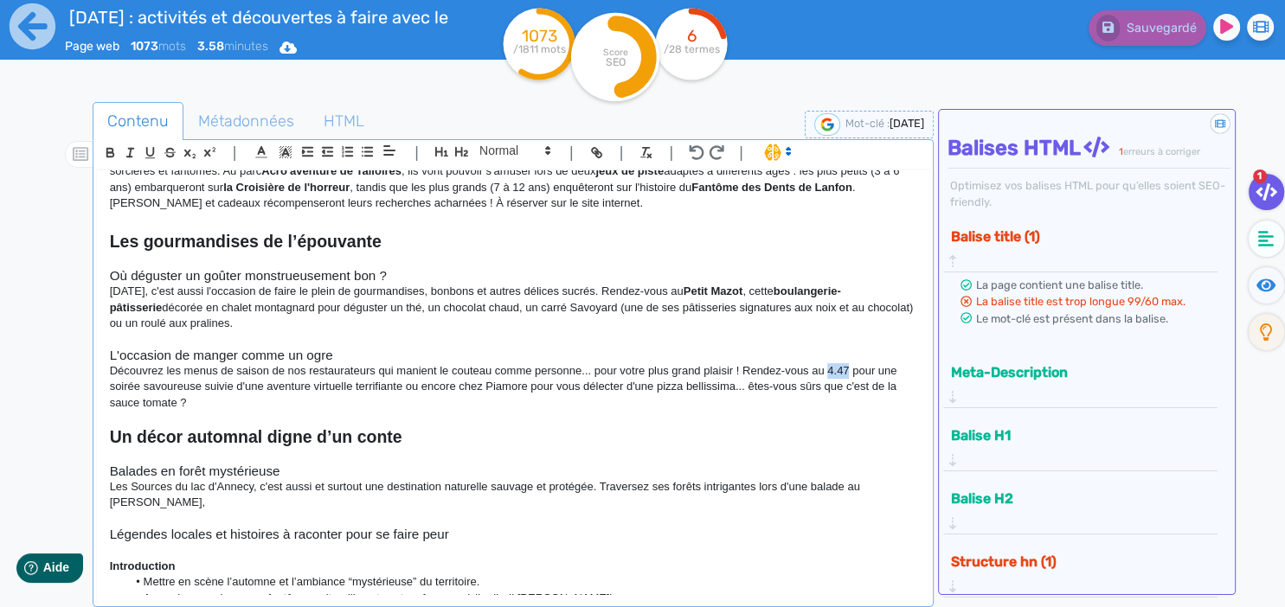
drag, startPoint x: 828, startPoint y: 353, endPoint x: 847, endPoint y: 353, distance: 19.0
click at [847, 363] on p "Découvrez les menus de saison de nos restaurateurs qui manient le couteau comme…" at bounding box center [513, 387] width 807 height 48
click at [106, 151] on icon "button" at bounding box center [110, 152] width 15 height 15
click at [406, 431] on h2 "Un décor automnal digne d’un conte" at bounding box center [513, 437] width 807 height 20
drag, startPoint x: 485, startPoint y: 371, endPoint x: 524, endPoint y: 376, distance: 39.3
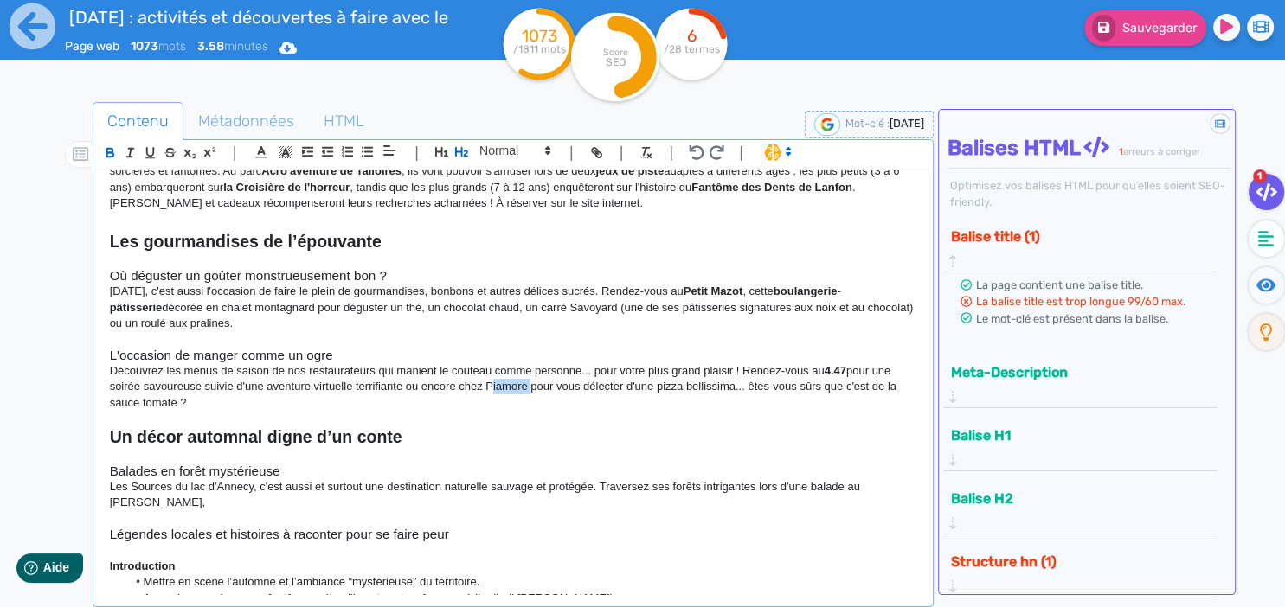
click at [524, 376] on p "Découvrez les menus de saison de nos restaurateurs qui manient le couteau comme…" at bounding box center [513, 387] width 807 height 48
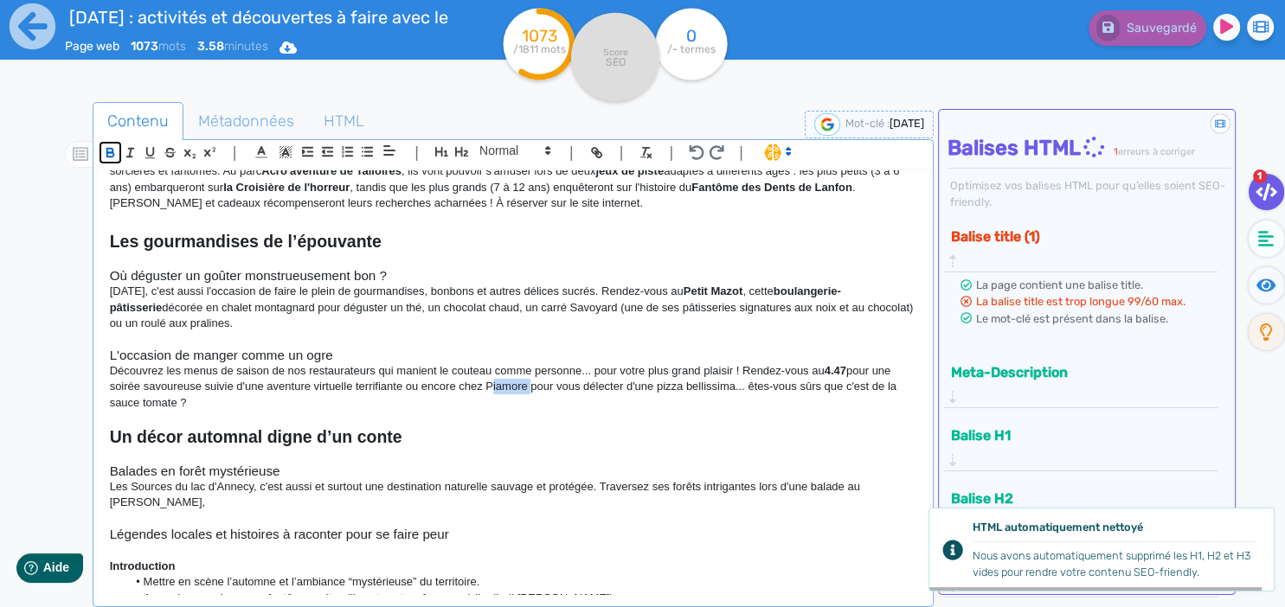
click at [106, 153] on icon "button" at bounding box center [109, 154] width 7 height 4
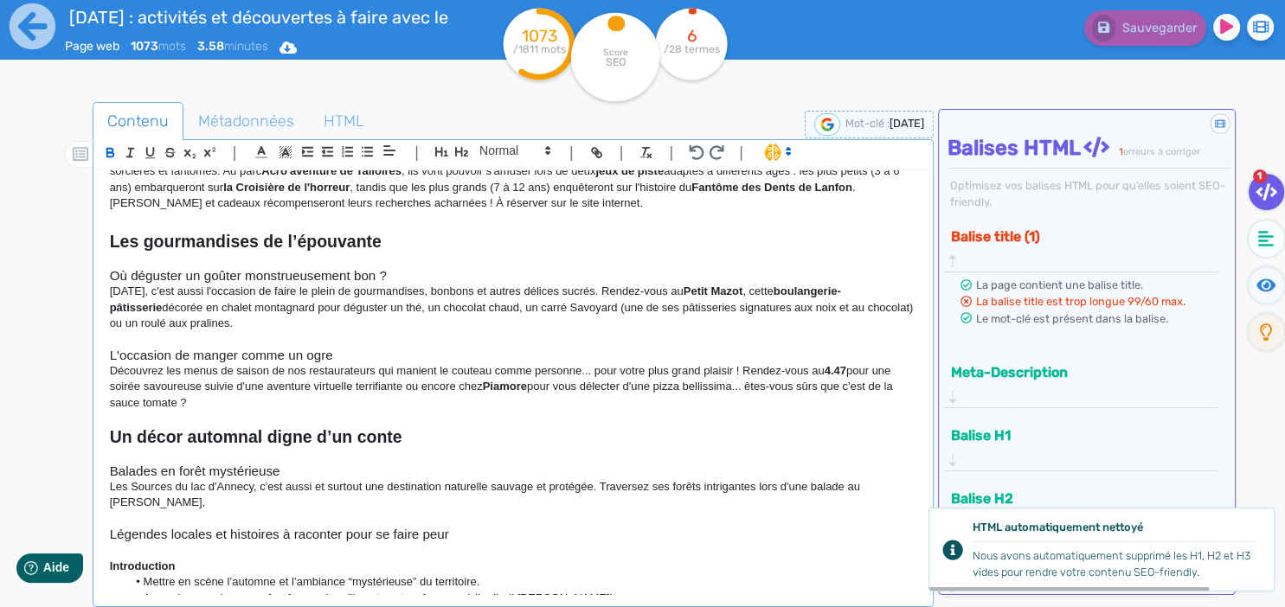
click at [569, 447] on p at bounding box center [513, 455] width 807 height 16
click at [569, 363] on p "Découvrez les menus de saison de nos restaurateurs qui manient le couteau comme…" at bounding box center [513, 387] width 807 height 48
click at [497, 379] on p "Découvrez les menus de saison de nos restaurateurs qui manient le couteau comme…" at bounding box center [513, 387] width 807 height 48
click at [609, 380] on p "Découvrez les menus de saison de nos restaurateurs qui manient le couteau comme…" at bounding box center [513, 387] width 807 height 48
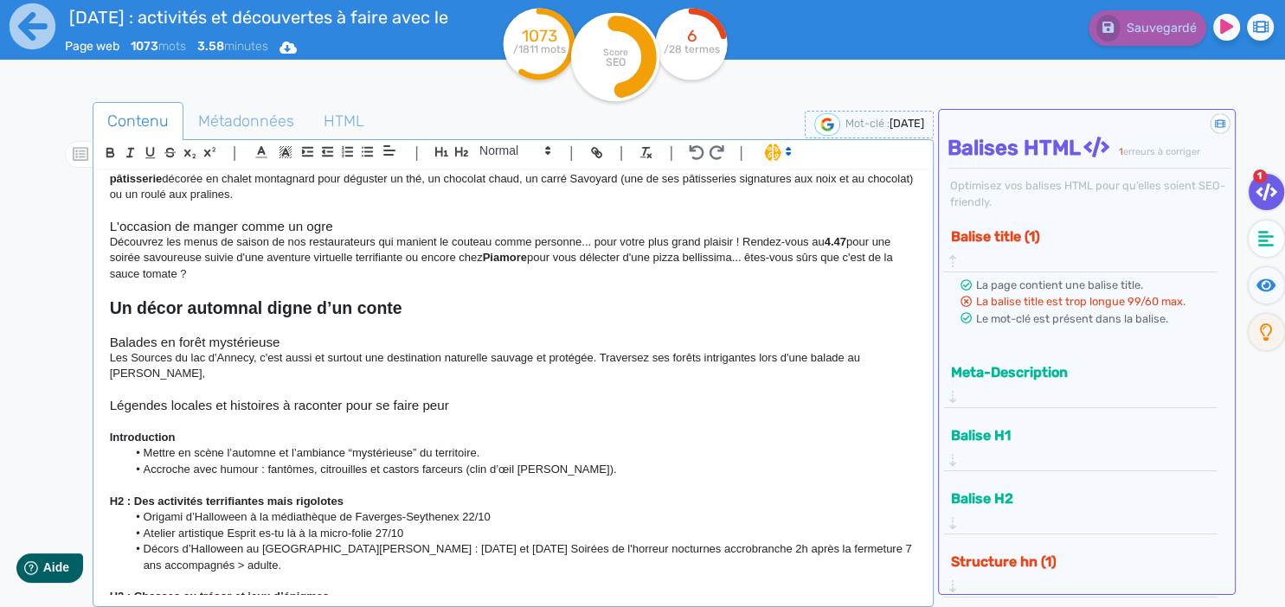
scroll to position [776, 0]
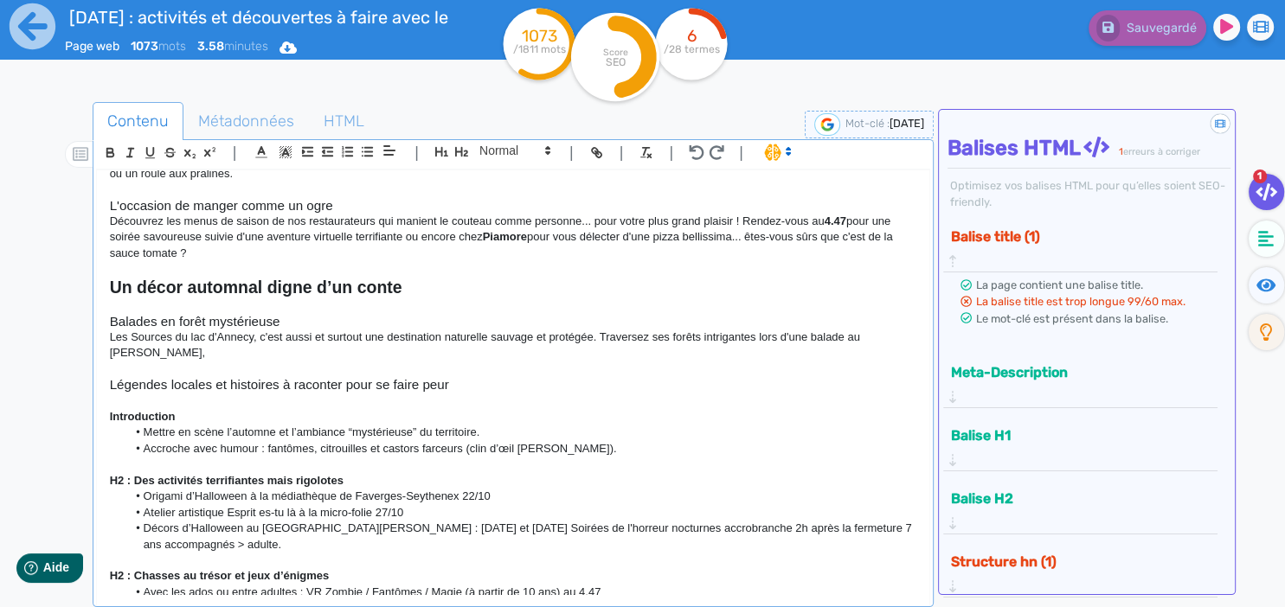
click at [177, 298] on p at bounding box center [513, 306] width 807 height 16
click at [170, 344] on p "Les Sources du lac d'Annecy, c'est aussi et surtout une destination naturelle s…" at bounding box center [513, 346] width 807 height 32
click at [277, 341] on p "Les Sources du lac d'Annecy, c'est aussi et surtout une destination naturelle s…" at bounding box center [513, 346] width 807 height 32
click at [157, 337] on p "Les Sources du lac d'Annecy, c'est aussi et surtout une destination naturelle s…" at bounding box center [513, 346] width 807 height 32
click at [568, 333] on p "Les Sources du lac d'Annecy, c'est aussi et surtout une destination naturelle s…" at bounding box center [513, 346] width 807 height 32
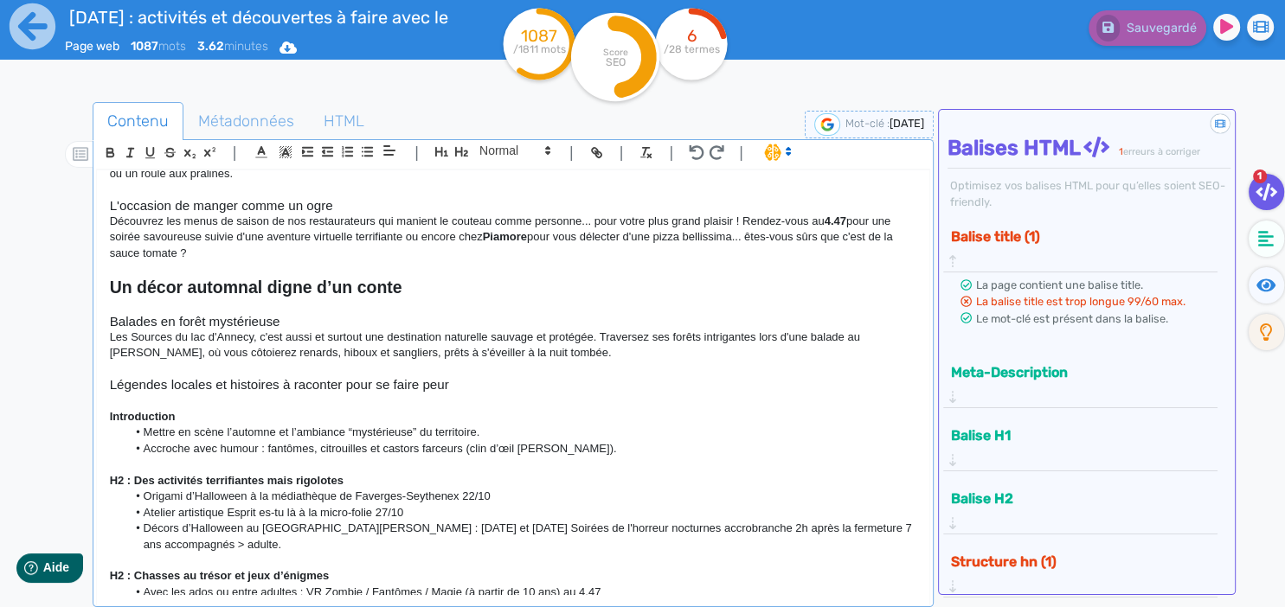
click at [575, 340] on p "Les Sources du lac d'Annecy, c'est aussi et surtout une destination naturelle s…" at bounding box center [513, 346] width 807 height 32
click at [594, 340] on p "Les Sources du lac d'Annecy, c'est aussi et surtout une destination naturelle s…" at bounding box center [513, 346] width 807 height 32
click at [568, 335] on p "Les Sources du lac d'Annecy, c'est aussi et surtout une destination naturelle s…" at bounding box center [513, 346] width 807 height 32
click at [603, 331] on p "Les Sources du lac d'Annecy, c'est aussi et surtout une destination naturelle s…" at bounding box center [513, 346] width 807 height 32
click at [606, 330] on p "Les Sources du lac d'Annecy, c'est aussi et surtout une destination naturelle s…" at bounding box center [513, 346] width 807 height 32
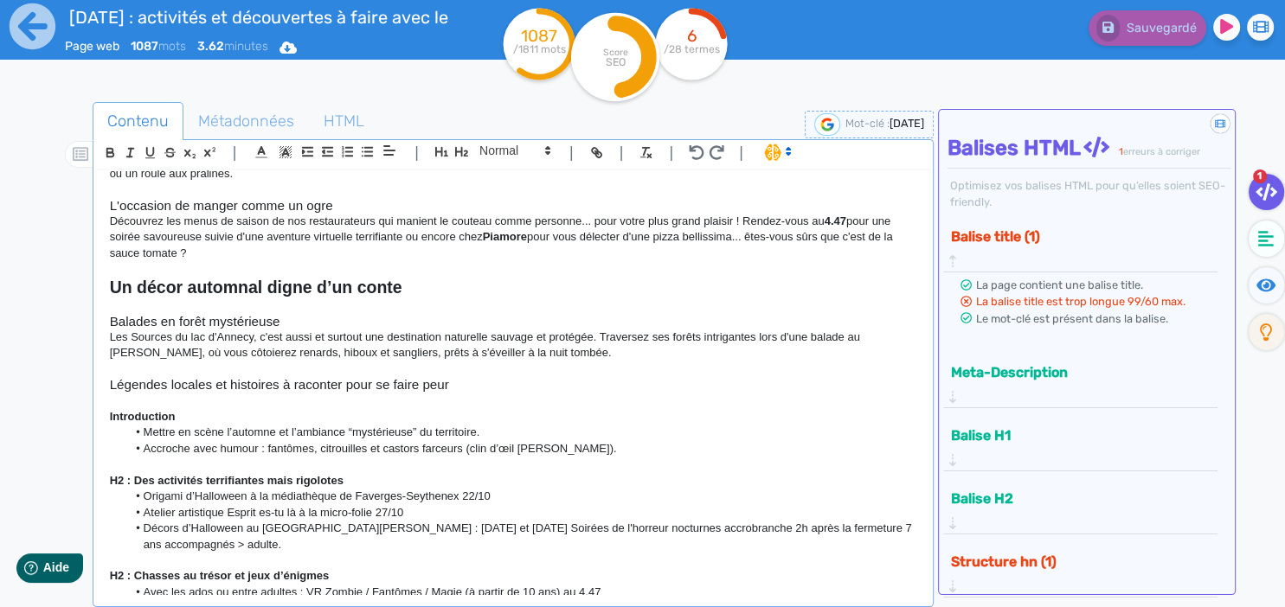
click at [639, 342] on p "Les Sources du lac d'Annecy, c'est aussi et surtout une destination naturelle s…" at bounding box center [513, 346] width 807 height 32
click at [573, 342] on p "Les Sources du lac d'Annecy, c'est aussi et surtout une destination naturelle s…" at bounding box center [513, 346] width 807 height 32
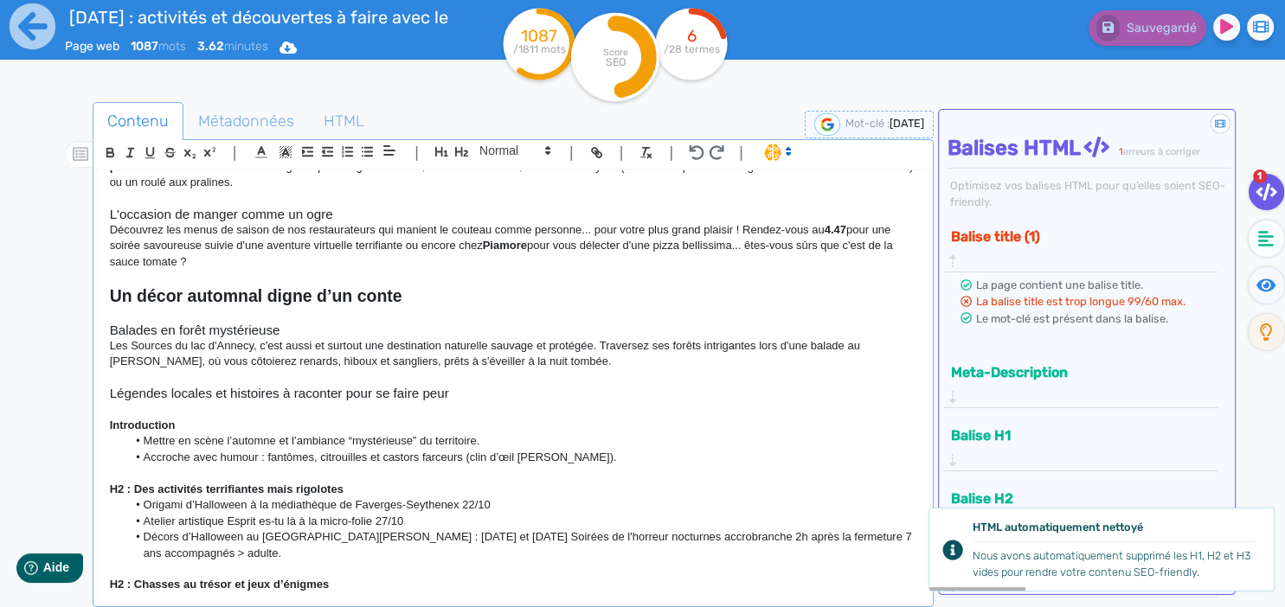
scroll to position [754, 0]
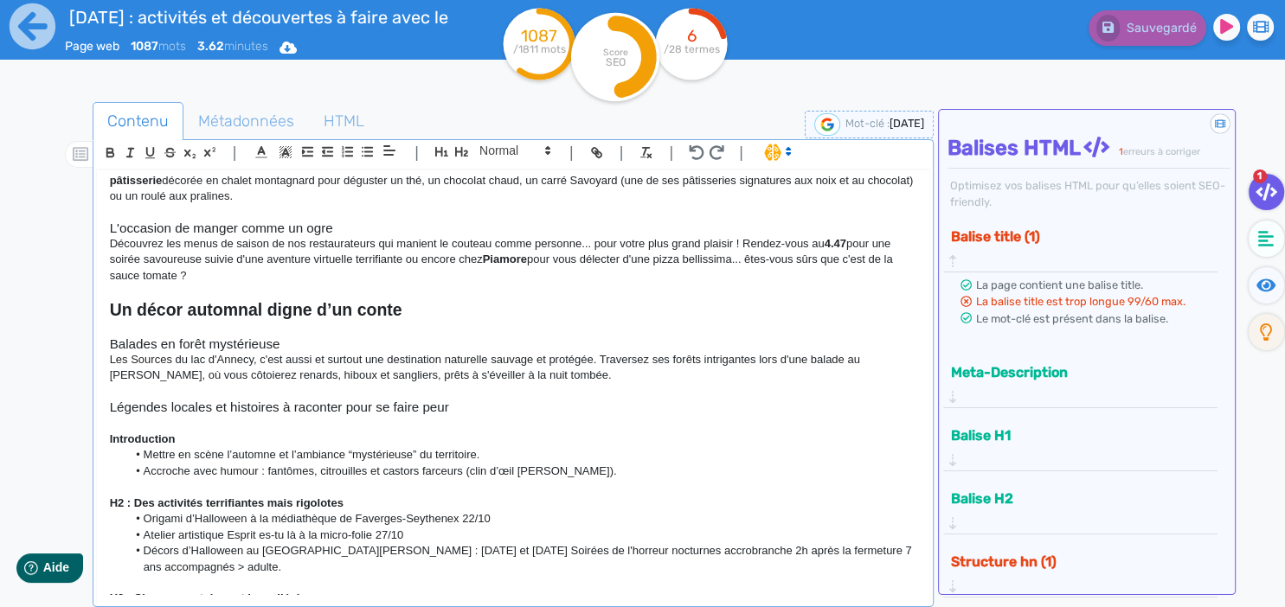
click at [583, 384] on p at bounding box center [513, 392] width 807 height 16
click at [598, 357] on p "Les Sources du lac d'Annecy, c'est aussi et surtout une destination naturelle s…" at bounding box center [513, 368] width 807 height 32
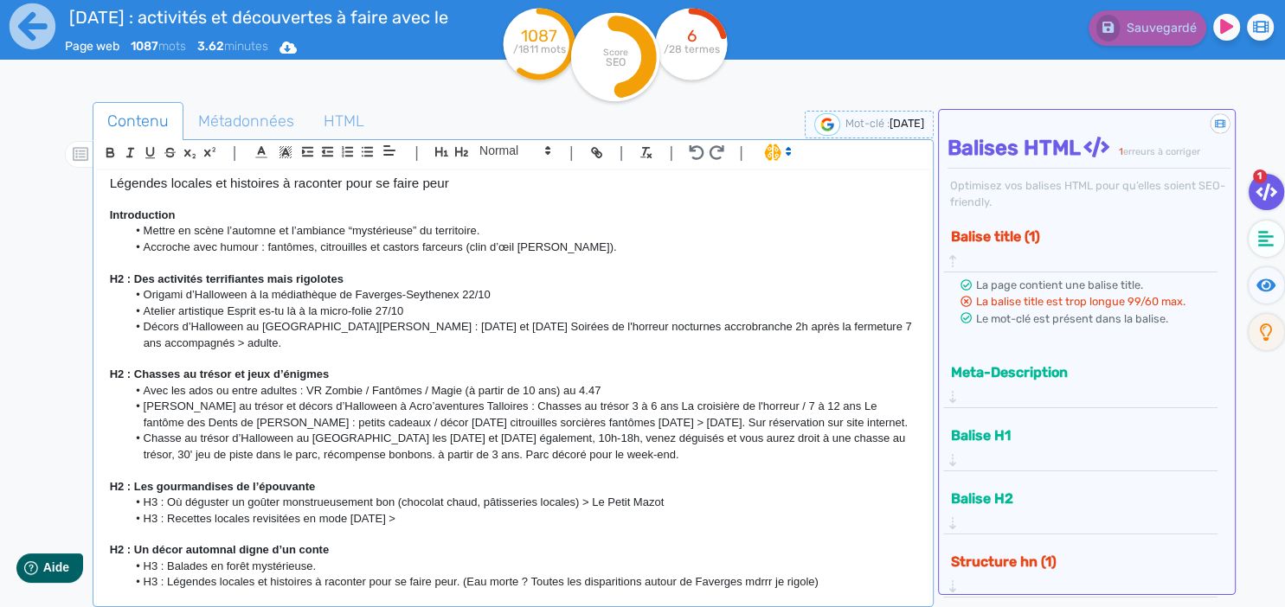
scroll to position [1128, 0]
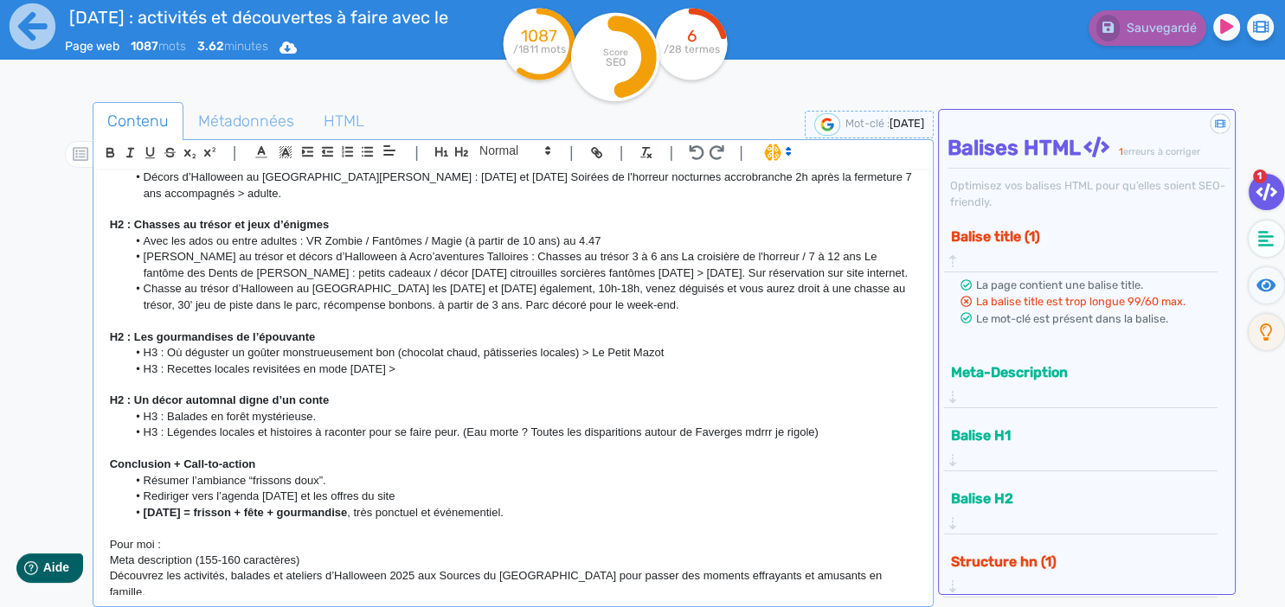
click at [387, 393] on p "H2 : Un décor automnal digne d’un conte" at bounding box center [513, 401] width 807 height 16
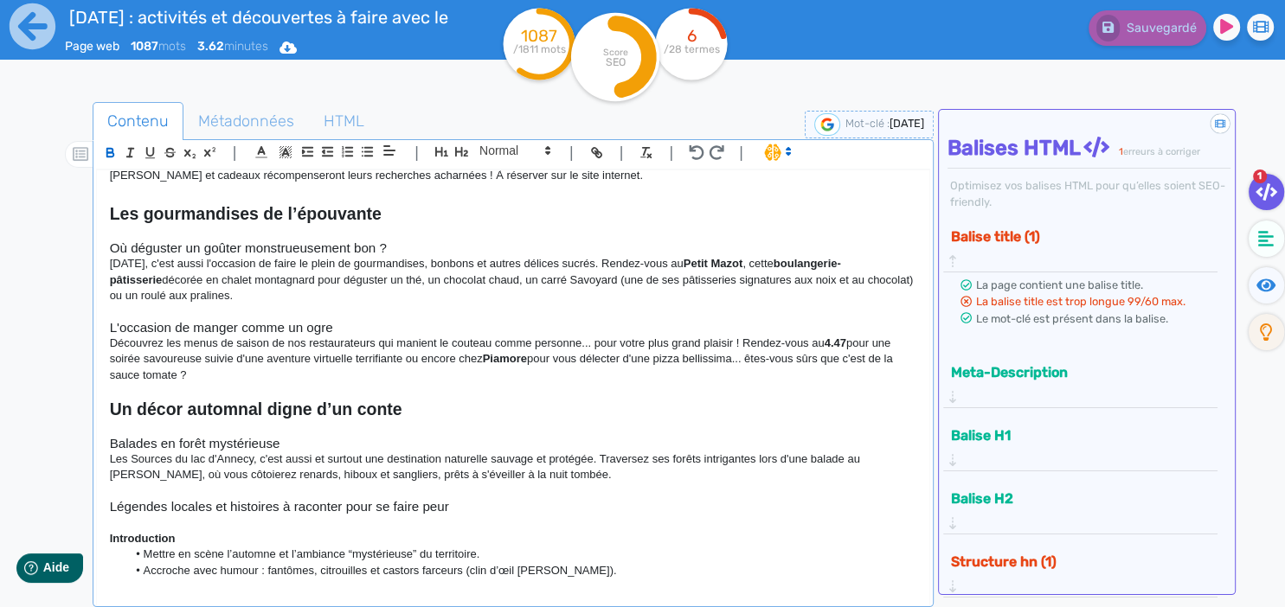
scroll to position [754, 0]
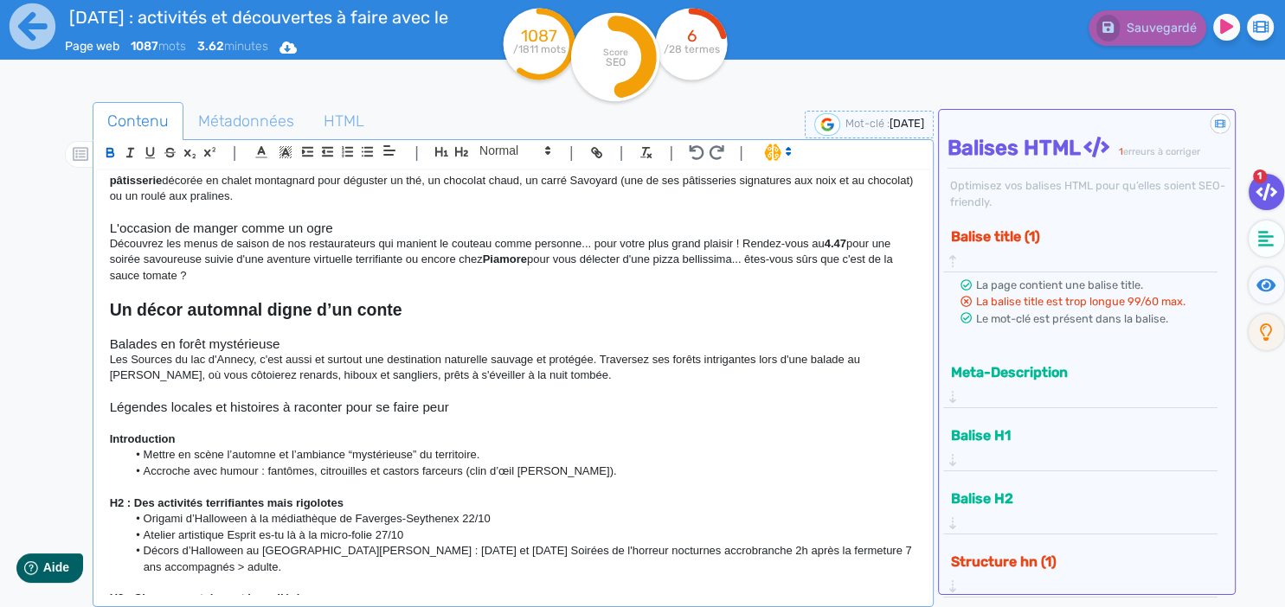
click at [622, 355] on p "Les Sources du lac d'Annecy, c'est aussi et surtout une destination naturelle s…" at bounding box center [513, 368] width 807 height 32
click at [604, 359] on p "Les Sources du lac d'Annecy, c'est aussi et surtout une destination naturelle s…" at bounding box center [513, 368] width 807 height 32
click at [588, 358] on p "Les Sources du lac d'Annecy, c'est aussi et surtout une destination naturelle s…" at bounding box center [513, 368] width 807 height 32
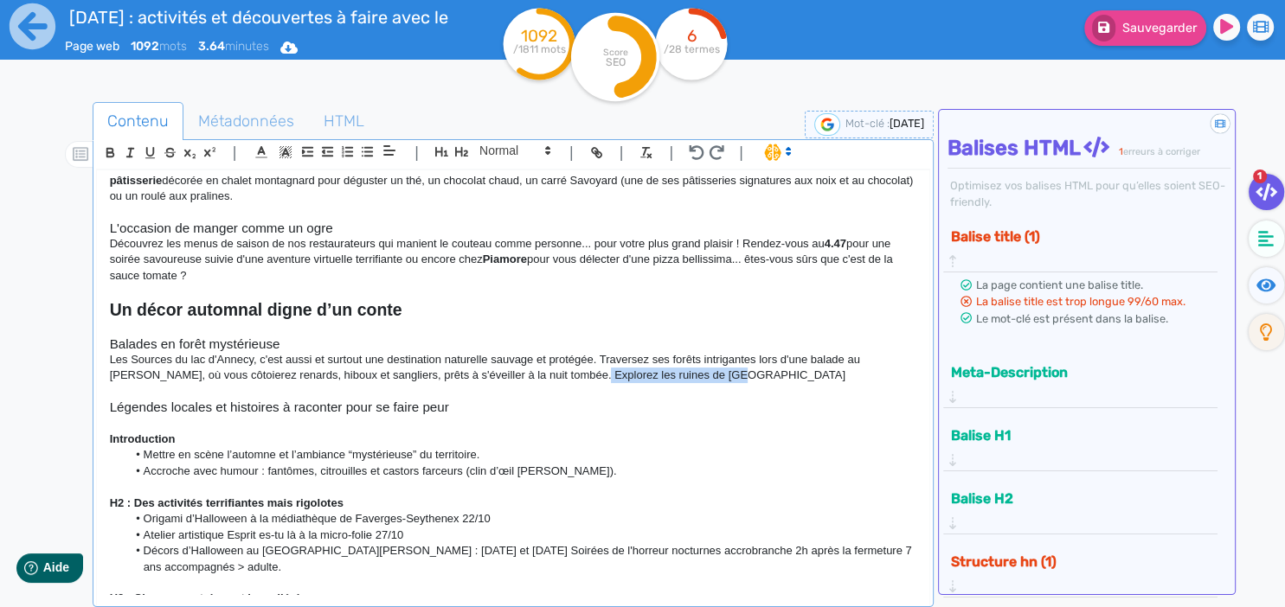
drag, startPoint x: 652, startPoint y: 355, endPoint x: 552, endPoint y: 359, distance: 99.6
click at [552, 359] on p "Les Sources du lac d'Annecy, c'est aussi et surtout une destination naturelle s…" at bounding box center [513, 368] width 807 height 32
click at [487, 384] on p at bounding box center [513, 392] width 807 height 16
click at [522, 400] on h3 "Légendes locales et histoires à raconter pour se faire peur" at bounding box center [513, 408] width 807 height 16
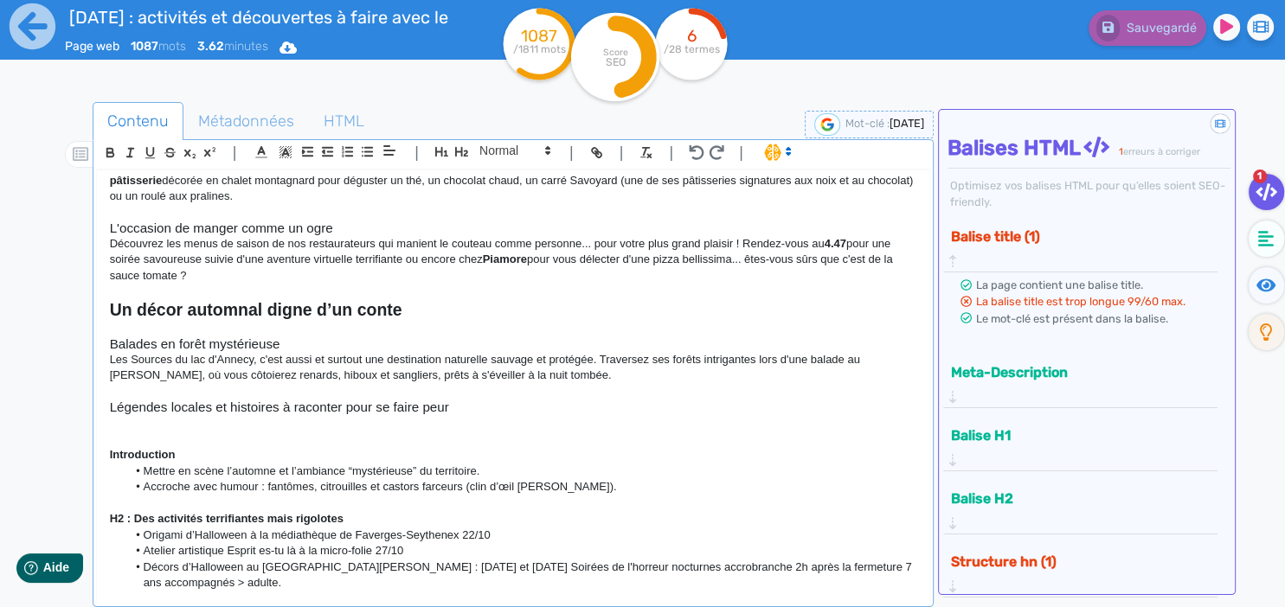
click at [137, 415] on p at bounding box center [513, 423] width 807 height 16
click at [178, 415] on p at bounding box center [513, 423] width 807 height 16
click at [205, 415] on p at bounding box center [513, 423] width 807 height 16
click at [228, 400] on h3 "Légendes locales et histoires à raconter pour se faire peur" at bounding box center [513, 408] width 807 height 16
click at [193, 415] on p at bounding box center [513, 423] width 807 height 16
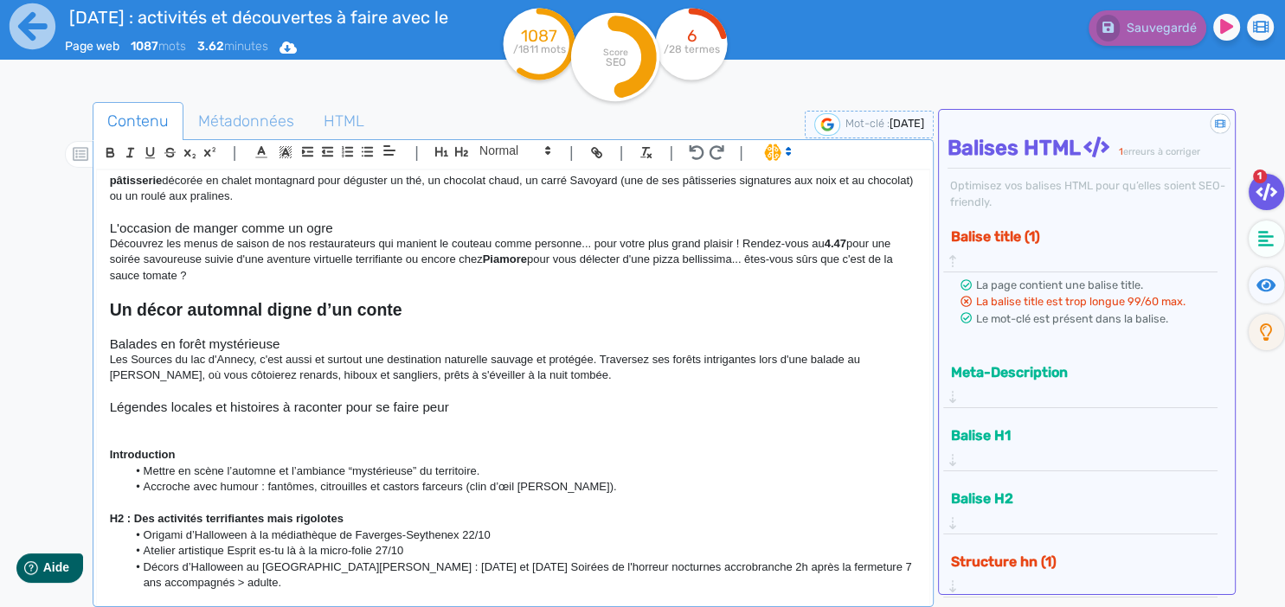
click at [190, 415] on p at bounding box center [513, 423] width 807 height 16
click at [132, 415] on p at bounding box center [513, 423] width 807 height 16
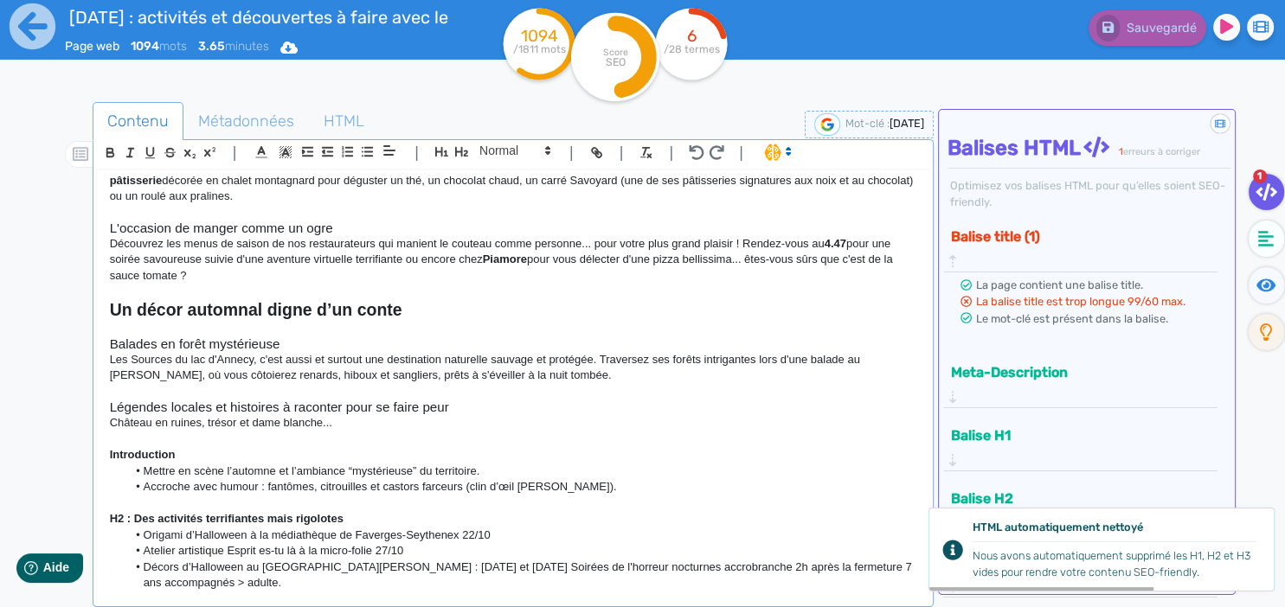
click at [590, 363] on p "Les Sources du lac d'Annecy, c'est aussi et surtout une destination naturelle s…" at bounding box center [513, 368] width 807 height 32
click at [365, 415] on p "Château en ruines, trésor et dame blanche..." at bounding box center [513, 423] width 807 height 16
click at [355, 415] on p "Château en ruines, trésor et dame blanche..." at bounding box center [513, 423] width 807 height 16
click at [338, 415] on p "Château en ruines, trésor et dame blanche..." at bounding box center [513, 423] width 807 height 16
click at [371, 415] on p "Château en ruines, trésor et dame blanche..." at bounding box center [513, 423] width 807 height 16
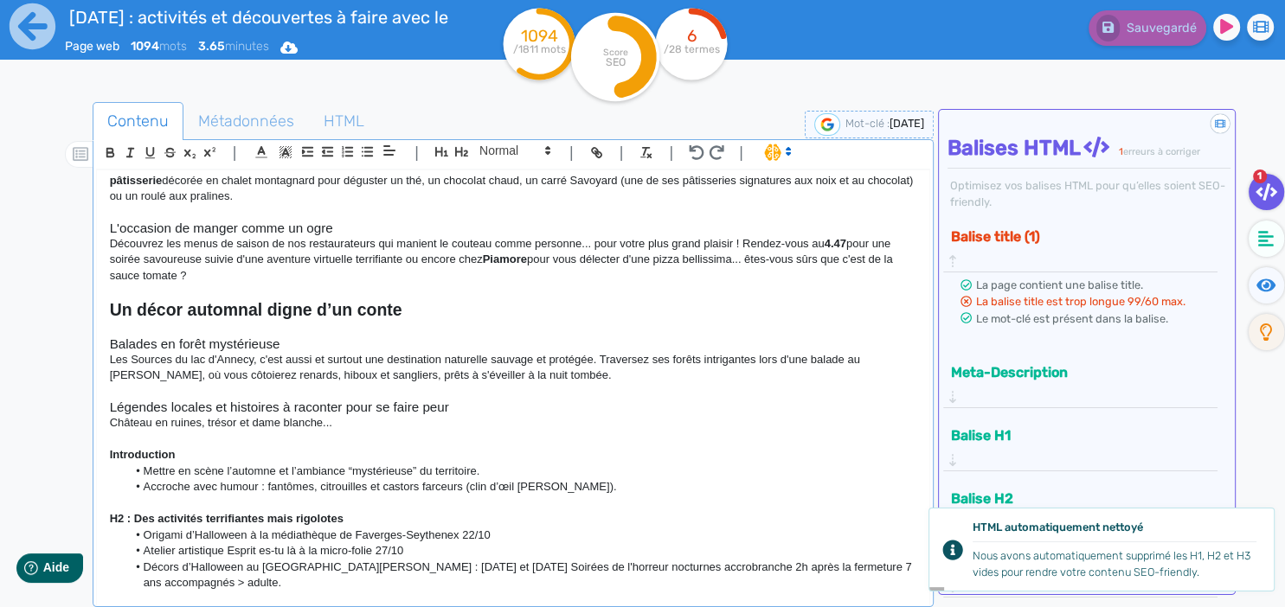
click at [393, 415] on p "Château en ruines, trésor et dame blanche..." at bounding box center [513, 423] width 807 height 16
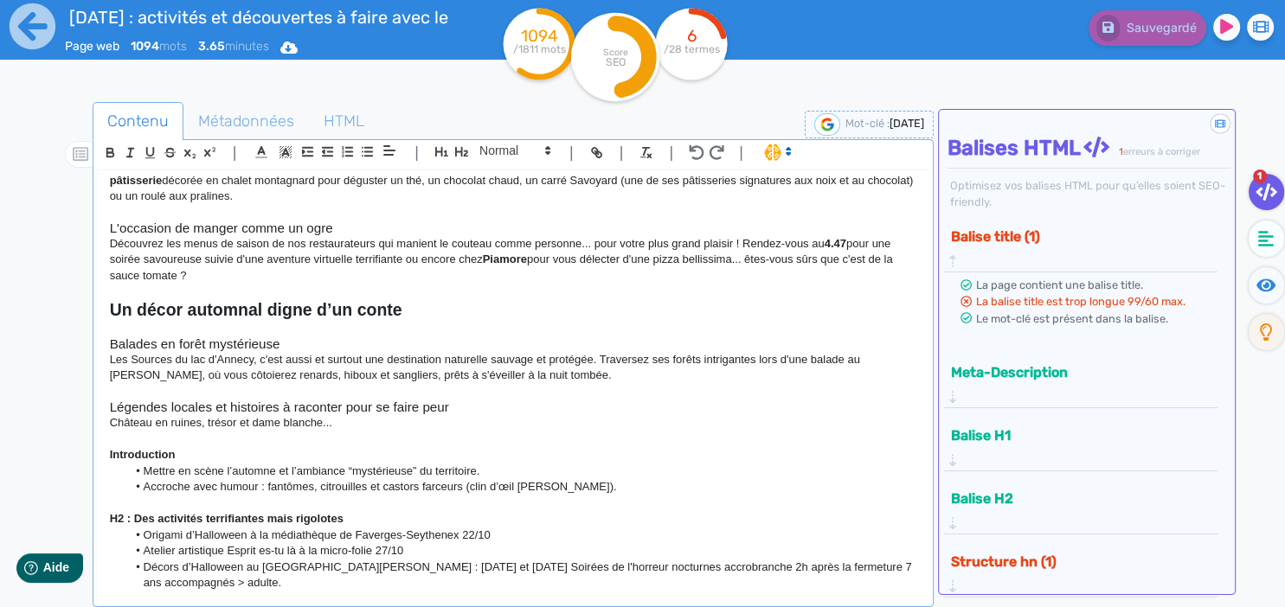
click at [376, 415] on p "Château en ruines, trésor et dame blanche..." at bounding box center [513, 423] width 807 height 16
click at [358, 400] on h3 "Légendes locales et histoires à raconter pour se faire peur" at bounding box center [513, 408] width 807 height 16
click at [276, 415] on p "Château en ruines, trésor et dame blanche..." at bounding box center [513, 423] width 807 height 16
click at [346, 415] on p "Château en ruines, trésor et dame blanche..." at bounding box center [513, 423] width 807 height 16
click at [366, 415] on p "Château en ruines, trésor et dame blanche..." at bounding box center [513, 423] width 807 height 16
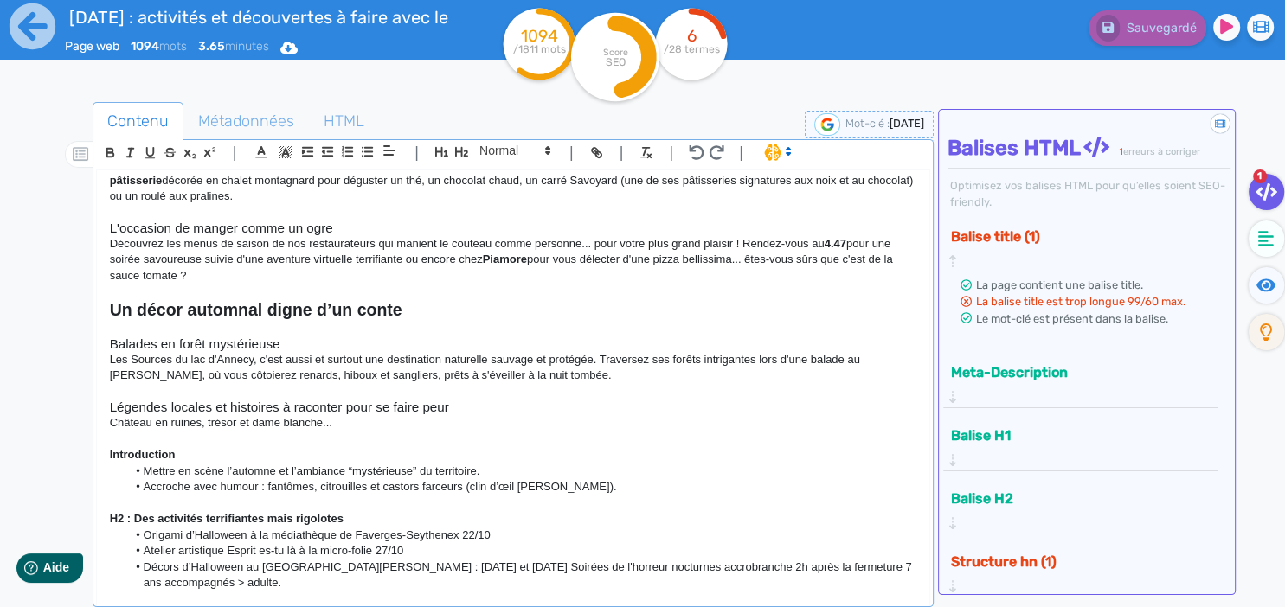
click at [363, 415] on p "Château en ruines, trésor et dame blanche..." at bounding box center [513, 423] width 807 height 16
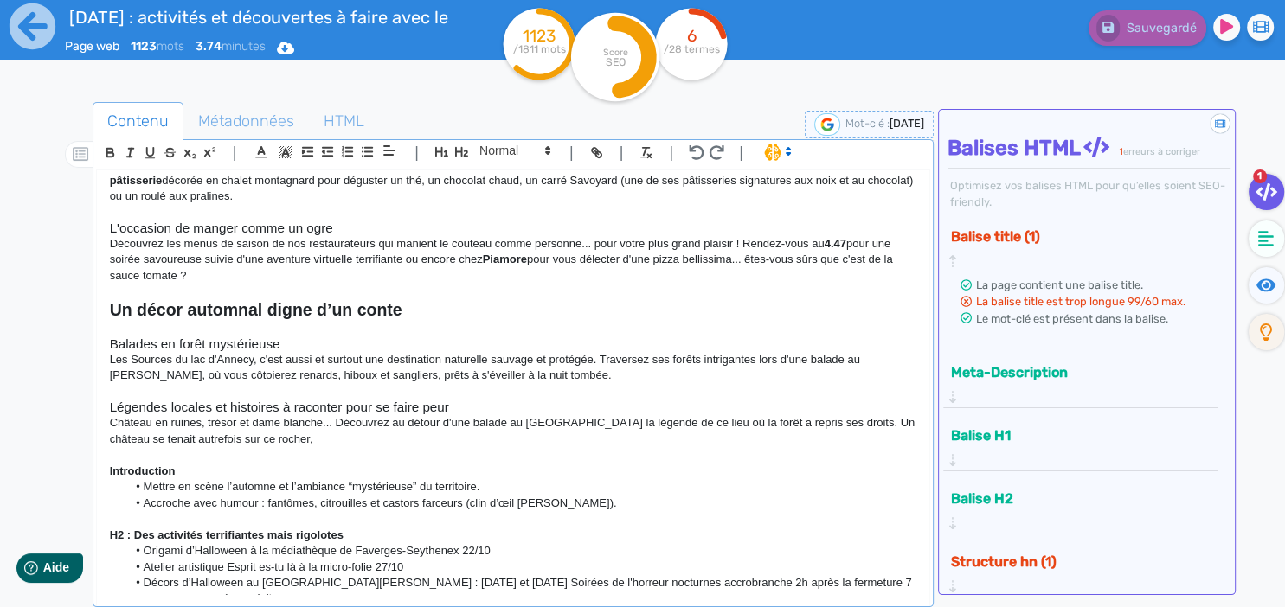
click at [255, 430] on p "Château en ruines, trésor et dame blanche... Découvrez au détour d'une balade a…" at bounding box center [513, 431] width 807 height 32
click at [884, 415] on p "Château en ruines, trésor et dame blanche... Découvrez au détour d'une balade a…" at bounding box center [513, 431] width 807 height 32
click at [886, 415] on p "Château en ruines, trésor et dame blanche... Découvrez au détour d'une balade a…" at bounding box center [513, 431] width 807 height 32
click at [121, 417] on p "Château en ruines, trésor et dame blanche... Découvrez au détour d'une balade a…" at bounding box center [513, 431] width 807 height 32
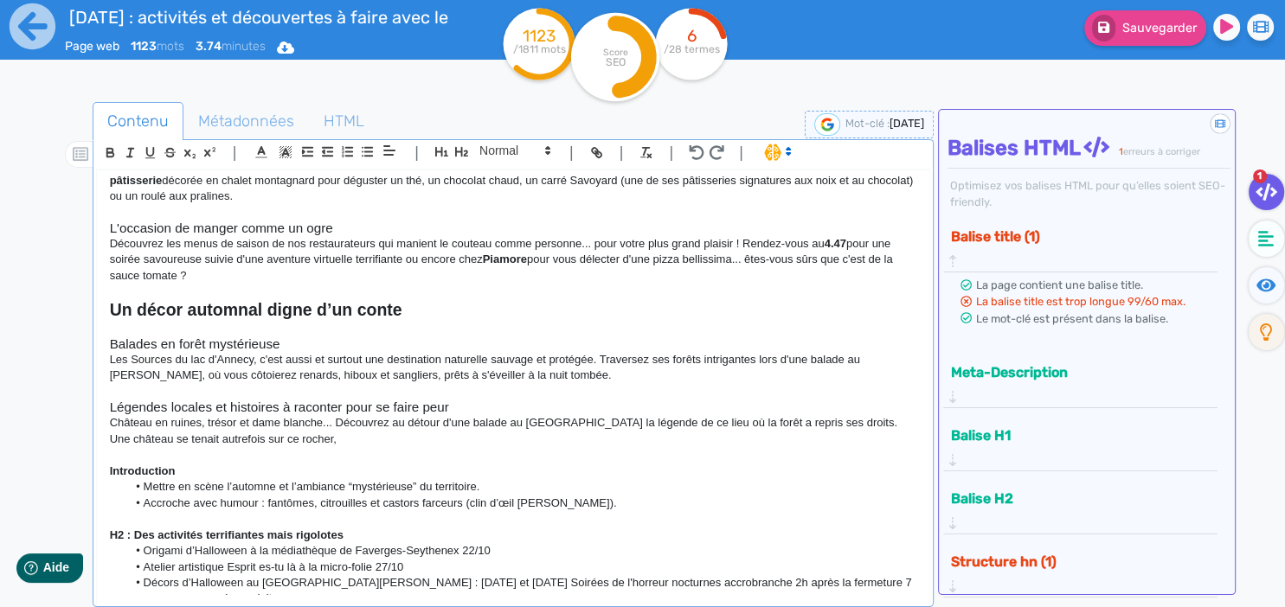
click at [130, 422] on p "Château en ruines, trésor et dame blanche... Découvrez au détour d'une balade a…" at bounding box center [513, 431] width 807 height 32
click at [348, 425] on p "Château en ruines, trésor et dame blanche... Découvrez au détour d'une balade a…" at bounding box center [513, 431] width 807 height 32
click at [504, 420] on p "Château en ruines, trésor et dame blanche... Découvrez au détour d'une balade a…" at bounding box center [513, 431] width 807 height 32
click at [515, 427] on p "Château en ruines, trésor et dame blanche... Découvrez au détour d'une balade a…" at bounding box center [513, 431] width 807 height 32
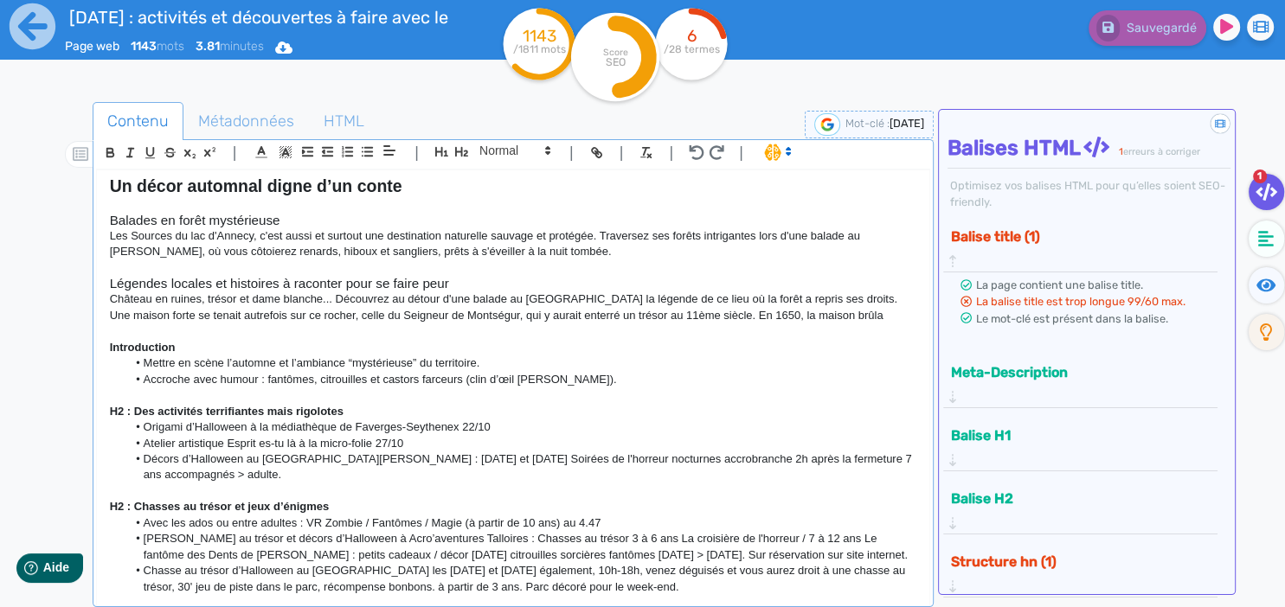
scroll to position [903, 0]
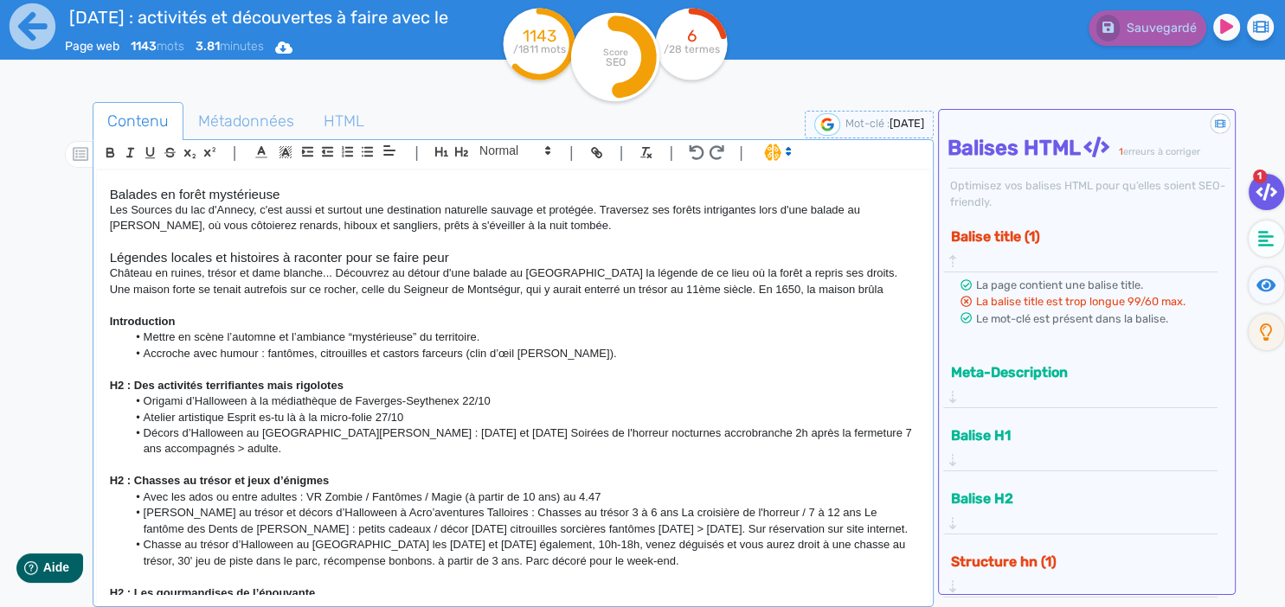
click at [864, 273] on p "Château en ruines, trésor et dame blanche... Découvrez au détour d'une balade a…" at bounding box center [513, 282] width 807 height 32
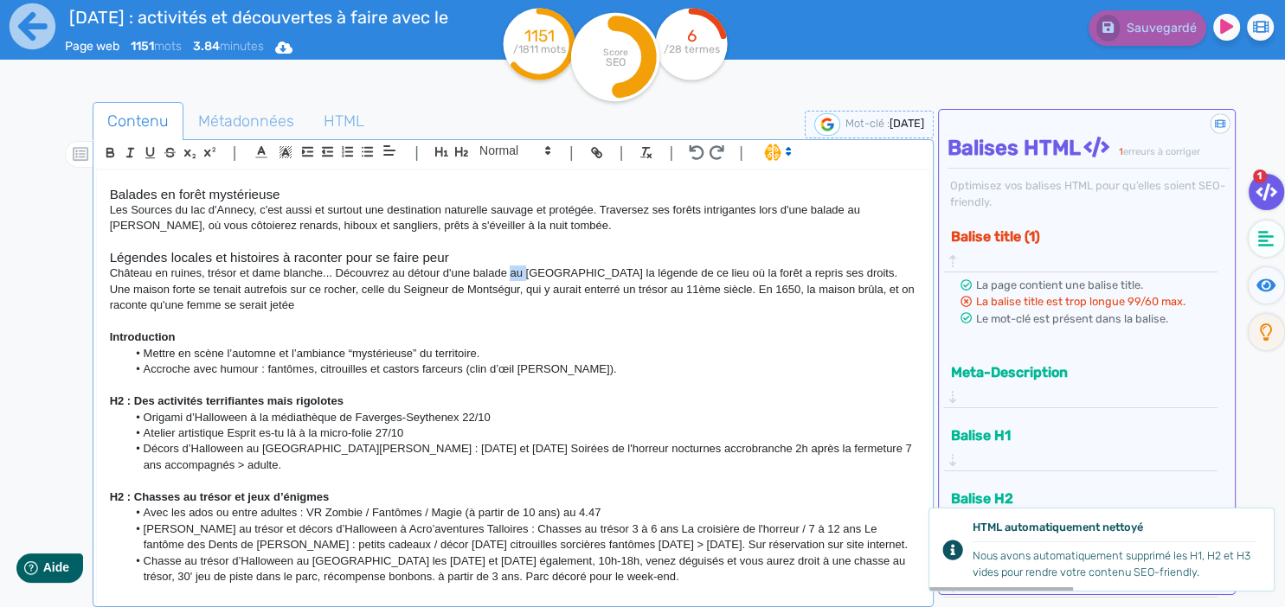
drag, startPoint x: 524, startPoint y: 258, endPoint x: 511, endPoint y: 260, distance: 13.1
click at [511, 266] on p "Château en ruines, trésor et dame blanche... Découvrez au détour d'une balade a…" at bounding box center [513, 290] width 807 height 48
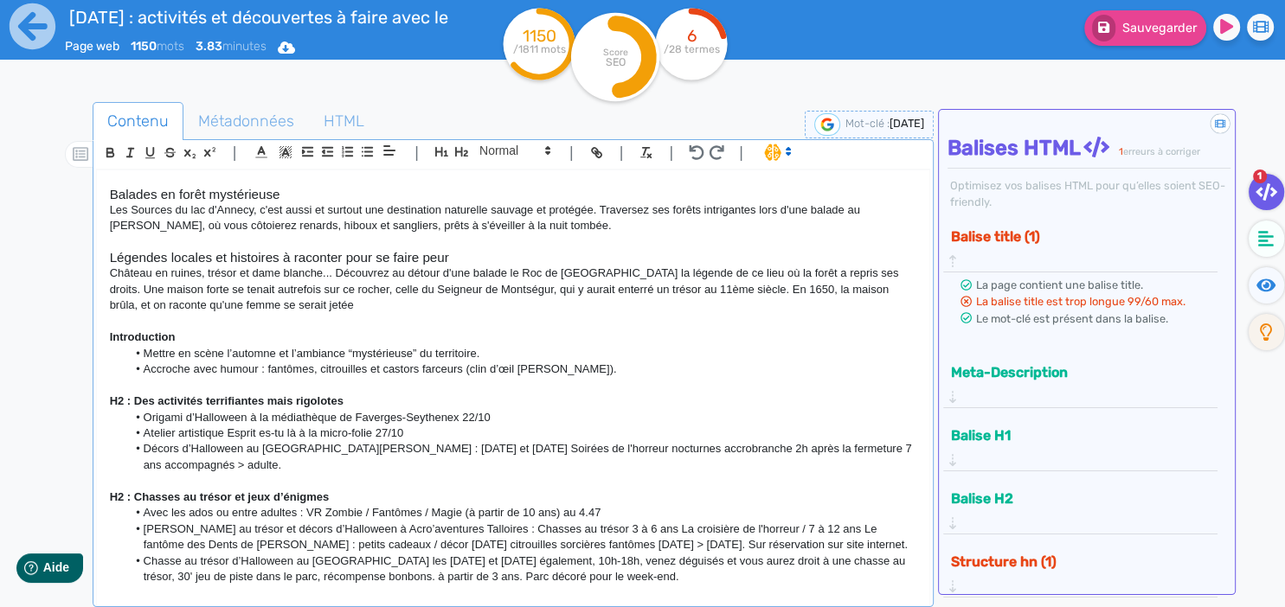
click at [613, 266] on p "Château en ruines, trésor et dame blanche... Découvrez au détour d'une balade l…" at bounding box center [513, 290] width 807 height 48
click at [701, 266] on p "Château en ruines, trésor et dame blanche... Découvrez au détour d'une balade l…" at bounding box center [513, 290] width 807 height 48
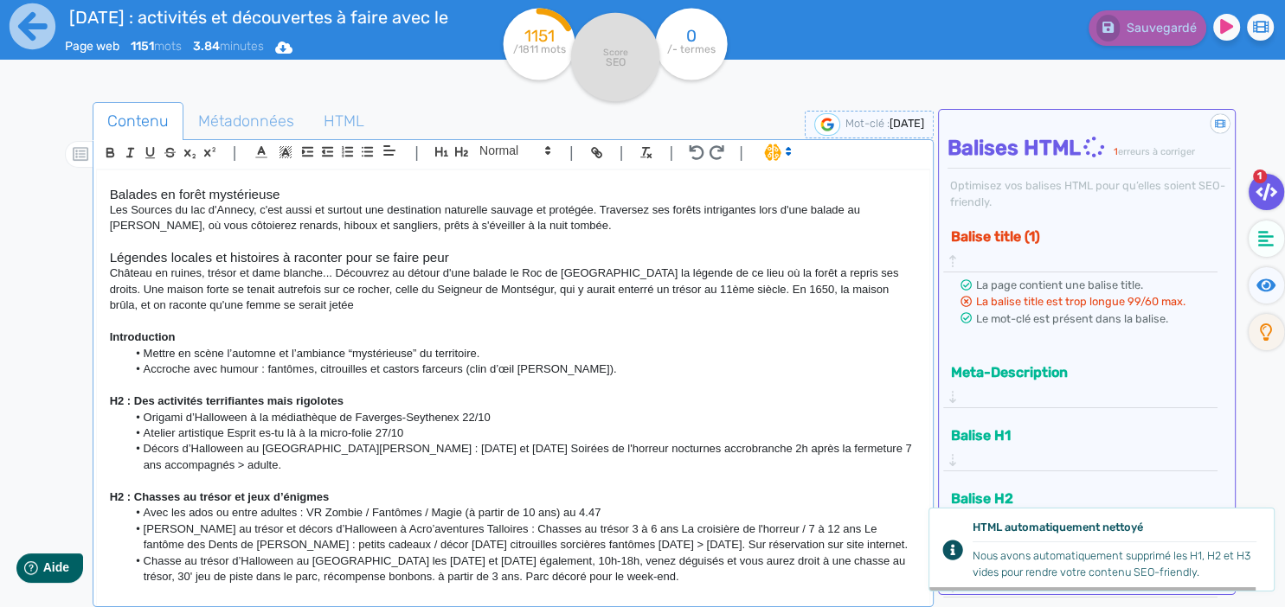
click at [613, 266] on p "Château en ruines, trésor et dame blanche... Découvrez au détour d'une balade l…" at bounding box center [513, 290] width 807 height 48
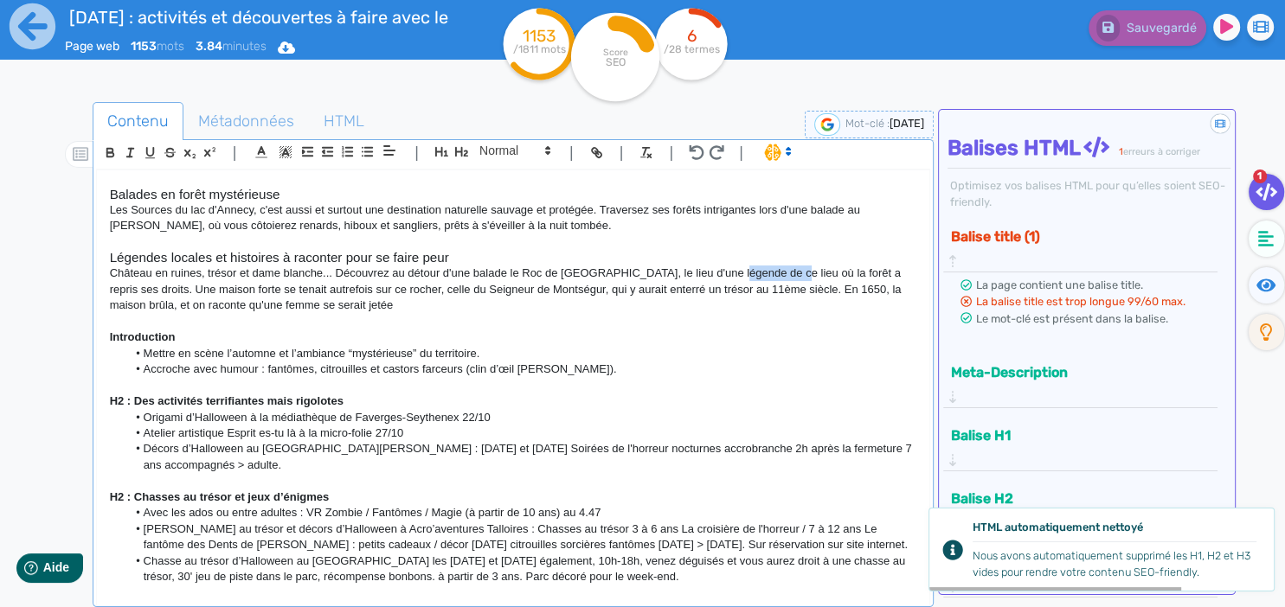
drag, startPoint x: 774, startPoint y: 259, endPoint x: 725, endPoint y: 264, distance: 48.7
click at [725, 266] on p "Château en ruines, trésor et dame blanche... Découvrez au détour d'une balade l…" at bounding box center [513, 290] width 807 height 48
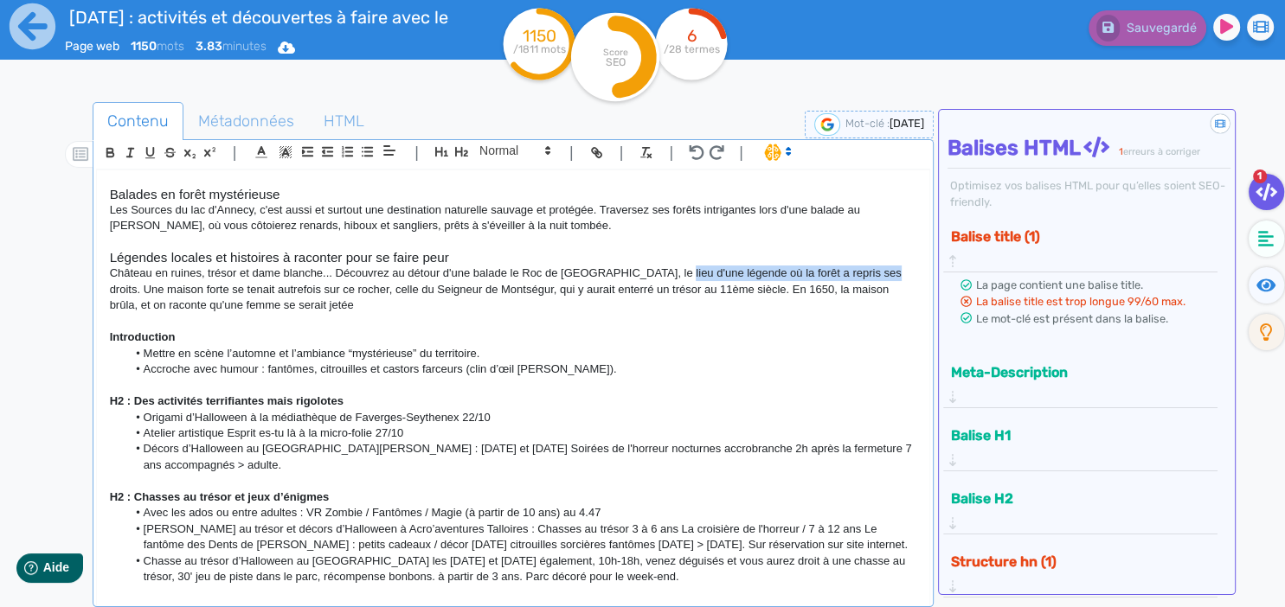
drag, startPoint x: 864, startPoint y: 256, endPoint x: 658, endPoint y: 260, distance: 206.0
click at [658, 266] on p "Château en ruines, trésor et dame blanche... Découvrez au détour d'une balade l…" at bounding box center [513, 290] width 807 height 48
click at [701, 266] on p "Château en ruines, trésor et dame blanche... Découvrez au détour d'une balade l…" at bounding box center [513, 290] width 807 height 48
click at [726, 266] on p "Château en ruines, trésor et dame blanche... Découvrez au détour d'une balade l…" at bounding box center [513, 290] width 807 height 48
click at [718, 266] on p "Château en ruines, trésor et dame blanche... Découvrez au détour d'une balade l…" at bounding box center [513, 290] width 807 height 48
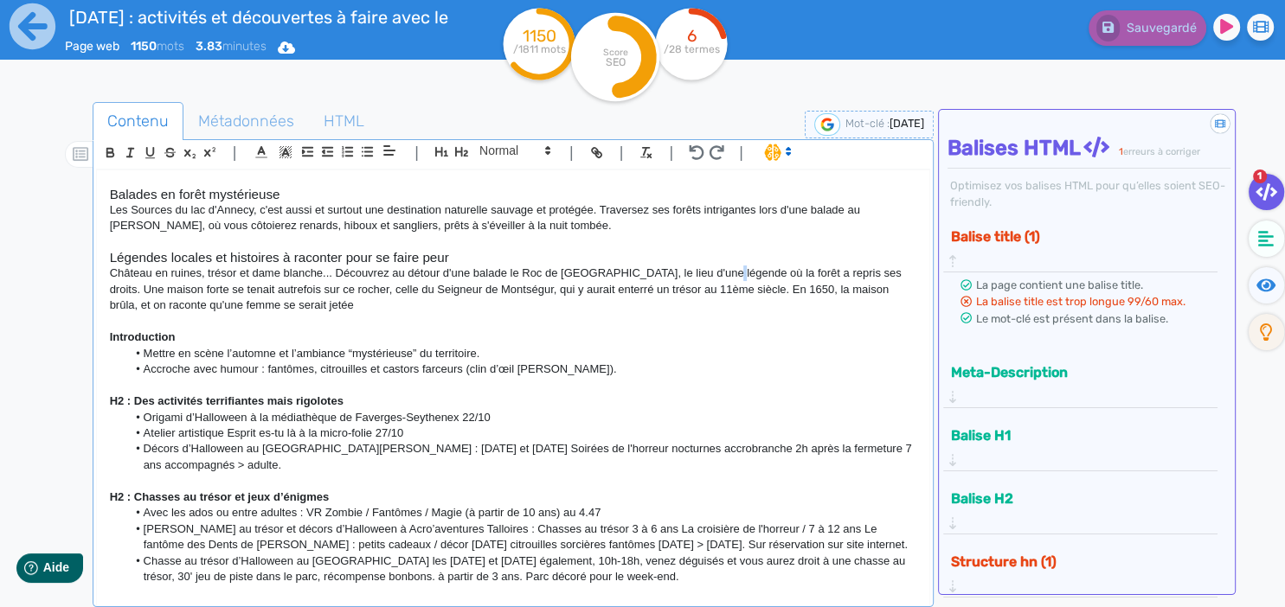
click at [715, 266] on p "Château en ruines, trésor et dame blanche... Découvrez au détour d'une balade l…" at bounding box center [513, 290] width 807 height 48
click at [674, 266] on p "Château en ruines, trésor et dame blanche... Découvrez au détour d'une balade l…" at bounding box center [513, 290] width 807 height 48
drag, startPoint x: 676, startPoint y: 258, endPoint x: 617, endPoint y: 261, distance: 58.9
click at [617, 266] on p "Château en ruines, trésor et dame blanche... Découvrez au détour d'une balade l…" at bounding box center [513, 290] width 807 height 48
click at [776, 266] on p "Château en ruines, trésor et dame blanche... Découvrez au détour d'une balade l…" at bounding box center [513, 290] width 807 height 48
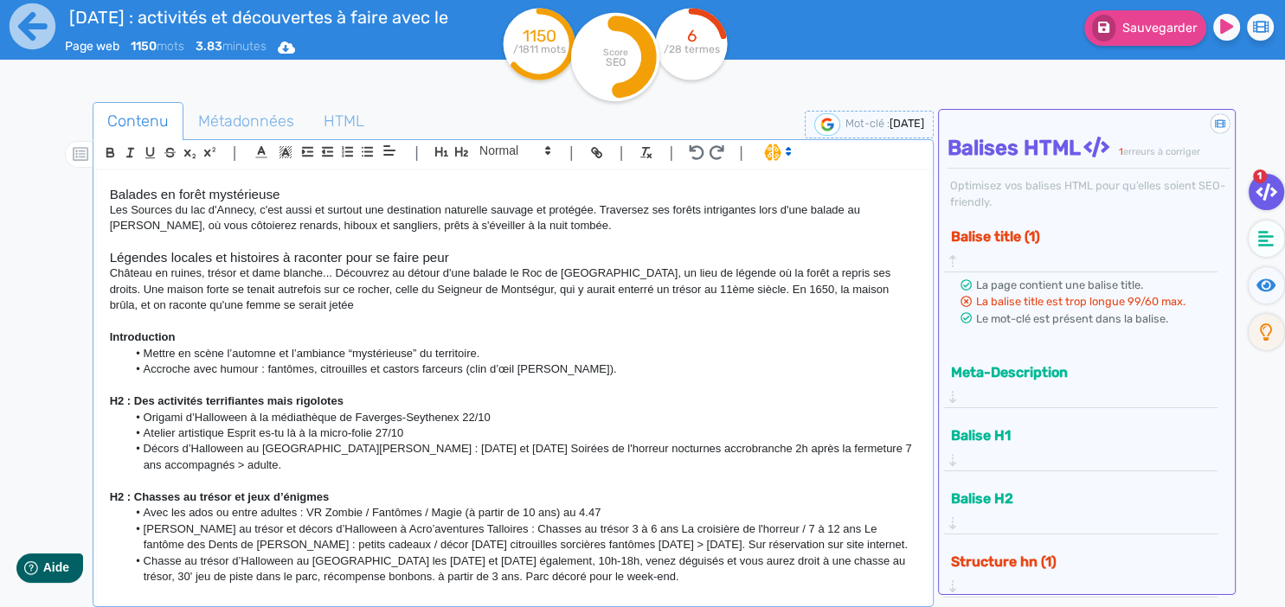
click at [313, 293] on p "Château en ruines, trésor et dame blanche... Découvrez au détour d'une balade l…" at bounding box center [513, 290] width 807 height 48
click at [503, 286] on p "Château en ruines, trésor et dame blanche... Découvrez au détour d'une balade l…" at bounding box center [513, 290] width 807 height 48
click at [419, 287] on p "Château en ruines, trésor et dame blanche... Découvrez au détour d'une balade l…" at bounding box center [513, 290] width 807 height 48
click at [481, 314] on p at bounding box center [513, 322] width 807 height 16
click at [601, 314] on p at bounding box center [513, 322] width 807 height 16
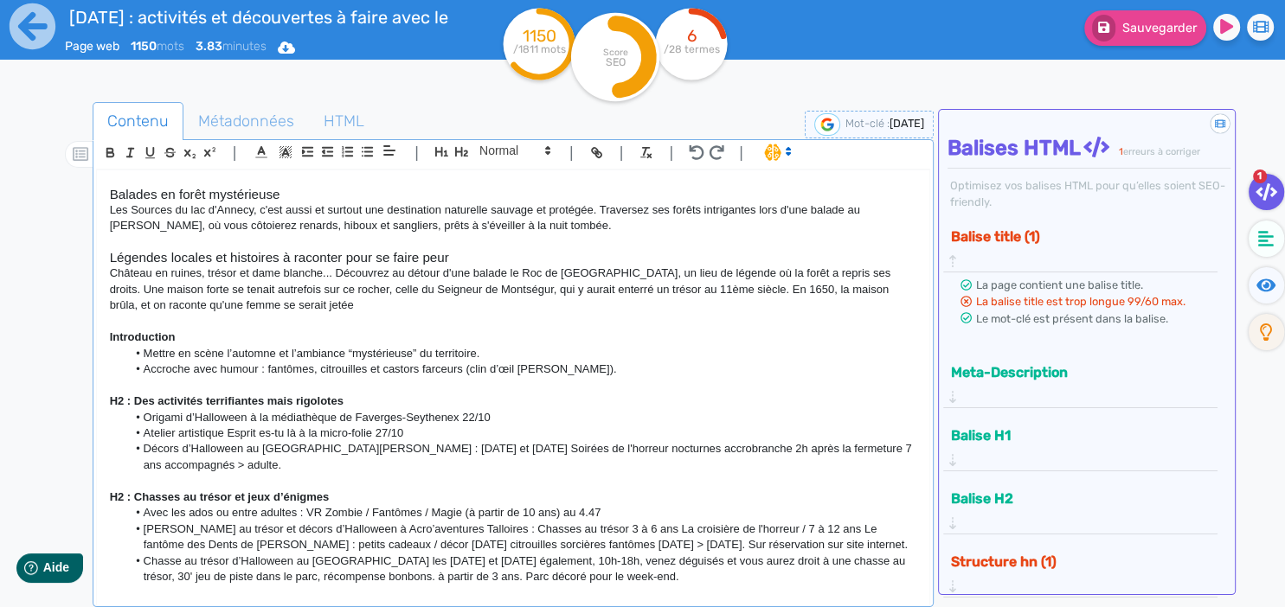
click at [348, 273] on p "Château en ruines, trésor et dame blanche... Découvrez au détour d'une balade l…" at bounding box center [513, 290] width 807 height 48
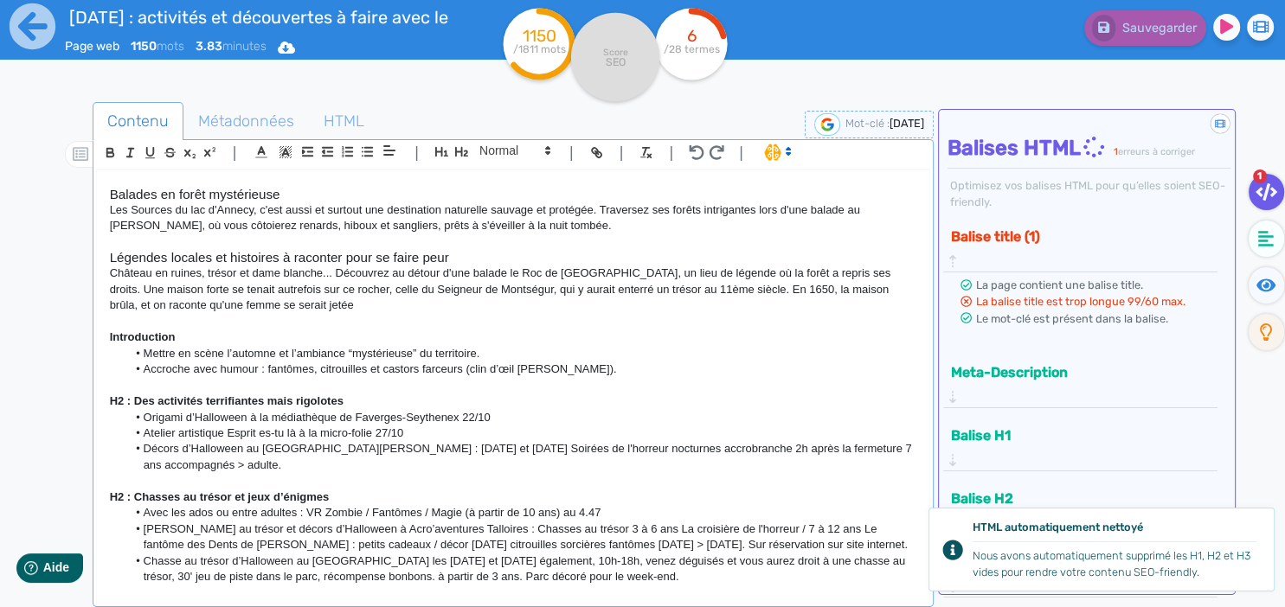
click at [368, 288] on p "Château en ruines, trésor et dame blanche... Découvrez au détour d'une balade l…" at bounding box center [513, 290] width 807 height 48
drag, startPoint x: 473, startPoint y: 286, endPoint x: 512, endPoint y: 293, distance: 39.6
click at [479, 286] on p "Château en ruines, trésor et dame blanche... Découvrez au détour d'une balade l…" at bounding box center [513, 290] width 807 height 48
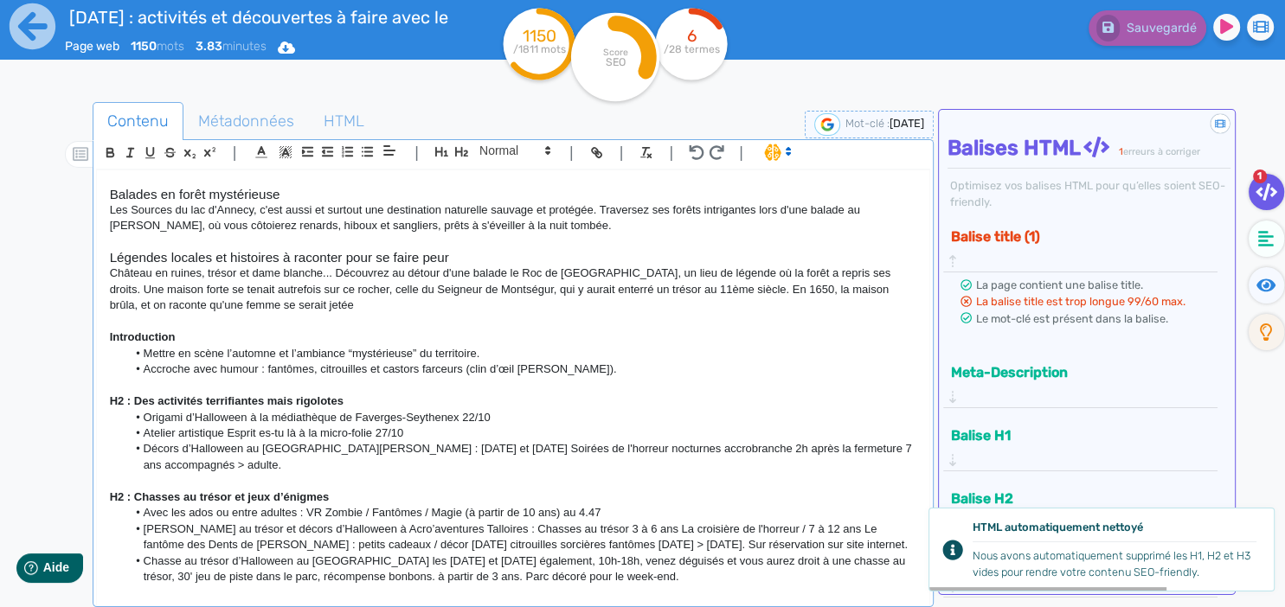
click at [656, 285] on p "Château en ruines, trésor et dame blanche... Découvrez au détour d'une balade l…" at bounding box center [513, 290] width 807 height 48
click at [604, 314] on p at bounding box center [513, 322] width 807 height 16
click at [659, 286] on p "Château en ruines, trésor et dame blanche... Découvrez au détour d'une balade l…" at bounding box center [513, 290] width 807 height 48
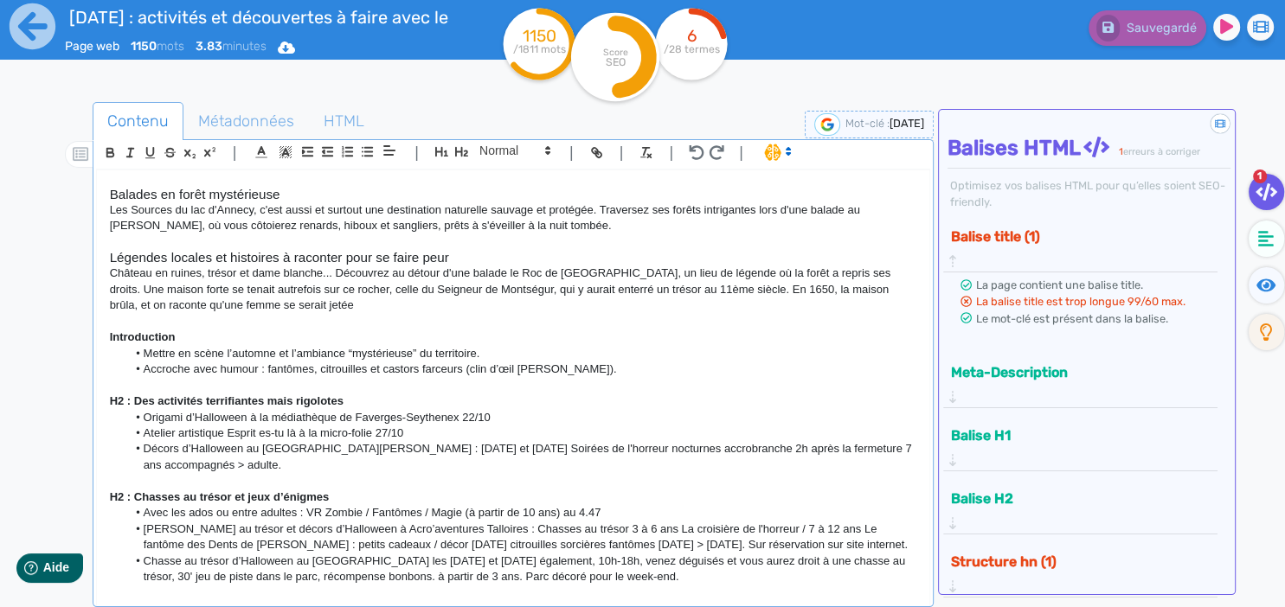
click at [310, 289] on p "Château en ruines, trésor et dame blanche... Découvrez au détour d'une balade l…" at bounding box center [513, 290] width 807 height 48
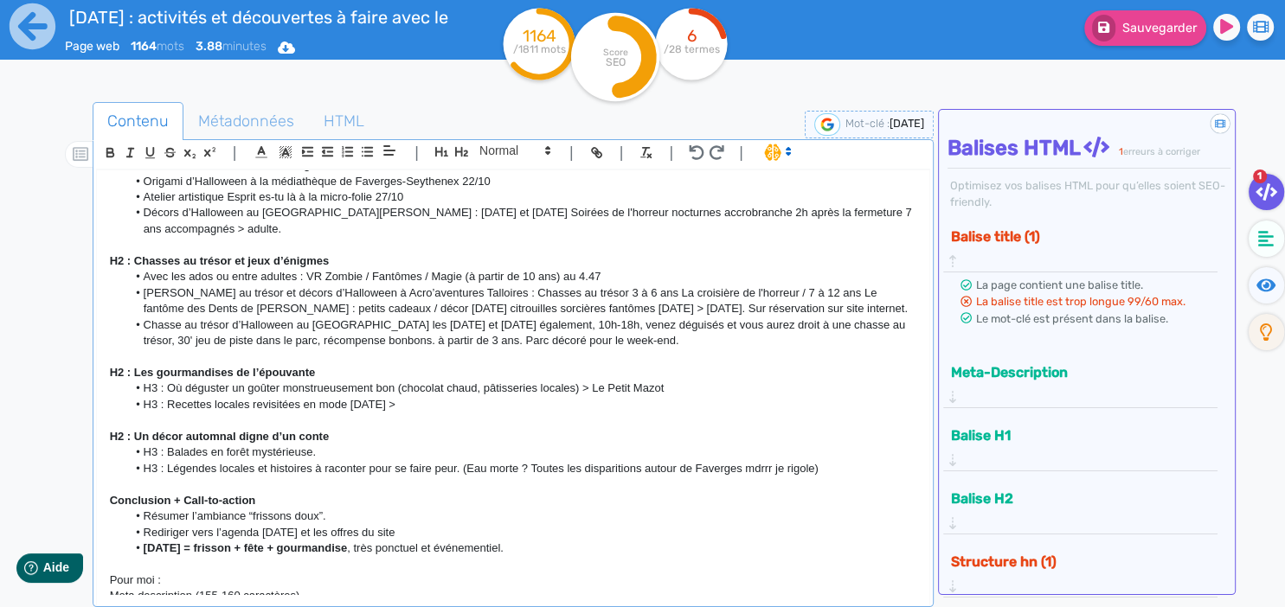
scroll to position [1176, 0]
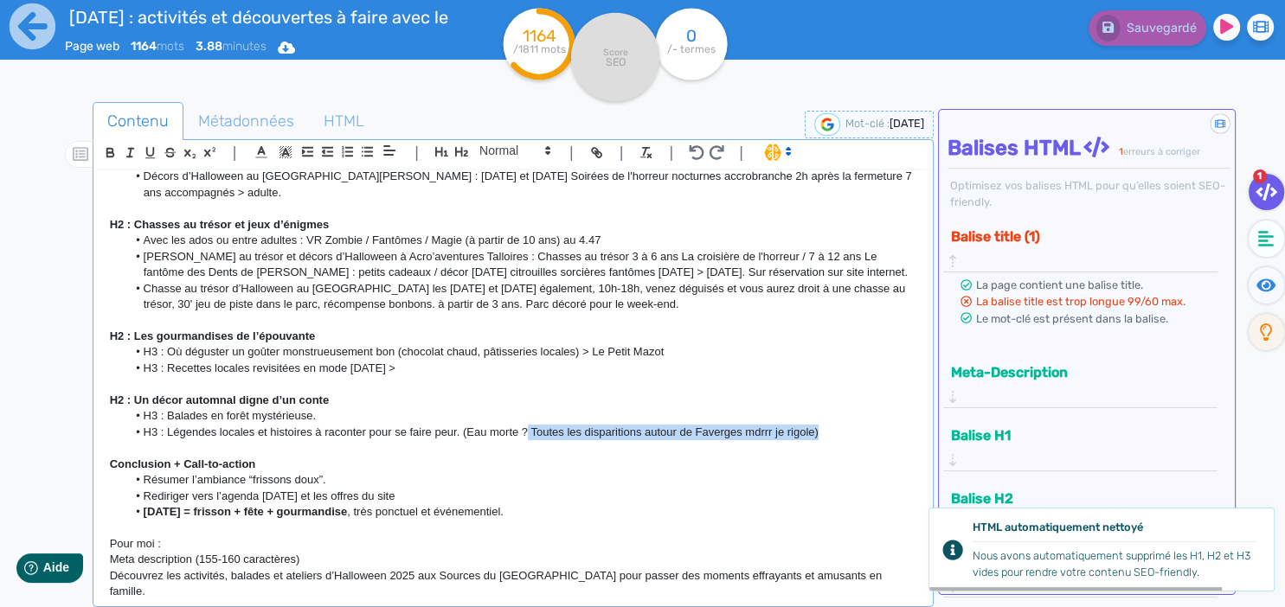
drag, startPoint x: 833, startPoint y: 403, endPoint x: 528, endPoint y: 401, distance: 305.5
click at [528, 425] on li "H3 : Légendes locales et histoires à raconter pour se faire peur. (Eau morte ? …" at bounding box center [521, 433] width 790 height 16
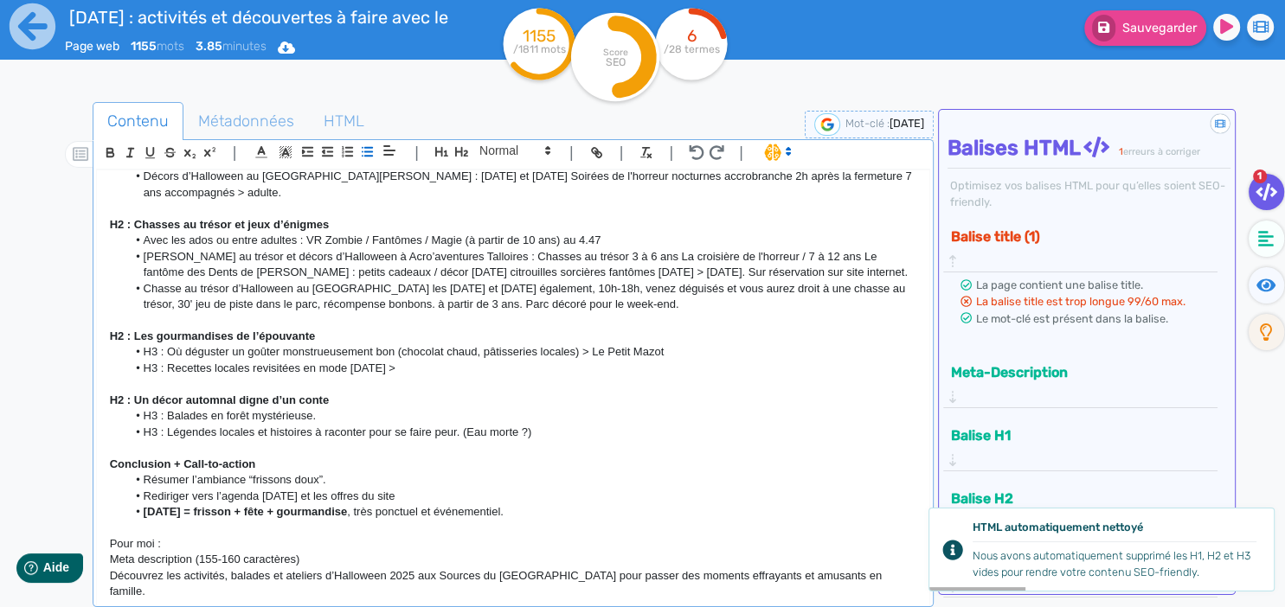
click at [380, 504] on li "[DATE] = frisson + fête + gourmandise , très ponctuel et événementiel." at bounding box center [521, 512] width 790 height 16
click at [360, 472] on li "Résumer l’ambiance “frissons doux”." at bounding box center [521, 480] width 790 height 16
click at [485, 472] on li "Résumer l’ambiance “frissons doux”." at bounding box center [521, 480] width 790 height 16
click at [493, 489] on li "Rediriger vers l’agenda [DATE] et les offres du site" at bounding box center [521, 497] width 790 height 16
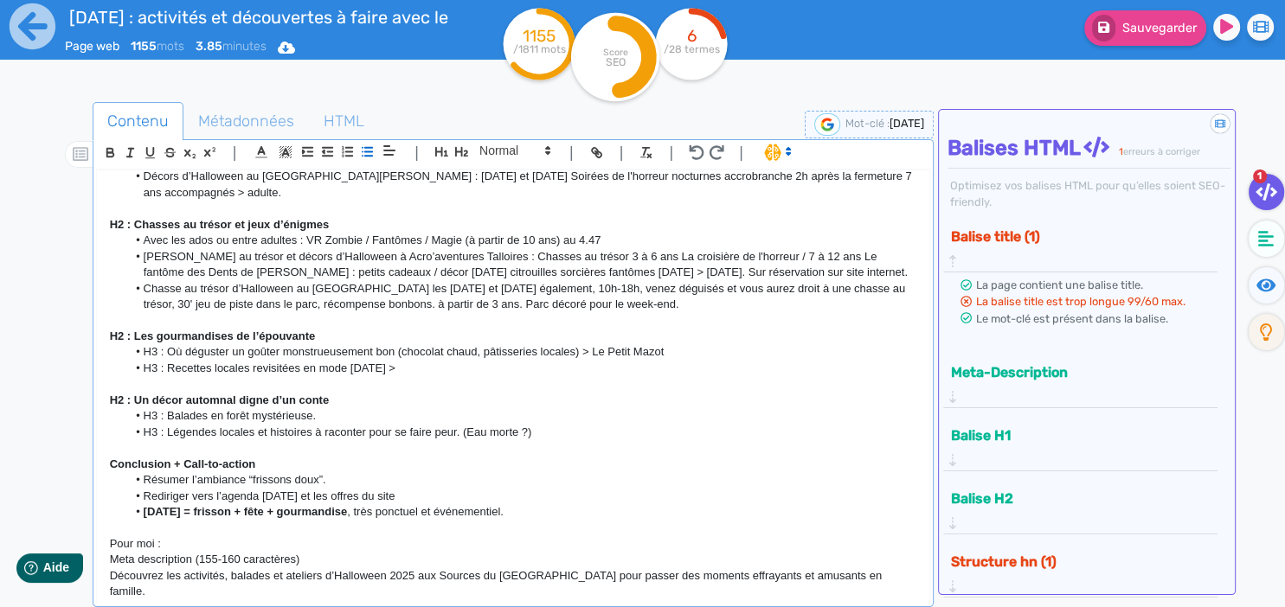
click at [729, 504] on li "[DATE] = frisson + fête + gourmandise , très ponctuel et événementiel." at bounding box center [521, 512] width 790 height 16
click at [630, 489] on li "Rediriger vers l’agenda [DATE] et les offres du site" at bounding box center [521, 497] width 790 height 16
click at [579, 504] on li "[DATE] = frisson + fête + gourmandise , très ponctuel et événementiel." at bounding box center [521, 512] width 790 height 16
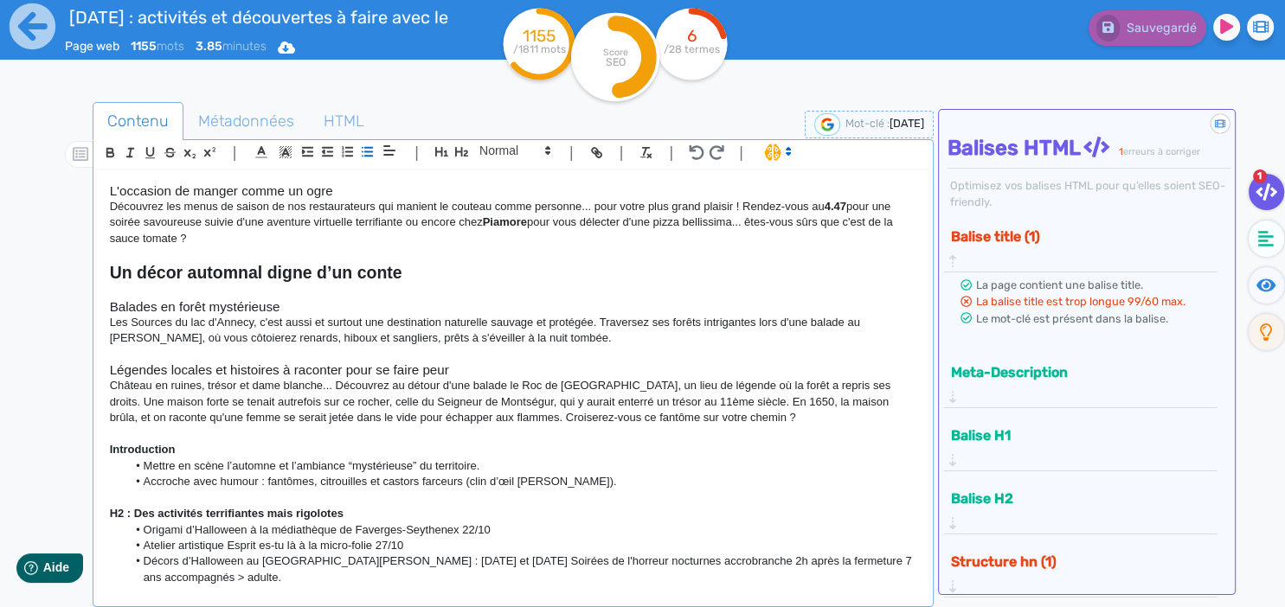
scroll to position [802, 0]
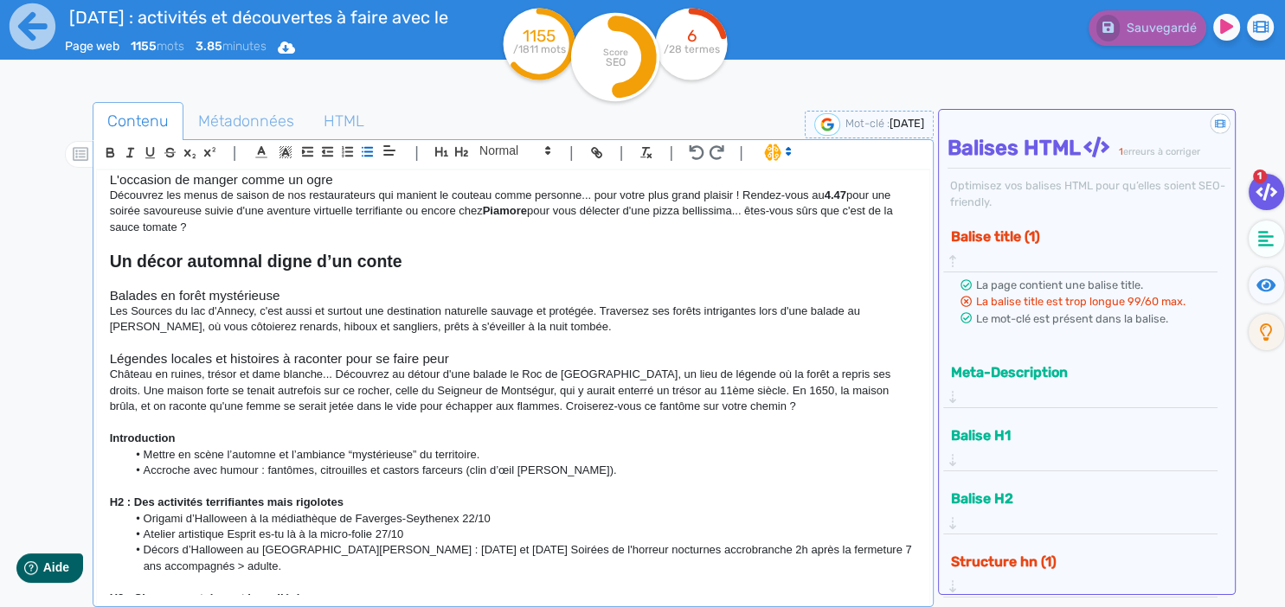
click at [305, 253] on strong "Un décor automnal digne d’un conte" at bounding box center [256, 261] width 292 height 19
click at [441, 304] on p "Les Sources du lac d'Annecy, c'est aussi et surtout une destination naturelle s…" at bounding box center [513, 320] width 807 height 32
click at [585, 313] on p "Les Sources du lac d'Annecy, c'est aussi et surtout une destination naturelle s…" at bounding box center [513, 320] width 807 height 32
click at [581, 319] on p "Les Sources du lac d'Annecy, c'est aussi et surtout une destination naturelle s…" at bounding box center [513, 320] width 807 height 32
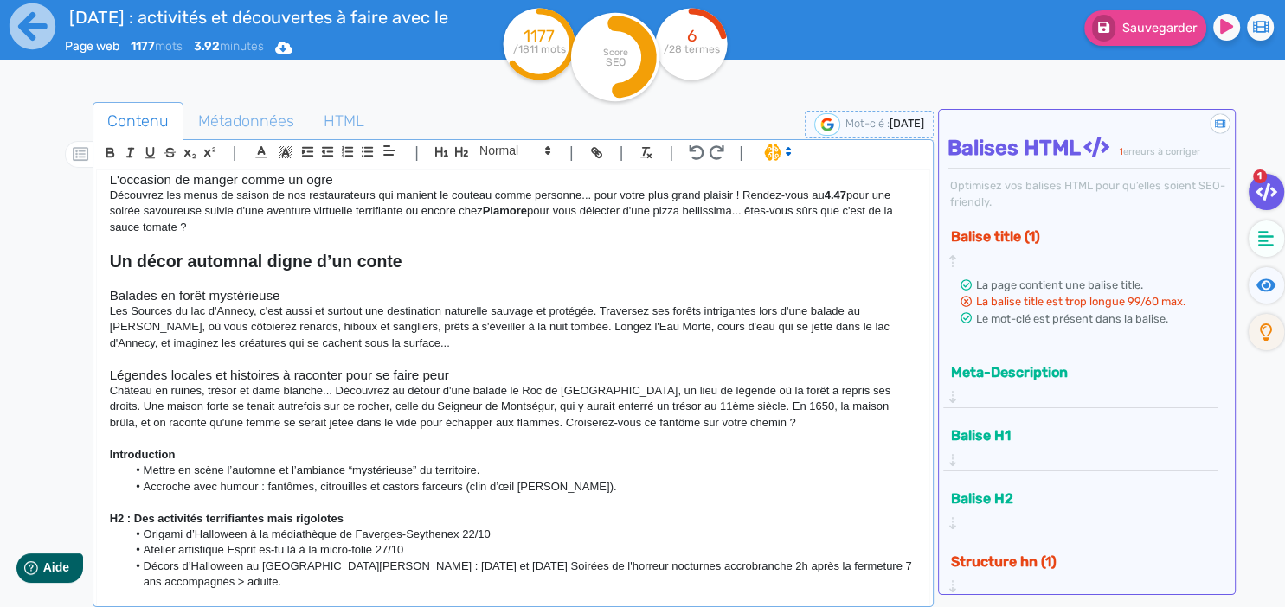
click at [622, 351] on p at bounding box center [513, 359] width 807 height 16
click at [773, 327] on p "Les Sources du lac d'Annecy, c'est aussi et surtout une destination naturelle s…" at bounding box center [513, 328] width 807 height 48
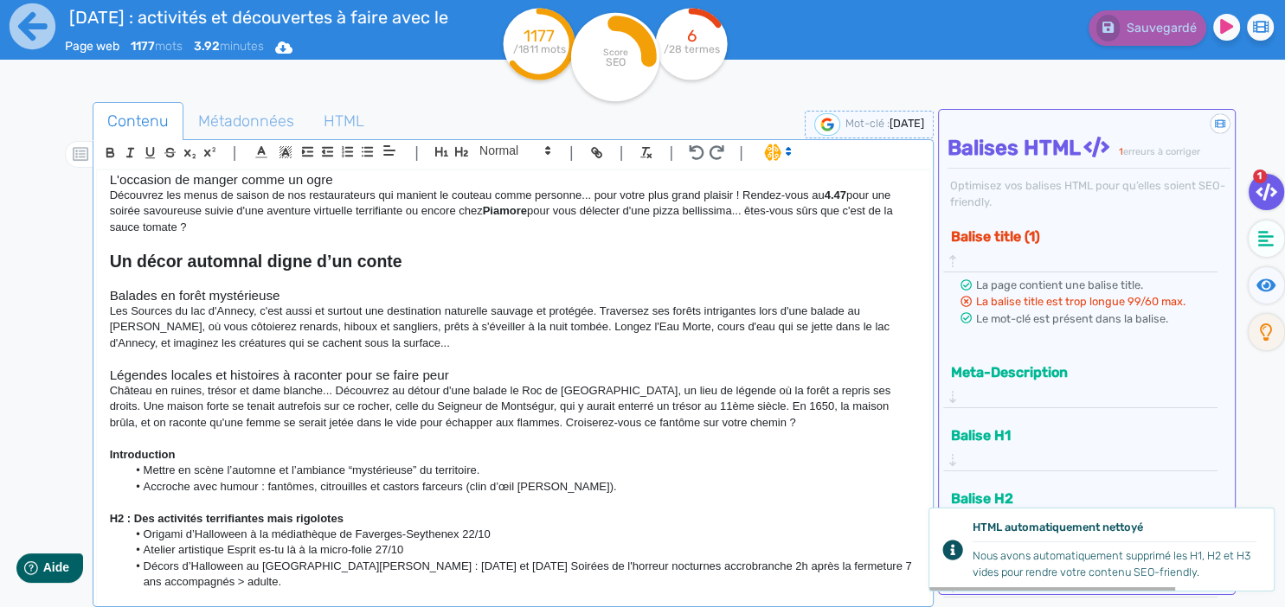
click at [466, 316] on p "Les Sources du lac d'Annecy, c'est aussi et surtout une destination naturelle s…" at bounding box center [513, 328] width 807 height 48
click at [430, 324] on p "Les Sources du lac d'Annecy, c'est aussi et surtout une destination naturelle s…" at bounding box center [513, 328] width 807 height 48
click at [539, 324] on p "Les Sources du lac d'Annecy, c'est aussi et surtout une destination naturelle s…" at bounding box center [513, 328] width 807 height 48
drag, startPoint x: 590, startPoint y: 306, endPoint x: 553, endPoint y: 310, distance: 37.4
click at [553, 310] on p "Les Sources du lac d'Annecy, c'est aussi et surtout une destination naturelle s…" at bounding box center [513, 328] width 807 height 48
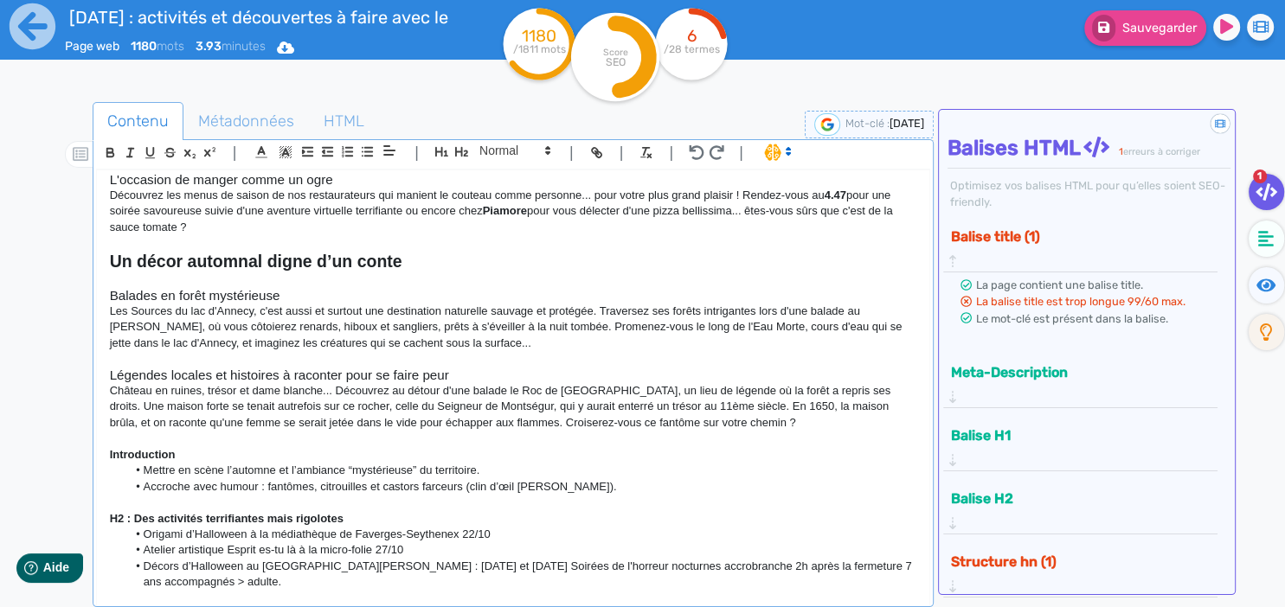
click at [531, 310] on p "Les Sources du lac d'Annecy, c'est aussi et surtout une destination naturelle s…" at bounding box center [513, 328] width 807 height 48
click at [504, 351] on p at bounding box center [513, 359] width 807 height 16
click at [500, 319] on p "Les Sources du lac d'Annecy, c'est aussi et surtout une destination naturelle s…" at bounding box center [513, 328] width 807 height 48
click at [473, 331] on p "Les Sources du lac d'Annecy, c'est aussi et surtout une destination naturelle s…" at bounding box center [513, 328] width 807 height 48
click at [517, 330] on p "Les Sources du lac d'Annecy, c'est aussi et surtout une destination naturelle s…" at bounding box center [513, 328] width 807 height 48
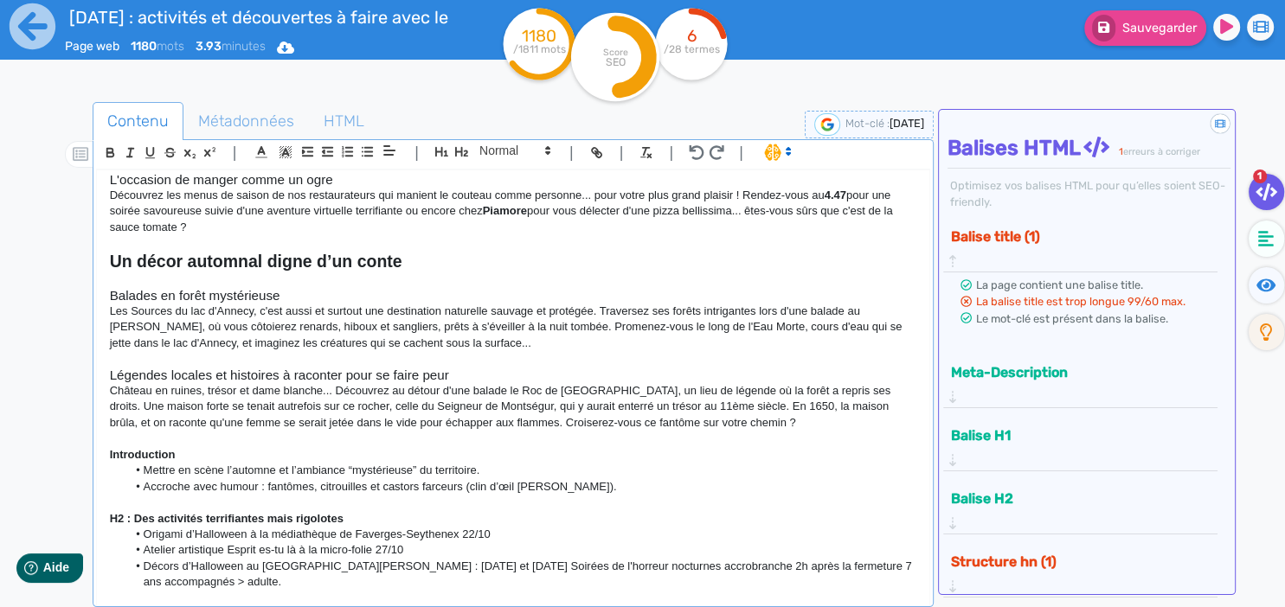
click at [491, 332] on p "Les Sources du lac d'Annecy, c'est aussi et surtout une destination naturelle s…" at bounding box center [513, 328] width 807 height 48
click at [519, 329] on p "Les Sources du lac d'Annecy, c'est aussi et surtout une destination naturelle s…" at bounding box center [513, 328] width 807 height 48
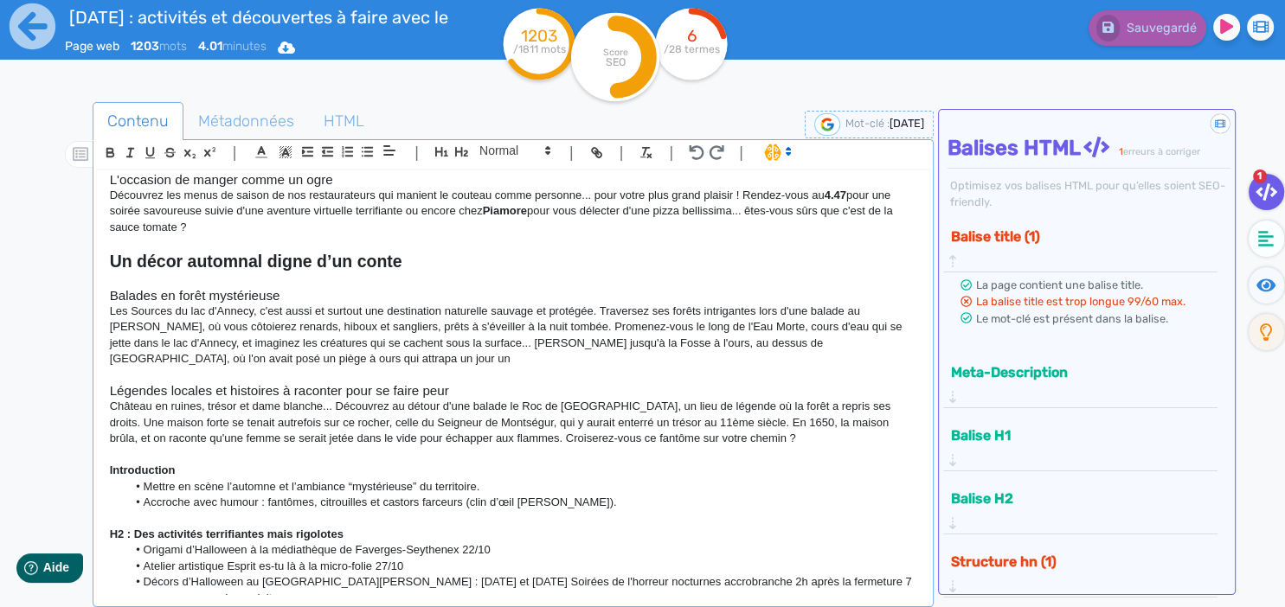
click at [268, 338] on p "Les Sources du lac d'Annecy, c'est aussi et surtout une destination naturelle s…" at bounding box center [513, 336] width 807 height 64
click at [332, 337] on p "Les Sources du lac d'Annecy, c'est aussi et surtout une destination naturelle s…" at bounding box center [513, 336] width 807 height 64
click at [203, 339] on p "Les Sources du lac d'Annecy, c'est aussi et surtout une destination naturelle s…" at bounding box center [513, 336] width 807 height 64
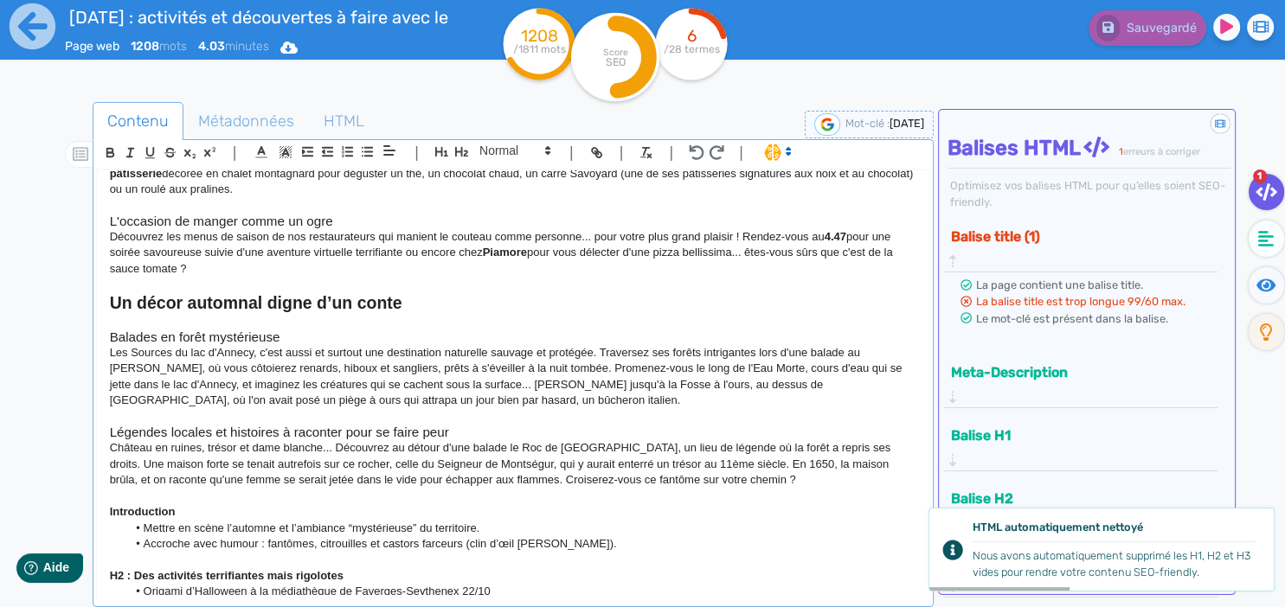
scroll to position [759, 0]
click at [770, 466] on p "Château en ruines, trésor et dame blanche... Découvrez au détour d'une balade l…" at bounding box center [513, 466] width 807 height 48
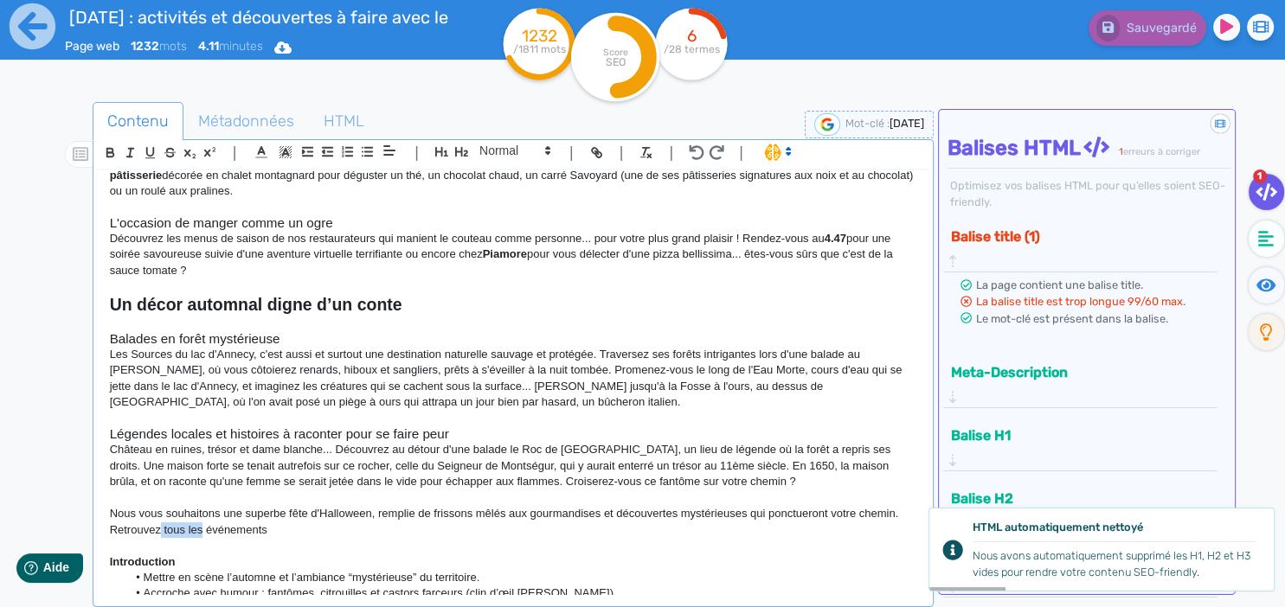
drag, startPoint x: 202, startPoint y: 508, endPoint x: 162, endPoint y: 520, distance: 42.4
click at [162, 520] on p "Nous vous souhaitons une superbe fête d'Halloween, remplie de frissons mêlés au…" at bounding box center [513, 522] width 807 height 32
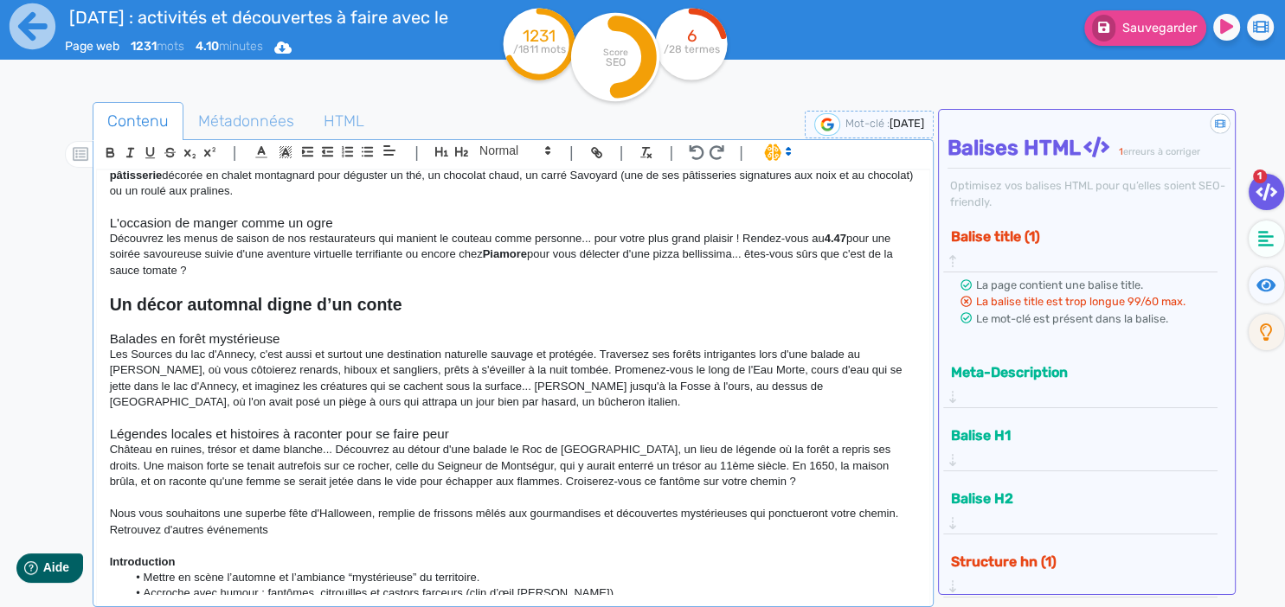
click at [296, 514] on p "Nous vous souhaitons une superbe fête d'Halloween, remplie de frissons mêlés au…" at bounding box center [513, 522] width 807 height 32
click at [294, 517] on p "Nous vous souhaitons une superbe fête d'Halloween, remplie de frissons mêlés au…" at bounding box center [513, 522] width 807 height 32
click at [346, 521] on p "Nous vous souhaitons une superbe fête d'Halloween, remplie de frissons mêlés au…" at bounding box center [513, 522] width 807 height 32
click at [320, 511] on p "Nous vous souhaitons une superbe fête d'Halloween, remplie de frissons mêlés au…" at bounding box center [513, 522] width 807 height 32
click at [317, 513] on p "Nous vous souhaitons une superbe fête d'Halloween, remplie de frissons mêlés au…" at bounding box center [513, 522] width 807 height 32
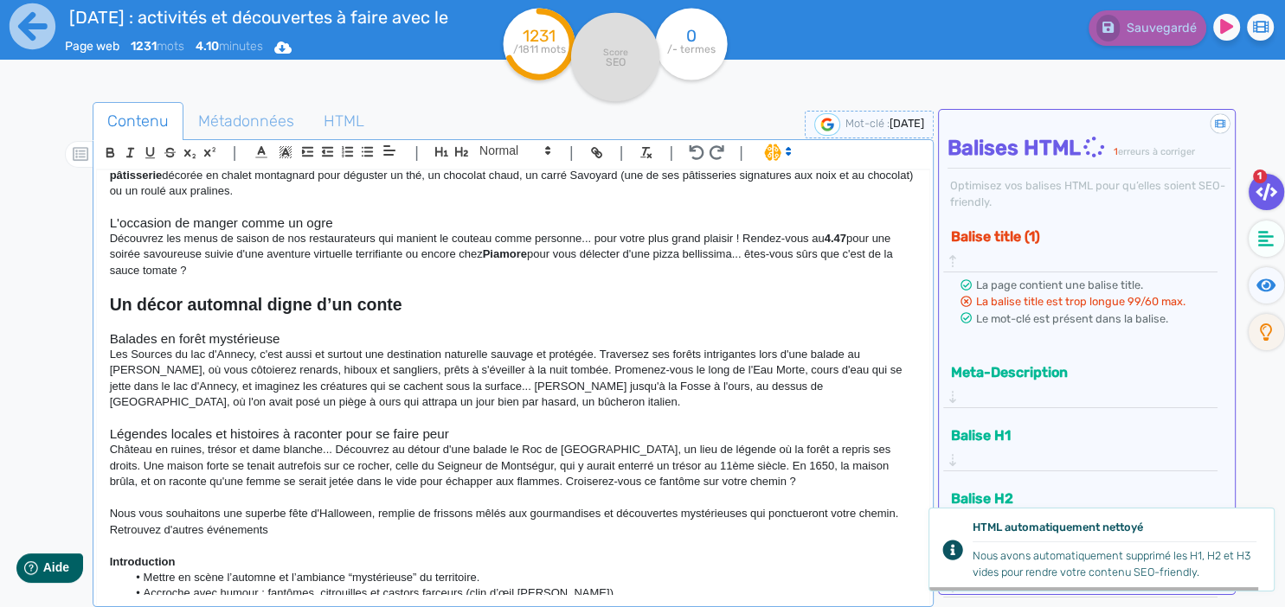
click at [275, 518] on p "Nous vous souhaitons une superbe fête d'Halloween, remplie de frissons mêlés au…" at bounding box center [513, 522] width 807 height 32
click at [328, 521] on p "Nous vous souhaitons une superbe fête d'Halloween, remplie de frissons mêlés au…" at bounding box center [513, 522] width 807 height 32
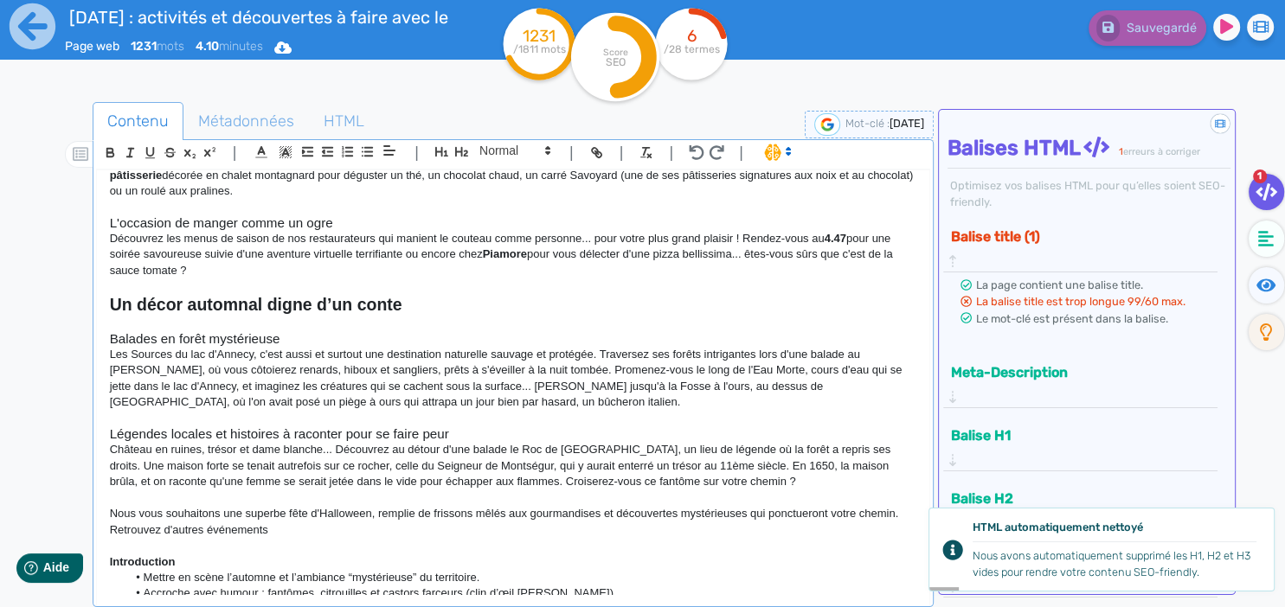
click at [305, 514] on p "Nous vous souhaitons une superbe fête d'Halloween, remplie de frissons mêlés au…" at bounding box center [513, 522] width 807 height 32
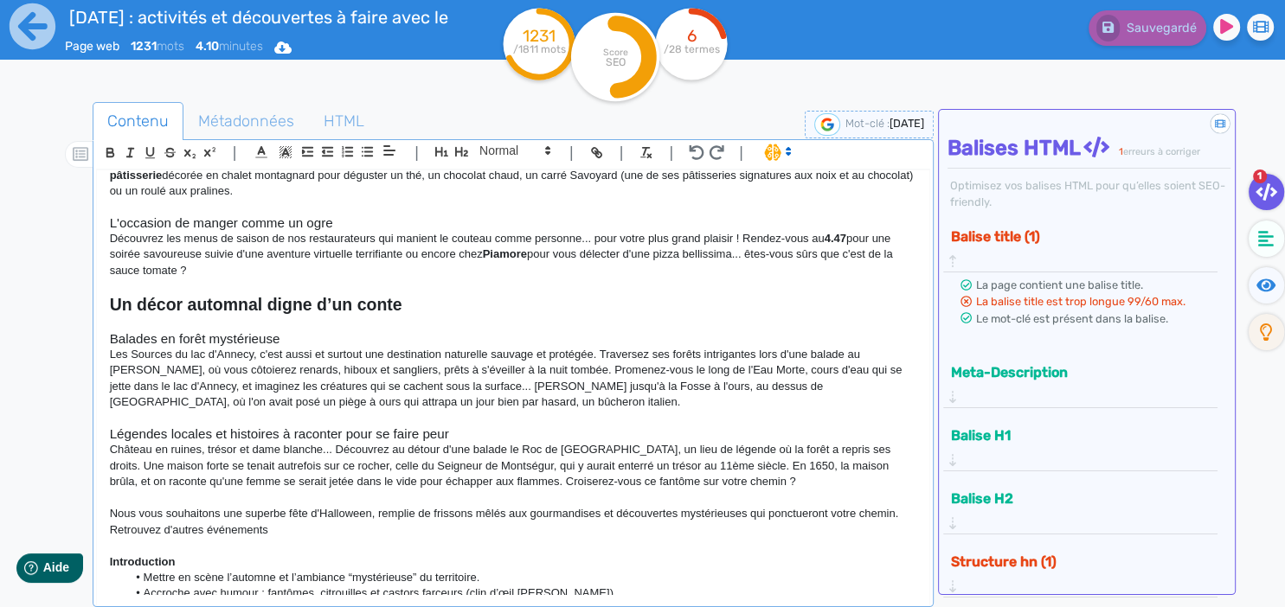
click at [292, 512] on p "Nous vous souhaitons une superbe fête d'Halloween, remplie de frissons mêlés au…" at bounding box center [513, 522] width 807 height 32
click at [288, 512] on p "Nous vous souhaitons une superbe fête d'Halloween, remplie de frissons mêlés au…" at bounding box center [513, 522] width 807 height 32
click at [344, 506] on p "Nous vous souhaitons une superbe fête d'Halloween, remplie de frissons mêlés au…" at bounding box center [513, 522] width 807 height 32
click at [298, 514] on p "Nous vous souhaitons une superbe fête d'Halloween, remplie de frissons mêlés au…" at bounding box center [513, 522] width 807 height 32
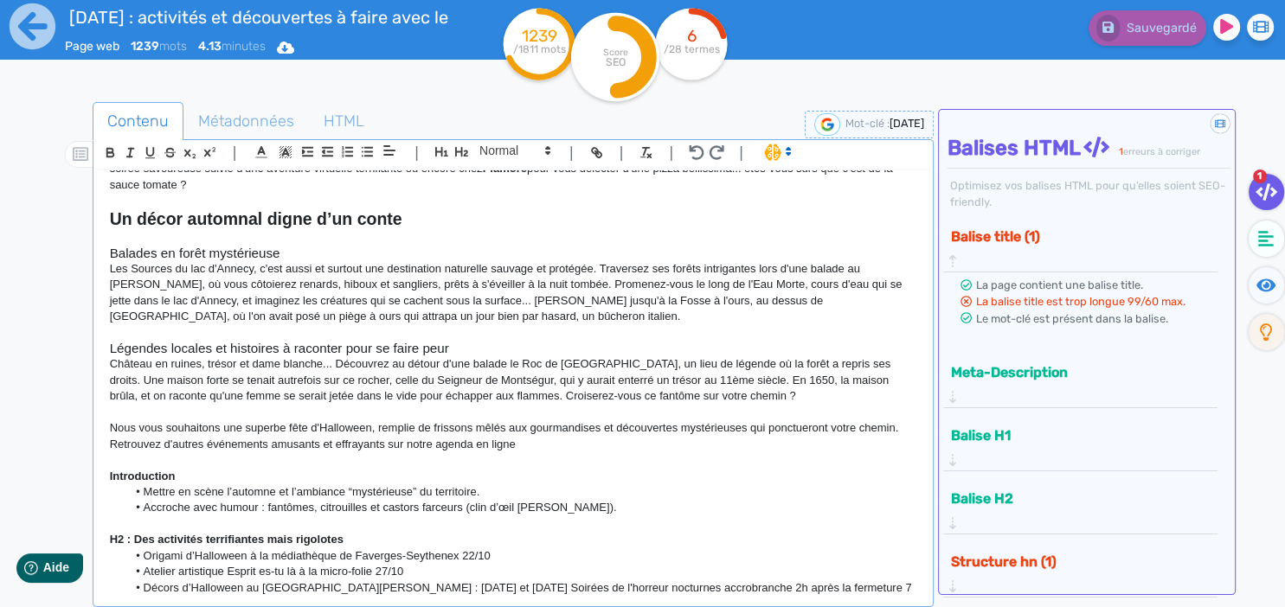
scroll to position [822, 0]
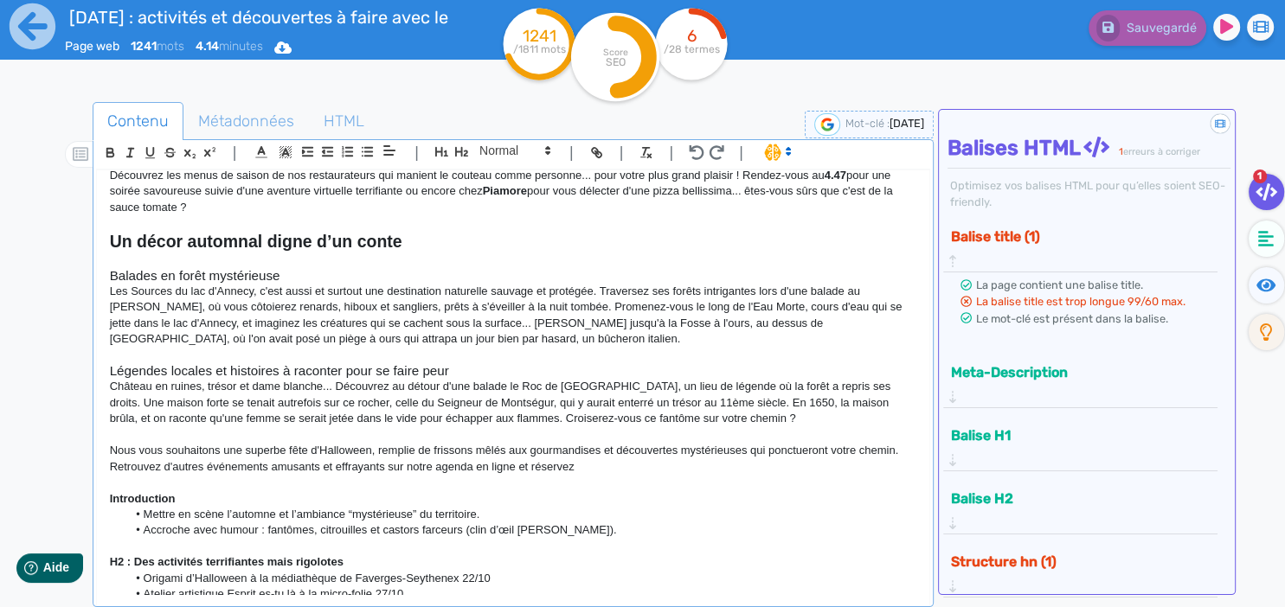
click at [587, 443] on p "Nous vous souhaitons une superbe fête d'Halloween, remplie de frissons mêlés au…" at bounding box center [513, 459] width 807 height 32
click at [587, 455] on p "Nous vous souhaitons une superbe fête d'Halloween, remplie de frissons mêlés au…" at bounding box center [513, 459] width 807 height 32
click at [623, 447] on p "Nous vous souhaitons une superbe fête d'Halloween, remplie de frissons mêlés au…" at bounding box center [513, 459] width 807 height 32
click at [627, 448] on p "Nous vous souhaitons une superbe fête d'Halloween, remplie de frissons mêlés au…" at bounding box center [513, 459] width 807 height 32
click at [672, 453] on p "Nous vous souhaitons une superbe fête d'Halloween, remplie de frissons mêlés au…" at bounding box center [513, 459] width 807 height 32
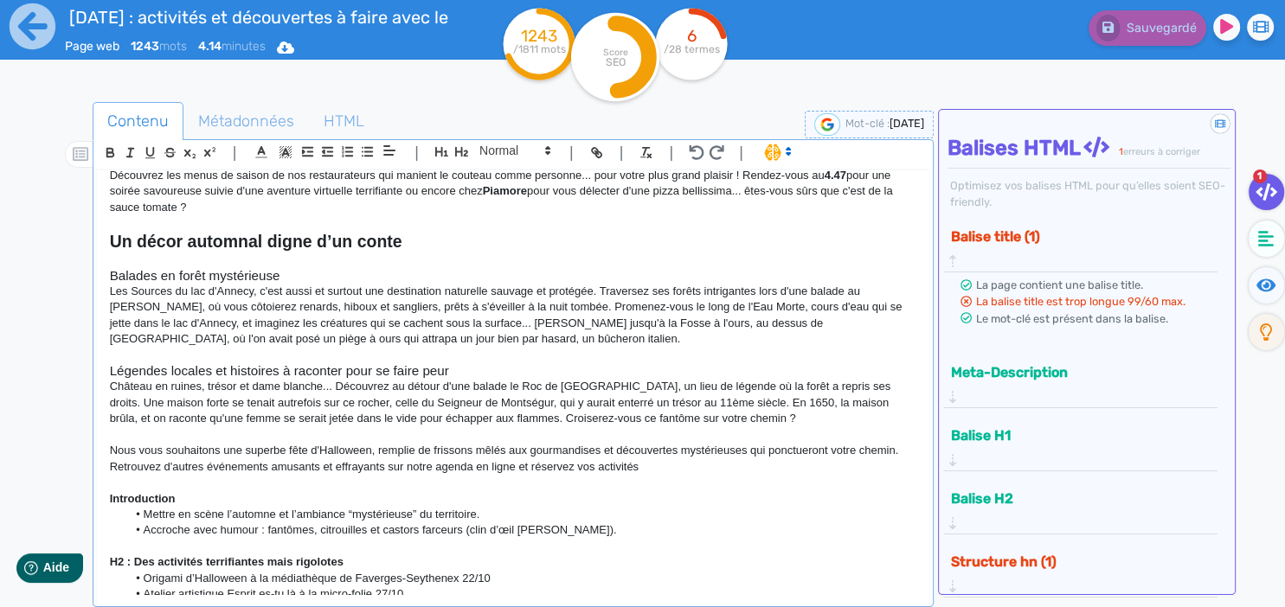
click at [657, 454] on p "Nous vous souhaitons une superbe fête d'Halloween, remplie de frissons mêlés au…" at bounding box center [513, 459] width 807 height 32
click at [634, 450] on p "Nous vous souhaitons une superbe fête d'Halloween, remplie de frissons mêlés au…" at bounding box center [513, 459] width 807 height 32
click at [650, 455] on p "Nous vous souhaitons une superbe fête d'Halloween, remplie de frissons mêlés au…" at bounding box center [513, 459] width 807 height 32
drag, startPoint x: 641, startPoint y: 441, endPoint x: 650, endPoint y: 451, distance: 12.9
click at [642, 443] on p "Nous vous souhaitons une superbe fête d'Halloween, remplie de frissons mêlés au…" at bounding box center [513, 459] width 807 height 32
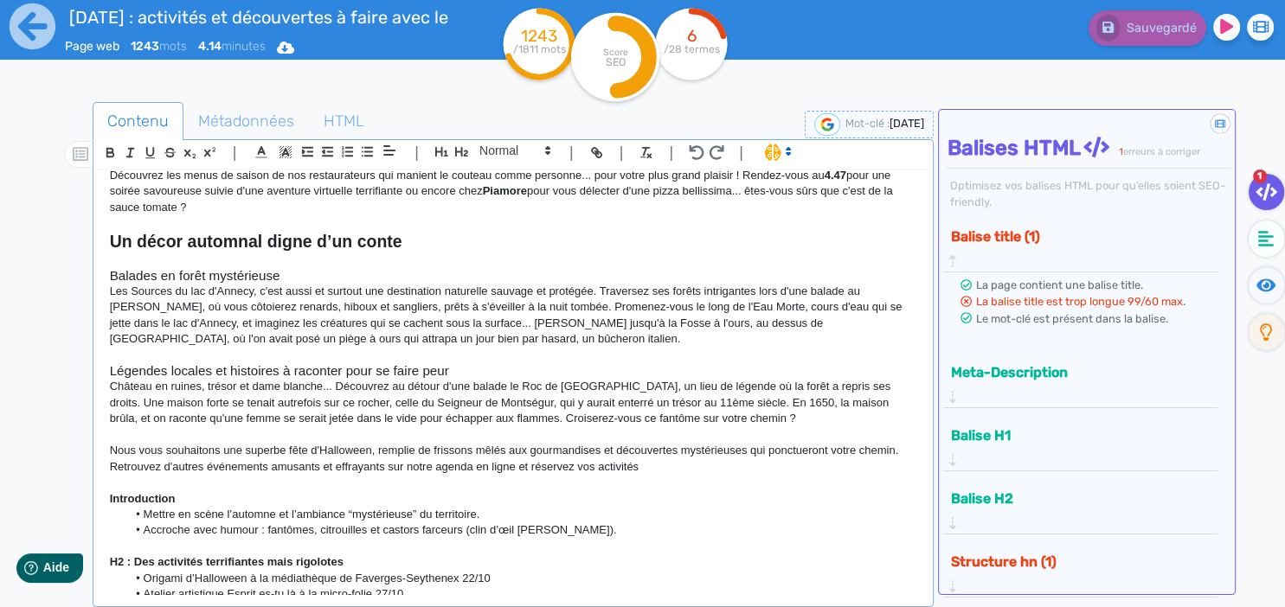
click at [652, 455] on p "Nous vous souhaitons une superbe fête d'Halloween, remplie de frissons mêlés au…" at bounding box center [513, 459] width 807 height 32
click at [669, 451] on p "Nous vous souhaitons une superbe fête d'Halloween, remplie de frissons mêlés au…" at bounding box center [513, 459] width 807 height 32
click at [695, 454] on p "Nous vous souhaitons une superbe fête d'Halloween, remplie de frissons mêlés au…" at bounding box center [513, 459] width 807 height 32
click at [652, 455] on p "Nous vous souhaitons une superbe fête d'Halloween, remplie de frissons mêlés au…" at bounding box center [513, 459] width 807 height 32
click at [633, 456] on p "Nous vous souhaitons une superbe fête d'Halloween, remplie de frissons mêlés au…" at bounding box center [513, 459] width 807 height 32
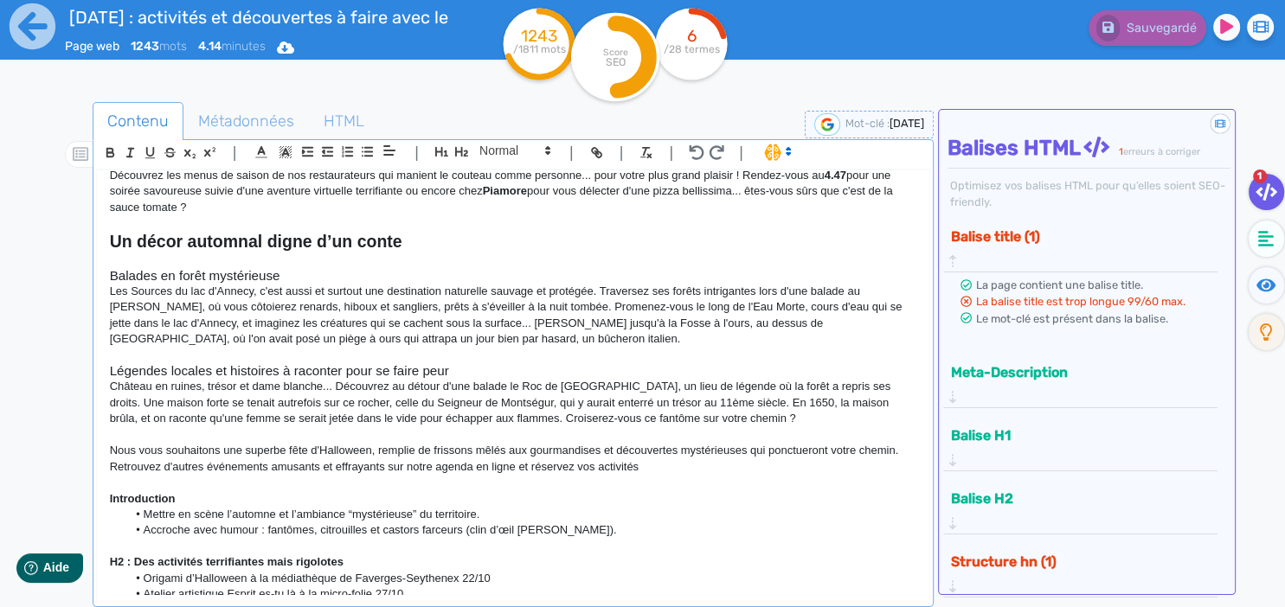
click at [651, 455] on p "Nous vous souhaitons une superbe fête d'Halloween, remplie de frissons mêlés au…" at bounding box center [513, 459] width 807 height 32
drag, startPoint x: 590, startPoint y: 453, endPoint x: 580, endPoint y: 453, distance: 10.4
click at [580, 453] on p "Nous vous souhaitons une superbe fête d'Halloween, remplie de frissons mêlés au…" at bounding box center [513, 459] width 807 height 32
click at [664, 455] on p "Nous vous souhaitons une superbe fête d'Halloween, remplie de frissons mêlés au…" at bounding box center [513, 459] width 807 height 32
click at [670, 453] on p "Nous vous souhaitons une superbe fête d'Halloween, remplie de frissons mêlés au…" at bounding box center [513, 459] width 807 height 32
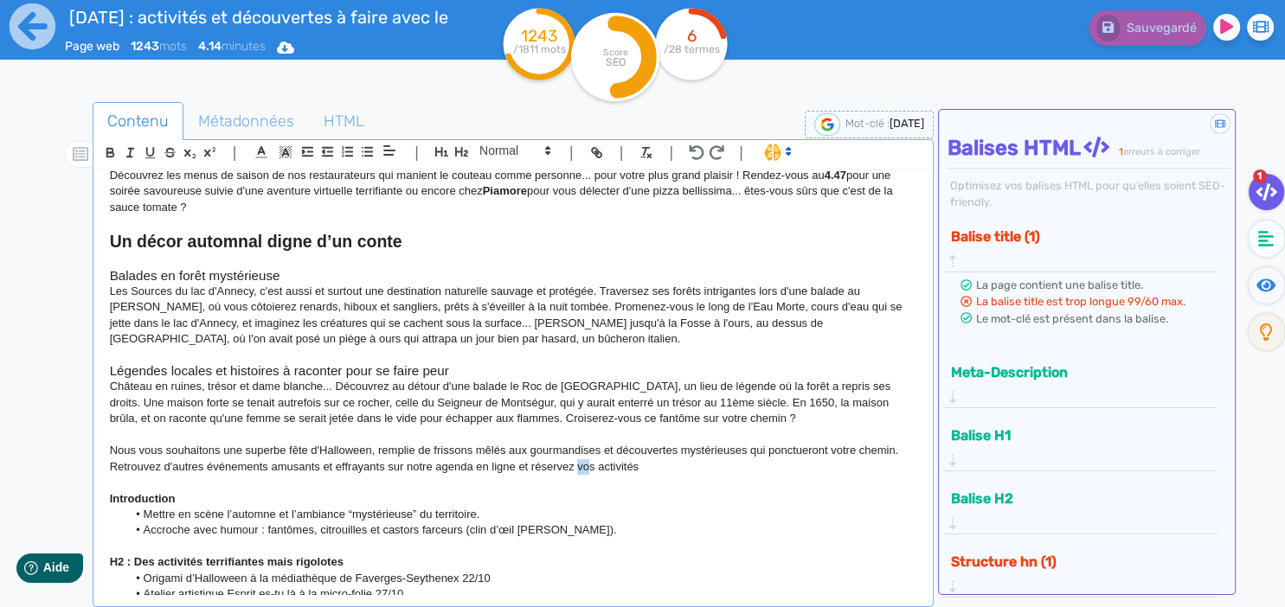
drag, startPoint x: 589, startPoint y: 453, endPoint x: 576, endPoint y: 453, distance: 13.0
click at [576, 453] on p "Nous vous souhaitons une superbe fête d'Halloween, remplie de frissons mêlés au…" at bounding box center [513, 459] width 807 height 32
click at [582, 453] on p "Nous vous souhaitons une superbe fête d'Halloween, remplie de frissons mêlés au…" at bounding box center [513, 459] width 807 height 32
drag, startPoint x: 577, startPoint y: 453, endPoint x: 640, endPoint y: 451, distance: 63.2
click at [640, 451] on p "Nous vous souhaitons une superbe fête d'Halloween, remplie de frissons mêlés au…" at bounding box center [513, 459] width 807 height 32
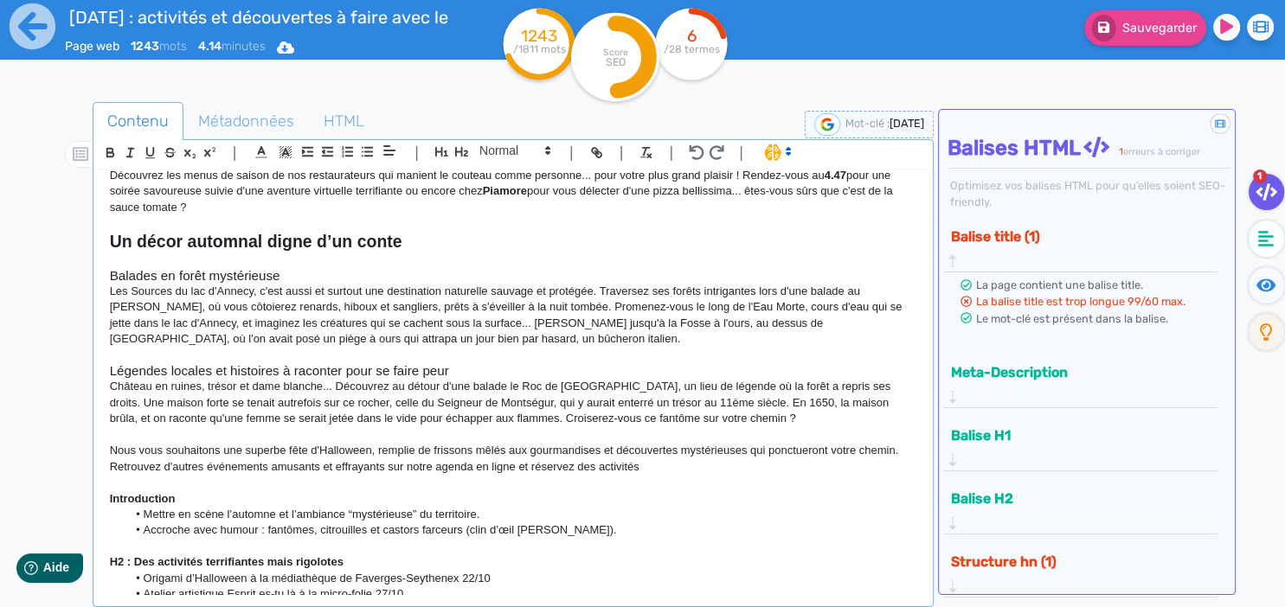
click at [525, 454] on p "Nous vous souhaitons une superbe fête d'Halloween, remplie de frissons mêlés au…" at bounding box center [513, 459] width 807 height 32
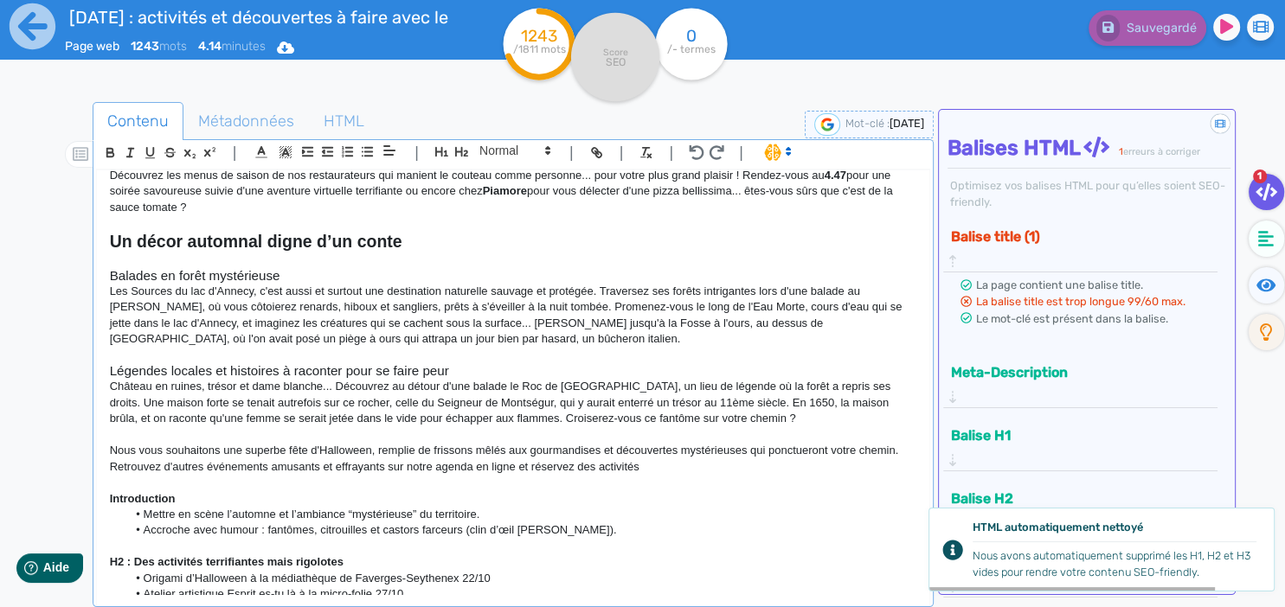
drag, startPoint x: 530, startPoint y: 452, endPoint x: 650, endPoint y: 451, distance: 120.3
click at [650, 451] on p "Nous vous souhaitons une superbe fête d'Halloween, remplie de frissons mêlés au…" at bounding box center [513, 459] width 807 height 32
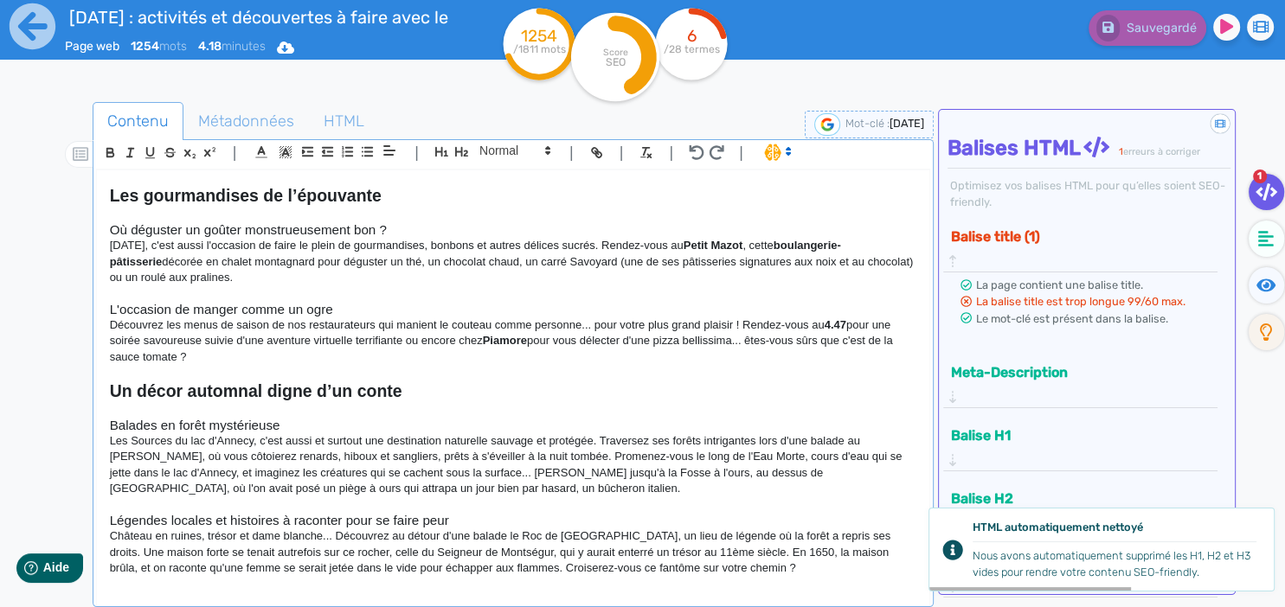
scroll to position [748, 0]
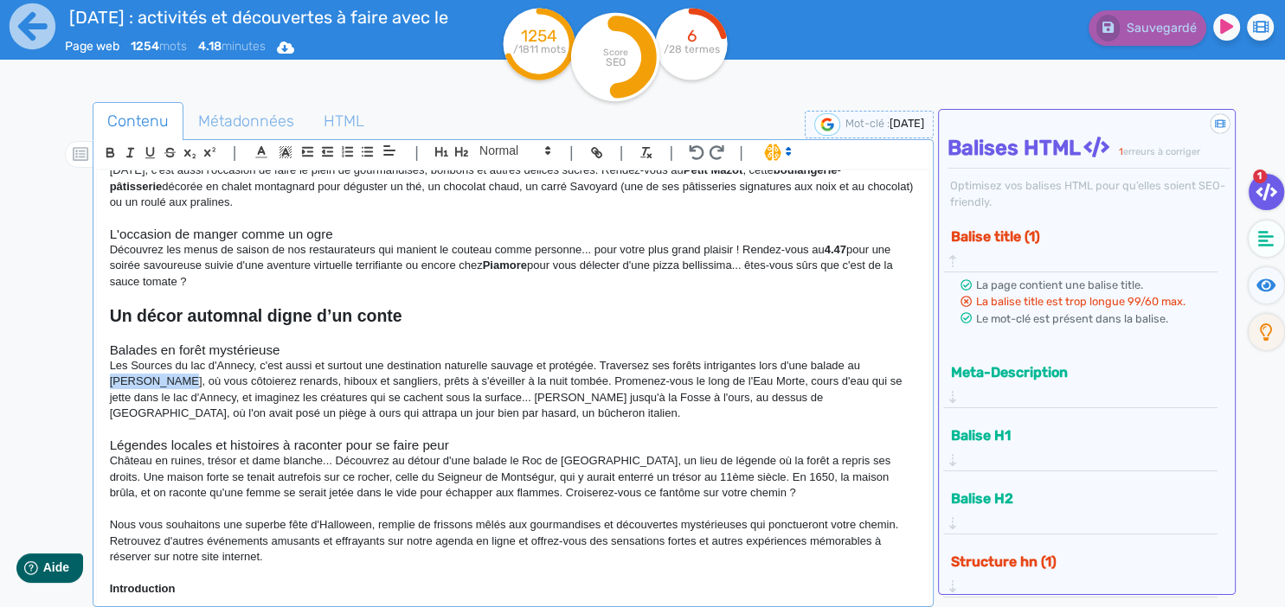
drag, startPoint x: 865, startPoint y: 349, endPoint x: 137, endPoint y: 370, distance: 728.9
click at [137, 370] on p "Les Sources du lac d'Annecy, c'est aussi et surtout une destination naturelle s…" at bounding box center [513, 390] width 807 height 64
click at [106, 153] on icon "button" at bounding box center [109, 154] width 7 height 4
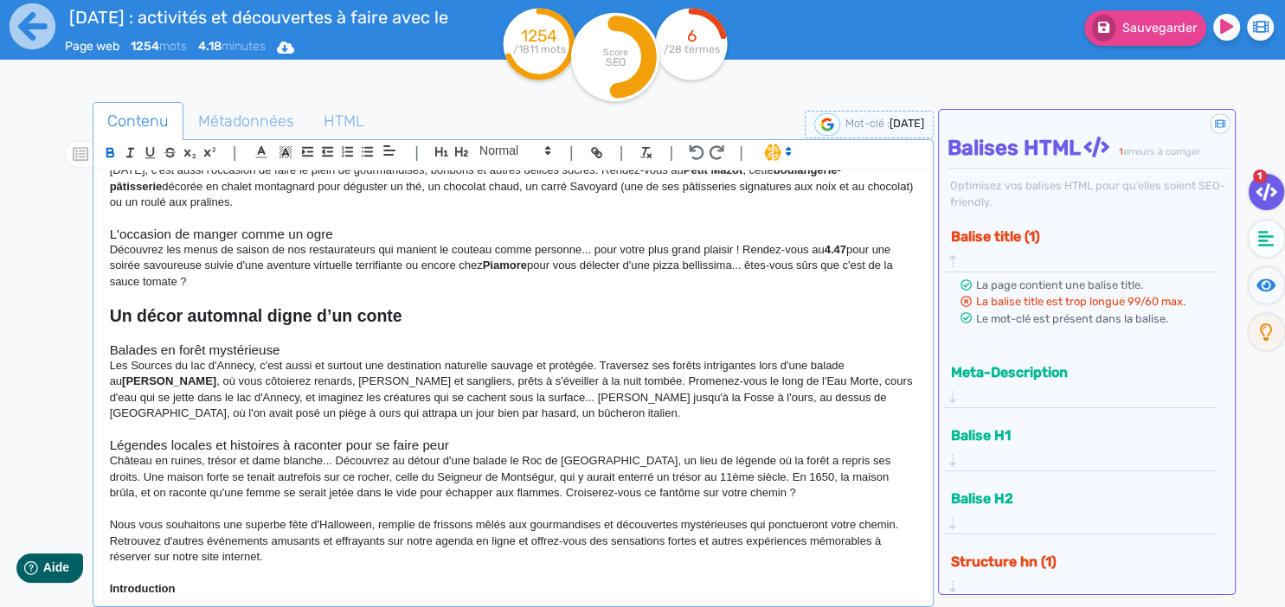
click at [223, 372] on p "Les Sources du lac d'Annecy, c'est aussi et surtout une destination naturelle s…" at bounding box center [513, 390] width 807 height 64
click at [482, 395] on p "Les Sources du lac d'Annecy, c'est aussi et surtout une destination naturelle s…" at bounding box center [513, 390] width 807 height 64
click at [591, 379] on p "Les Sources du lac d'Annecy, c'est aussi et surtout une destination naturelle s…" at bounding box center [513, 390] width 807 height 64
click at [664, 360] on p "Les Sources du lac d'Annecy, c'est aussi et surtout une destination naturelle s…" at bounding box center [513, 390] width 807 height 64
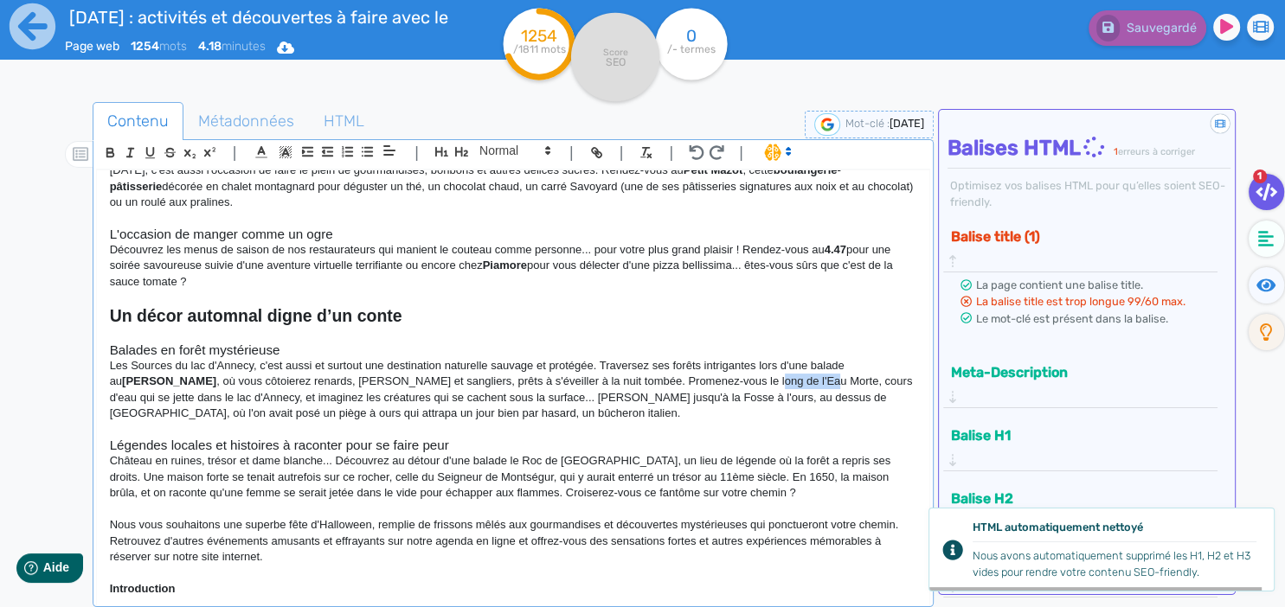
drag, startPoint x: 687, startPoint y: 359, endPoint x: 742, endPoint y: 362, distance: 55.4
click at [742, 362] on p "Les Sources du lac d'Annecy, c'est aussi et surtout une destination naturelle s…" at bounding box center [513, 390] width 807 height 64
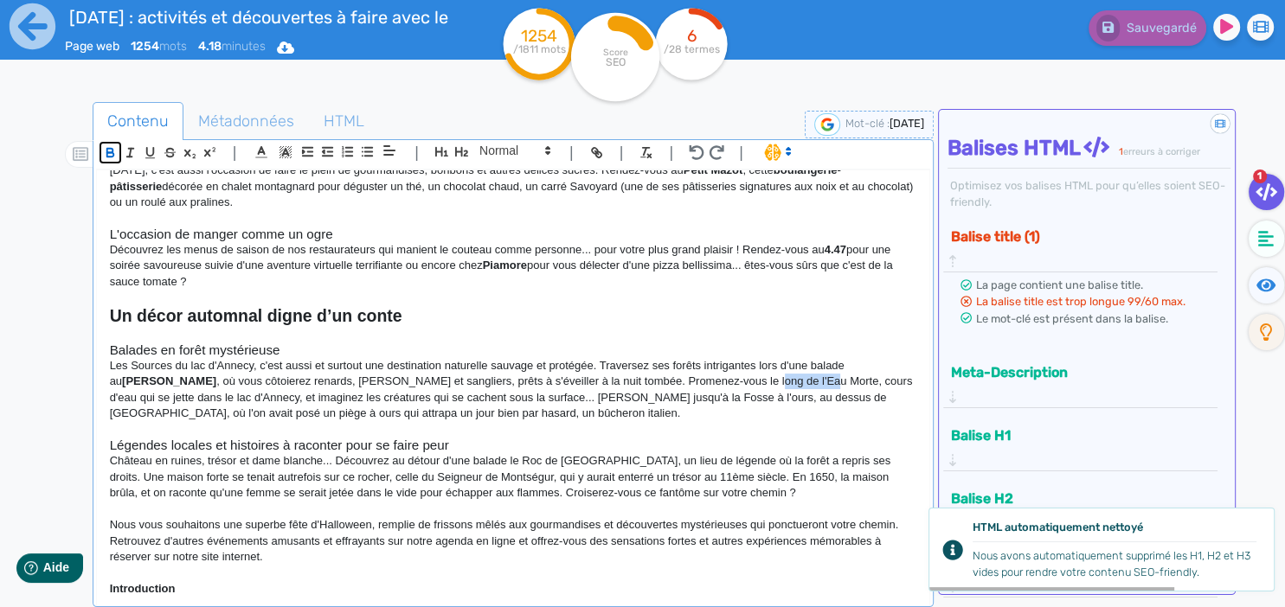
click at [102, 150] on button "button" at bounding box center [110, 153] width 20 height 20
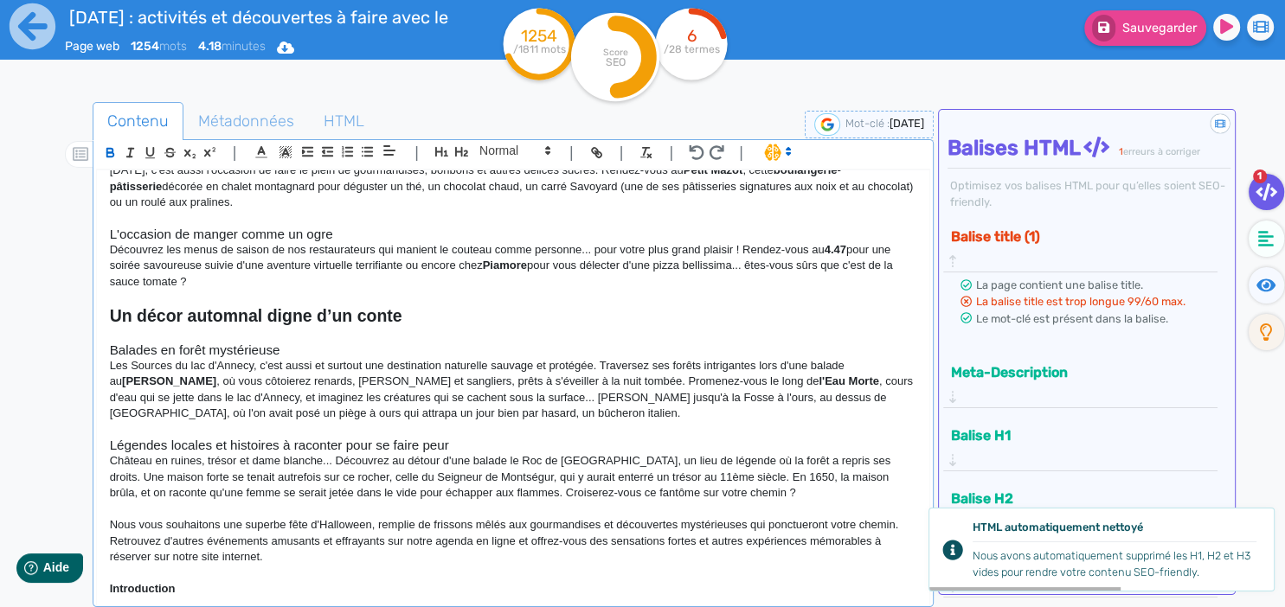
click at [620, 398] on p "Les Sources du lac d'Annecy, c'est aussi et surtout une destination naturelle s…" at bounding box center [513, 390] width 807 height 64
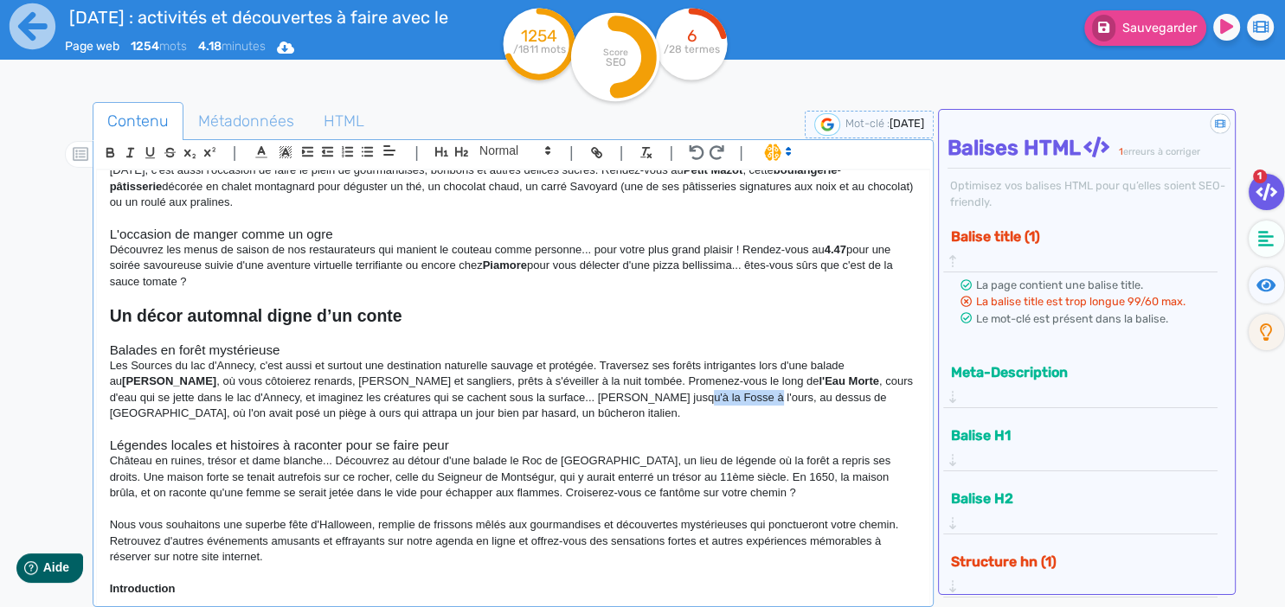
drag, startPoint x: 562, startPoint y: 381, endPoint x: 630, endPoint y: 385, distance: 68.5
click at [630, 385] on p "Les Sources du lac d'Annecy, c'est aussi et surtout une destination naturelle s…" at bounding box center [513, 390] width 807 height 64
click at [106, 150] on icon "button" at bounding box center [110, 152] width 15 height 15
click at [679, 397] on p "Les Sources du lac d'Annecy, c'est aussi et surtout une destination naturelle s…" at bounding box center [513, 390] width 807 height 64
click at [718, 381] on p "Les Sources du lac d'Annecy, c'est aussi et surtout une destination naturelle s…" at bounding box center [513, 390] width 807 height 64
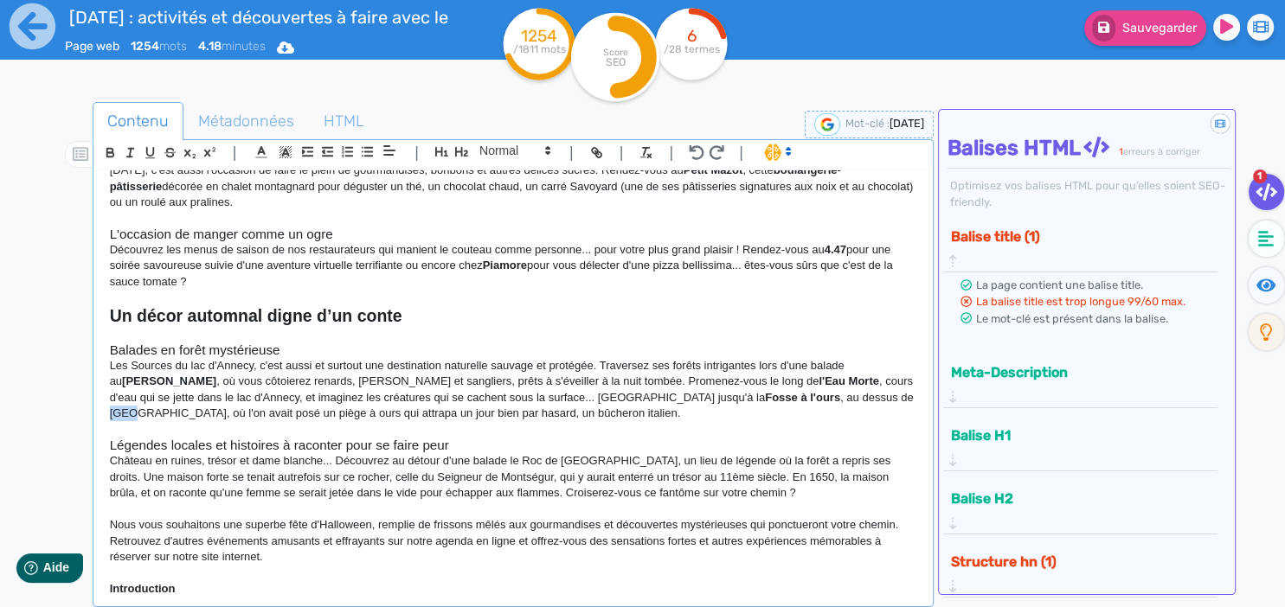
click at [720, 380] on p "Les Sources du lac d'Annecy, c'est aussi et surtout une destination naturelle s…" at bounding box center [513, 390] width 807 height 64
click at [109, 149] on icon "button" at bounding box center [110, 152] width 15 height 15
click at [382, 397] on p "Les Sources du lac d'Annecy, c'est aussi et surtout une destination naturelle s…" at bounding box center [513, 390] width 807 height 64
click at [395, 398] on p "Les Sources du lac d'Annecy, c'est aussi et surtout une destination naturelle s…" at bounding box center [513, 390] width 807 height 64
click at [384, 397] on p "Les Sources du lac d'Annecy, c'est aussi et surtout une destination naturelle s…" at bounding box center [513, 390] width 807 height 64
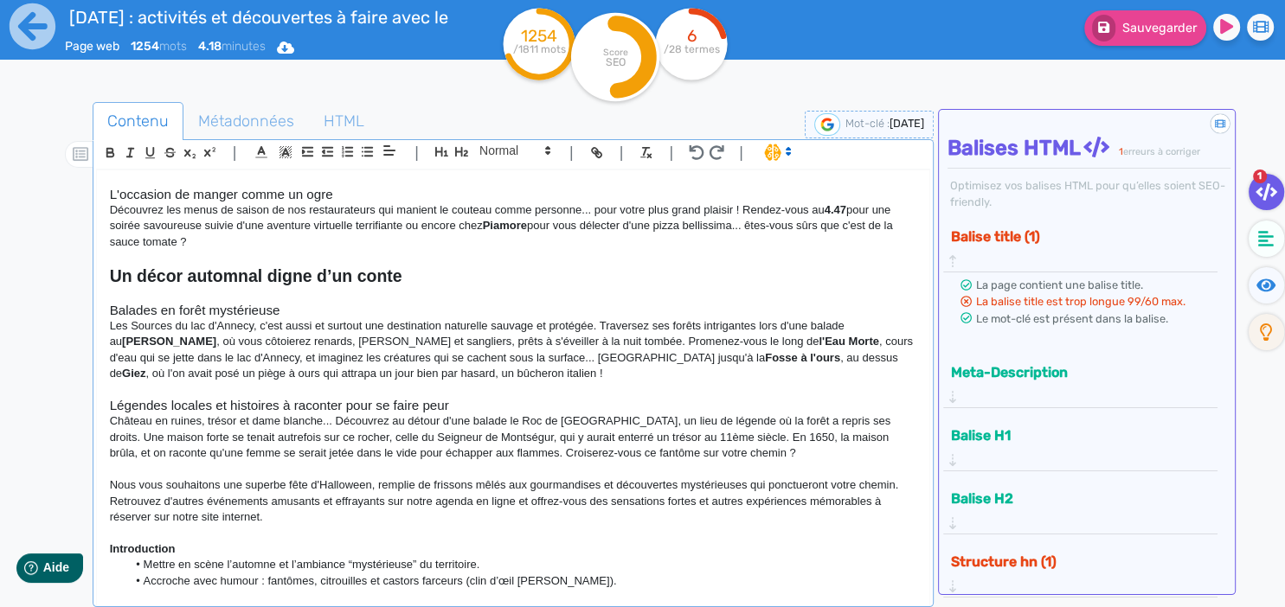
scroll to position [822, 0]
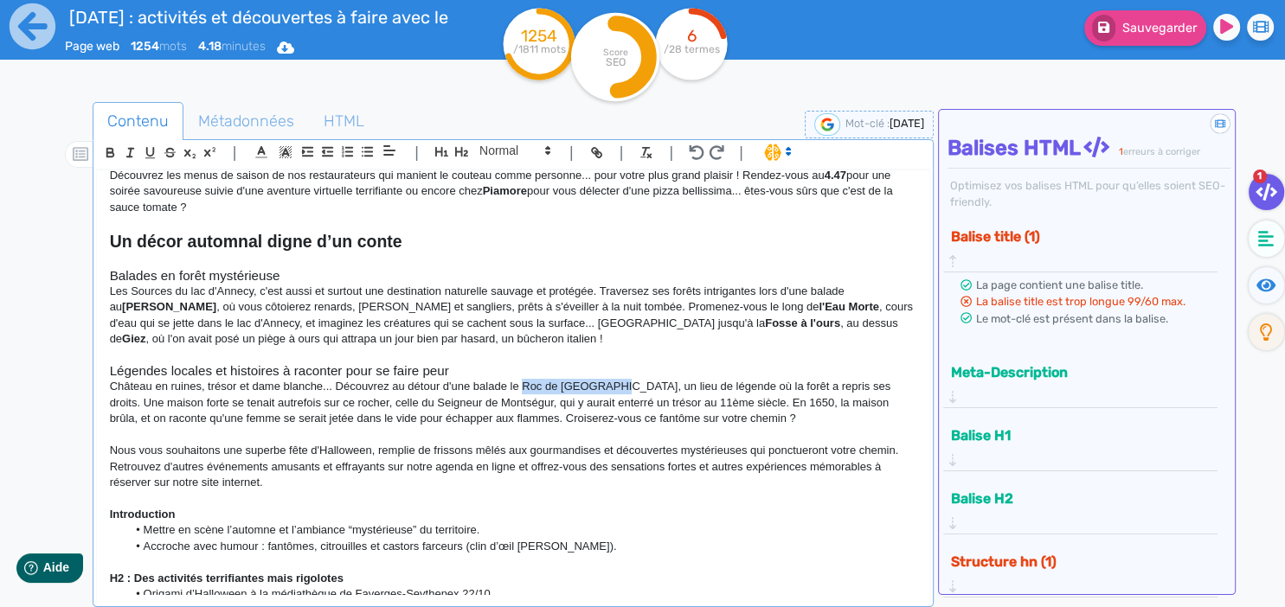
drag, startPoint x: 524, startPoint y: 369, endPoint x: 612, endPoint y: 363, distance: 87.6
click at [612, 379] on p "Château en ruines, trésor et dame blanche... Découvrez au détour d'une balade l…" at bounding box center [513, 403] width 807 height 48
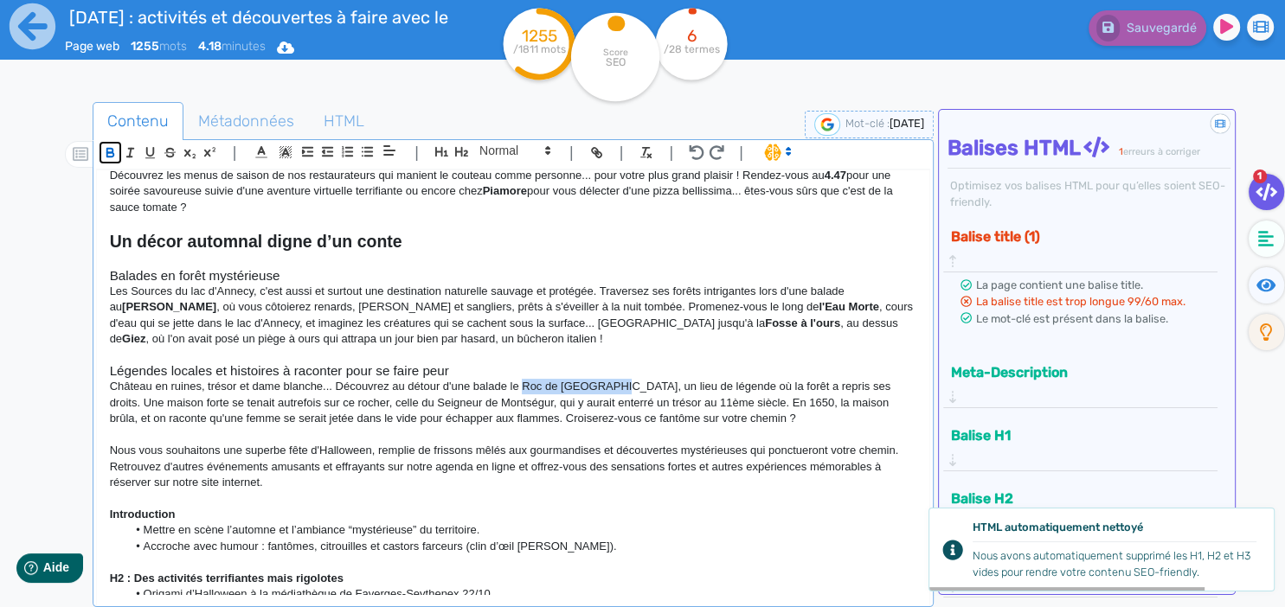
click at [115, 155] on icon "button" at bounding box center [110, 152] width 15 height 15
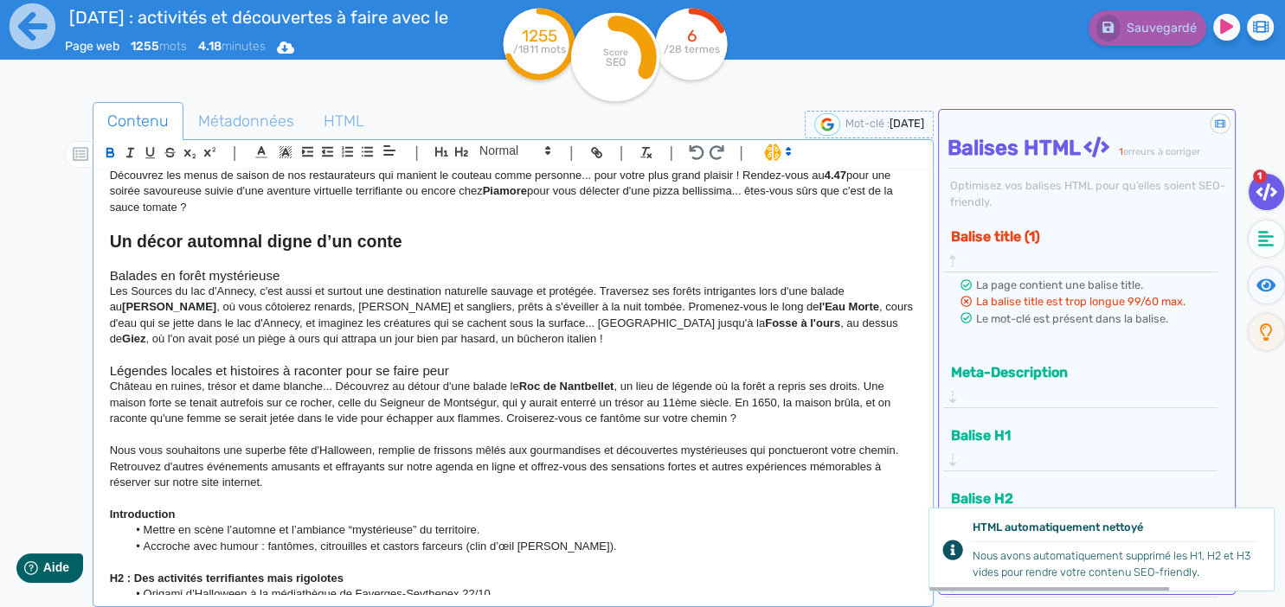
click at [590, 448] on p "Nous vous souhaitons une superbe fête d'Halloween, remplie de frissons mêlés au…" at bounding box center [513, 467] width 807 height 48
click at [486, 427] on p at bounding box center [513, 435] width 807 height 16
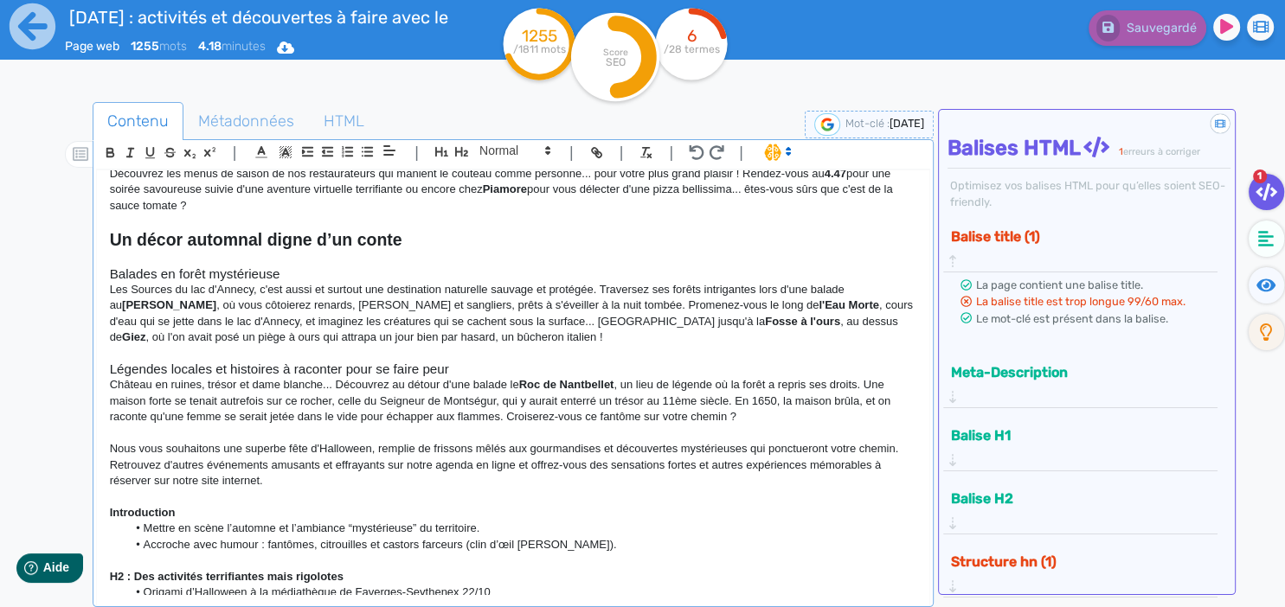
scroll to position [897, 0]
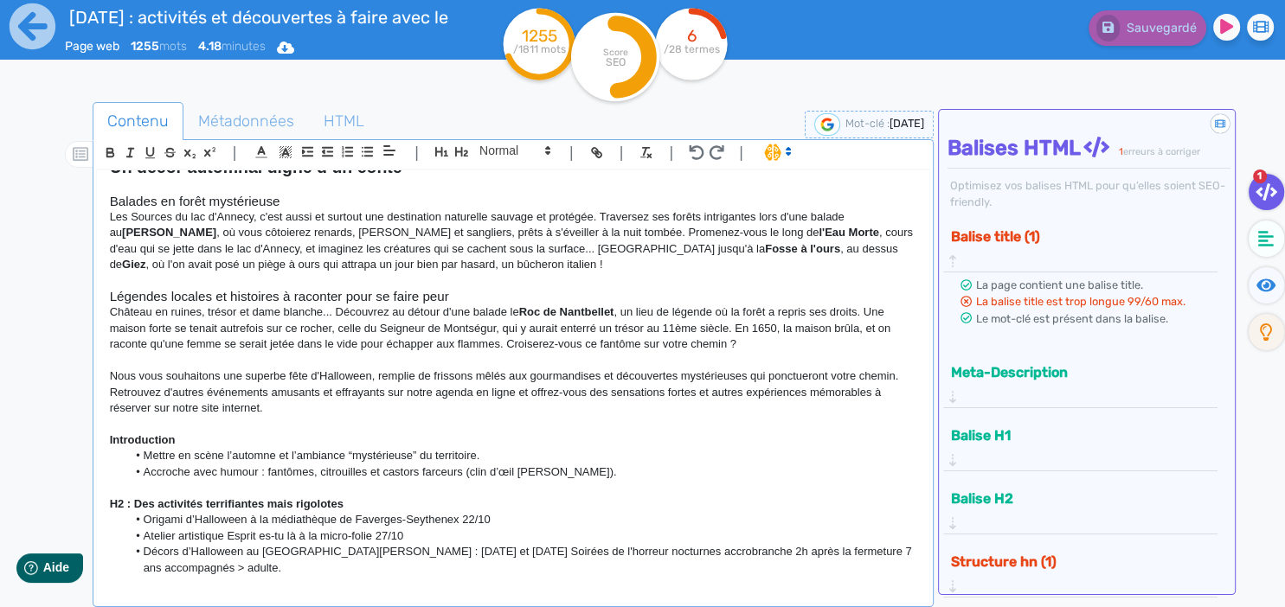
click at [819, 369] on p "Nous vous souhaitons une superbe fête d'Halloween, remplie de frissons mêlés au…" at bounding box center [513, 393] width 807 height 48
click at [870, 386] on p "Nous vous souhaitons une superbe fête d'Halloween, remplie de frissons mêlés au…" at bounding box center [513, 393] width 807 height 48
drag, startPoint x: 768, startPoint y: 362, endPoint x: 801, endPoint y: 362, distance: 32.9
click at [801, 369] on p "Nous vous souhaitons une superbe fête d'Halloween, remplie de frissons mêlés au…" at bounding box center [513, 393] width 807 height 48
click at [345, 377] on p "Nous vous souhaitons une superbe fête d'Halloween, remplie de frissons mêlés au…" at bounding box center [513, 393] width 807 height 48
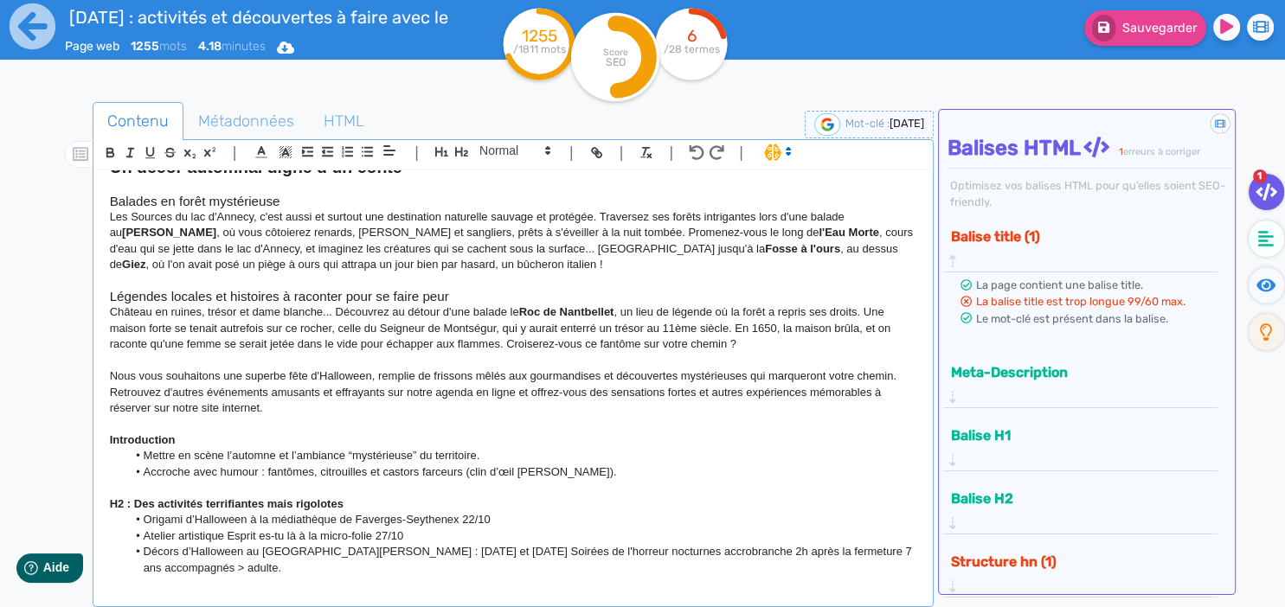
click at [226, 395] on p "Nous vous souhaitons une superbe fête d'Halloween, remplie de frissons mêlés au…" at bounding box center [513, 393] width 807 height 48
click at [332, 394] on p "Nous vous souhaitons une superbe fête d'Halloween, remplie de frissons mêlés au…" at bounding box center [513, 393] width 807 height 48
click at [1123, 35] on span "Sauvegarder" at bounding box center [1159, 28] width 74 height 15
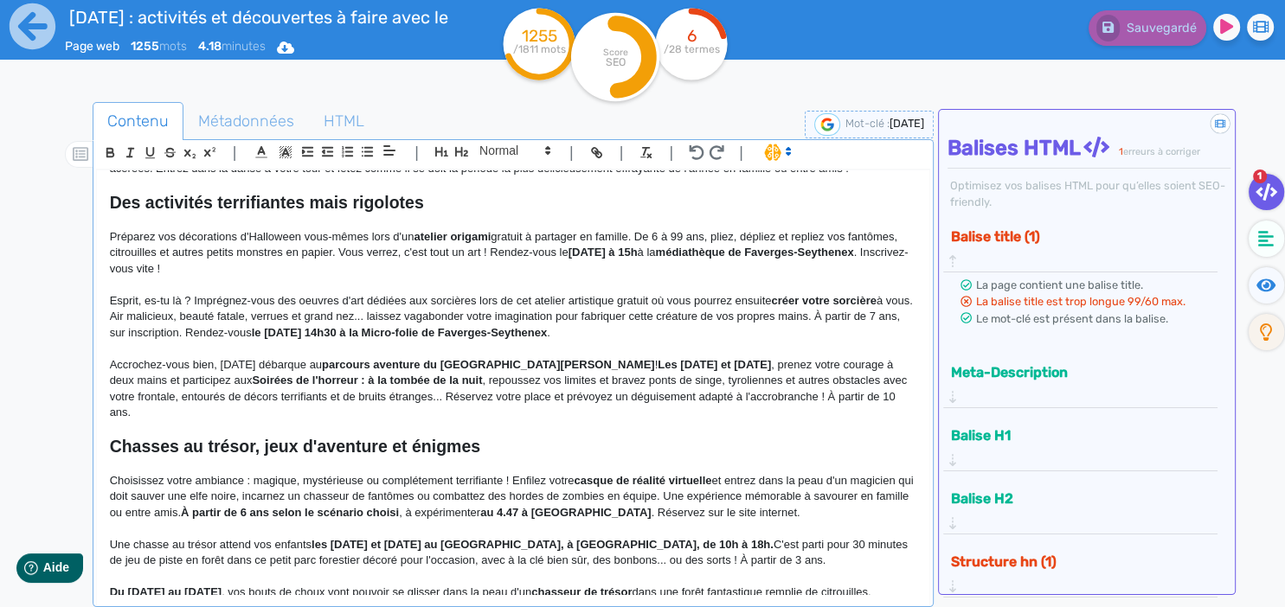
scroll to position [224, 0]
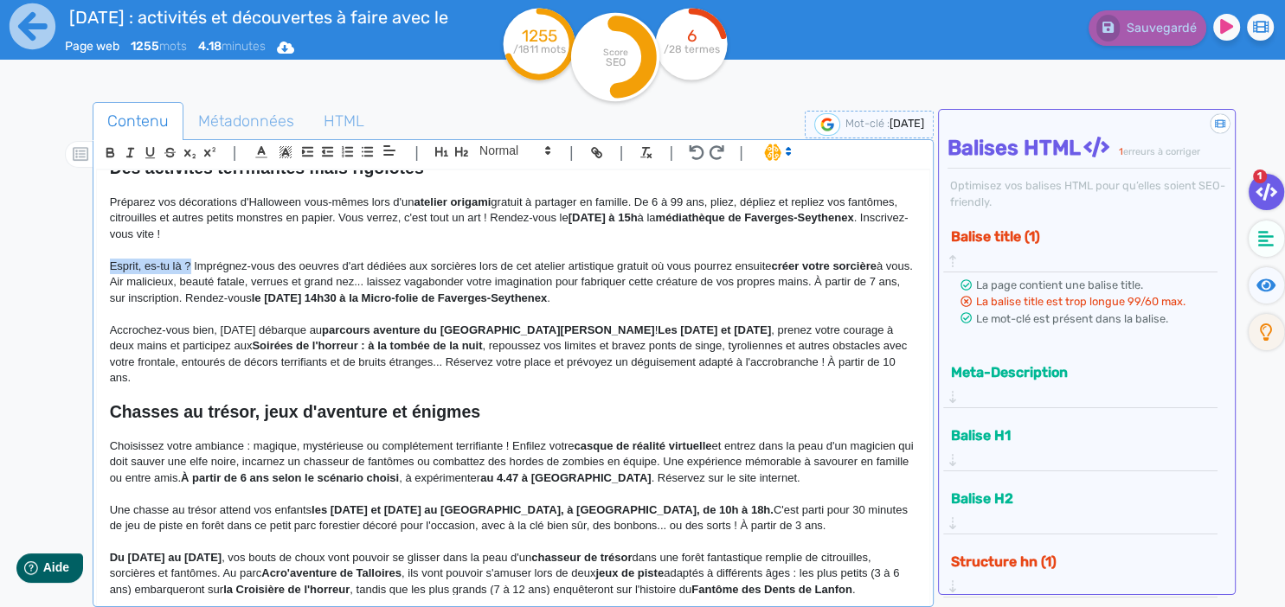
drag, startPoint x: 190, startPoint y: 265, endPoint x: 112, endPoint y: 265, distance: 77.0
click at [112, 265] on p "Esprit, es-tu là ? Imprégnez-vous des oeuvres d'art dédiées aux sorcières lors …" at bounding box center [513, 283] width 807 height 48
click at [107, 154] on icon "button" at bounding box center [110, 152] width 15 height 15
click at [266, 229] on p "Préparez vos décorations d'Halloween vous-mêmes lors d'un atelier origami gratu…" at bounding box center [513, 219] width 807 height 48
click at [554, 314] on p at bounding box center [513, 314] width 807 height 16
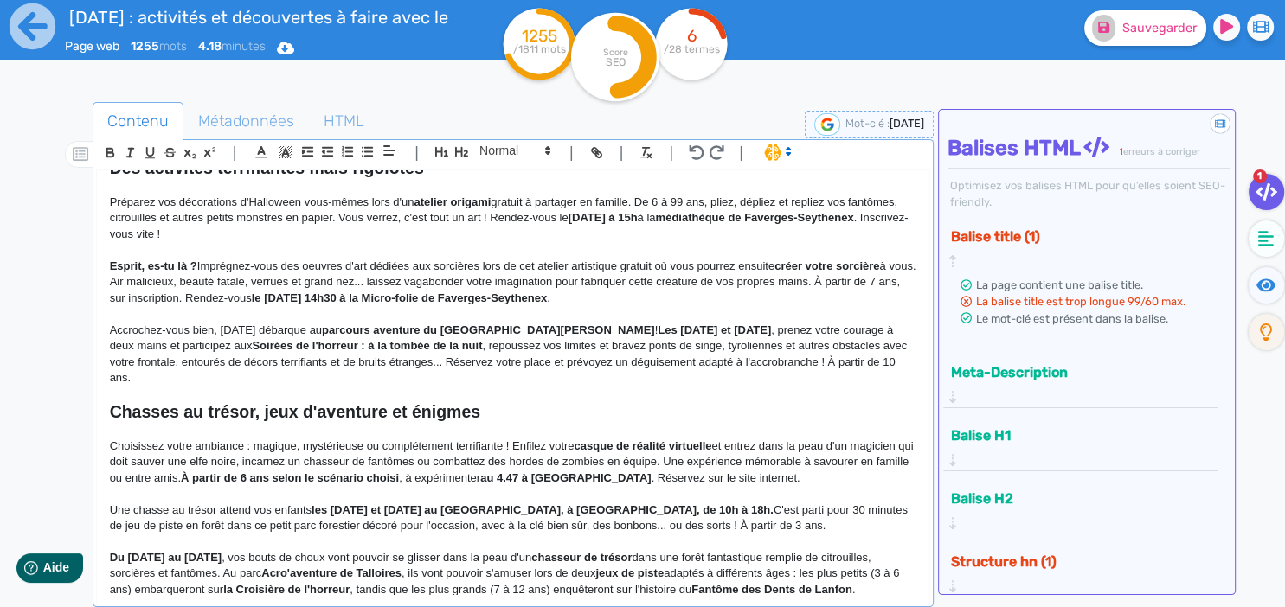
click at [423, 299] on strong "le [DATE] 14h30 à la Micro-folie de Faverges-Seythenex" at bounding box center [400, 298] width 296 height 13
click at [1182, 29] on span "Sauvegarder" at bounding box center [1159, 28] width 74 height 15
